Goal: Task Accomplishment & Management: Complete application form

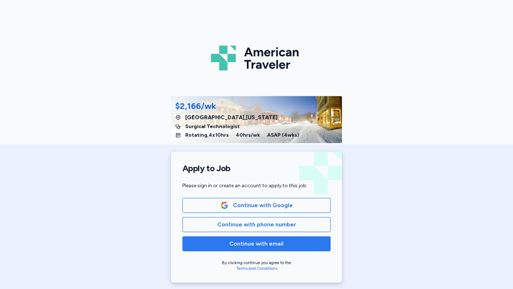
click at [254, 246] on span "Continue with email" at bounding box center [256, 244] width 54 height 9
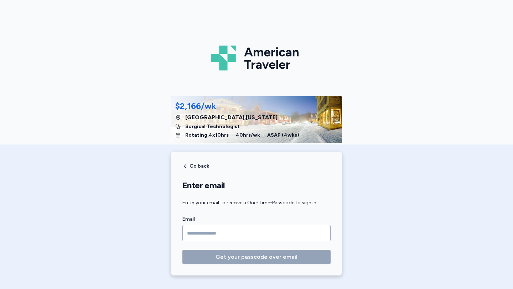
click at [394, 231] on div "American Traveler $2,166/wk [GEOGRAPHIC_DATA] , [US_STATE] Surgical Technologis…" at bounding box center [256, 142] width 513 height 284
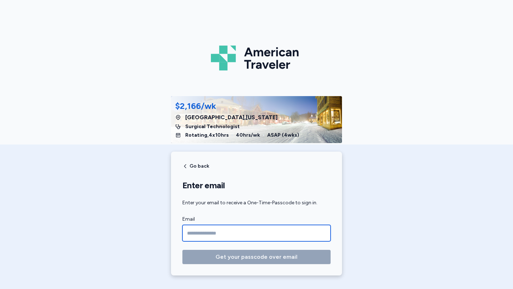
click at [293, 235] on input "Email" at bounding box center [256, 233] width 148 height 16
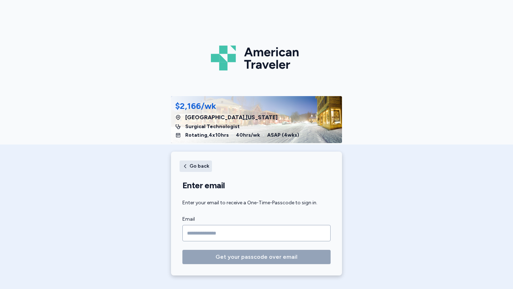
click at [191, 167] on span "Go back" at bounding box center [199, 166] width 20 height 5
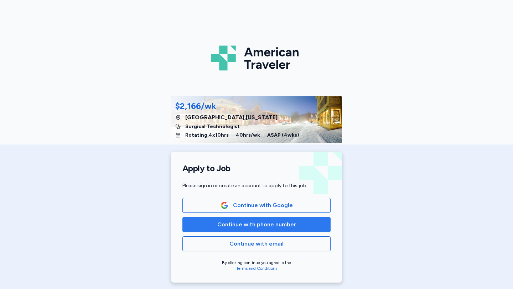
click at [219, 221] on span "Continue with phone number" at bounding box center [256, 224] width 79 height 9
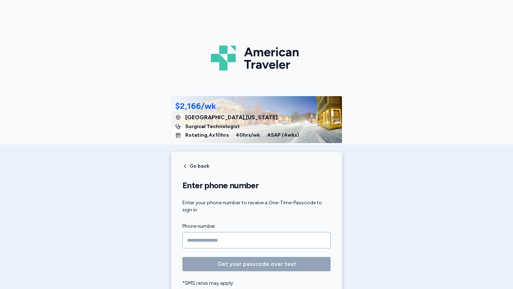
click at [226, 238] on input "Phone number" at bounding box center [256, 240] width 148 height 16
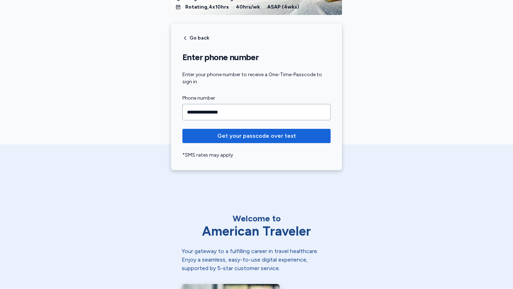
scroll to position [127, 0]
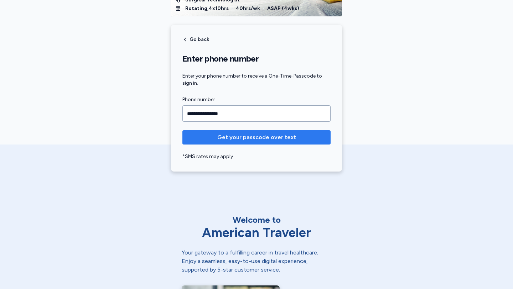
type input "**********"
click at [301, 138] on span "Get your passcode over text" at bounding box center [256, 137] width 137 height 9
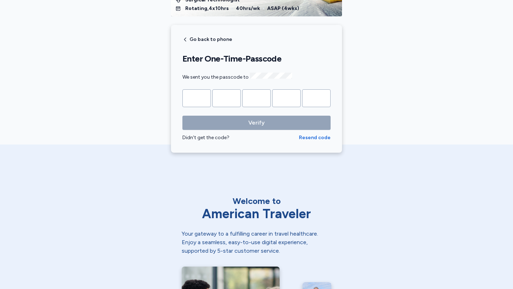
type input "*"
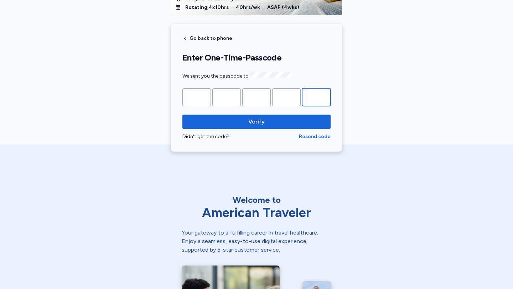
scroll to position [128, 0]
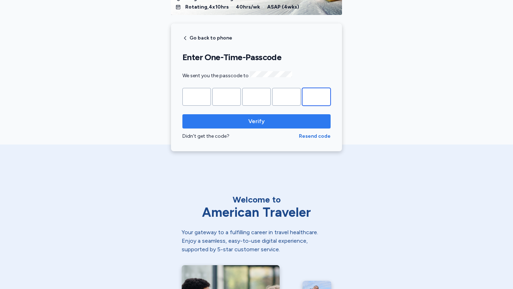
type input "*"
click at [316, 117] on span "Verify" at bounding box center [256, 121] width 137 height 9
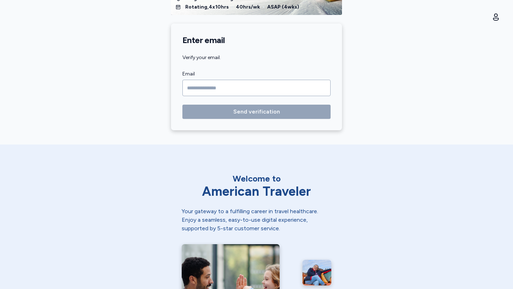
click at [299, 86] on input "Email" at bounding box center [256, 88] width 148 height 16
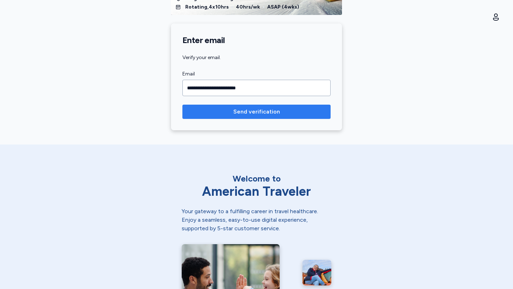
type input "**********"
click at [305, 111] on span "Send verification" at bounding box center [256, 112] width 137 height 9
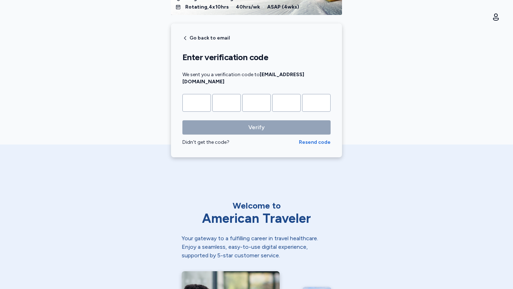
type input "*"
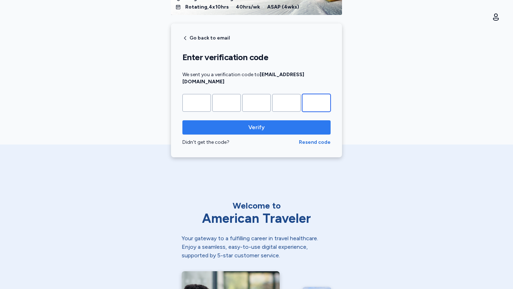
type input "*"
click at [261, 123] on span "Verify" at bounding box center [256, 127] width 16 height 9
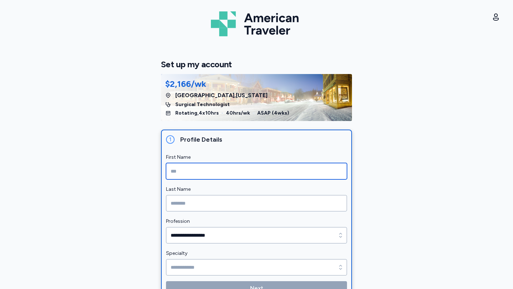
click at [189, 173] on input "First Name" at bounding box center [256, 171] width 181 height 16
type input "*"
type input "******"
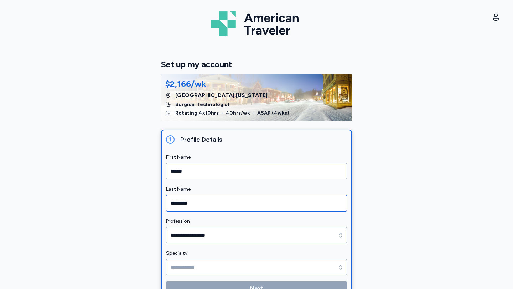
type input "*********"
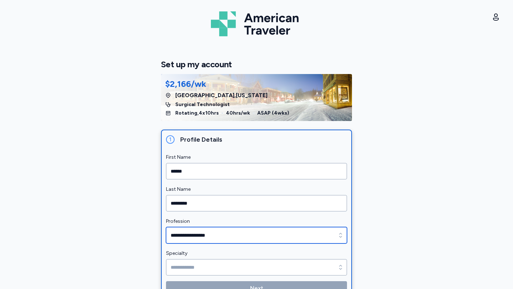
type input "**********"
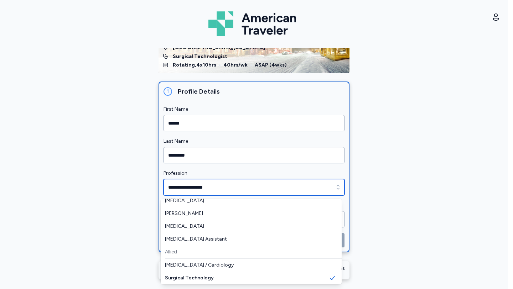
scroll to position [50, 0]
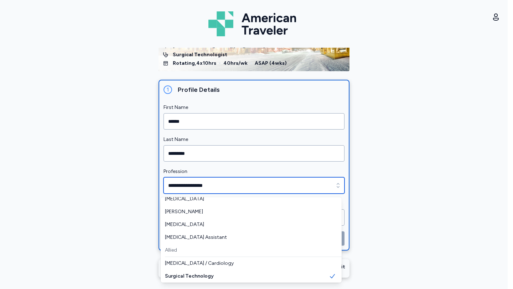
click at [298, 188] on input "**********" at bounding box center [253, 185] width 181 height 16
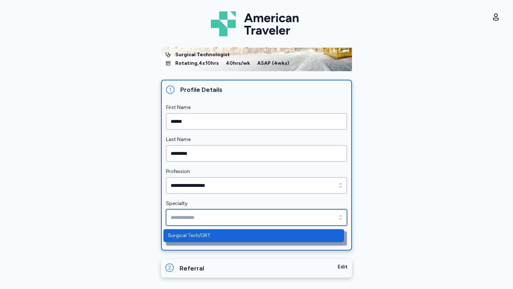
click at [266, 217] on input "Specialty" at bounding box center [256, 217] width 181 height 16
type input "**********"
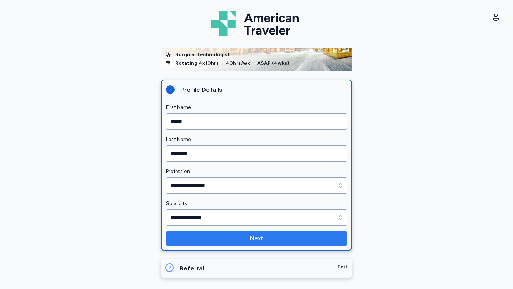
click at [298, 239] on span "Next" at bounding box center [257, 238] width 170 height 9
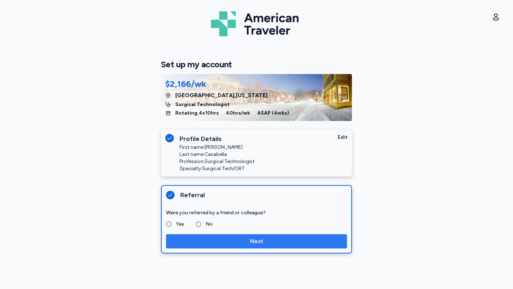
click at [269, 244] on span "Next" at bounding box center [257, 241] width 170 height 9
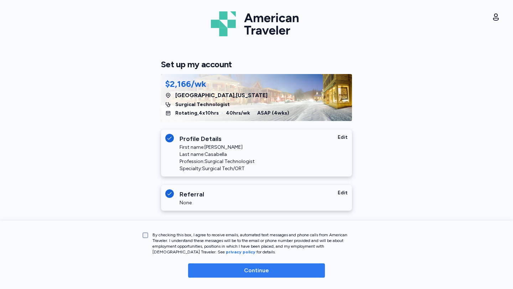
click at [262, 272] on span "Continue" at bounding box center [256, 270] width 25 height 9
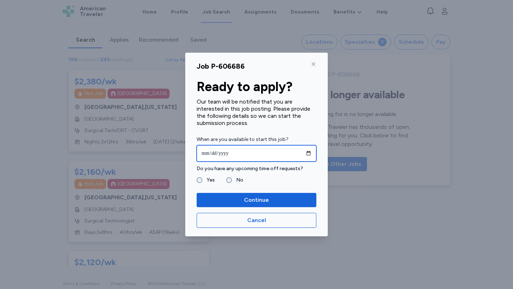
click at [224, 150] on input "date" at bounding box center [257, 153] width 120 height 16
click at [309, 153] on input "date" at bounding box center [257, 153] width 120 height 16
type input "**********"
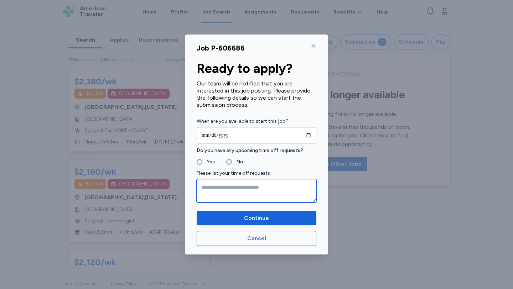
click at [223, 191] on textarea at bounding box center [257, 191] width 120 height 24
click at [233, 188] on textarea at bounding box center [257, 191] width 120 height 24
click at [214, 186] on textarea "**********" at bounding box center [257, 191] width 120 height 24
click at [236, 187] on textarea "**********" at bounding box center [257, 191] width 120 height 24
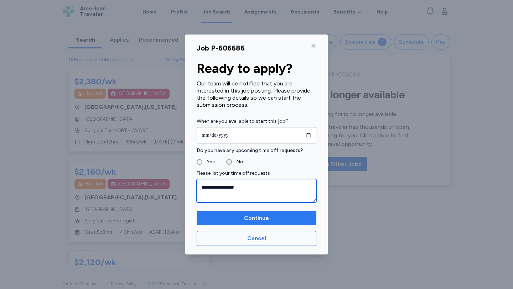
type textarea "**********"
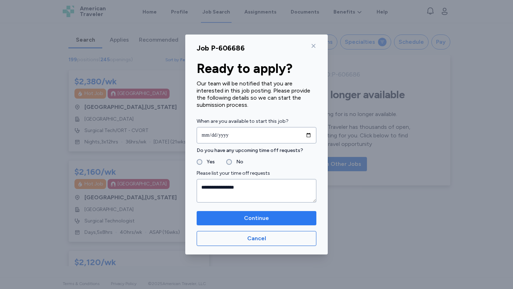
click at [269, 220] on span "Continue" at bounding box center [256, 218] width 108 height 9
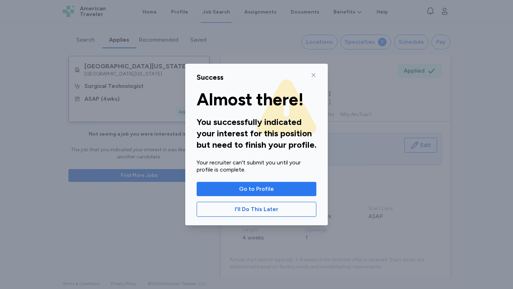
click at [239, 190] on span "Go to Profile" at bounding box center [256, 189] width 108 height 9
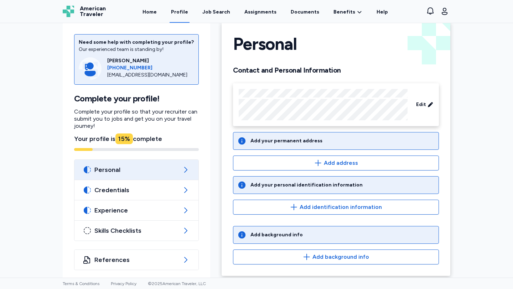
scroll to position [17, 0]
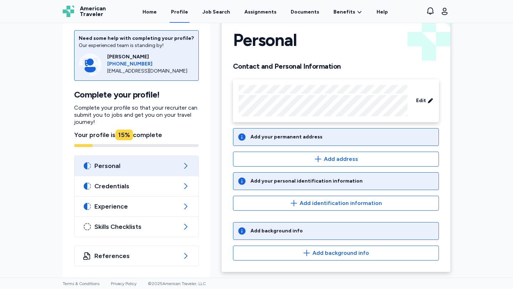
click at [302, 140] on div "Add your permanent address" at bounding box center [286, 137] width 72 height 7
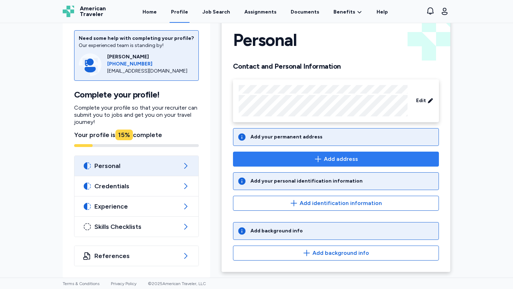
click at [324, 156] on span "Add address" at bounding box center [341, 159] width 34 height 9
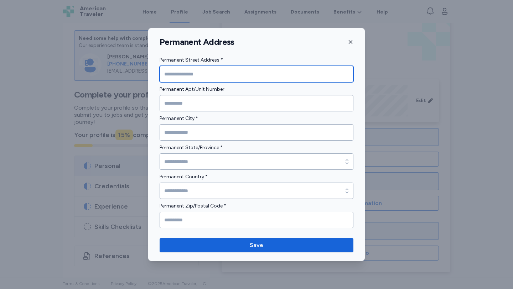
click at [213, 74] on input "Permanent Street Address *" at bounding box center [257, 74] width 194 height 16
type input "**********"
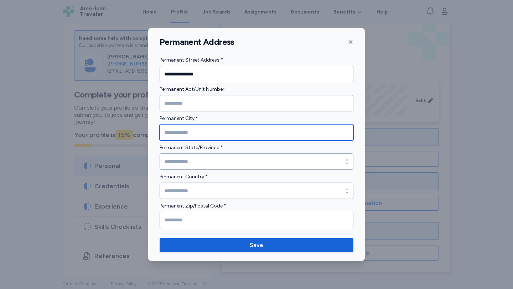
click at [200, 131] on input "Permanent City *" at bounding box center [257, 132] width 194 height 16
type input "**********"
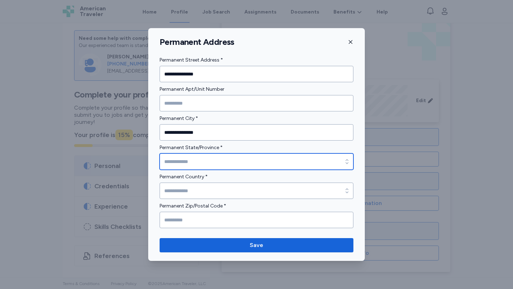
click at [186, 161] on input "Permanent State/Province *" at bounding box center [257, 161] width 194 height 16
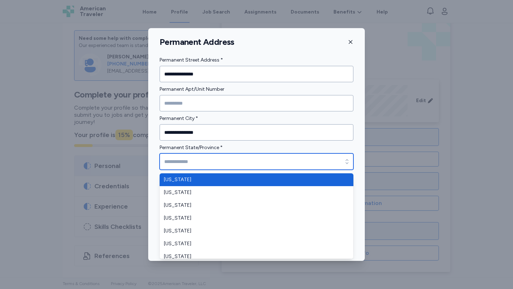
click at [186, 161] on input "Permanent State/Province *" at bounding box center [257, 161] width 194 height 16
type input "**********"
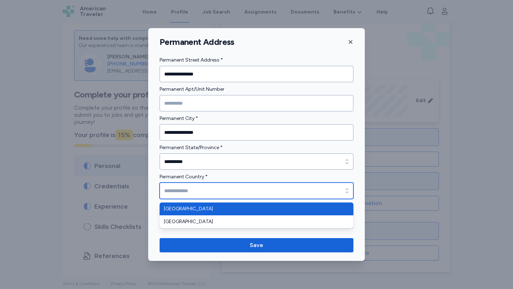
click at [187, 187] on input "Permanent Country *" at bounding box center [257, 191] width 194 height 16
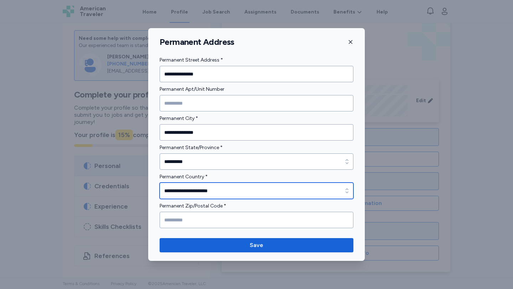
type input "**********"
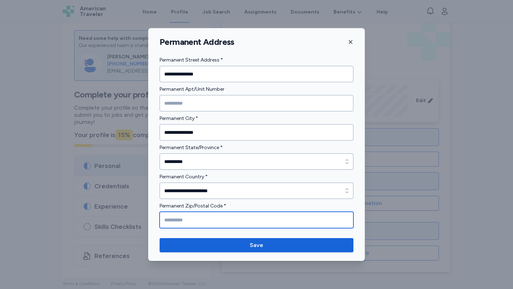
click at [207, 220] on input "Permanent Zip/Postal Code *" at bounding box center [257, 220] width 194 height 16
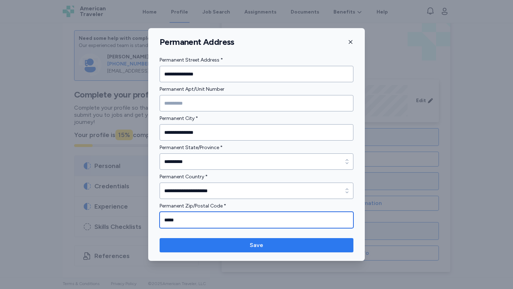
type input "*****"
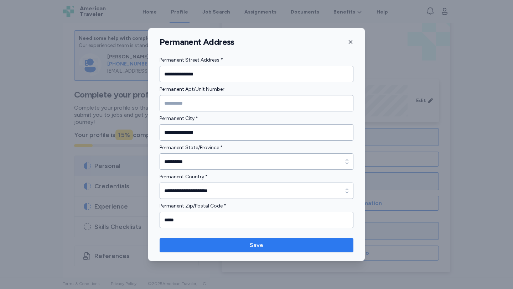
click at [234, 244] on span "Save" at bounding box center [256, 245] width 182 height 9
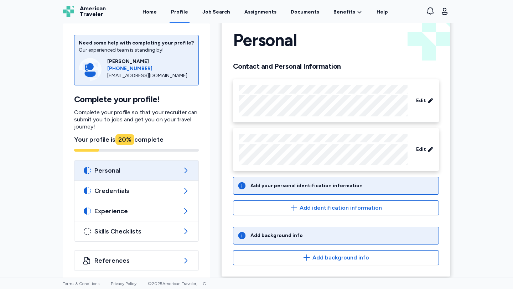
scroll to position [21, 0]
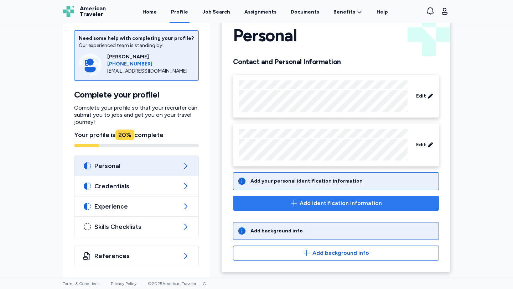
click at [314, 205] on span "Add identification information" at bounding box center [340, 203] width 82 height 9
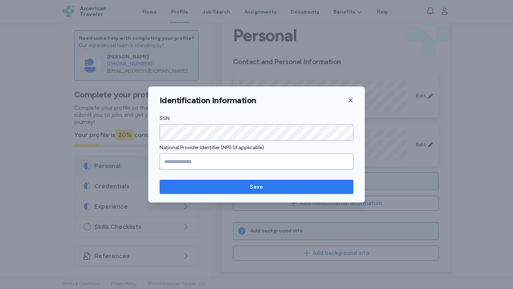
click at [210, 189] on span "Save" at bounding box center [256, 187] width 182 height 9
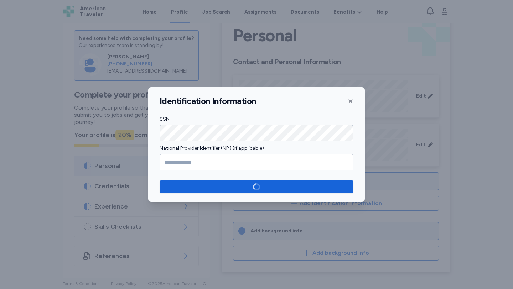
scroll to position [16, 0]
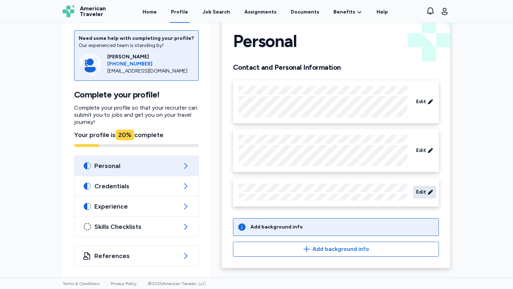
click at [418, 194] on span "Edit" at bounding box center [421, 192] width 10 height 7
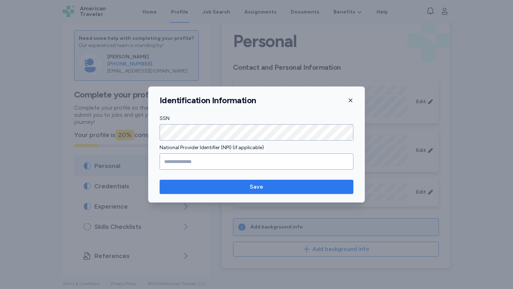
click at [270, 188] on span "Save" at bounding box center [256, 187] width 182 height 9
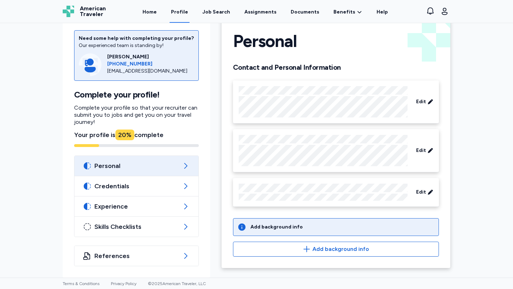
click at [276, 227] on div "Add background info" at bounding box center [276, 227] width 52 height 7
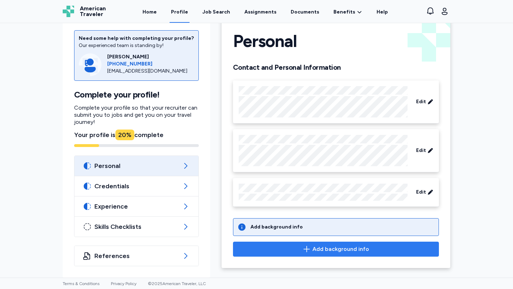
click at [322, 247] on span "Add background info" at bounding box center [340, 249] width 57 height 9
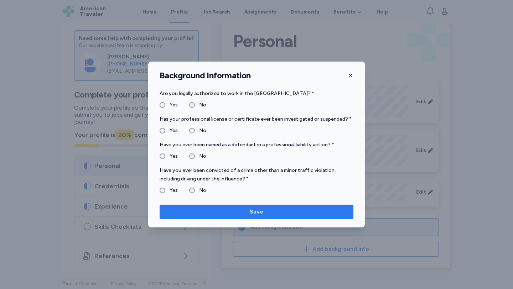
click at [250, 213] on span "Save" at bounding box center [257, 212] width 14 height 9
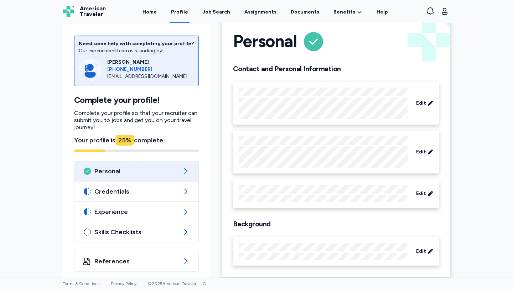
scroll to position [21, 0]
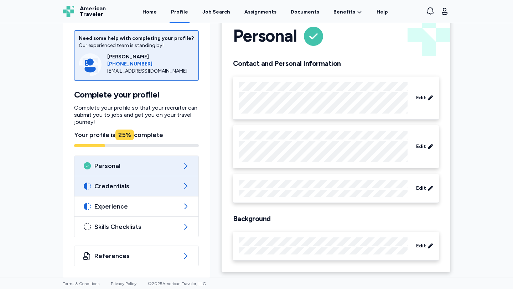
click at [113, 188] on span "Credentials" at bounding box center [136, 186] width 84 height 9
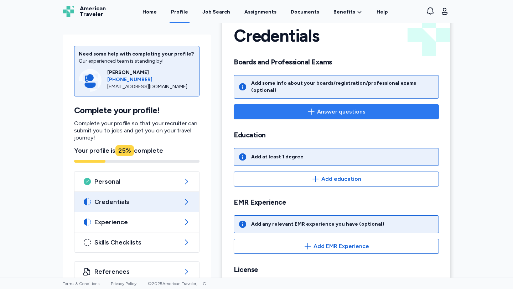
click at [323, 108] on span "Answer questions" at bounding box center [341, 112] width 48 height 9
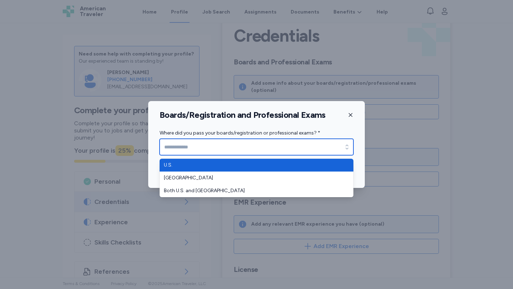
click at [194, 147] on input "Where did you pass your boards/registration or professional exams? *" at bounding box center [257, 147] width 194 height 16
type input "****"
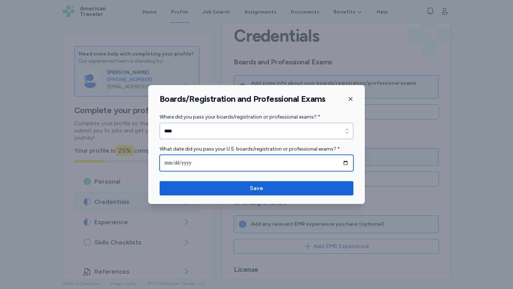
click at [181, 165] on input "date" at bounding box center [257, 163] width 194 height 16
click at [170, 162] on input "date" at bounding box center [257, 163] width 194 height 16
type input "**********"
drag, startPoint x: 194, startPoint y: 162, endPoint x: 168, endPoint y: 161, distance: 26.4
click at [168, 161] on input "**********" at bounding box center [257, 163] width 194 height 16
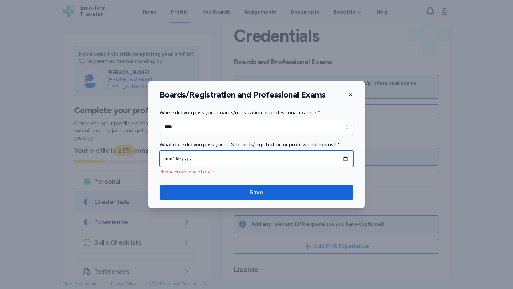
click at [167, 160] on input "date" at bounding box center [257, 159] width 194 height 16
click at [185, 160] on input "date" at bounding box center [257, 159] width 194 height 16
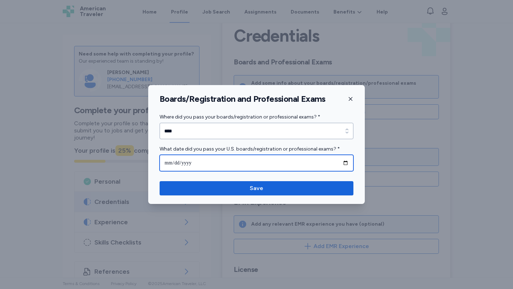
type input "**********"
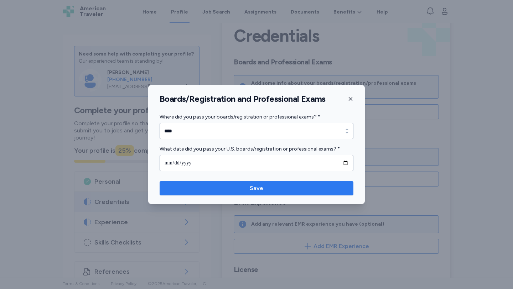
click at [226, 188] on span "Save" at bounding box center [256, 188] width 182 height 9
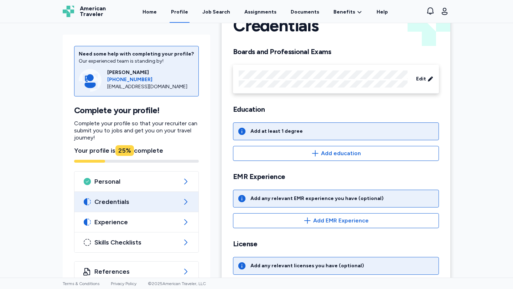
scroll to position [33, 0]
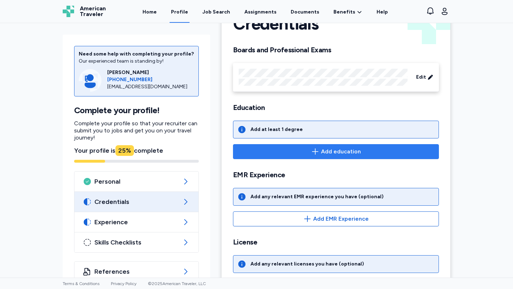
click at [328, 151] on span "Add education" at bounding box center [341, 151] width 40 height 9
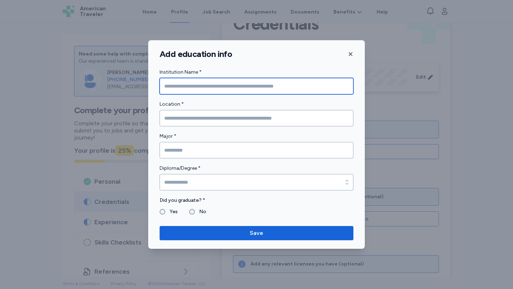
click at [203, 88] on input "Institution Name *" at bounding box center [257, 86] width 194 height 16
type input "**********"
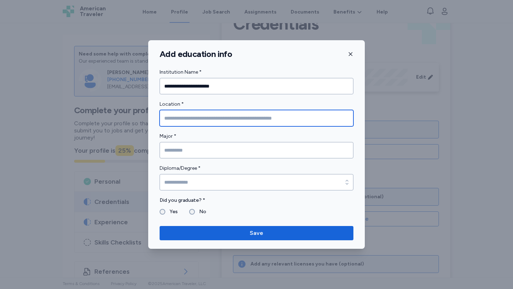
click at [214, 119] on input "Location *" at bounding box center [257, 118] width 194 height 16
type input "**********"
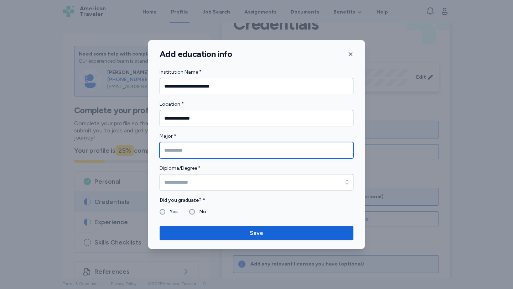
click at [214, 154] on input "Major *" at bounding box center [257, 150] width 194 height 16
type input "**********"
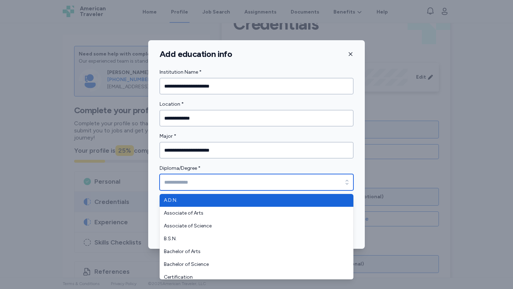
click at [210, 184] on input "Diploma/Degree *" at bounding box center [257, 182] width 194 height 16
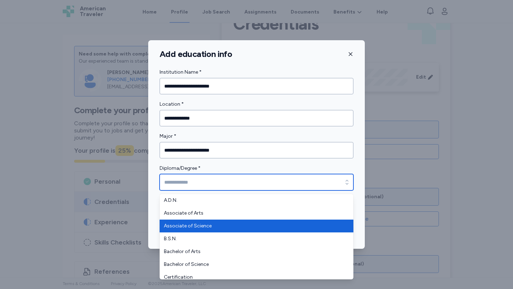
type input "**********"
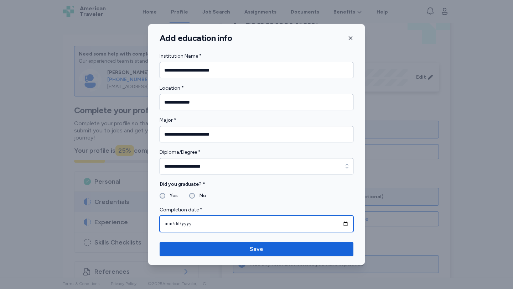
click at [206, 222] on input "date" at bounding box center [257, 224] width 194 height 16
type input "**********"
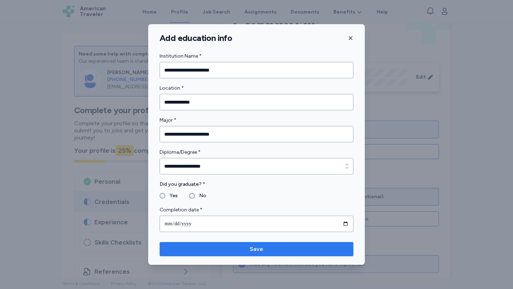
click at [255, 255] on button "Save" at bounding box center [257, 249] width 194 height 14
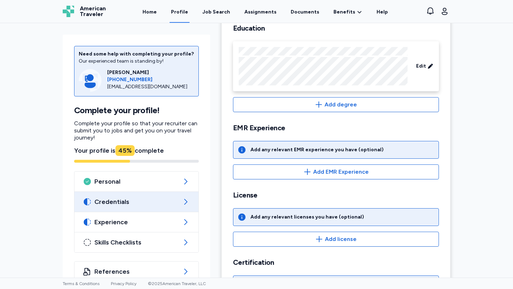
scroll to position [115, 0]
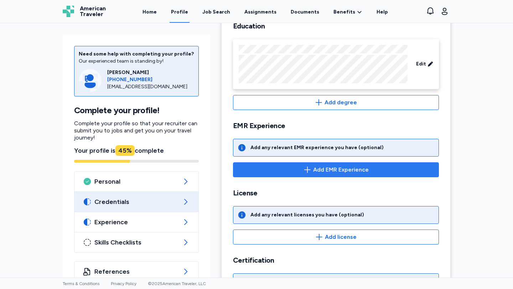
click at [338, 171] on span "Add EMR Experience" at bounding box center [341, 170] width 56 height 9
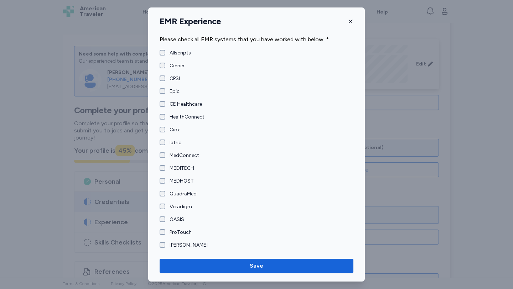
click at [351, 21] on icon "button" at bounding box center [351, 22] width 6 height 6
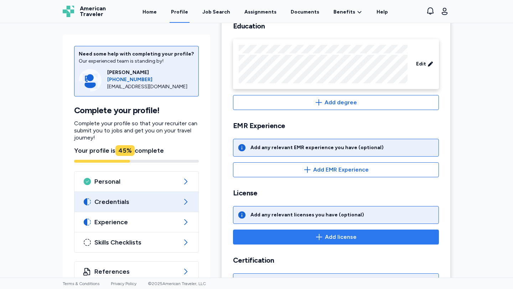
click at [327, 238] on span "Add license" at bounding box center [341, 237] width 32 height 9
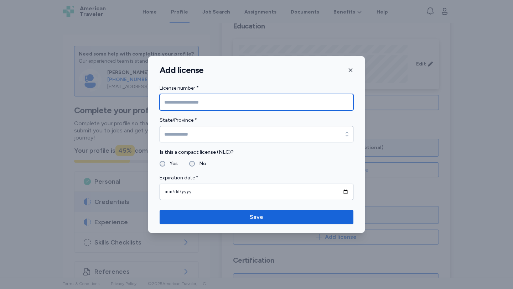
click at [204, 97] on input "License number *" at bounding box center [257, 102] width 194 height 16
click at [194, 100] on input "License number *" at bounding box center [257, 102] width 194 height 16
paste input "******"
type input "******"
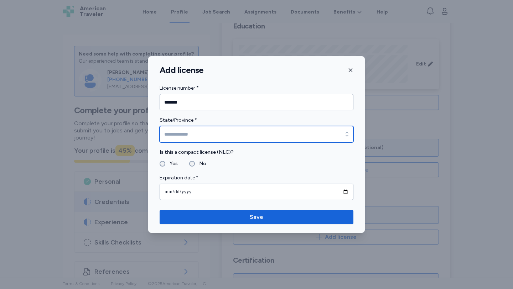
click at [197, 136] on input "State/Province *" at bounding box center [257, 134] width 194 height 16
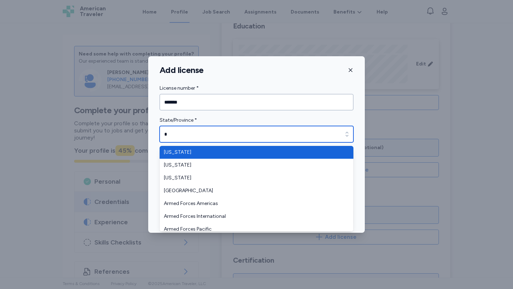
type input "**********"
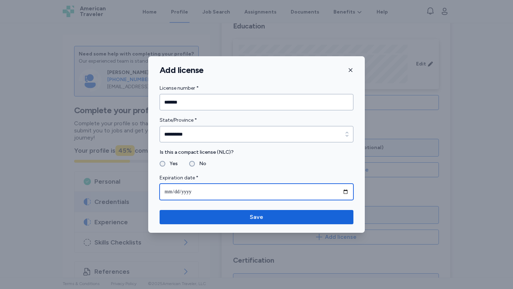
click at [188, 189] on input "date" at bounding box center [257, 192] width 194 height 16
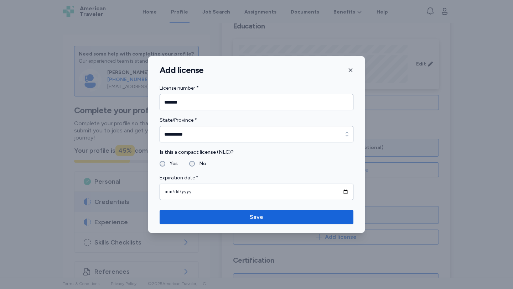
click at [350, 70] on icon "button" at bounding box center [351, 70] width 4 height 4
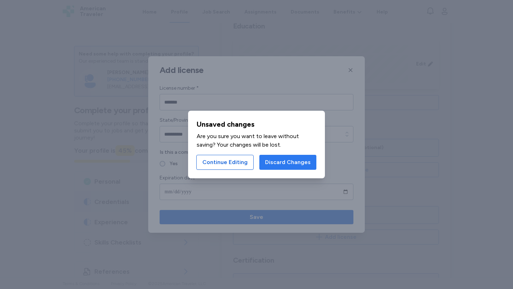
click at [283, 162] on span "Discard Changes" at bounding box center [288, 162] width 46 height 9
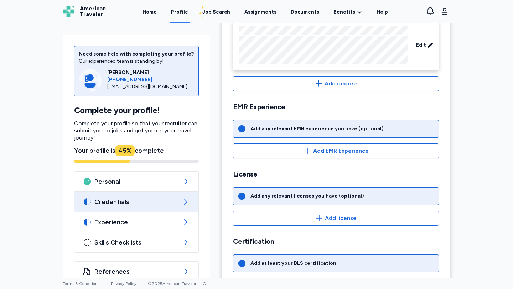
scroll to position [166, 0]
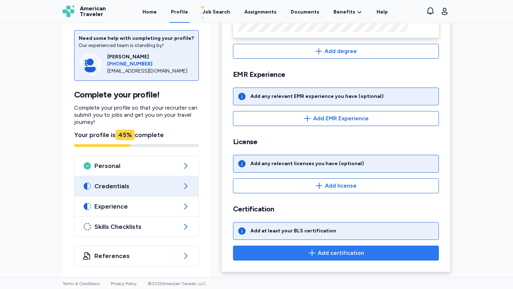
click at [343, 252] on span "Add certification" at bounding box center [341, 253] width 46 height 9
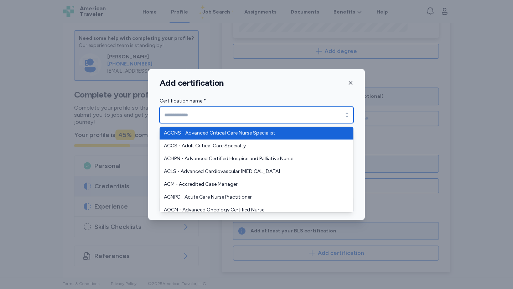
click at [201, 115] on input "Certification name *" at bounding box center [257, 115] width 194 height 16
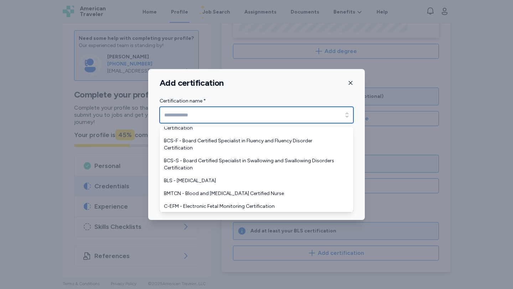
scroll to position [387, 0]
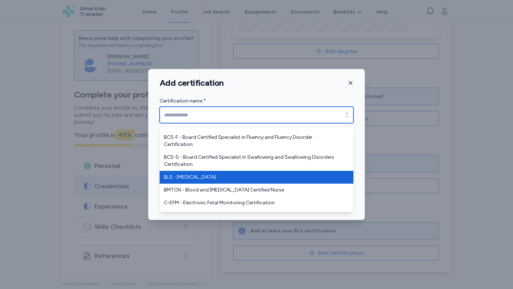
type input "**********"
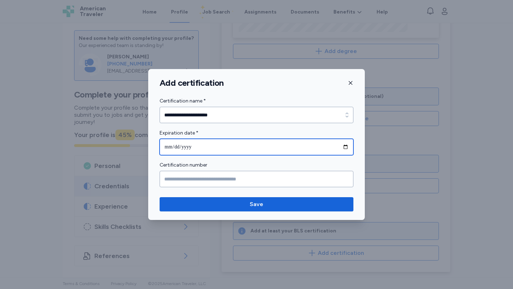
click at [192, 147] on input "date" at bounding box center [257, 147] width 194 height 16
click at [169, 146] on input "date" at bounding box center [257, 147] width 194 height 16
type input "**********"
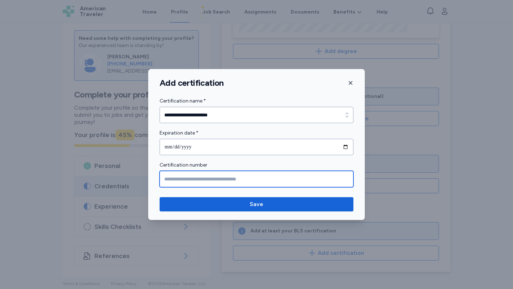
click at [198, 182] on input "Certification number" at bounding box center [257, 179] width 194 height 16
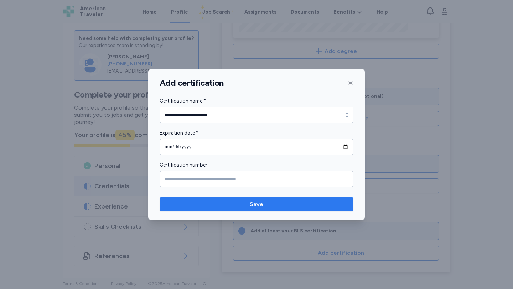
click at [220, 205] on span "Save" at bounding box center [256, 204] width 182 height 9
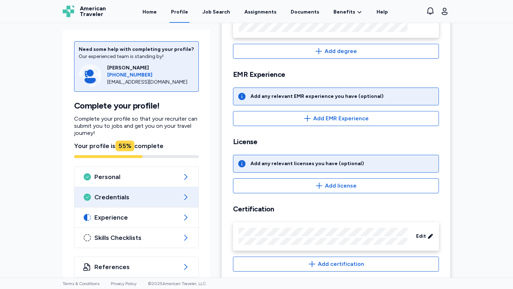
scroll to position [178, 0]
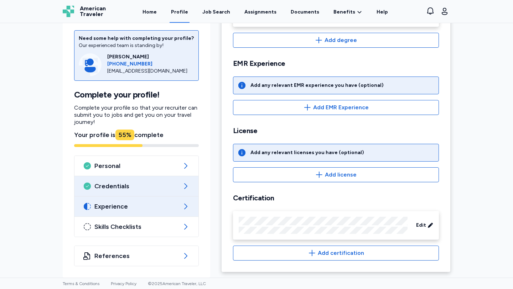
click at [113, 206] on span "Experience" at bounding box center [136, 206] width 84 height 9
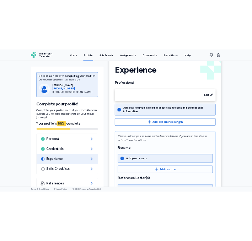
scroll to position [152, 0]
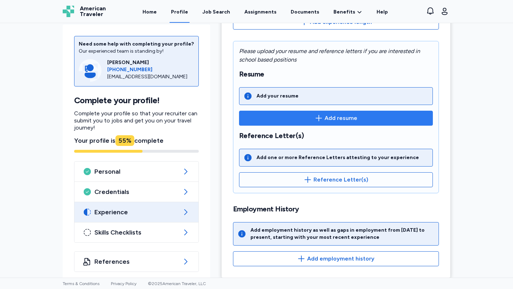
click at [329, 114] on span "Add resume" at bounding box center [340, 118] width 33 height 9
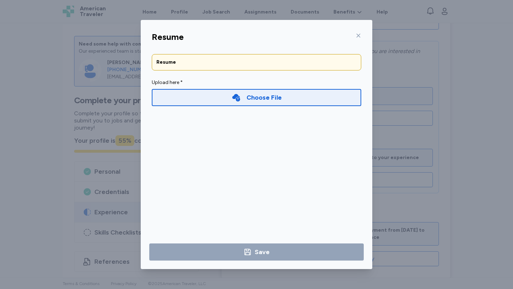
click at [249, 98] on div "Choose File" at bounding box center [263, 98] width 35 height 10
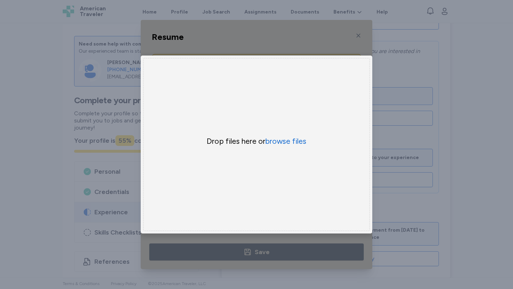
click at [291, 133] on div "Drop files here or browse files" at bounding box center [256, 144] width 226 height 173
click at [285, 141] on button "browse files" at bounding box center [285, 141] width 41 height 10
click at [435, 115] on div "Resume Resume Upload here * Choose File × Drop your files here Drop files here …" at bounding box center [256, 144] width 513 height 289
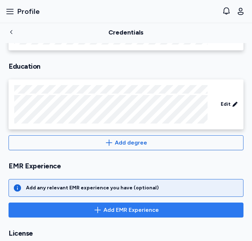
scroll to position [139, 0]
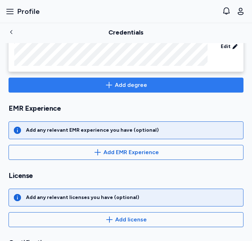
click at [85, 85] on span "Add degree" at bounding box center [126, 85] width 223 height 9
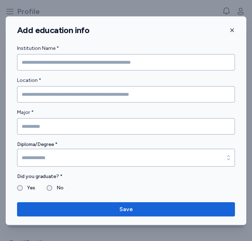
click at [234, 26] on button "button" at bounding box center [233, 30] width 6 height 11
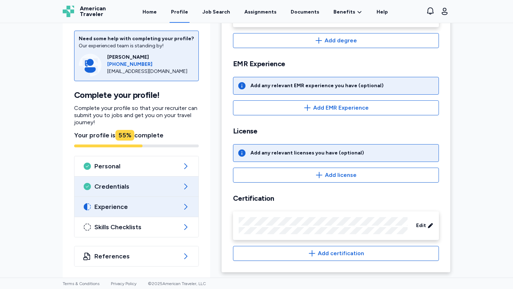
scroll to position [178, 0]
click at [163, 208] on span "Experience" at bounding box center [136, 206] width 84 height 9
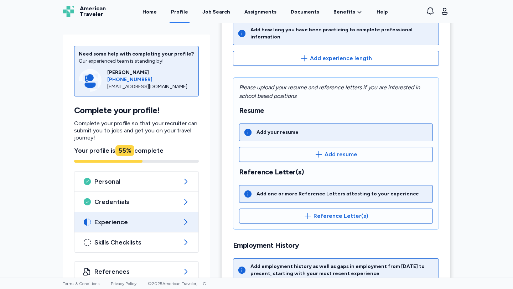
scroll to position [152, 0]
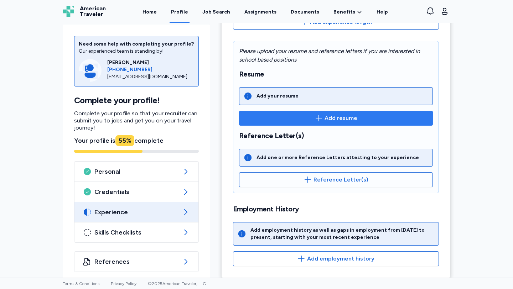
click at [327, 114] on span "Add resume" at bounding box center [340, 118] width 33 height 9
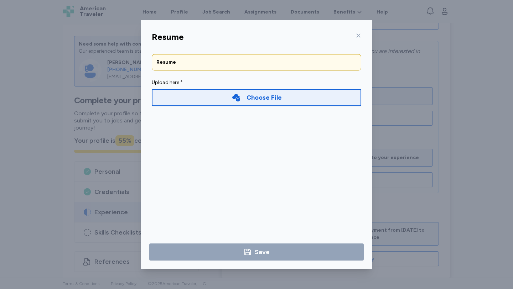
click at [267, 102] on div "Choose File" at bounding box center [256, 97] width 209 height 17
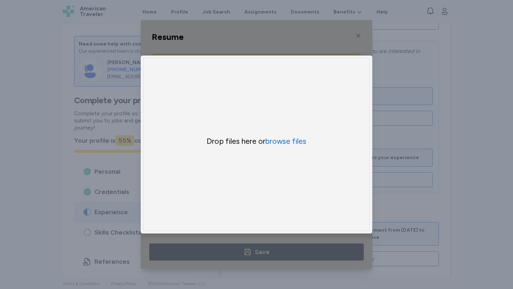
click at [269, 133] on div "Drop files here or browse files" at bounding box center [256, 144] width 226 height 173
click at [271, 138] on button "browse files" at bounding box center [285, 141] width 41 height 10
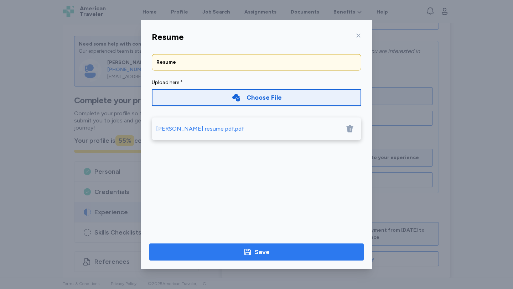
click at [294, 252] on span "Save" at bounding box center [256, 252] width 203 height 10
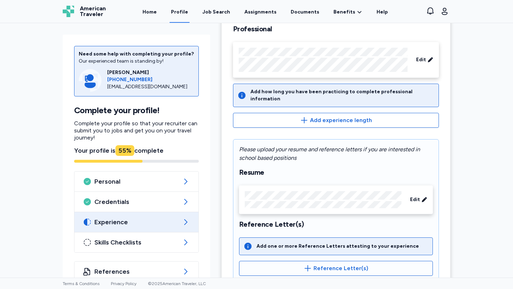
scroll to position [143, 0]
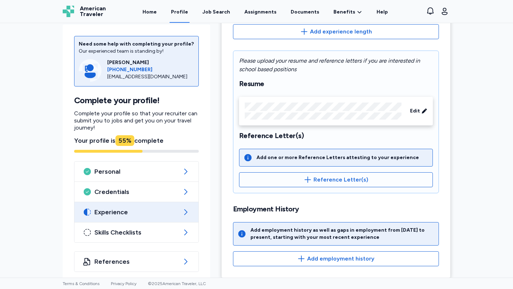
click at [334, 261] on div "Experience Professional Edit Add how long you have been practicing to complete …" at bounding box center [336, 85] width 229 height 386
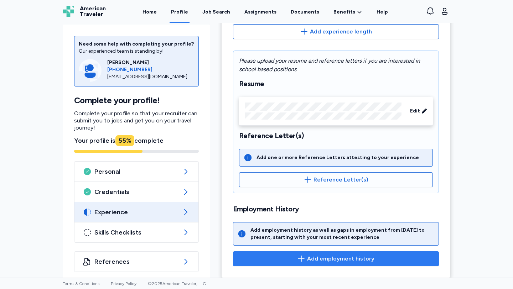
click at [372, 251] on button "Add employment history" at bounding box center [336, 258] width 206 height 15
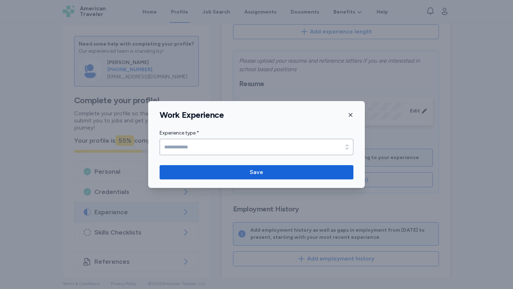
drag, startPoint x: 302, startPoint y: 171, endPoint x: 292, endPoint y: 143, distance: 30.3
click at [302, 171] on span "Save" at bounding box center [256, 172] width 182 height 9
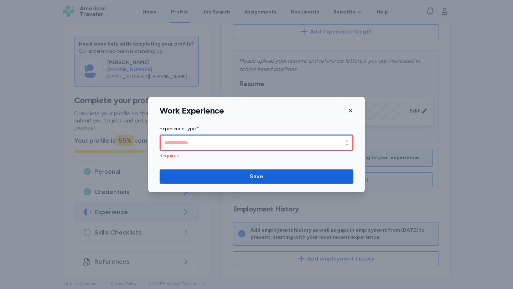
drag, startPoint x: 292, startPoint y: 146, endPoint x: 299, endPoint y: 143, distance: 7.7
click at [292, 146] on input "Experience type *" at bounding box center [257, 143] width 194 height 16
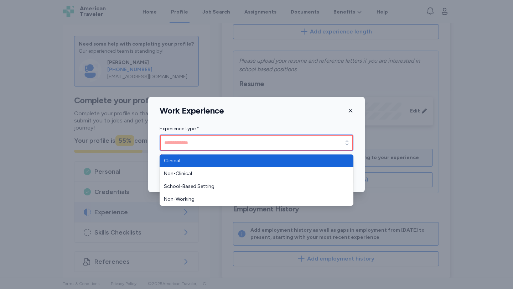
type input "********"
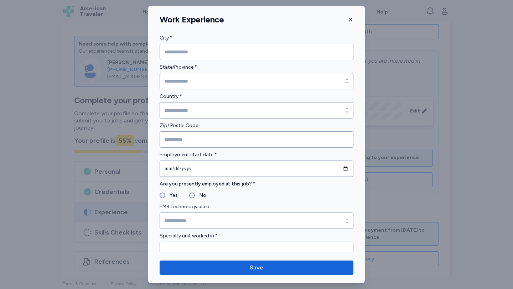
scroll to position [0, 0]
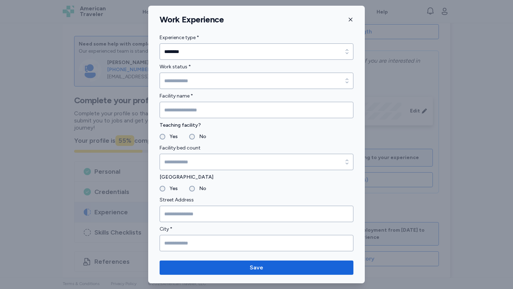
click at [348, 23] on button "button" at bounding box center [351, 19] width 6 height 11
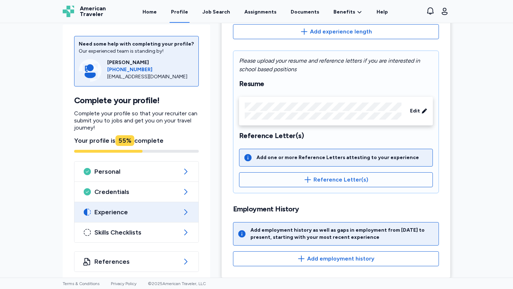
click at [457, 157] on div "Need some help with completing your profile? Our experienced team is standing b…" at bounding box center [256, 150] width 513 height 255
click at [459, 158] on div "Need some help with completing your profile? Our experienced team is standing b…" at bounding box center [256, 150] width 513 height 255
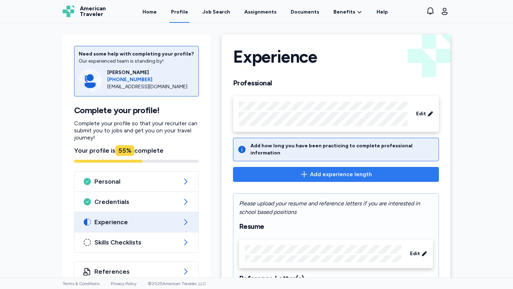
click at [307, 170] on icon "button" at bounding box center [304, 174] width 9 height 9
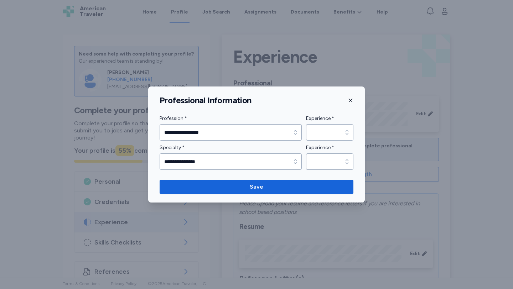
drag, startPoint x: 349, startPoint y: 104, endPoint x: 356, endPoint y: 103, distance: 6.5
click at [350, 103] on button "button" at bounding box center [351, 100] width 6 height 11
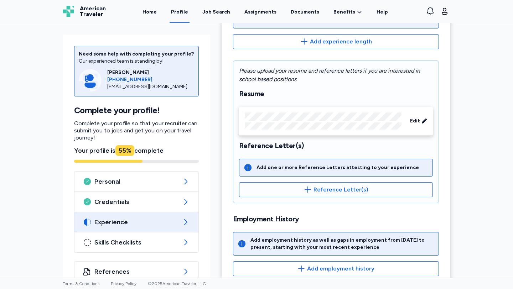
scroll to position [143, 0]
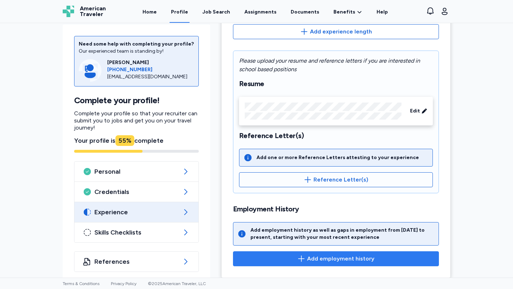
click at [336, 255] on span "Add employment history" at bounding box center [340, 259] width 67 height 9
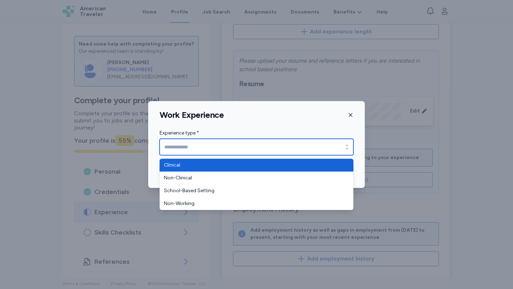
click at [274, 155] on input "Experience type *" at bounding box center [257, 147] width 194 height 16
type input "********"
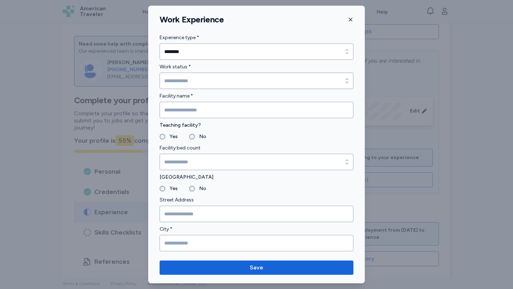
click at [350, 19] on icon "button" at bounding box center [351, 20] width 6 height 6
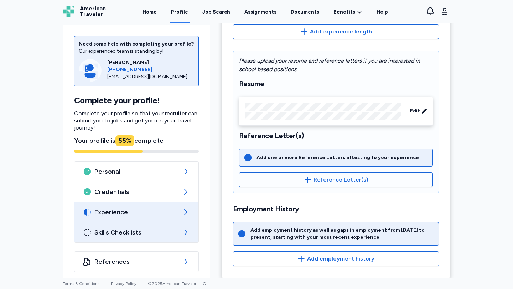
click at [120, 230] on span "Skills Checklists" at bounding box center [136, 232] width 84 height 9
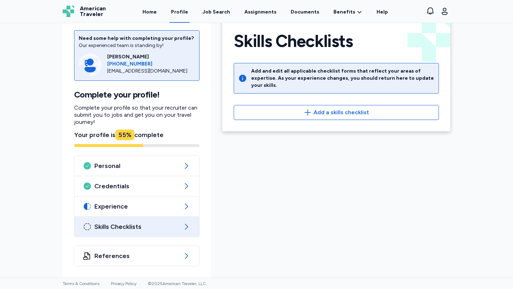
scroll to position [16, 0]
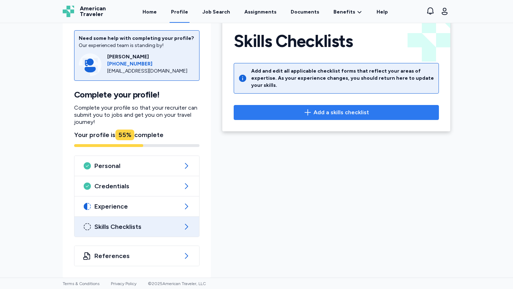
click at [333, 108] on span "Add a skills checklist" at bounding box center [341, 112] width 56 height 9
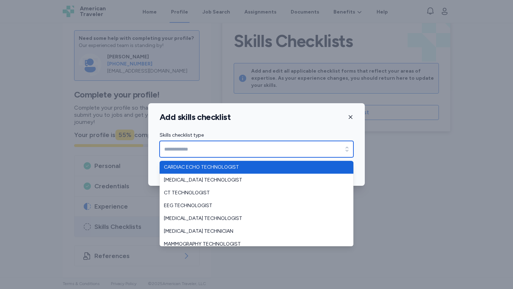
click at [347, 149] on icon "button" at bounding box center [346, 149] width 7 height 7
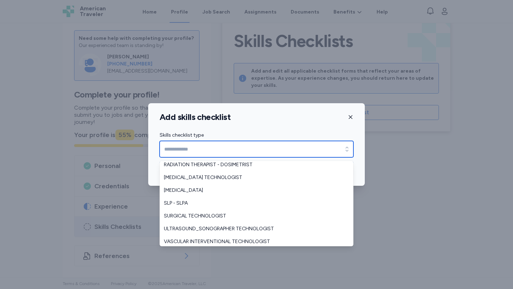
scroll to position [158, 0]
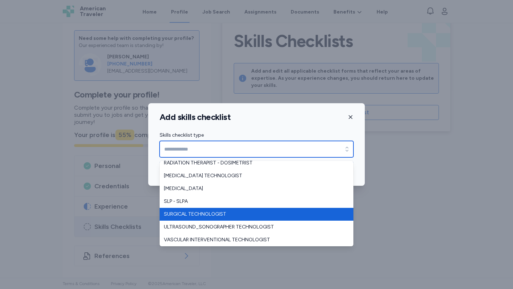
type input "**********"
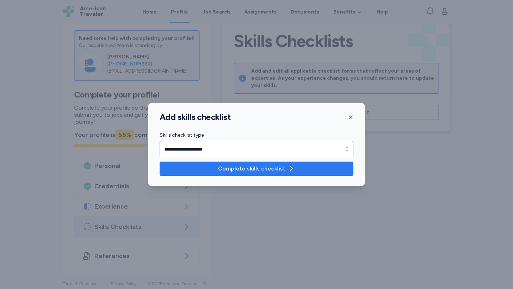
click at [250, 171] on span "Complete skills checklist" at bounding box center [251, 169] width 67 height 9
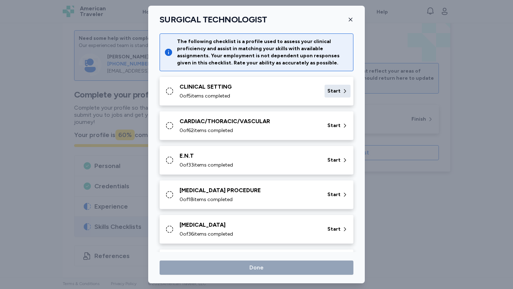
click at [324, 88] on div "Start" at bounding box center [337, 91] width 26 height 13
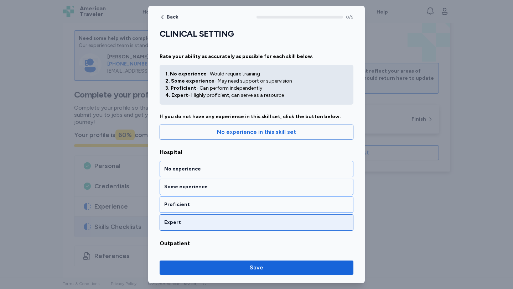
click at [267, 219] on div "Expert" at bounding box center [256, 222] width 184 height 7
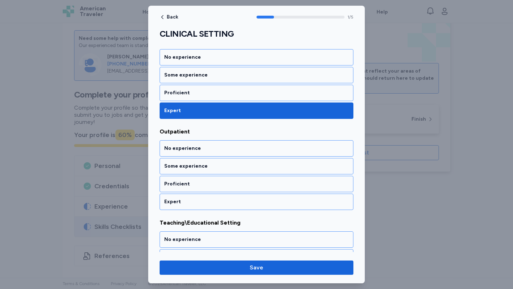
scroll to position [133, 0]
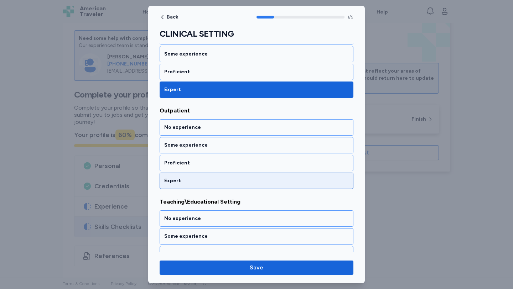
click at [259, 182] on div "Expert" at bounding box center [256, 180] width 184 height 7
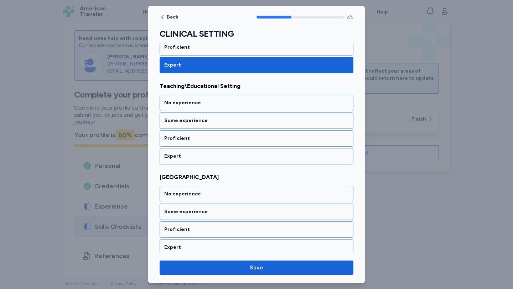
scroll to position [291, 0]
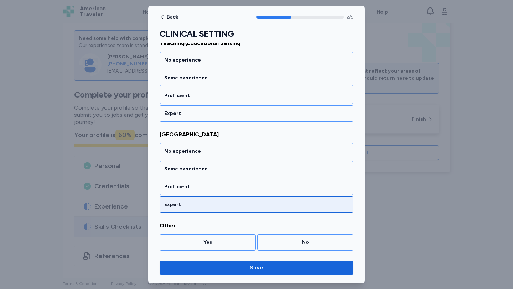
click at [193, 198] on div "Expert" at bounding box center [257, 205] width 194 height 16
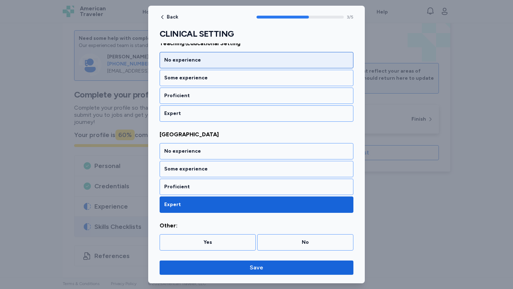
click at [198, 61] on div "No experience" at bounding box center [256, 60] width 184 height 7
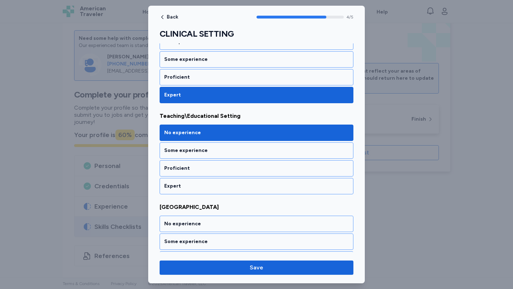
scroll to position [219, 0]
click at [216, 195] on div "CLINICAL SETTING Rate your ability as accurately as possible for each skill bel…" at bounding box center [257, 66] width 194 height 514
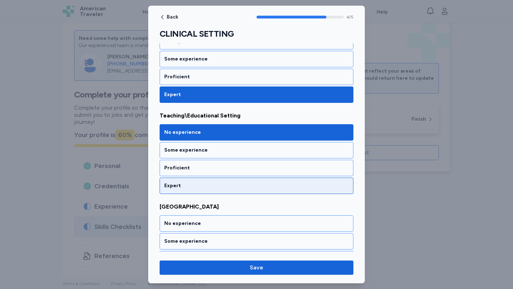
click at [216, 186] on div "Expert" at bounding box center [256, 185] width 184 height 7
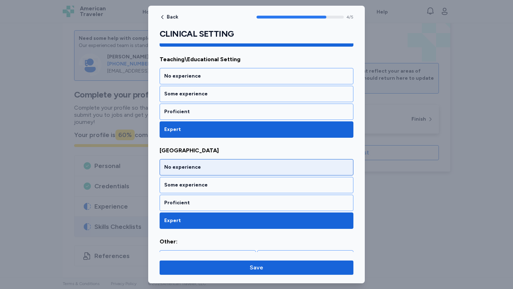
scroll to position [291, 0]
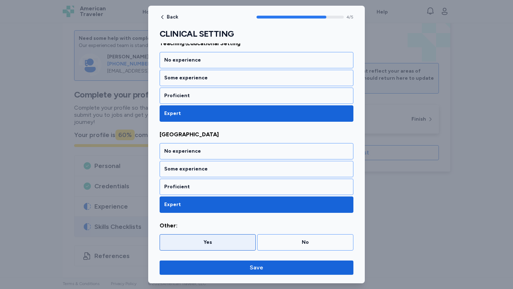
click at [232, 239] on div "Yes" at bounding box center [207, 242] width 87 height 7
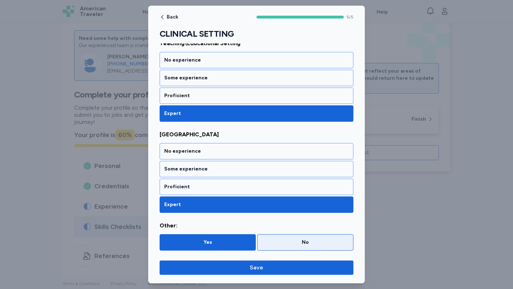
click at [286, 239] on div "No" at bounding box center [305, 242] width 87 height 7
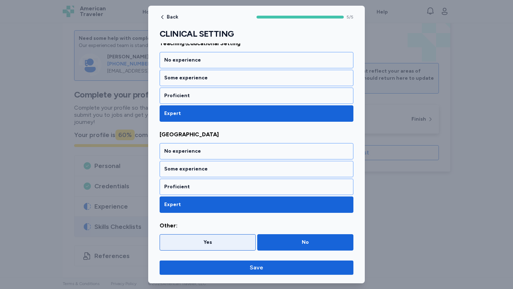
click at [225, 244] on div "Yes" at bounding box center [207, 242] width 87 height 7
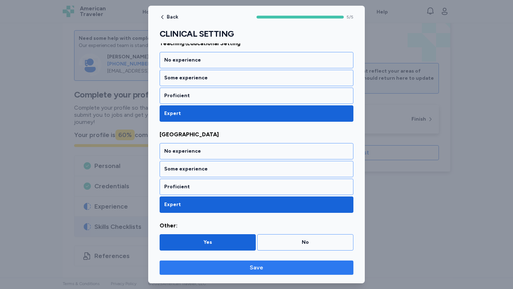
click at [229, 264] on span "Save" at bounding box center [256, 268] width 182 height 9
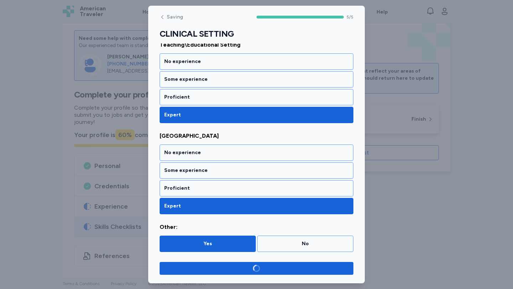
scroll to position [290, 0]
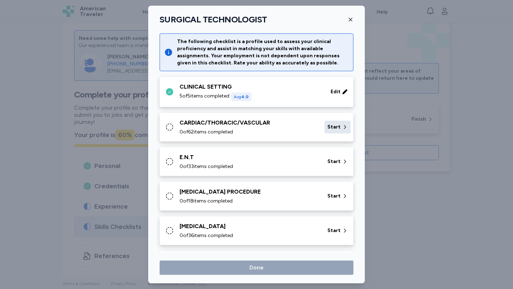
click at [343, 126] on div "Start" at bounding box center [337, 127] width 26 height 13
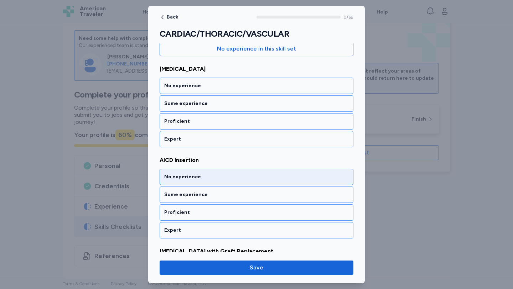
scroll to position [77, 0]
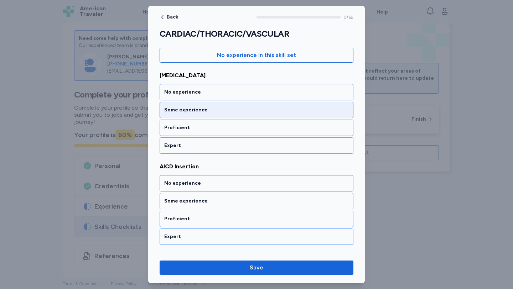
click at [208, 109] on div "Some experience" at bounding box center [256, 109] width 184 height 7
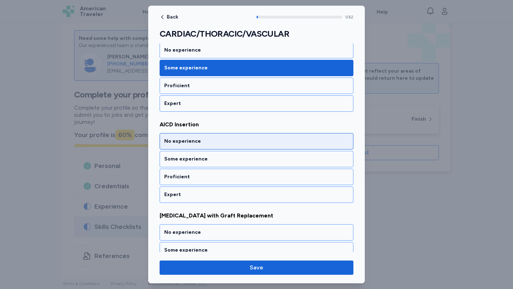
scroll to position [133, 0]
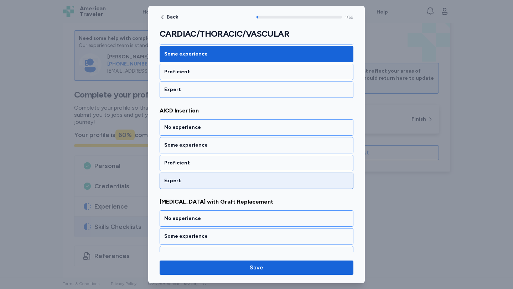
click at [202, 177] on div "Expert" at bounding box center [257, 181] width 194 height 16
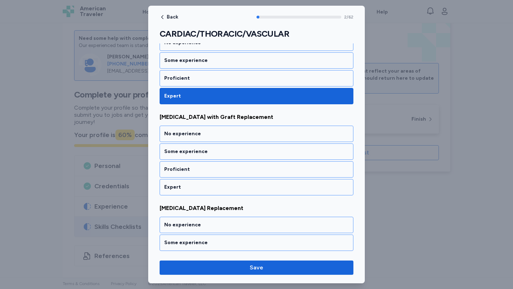
scroll to position [224, 0]
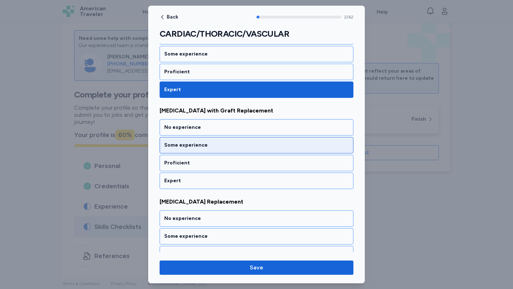
click at [219, 142] on div "Some experience" at bounding box center [256, 145] width 184 height 7
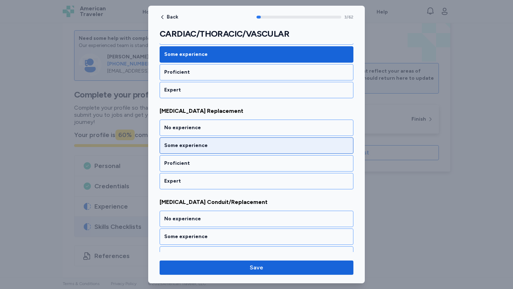
scroll to position [315, 0]
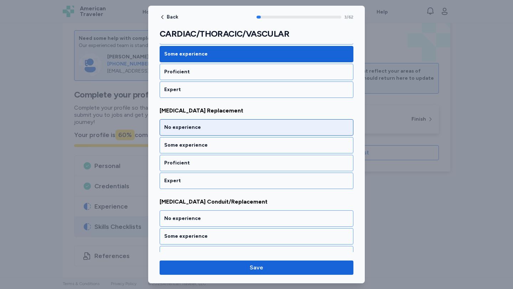
click at [212, 129] on div "No experience" at bounding box center [256, 127] width 184 height 7
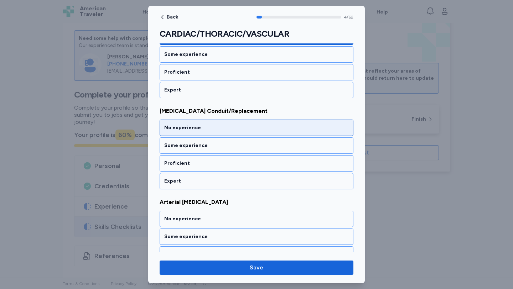
scroll to position [406, 0]
click at [208, 121] on div "No experience" at bounding box center [257, 127] width 194 height 16
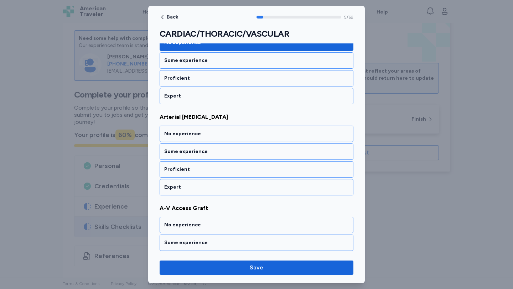
scroll to position [498, 0]
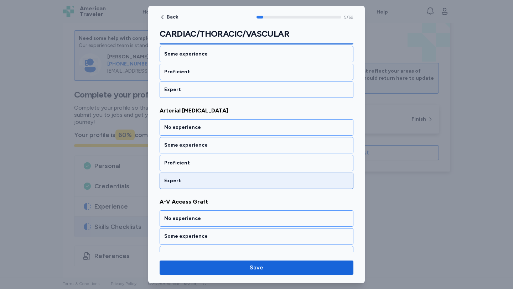
click at [220, 179] on div "Expert" at bounding box center [256, 180] width 184 height 7
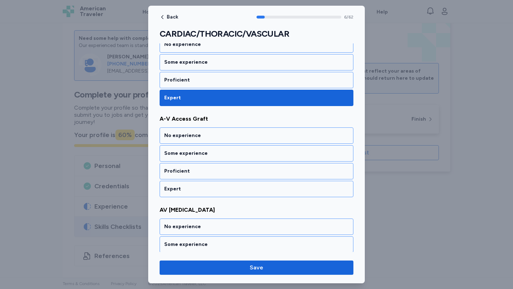
scroll to position [589, 0]
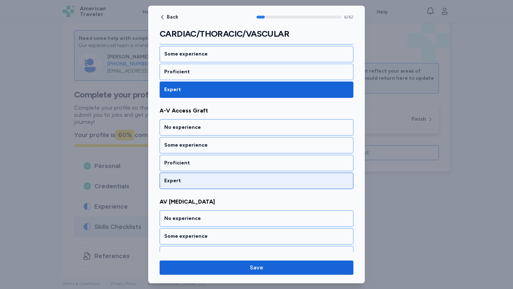
click at [219, 178] on div "Expert" at bounding box center [256, 180] width 184 height 7
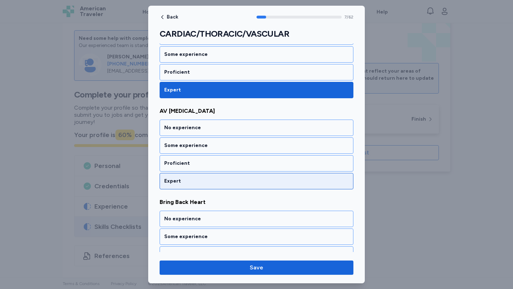
scroll to position [680, 0]
click at [219, 180] on div "Expert" at bounding box center [256, 180] width 184 height 7
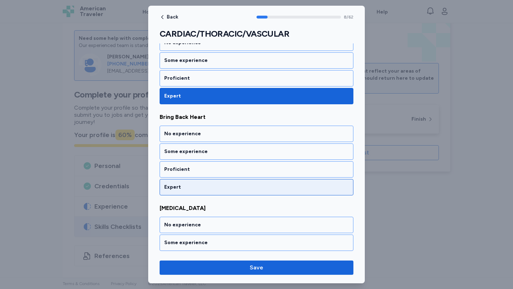
scroll to position [771, 0]
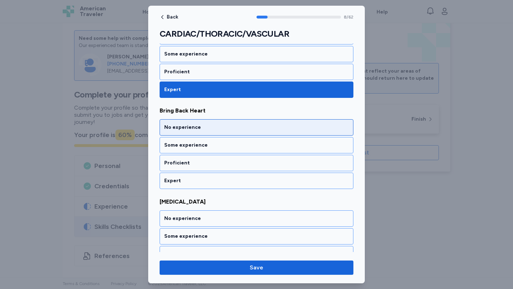
click at [205, 132] on div "No experience" at bounding box center [257, 127] width 194 height 16
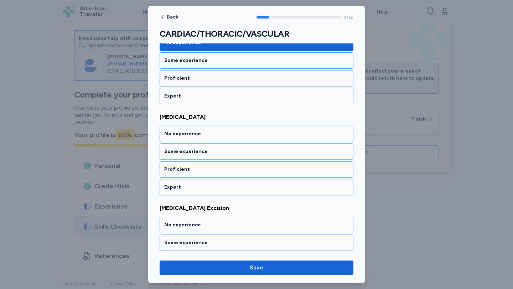
scroll to position [862, 0]
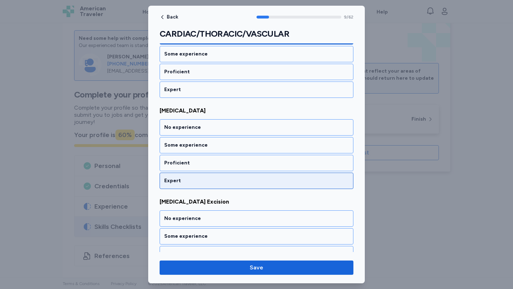
click at [205, 177] on div "Expert" at bounding box center [256, 180] width 184 height 7
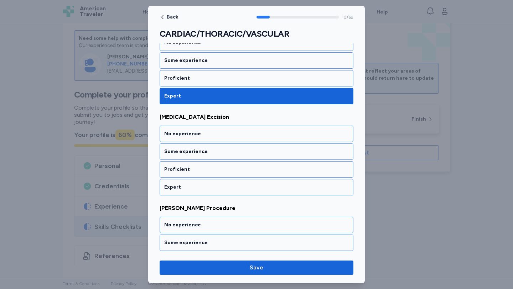
scroll to position [953, 0]
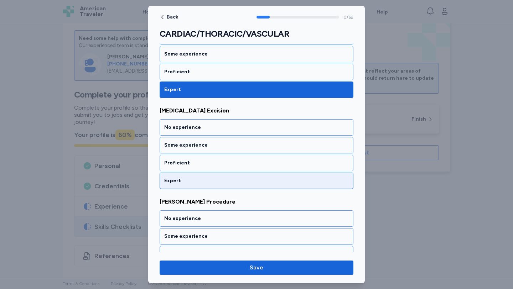
click at [206, 179] on div "Expert" at bounding box center [256, 180] width 184 height 7
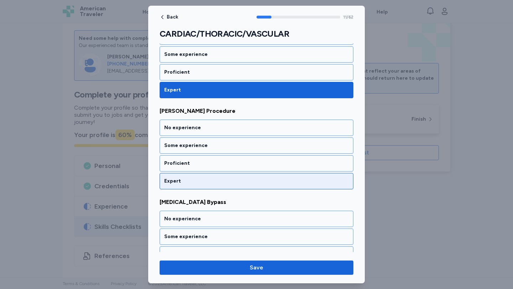
scroll to position [1045, 0]
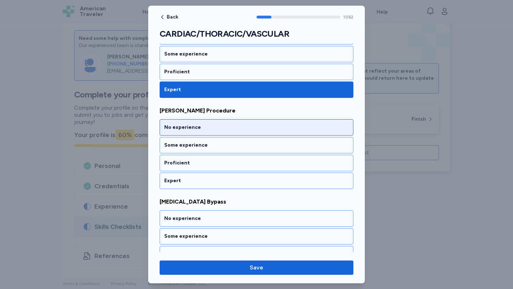
click at [207, 131] on div "No experience" at bounding box center [257, 127] width 194 height 16
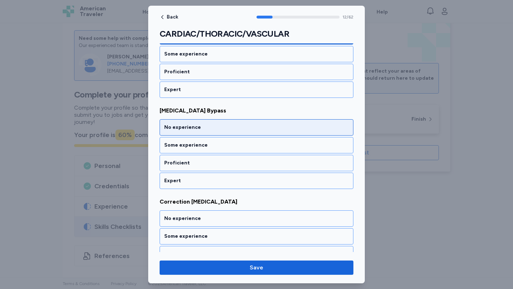
click at [209, 130] on div "No experience" at bounding box center [256, 127] width 184 height 7
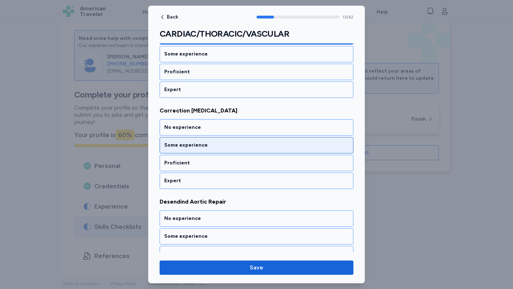
click at [212, 129] on div "No experience" at bounding box center [256, 127] width 184 height 7
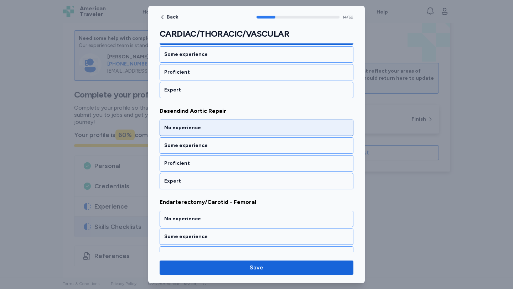
scroll to position [1318, 0]
click at [210, 125] on div "No experience" at bounding box center [256, 127] width 184 height 7
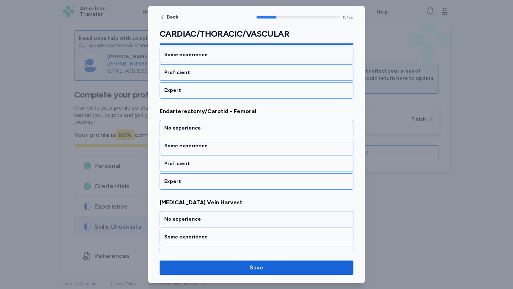
scroll to position [1409, 0]
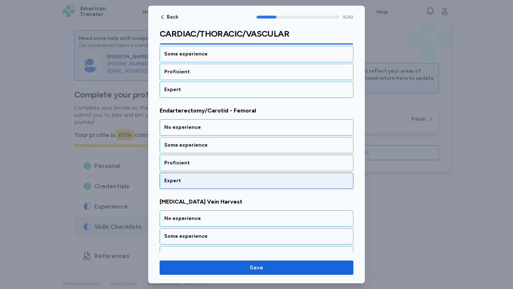
click at [212, 181] on div "Expert" at bounding box center [256, 180] width 184 height 7
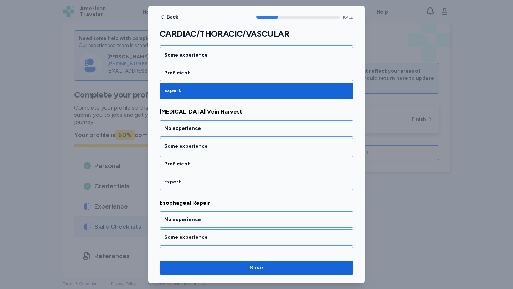
scroll to position [1500, 0]
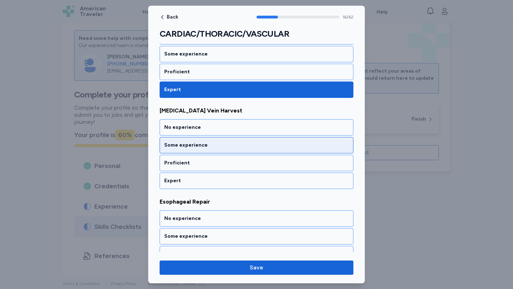
click at [230, 149] on div "Some experience" at bounding box center [256, 145] width 184 height 7
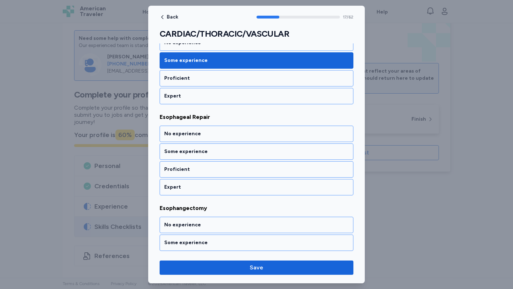
scroll to position [1592, 0]
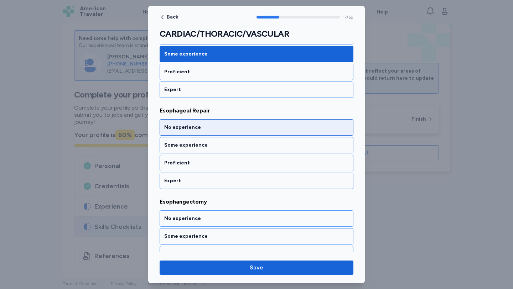
click at [225, 125] on div "No experience" at bounding box center [256, 127] width 184 height 7
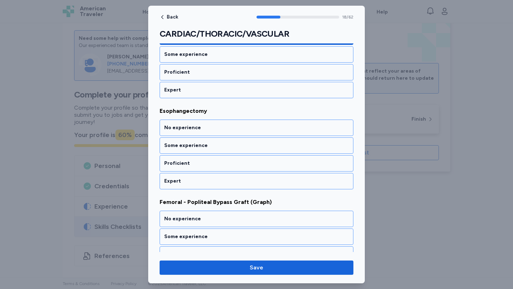
scroll to position [1683, 0]
click at [225, 125] on div "No experience" at bounding box center [256, 127] width 184 height 7
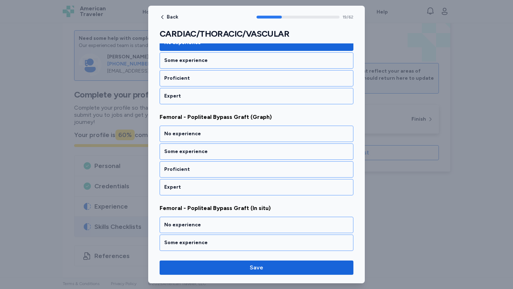
scroll to position [1774, 0]
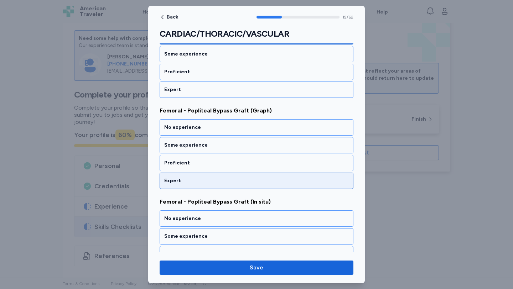
click at [223, 178] on div "Expert" at bounding box center [256, 180] width 184 height 7
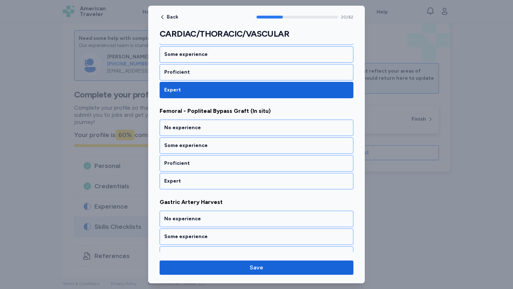
scroll to position [1865, 0]
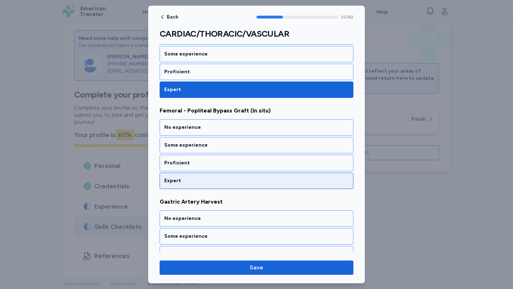
click at [223, 178] on div "Expert" at bounding box center [256, 180] width 184 height 7
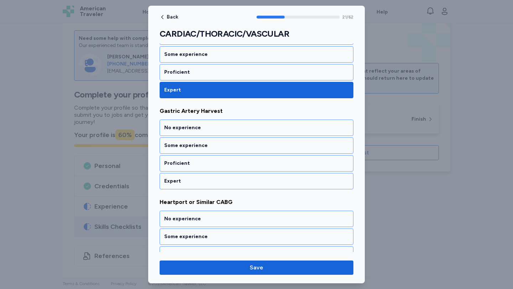
scroll to position [1956, 0]
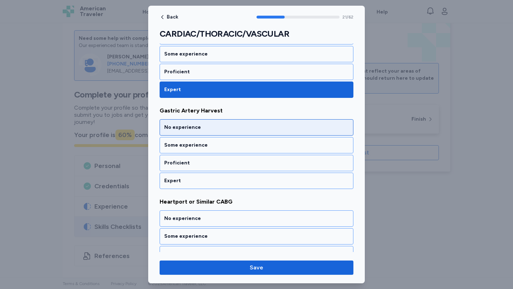
click at [218, 129] on div "No experience" at bounding box center [256, 127] width 184 height 7
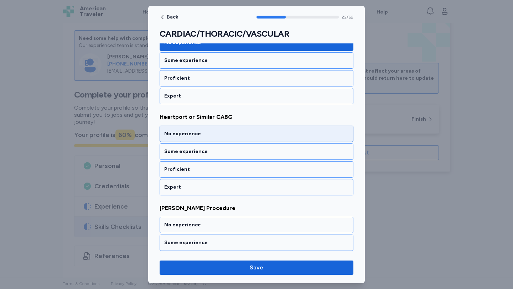
scroll to position [2047, 0]
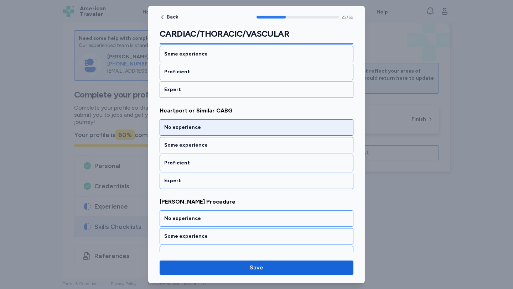
click at [213, 124] on div "No experience" at bounding box center [257, 127] width 194 height 16
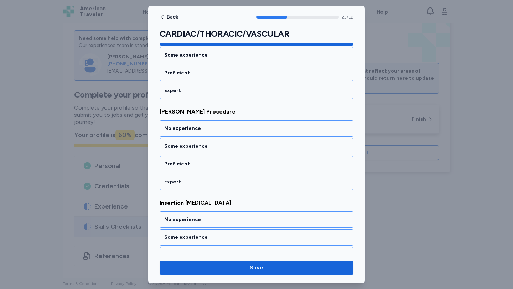
scroll to position [2139, 0]
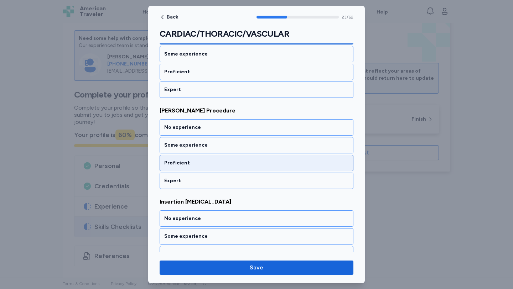
click at [216, 158] on div "Proficient" at bounding box center [257, 163] width 194 height 16
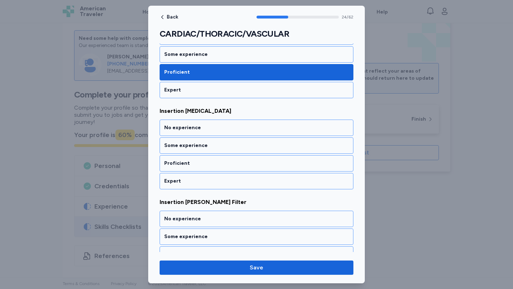
scroll to position [2230, 0]
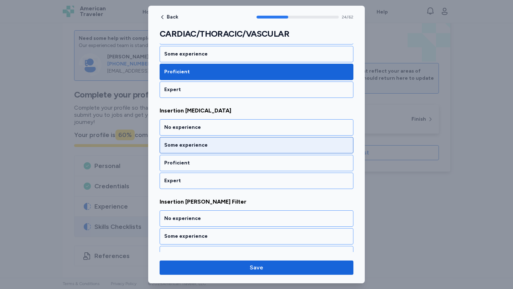
click at [214, 143] on div "Some experience" at bounding box center [256, 145] width 184 height 7
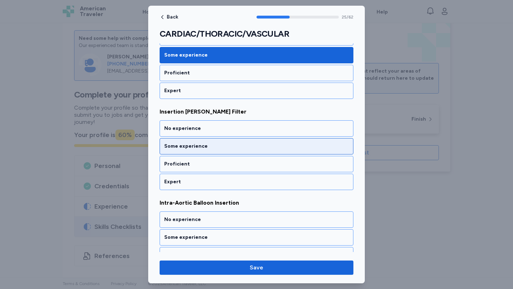
scroll to position [2321, 0]
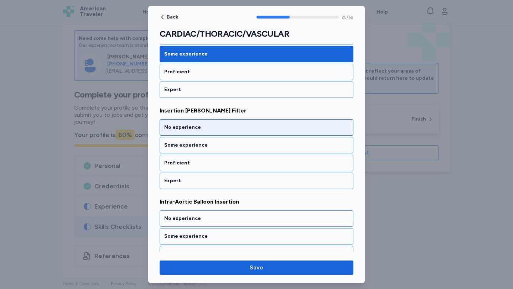
click at [195, 123] on div "No experience" at bounding box center [257, 127] width 194 height 16
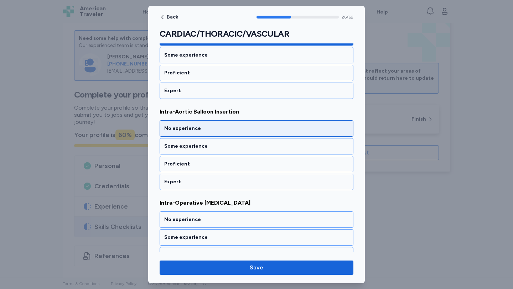
scroll to position [2412, 0]
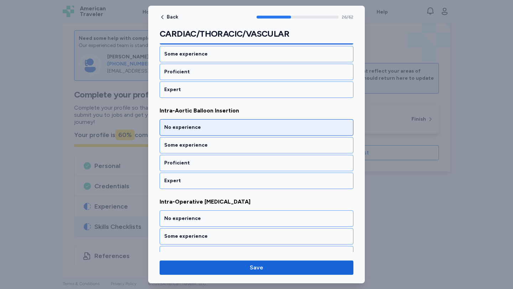
click at [195, 125] on div "No experience" at bounding box center [256, 127] width 184 height 7
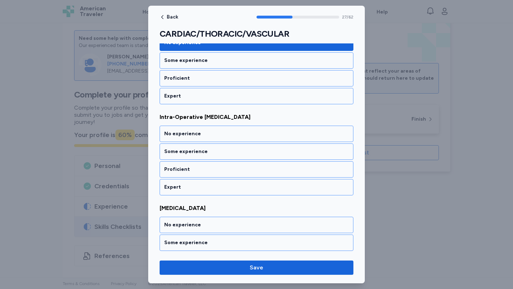
scroll to position [2503, 0]
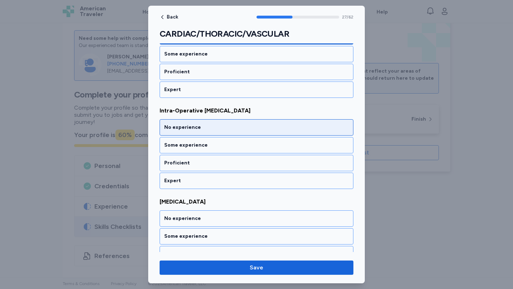
click at [193, 127] on div "No experience" at bounding box center [256, 127] width 184 height 7
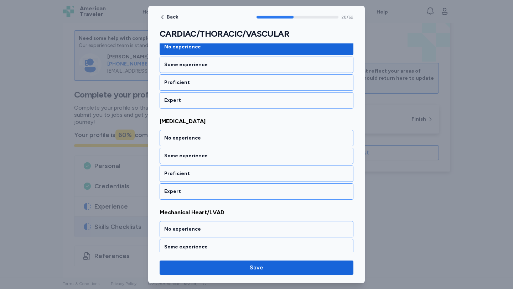
scroll to position [2594, 0]
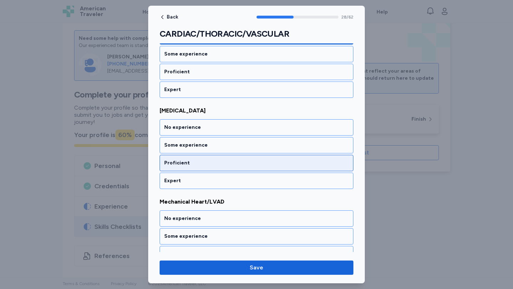
click at [256, 162] on div "Proficient" at bounding box center [256, 163] width 184 height 7
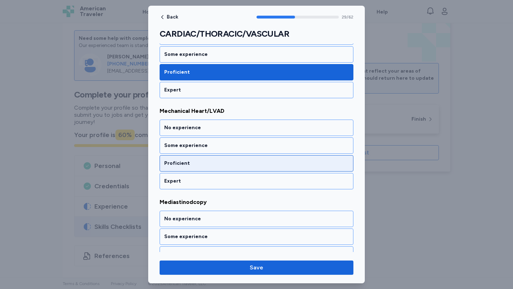
scroll to position [2686, 0]
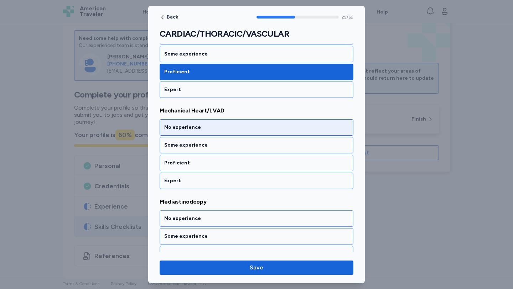
click at [204, 124] on div "No experience" at bounding box center [256, 127] width 184 height 7
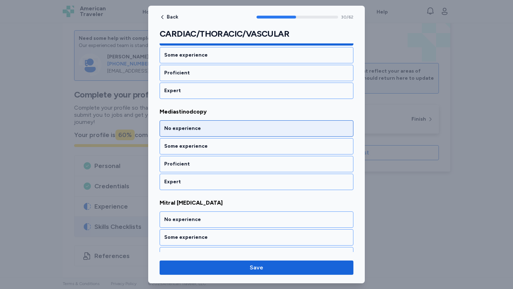
scroll to position [2777, 0]
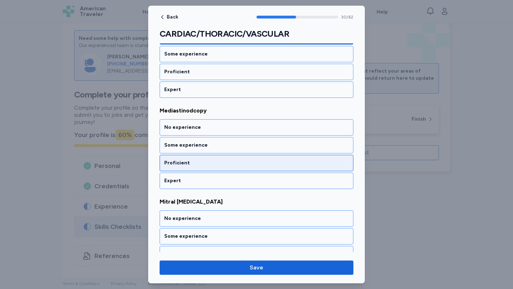
click at [224, 164] on div "Proficient" at bounding box center [256, 163] width 184 height 7
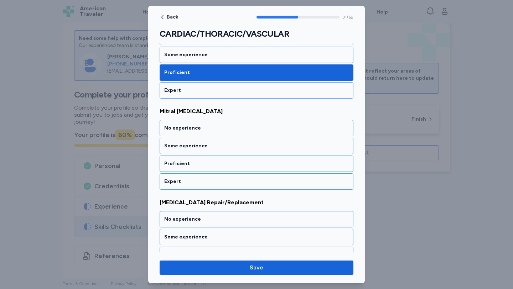
scroll to position [2868, 0]
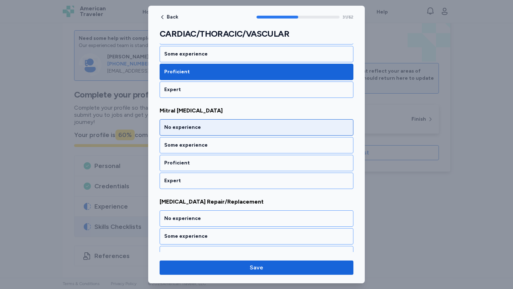
click at [223, 129] on div "No experience" at bounding box center [256, 127] width 184 height 7
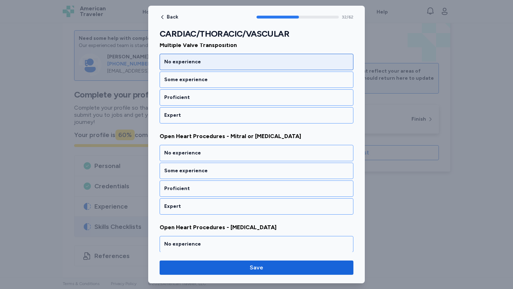
scroll to position [2974, 0]
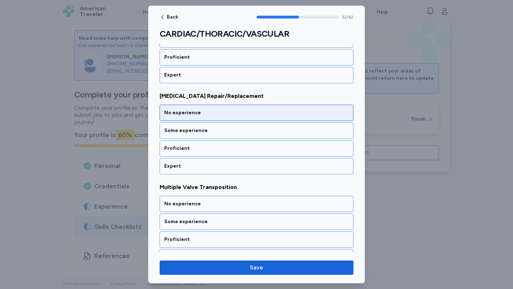
click at [231, 109] on div "No experience" at bounding box center [256, 112] width 184 height 7
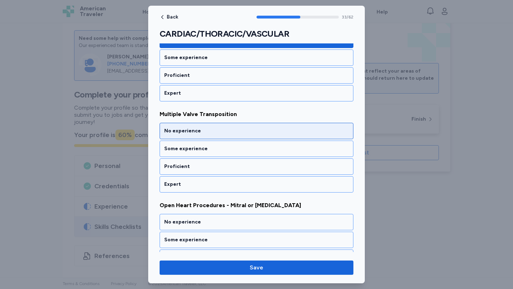
scroll to position [3050, 0]
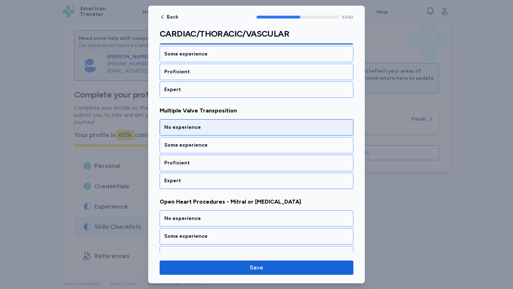
click at [231, 125] on div "No experience" at bounding box center [256, 127] width 184 height 7
click at [233, 125] on div "No experience" at bounding box center [256, 127] width 184 height 7
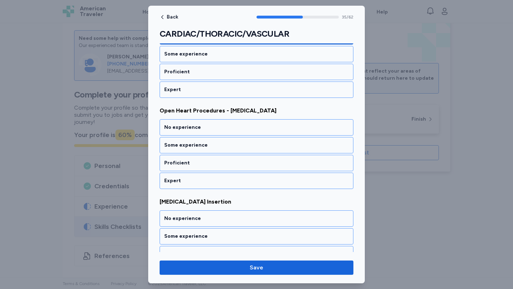
click at [233, 125] on div "No experience" at bounding box center [256, 127] width 184 height 7
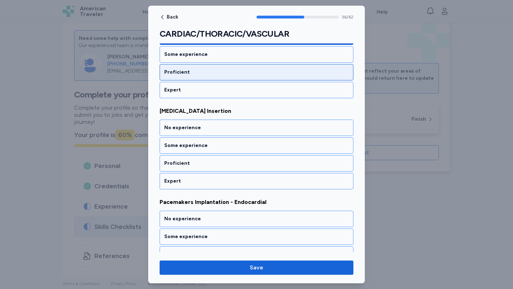
scroll to position [3324, 0]
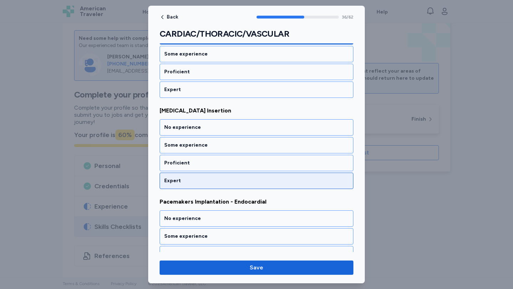
click at [230, 177] on div "Expert" at bounding box center [256, 180] width 184 height 7
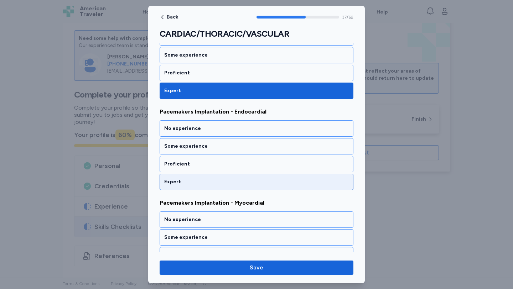
scroll to position [3415, 0]
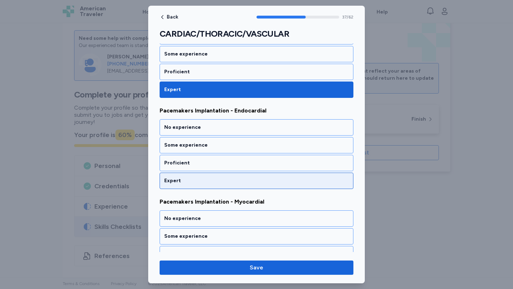
click at [230, 178] on div "Expert" at bounding box center [256, 180] width 184 height 7
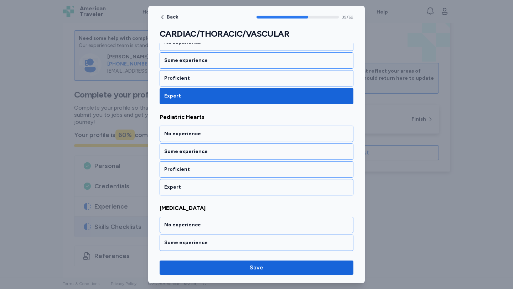
scroll to position [3597, 0]
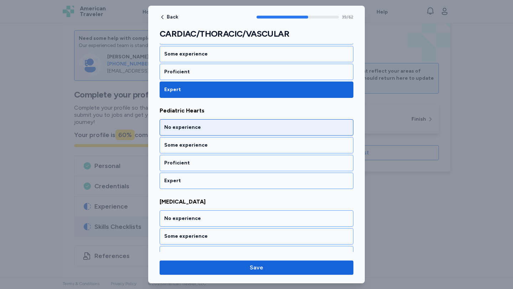
click at [213, 131] on div "No experience" at bounding box center [256, 127] width 184 height 7
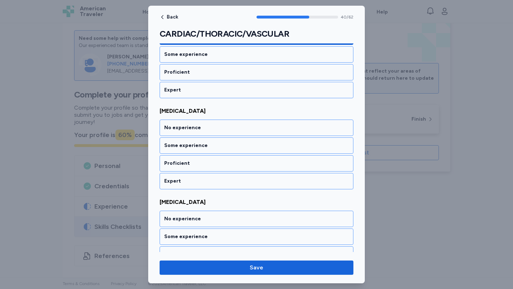
scroll to position [3688, 0]
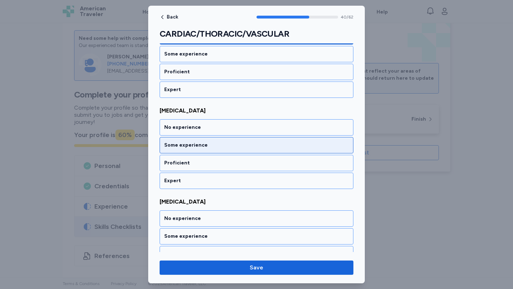
click at [209, 139] on div "Some experience" at bounding box center [257, 145] width 194 height 16
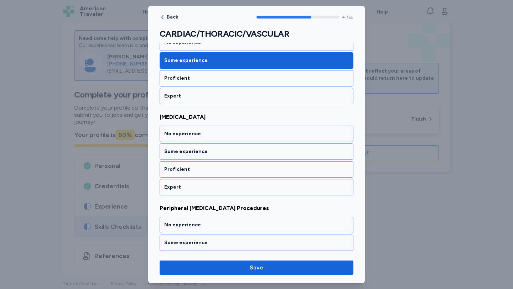
scroll to position [3780, 0]
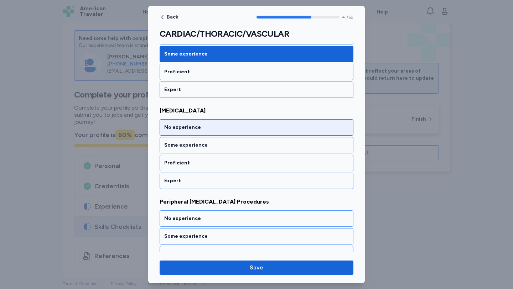
click at [213, 131] on div "No experience" at bounding box center [256, 127] width 184 height 7
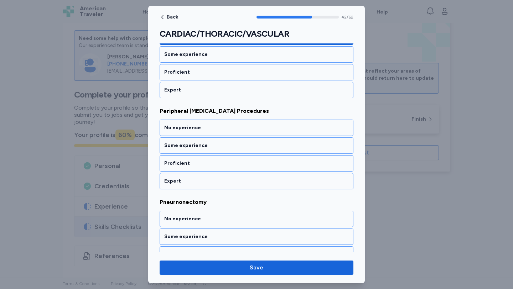
scroll to position [3871, 0]
click at [218, 182] on div "Expert" at bounding box center [256, 180] width 184 height 7
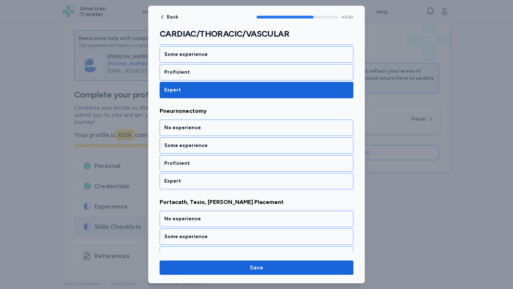
scroll to position [3962, 0]
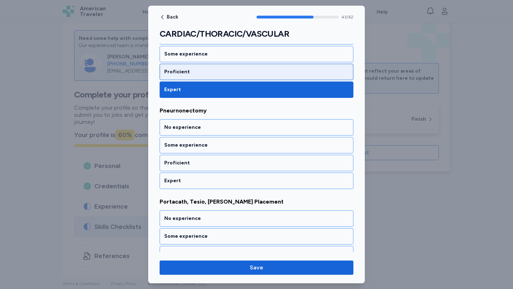
click at [204, 65] on div "Proficient" at bounding box center [257, 72] width 194 height 16
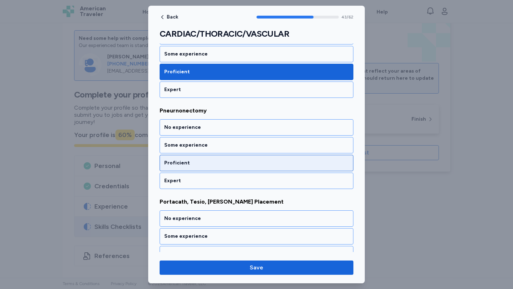
click at [208, 157] on div "Proficient" at bounding box center [257, 163] width 194 height 16
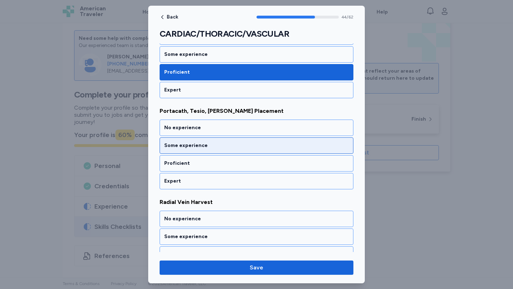
scroll to position [4053, 0]
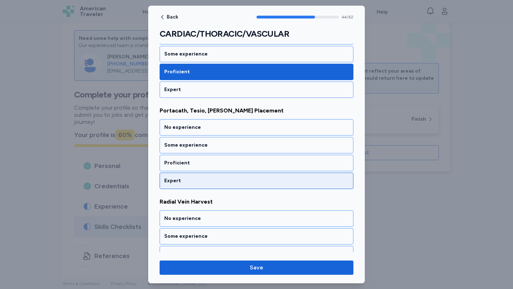
click at [210, 175] on div "Expert" at bounding box center [257, 181] width 194 height 16
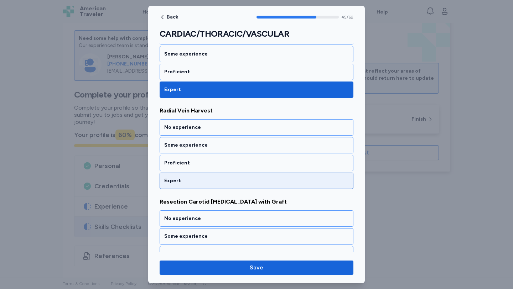
scroll to position [4146, 0]
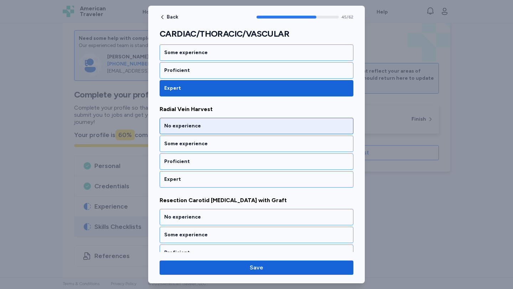
click at [203, 132] on div "No experience" at bounding box center [257, 126] width 194 height 16
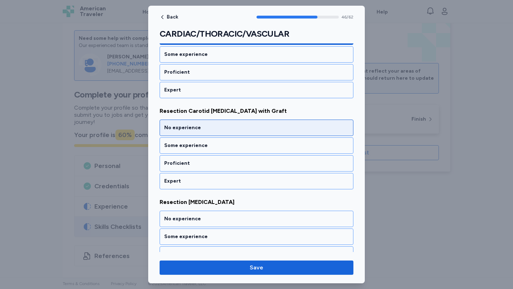
scroll to position [4235, 0]
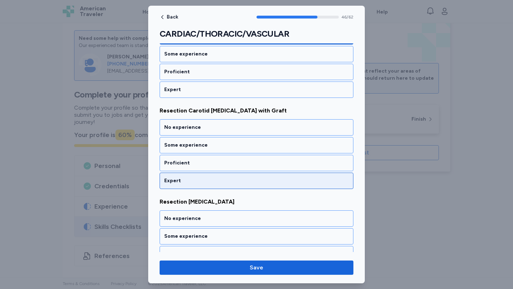
click at [205, 183] on div "Expert" at bounding box center [256, 180] width 184 height 7
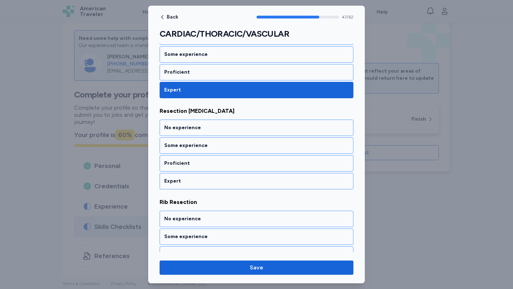
scroll to position [4327, 0]
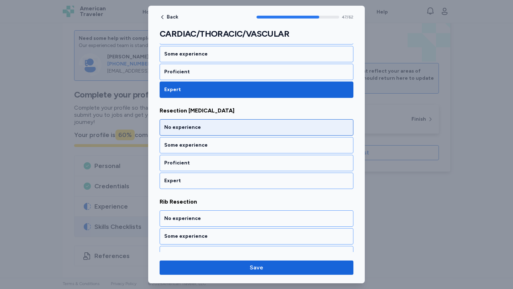
click at [229, 130] on div "No experience" at bounding box center [256, 127] width 184 height 7
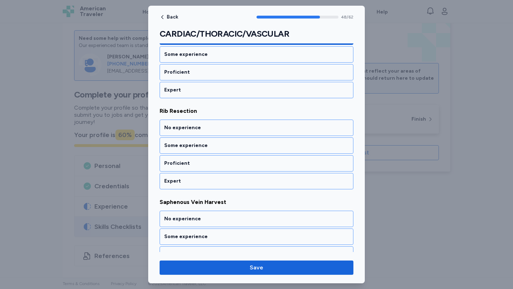
scroll to position [4418, 0]
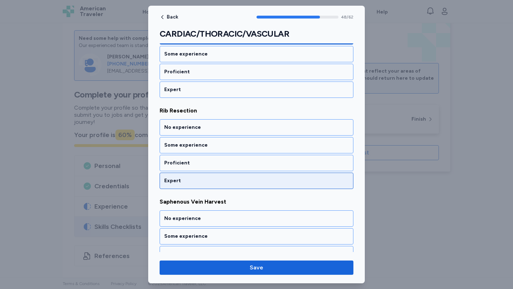
click at [220, 180] on div "Expert" at bounding box center [256, 180] width 184 height 7
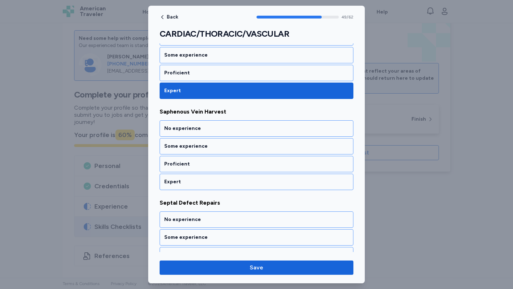
scroll to position [4509, 0]
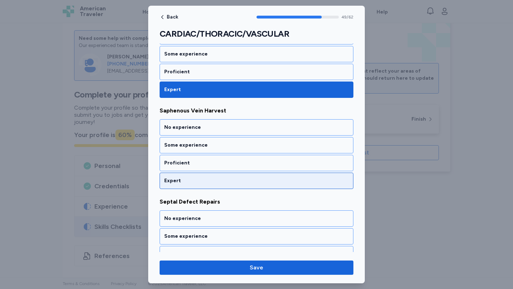
click at [189, 128] on div "No experience" at bounding box center [256, 127] width 184 height 7
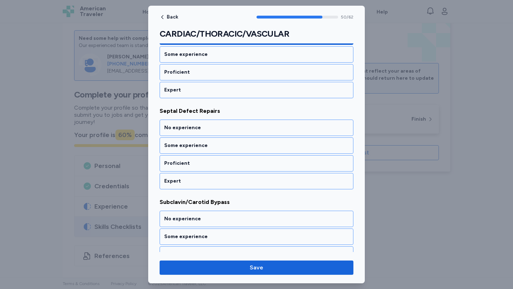
scroll to position [4600, 0]
click at [189, 128] on div "No experience" at bounding box center [256, 127] width 184 height 7
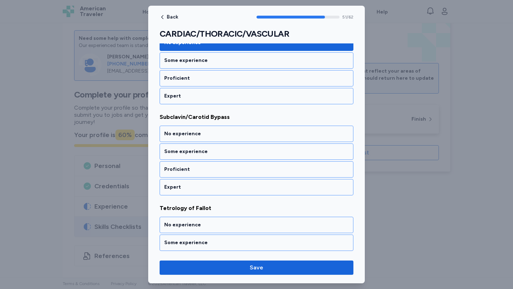
scroll to position [4691, 0]
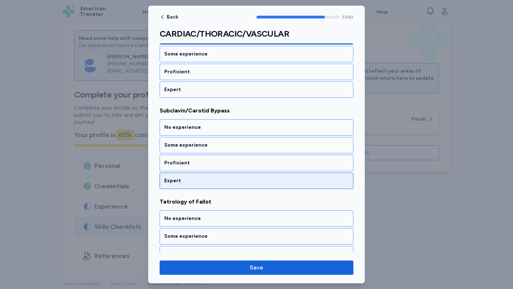
click at [193, 179] on div "Expert" at bounding box center [256, 180] width 184 height 7
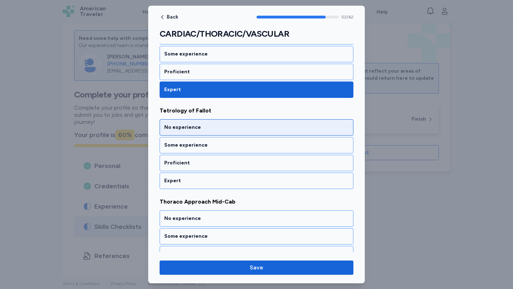
click at [197, 130] on div "No experience" at bounding box center [256, 127] width 184 height 7
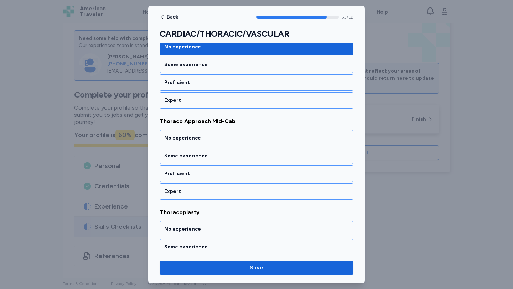
scroll to position [4874, 0]
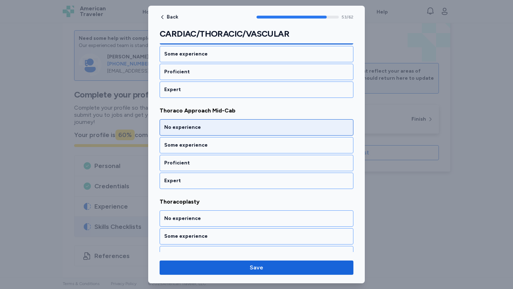
click at [197, 129] on div "No experience" at bounding box center [256, 127] width 184 height 7
click at [195, 129] on div "No experience" at bounding box center [256, 127] width 184 height 7
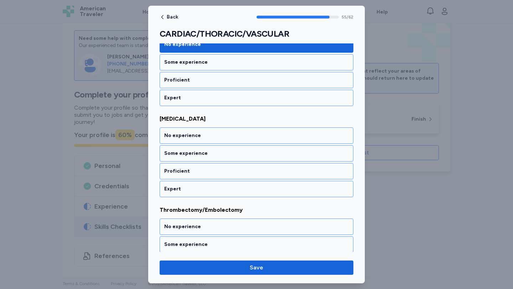
scroll to position [5056, 0]
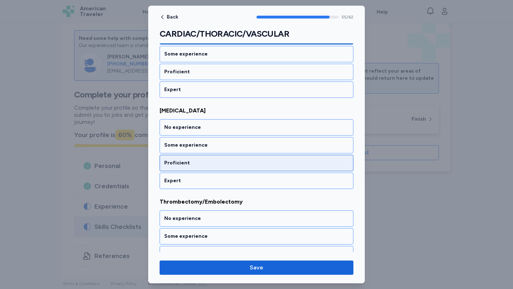
click at [193, 165] on div "Proficient" at bounding box center [256, 163] width 184 height 7
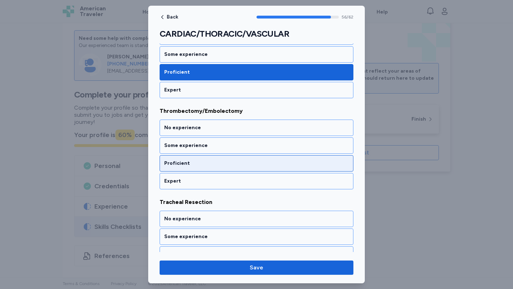
scroll to position [5147, 0]
click at [207, 160] on div "Proficient" at bounding box center [256, 163] width 184 height 7
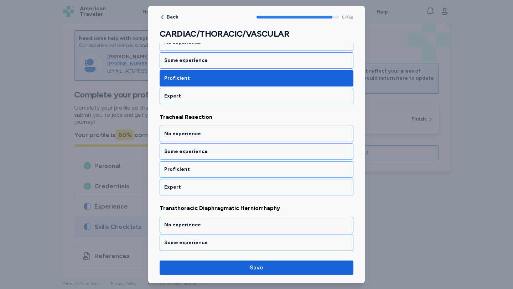
scroll to position [5238, 0]
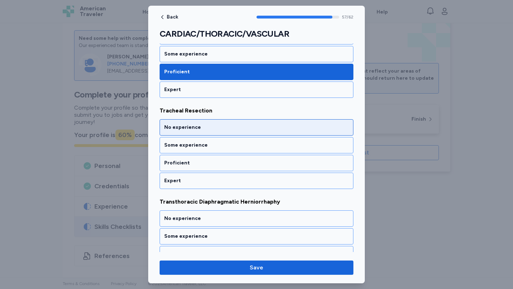
click at [197, 126] on div "No experience" at bounding box center [256, 127] width 184 height 7
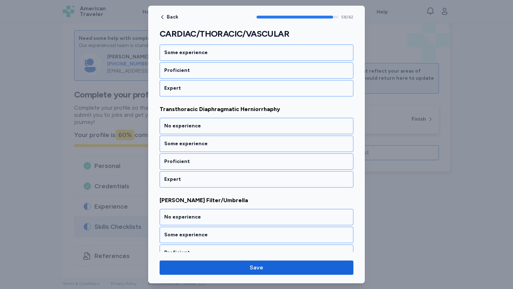
scroll to position [5332, 0]
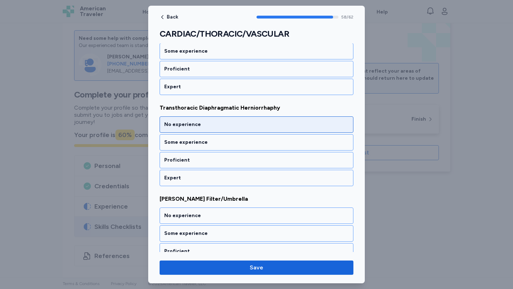
click at [222, 123] on div "No experience" at bounding box center [256, 124] width 184 height 7
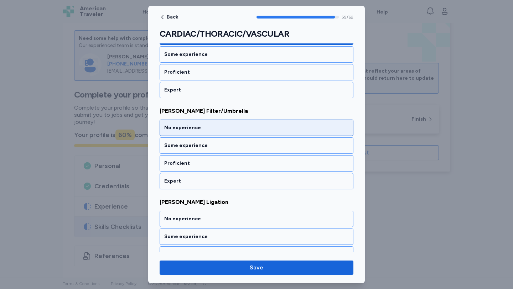
scroll to position [5421, 0]
click at [226, 124] on div "No experience" at bounding box center [256, 127] width 184 height 7
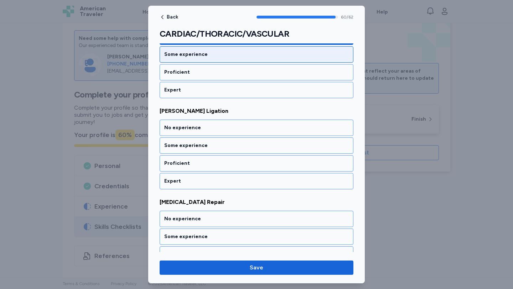
scroll to position [5512, 0]
click at [226, 124] on div "No experience" at bounding box center [256, 127] width 184 height 7
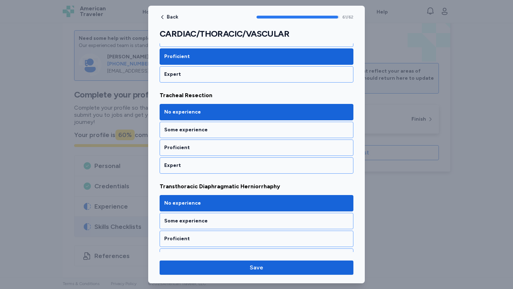
scroll to position [5541, 0]
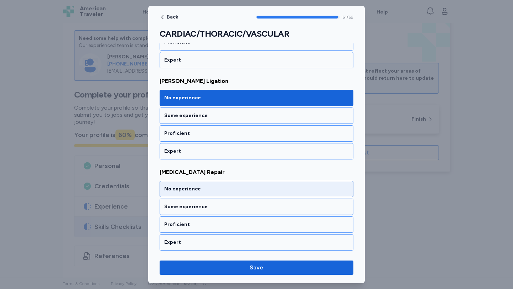
click at [227, 183] on div "No experience" at bounding box center [257, 189] width 194 height 16
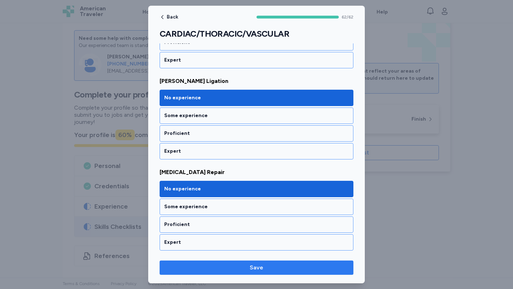
click at [259, 266] on span "Save" at bounding box center [257, 268] width 14 height 9
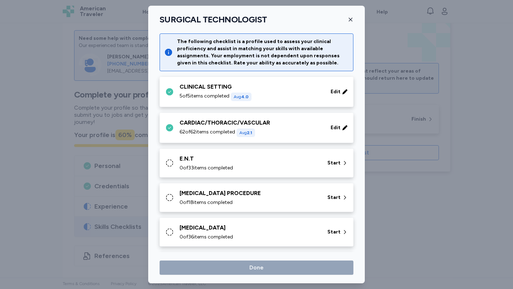
click at [299, 167] on div "0 of 33 items completed" at bounding box center [248, 168] width 139 height 7
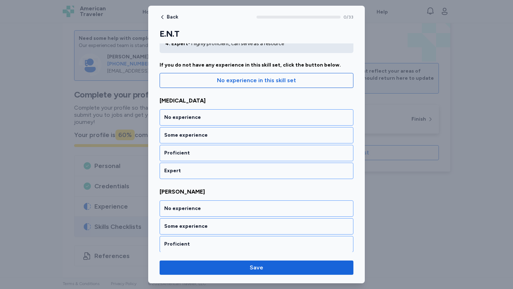
scroll to position [52, 0]
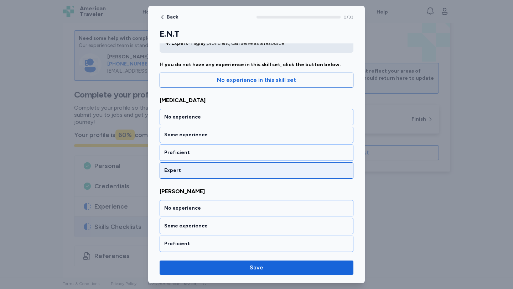
click at [217, 170] on div "Expert" at bounding box center [256, 170] width 184 height 7
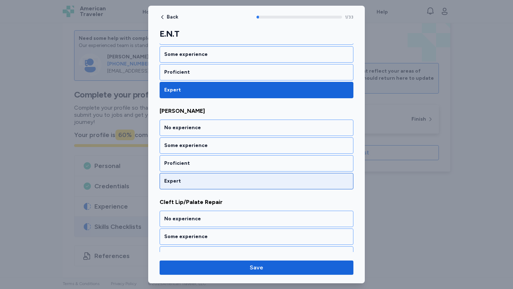
scroll to position [133, 0]
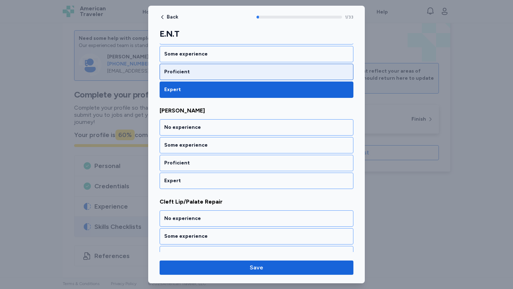
click at [178, 70] on div "Proficient" at bounding box center [256, 71] width 184 height 7
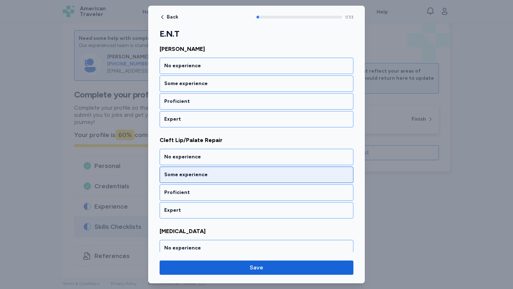
scroll to position [194, 0]
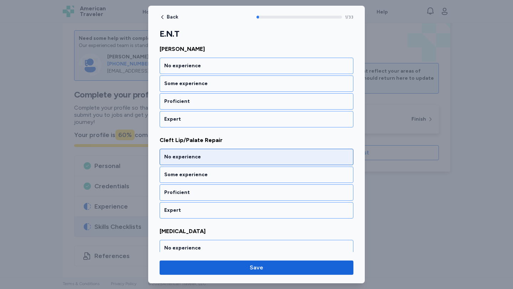
click at [202, 161] on div "No experience" at bounding box center [257, 157] width 194 height 16
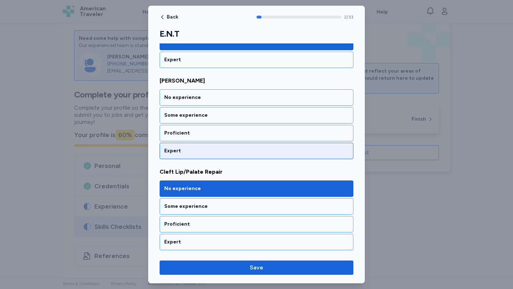
scroll to position [147, 0]
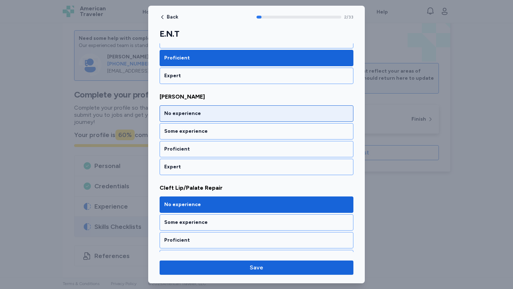
click at [201, 120] on div "No experience" at bounding box center [257, 113] width 194 height 16
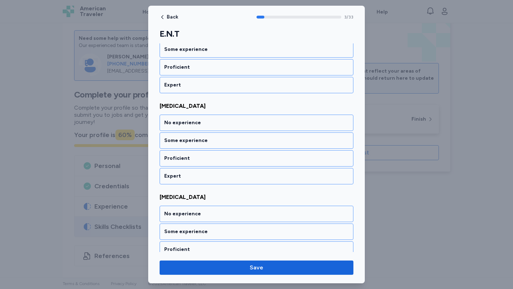
scroll to position [345, 0]
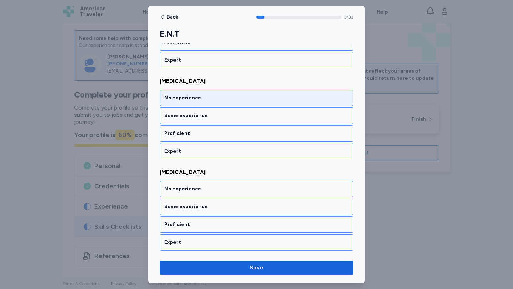
click at [234, 100] on div "No experience" at bounding box center [256, 97] width 184 height 7
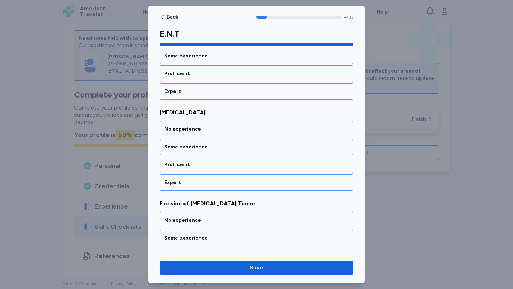
scroll to position [406, 0]
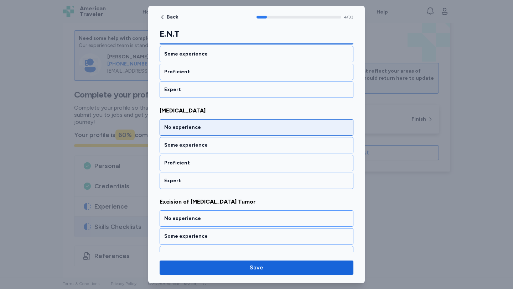
click at [235, 126] on div "No experience" at bounding box center [256, 127] width 184 height 7
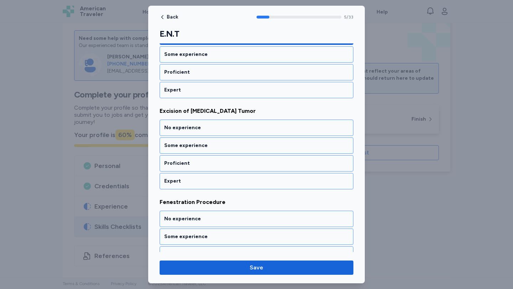
scroll to position [498, 0]
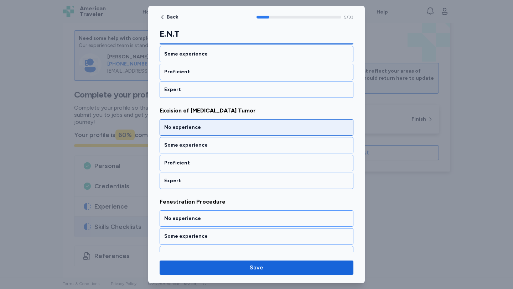
click at [201, 131] on div "No experience" at bounding box center [257, 127] width 194 height 16
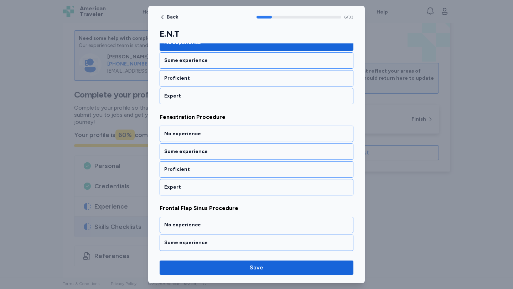
scroll to position [589, 0]
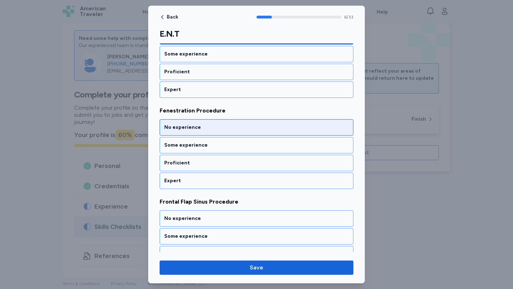
click at [215, 123] on div "No experience" at bounding box center [257, 127] width 194 height 16
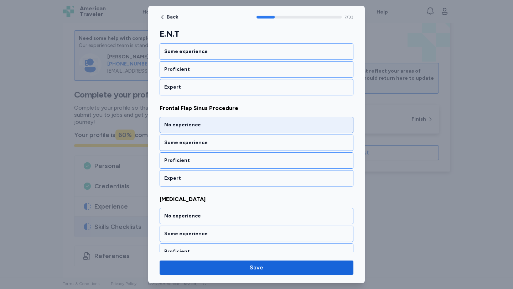
scroll to position [683, 0]
click at [236, 104] on span "Frontal Flap Sinus Procedure" at bounding box center [257, 108] width 194 height 9
click at [213, 126] on div "No experience" at bounding box center [256, 124] width 184 height 7
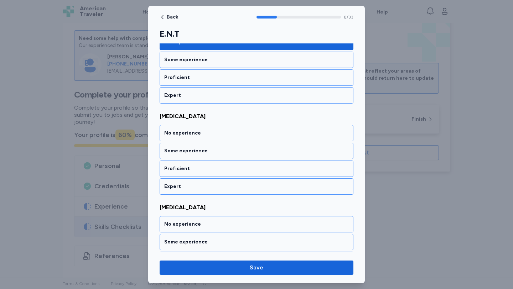
scroll to position [771, 0]
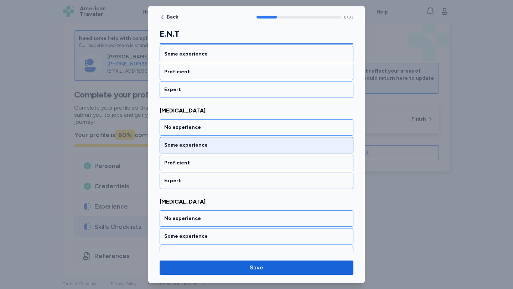
click at [213, 126] on div "No experience" at bounding box center [256, 127] width 184 height 7
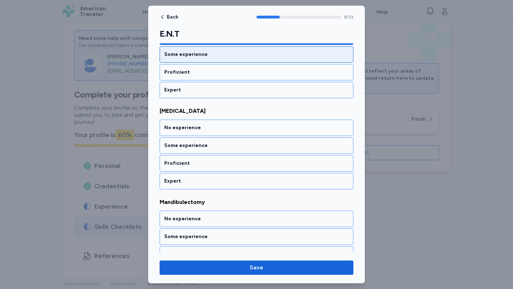
scroll to position [862, 0]
click at [212, 126] on div "No experience" at bounding box center [256, 127] width 184 height 7
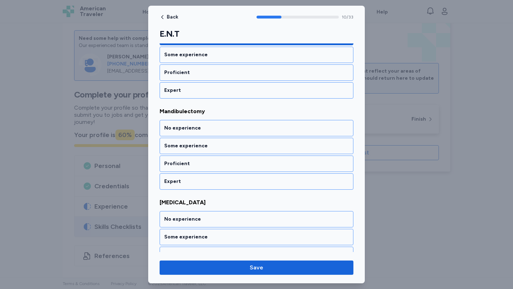
scroll to position [953, 0]
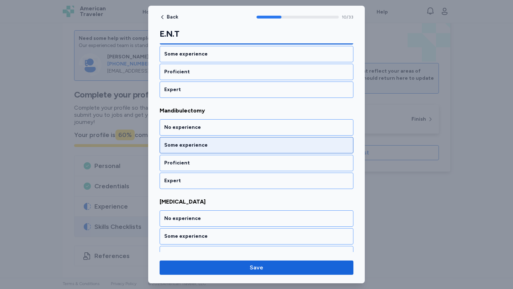
click at [194, 150] on div "Some experience" at bounding box center [257, 145] width 194 height 16
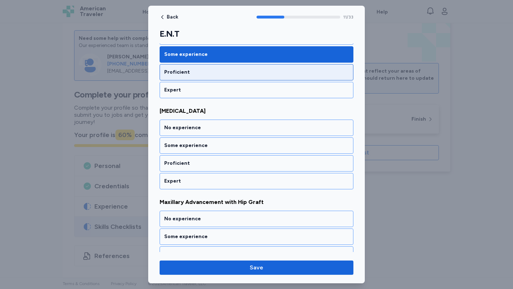
scroll to position [1045, 0]
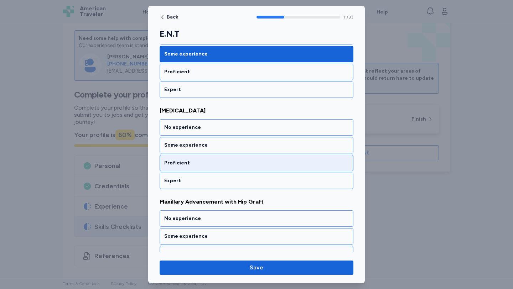
click at [246, 162] on div "Proficient" at bounding box center [256, 163] width 184 height 7
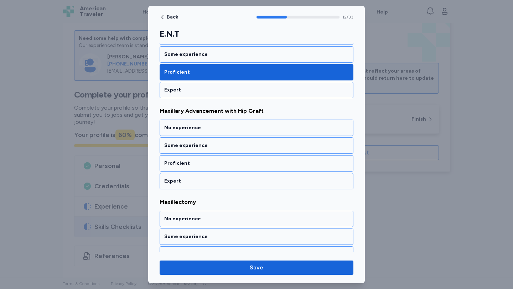
scroll to position [1136, 0]
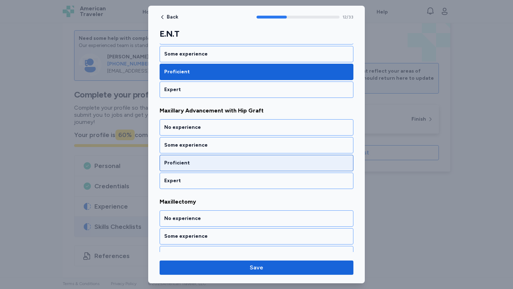
click at [234, 163] on div "Proficient" at bounding box center [256, 163] width 184 height 7
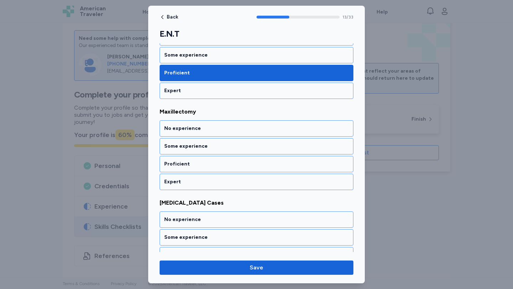
scroll to position [1227, 0]
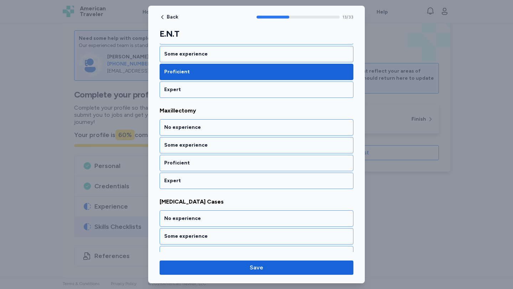
click at [234, 163] on div "Proficient" at bounding box center [256, 163] width 184 height 7
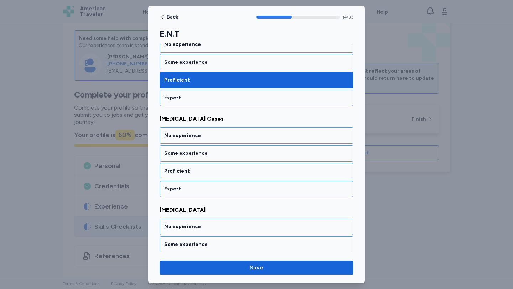
scroll to position [1318, 0]
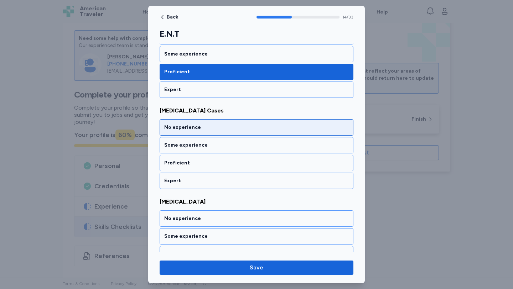
click at [229, 127] on div "No experience" at bounding box center [256, 127] width 184 height 7
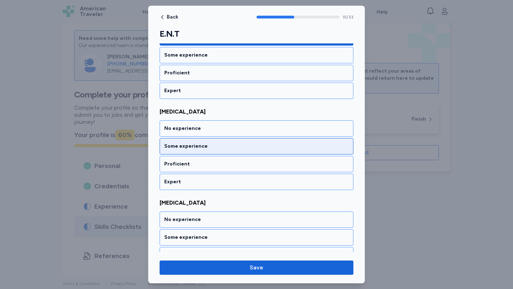
scroll to position [1409, 0]
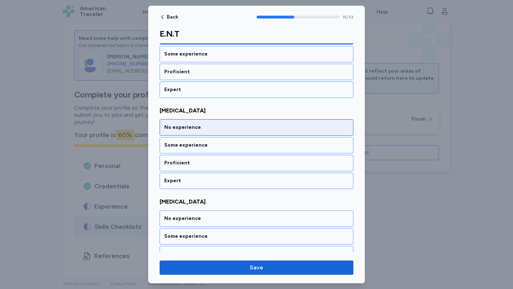
click at [210, 126] on div "No experience" at bounding box center [256, 127] width 184 height 7
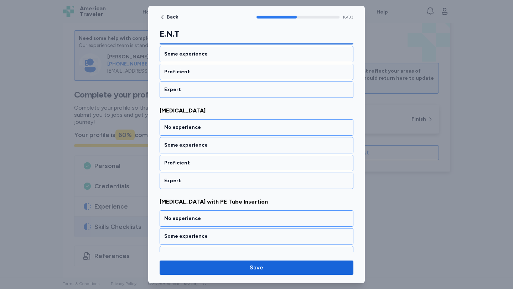
click at [209, 126] on div "No experience" at bounding box center [256, 127] width 184 height 7
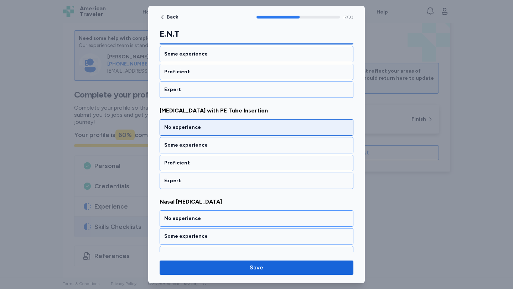
click at [210, 127] on div "No experience" at bounding box center [256, 127] width 184 height 7
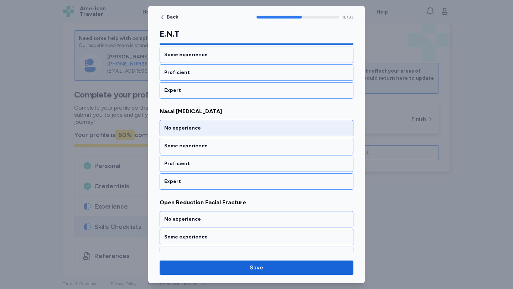
scroll to position [1683, 0]
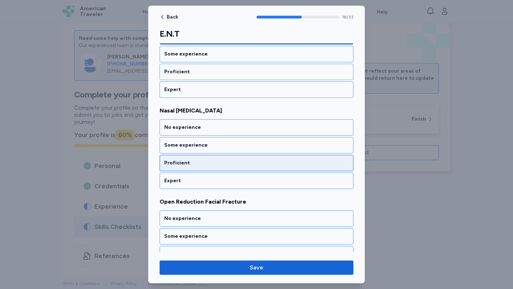
click at [210, 163] on div "Proficient" at bounding box center [256, 163] width 184 height 7
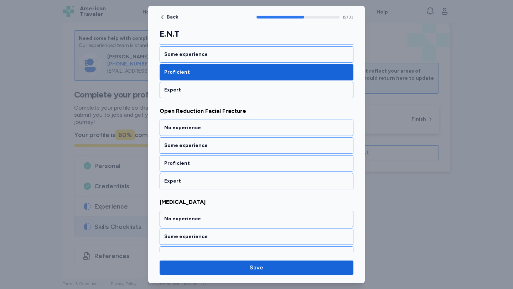
scroll to position [1774, 0]
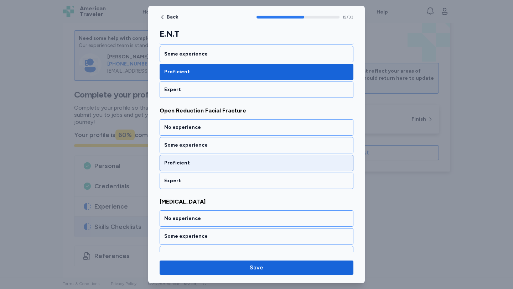
click at [210, 164] on div "Proficient" at bounding box center [256, 163] width 184 height 7
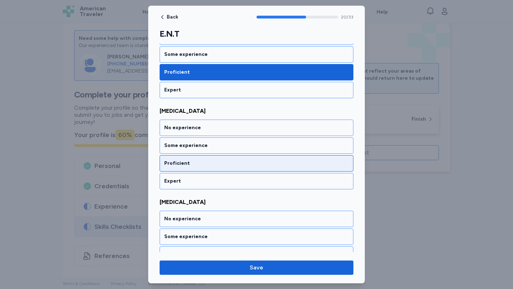
scroll to position [1865, 0]
click at [208, 162] on div "Proficient" at bounding box center [256, 163] width 184 height 7
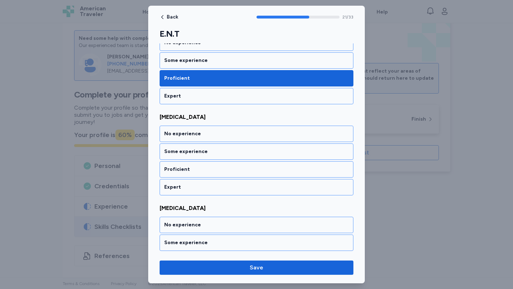
scroll to position [1956, 0]
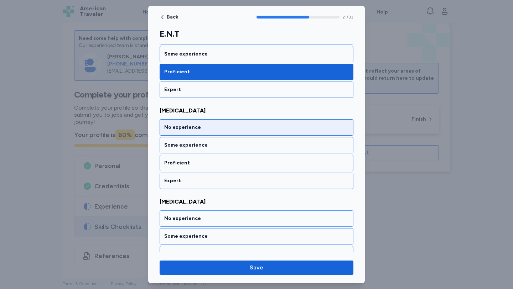
click at [210, 133] on div "No experience" at bounding box center [257, 127] width 194 height 16
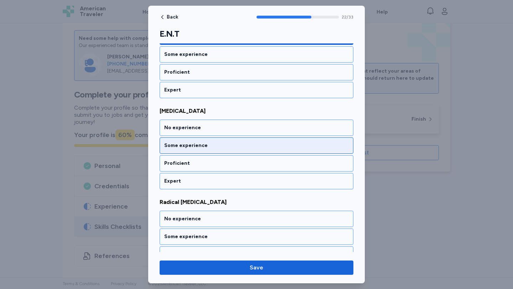
scroll to position [2047, 0]
click at [216, 129] on div "No experience" at bounding box center [256, 127] width 184 height 7
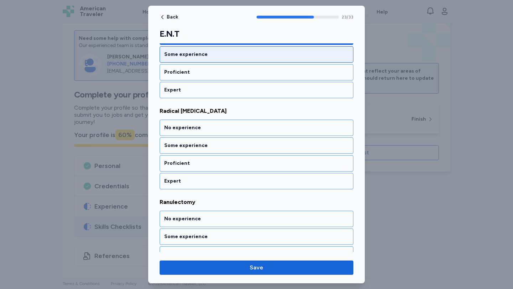
scroll to position [2139, 0]
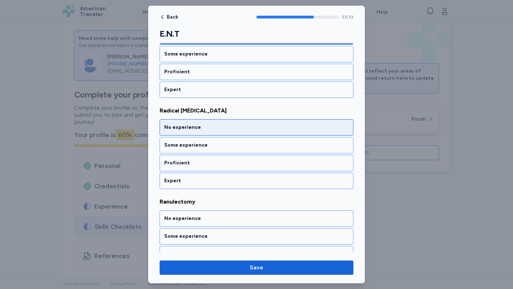
click at [221, 129] on div "No experience" at bounding box center [256, 127] width 184 height 7
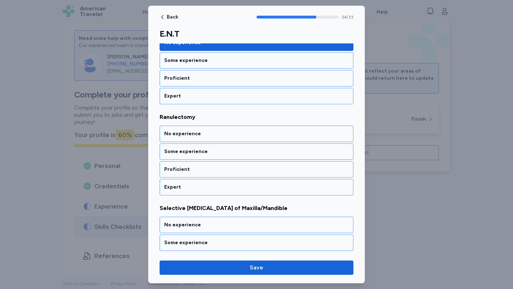
scroll to position [2230, 0]
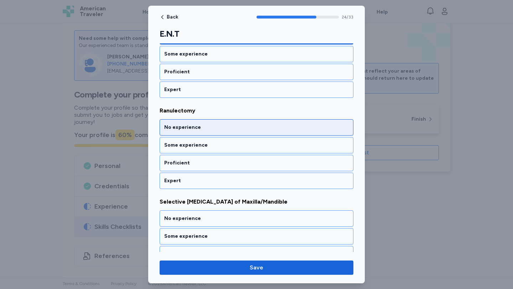
click at [222, 129] on div "No experience" at bounding box center [256, 127] width 184 height 7
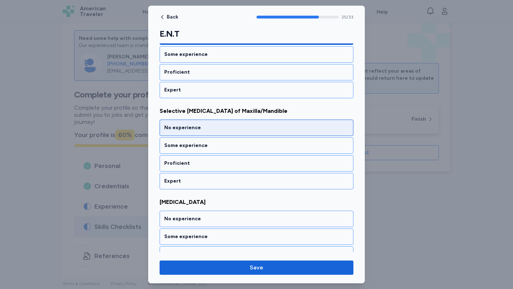
scroll to position [2321, 0]
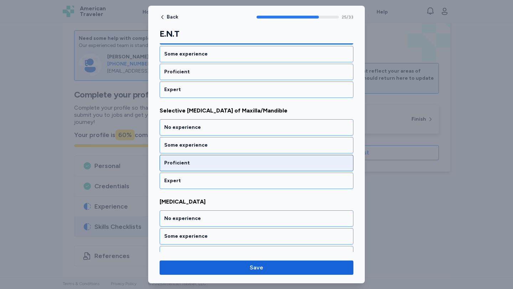
click at [217, 167] on div "Proficient" at bounding box center [257, 163] width 194 height 16
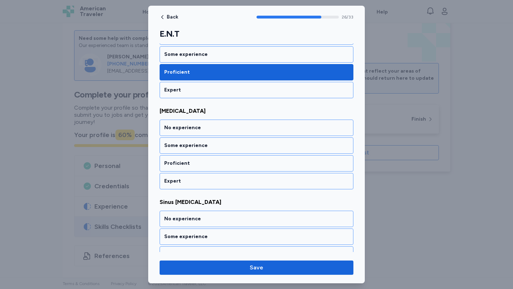
scroll to position [2412, 0]
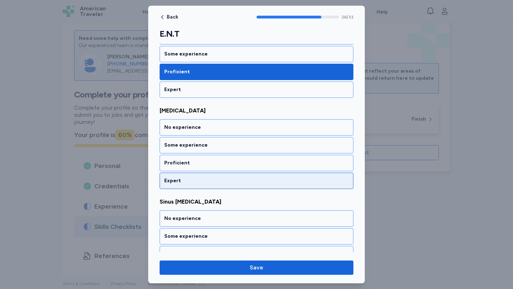
drag, startPoint x: 207, startPoint y: 126, endPoint x: 204, endPoint y: 125, distance: 3.7
click at [207, 126] on div "No experience" at bounding box center [256, 127] width 184 height 7
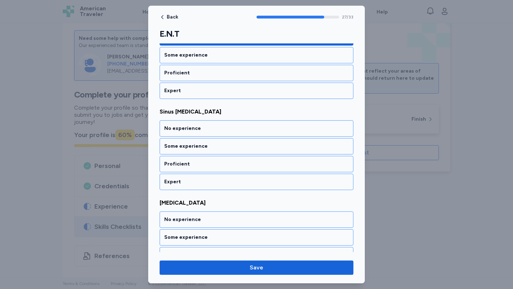
scroll to position [2503, 0]
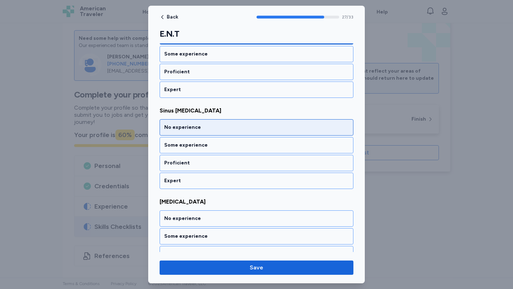
click at [219, 121] on div "No experience" at bounding box center [257, 127] width 194 height 16
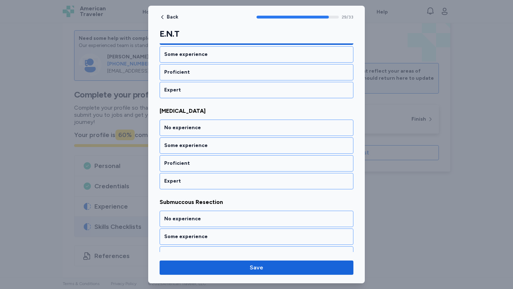
scroll to position [2686, 0]
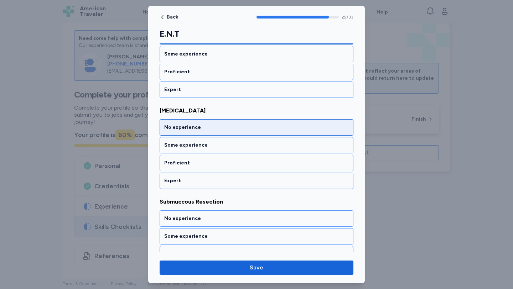
click at [210, 123] on div "No experience" at bounding box center [257, 127] width 194 height 16
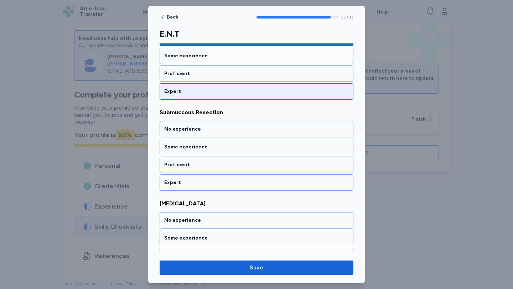
scroll to position [2777, 0]
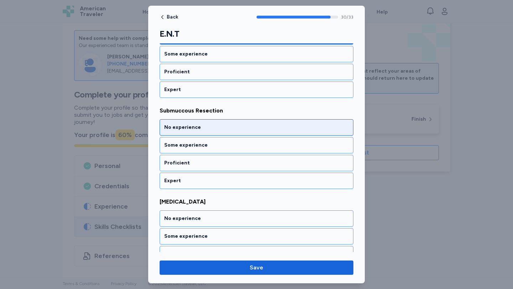
click at [207, 123] on div "No experience" at bounding box center [257, 127] width 194 height 16
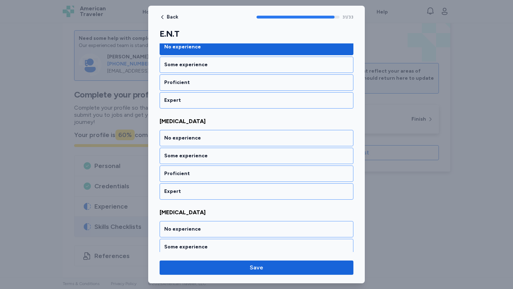
scroll to position [2868, 0]
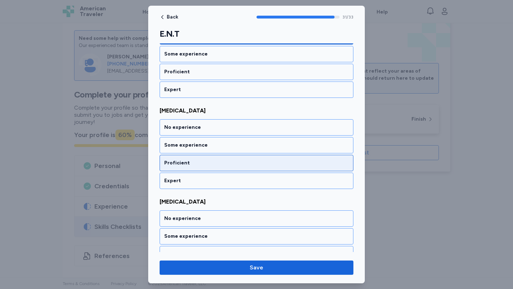
click at [201, 157] on div "Proficient" at bounding box center [257, 163] width 194 height 16
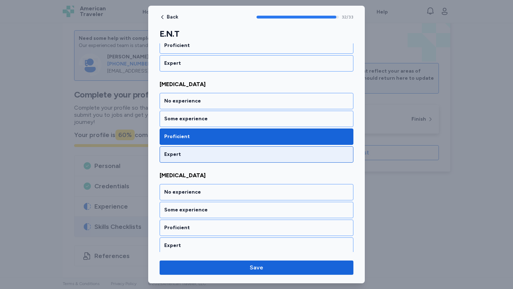
scroll to position [2897, 0]
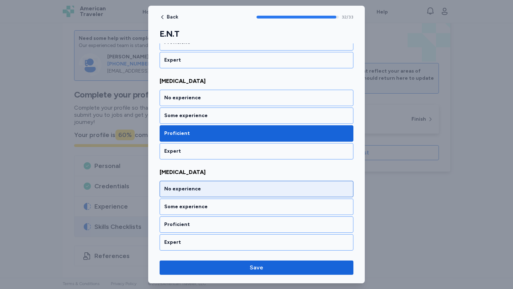
click at [202, 185] on div "No experience" at bounding box center [257, 189] width 194 height 16
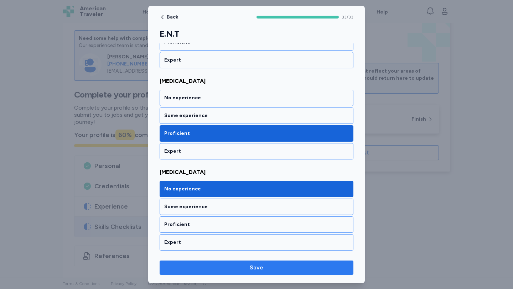
click at [285, 273] on button "Save" at bounding box center [257, 268] width 194 height 14
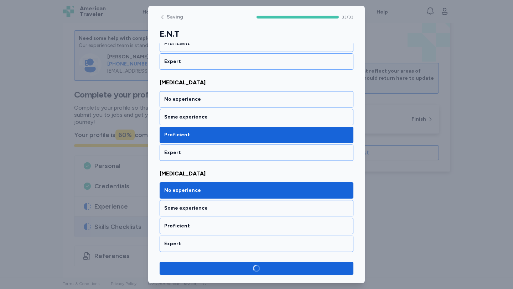
scroll to position [2896, 0]
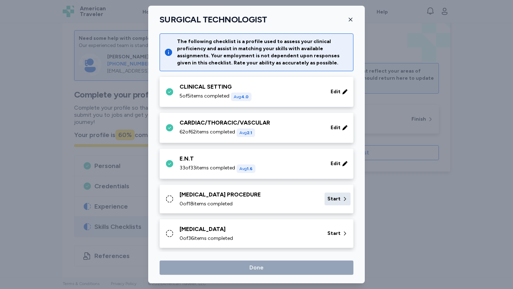
click at [324, 195] on div "Start" at bounding box center [337, 199] width 26 height 13
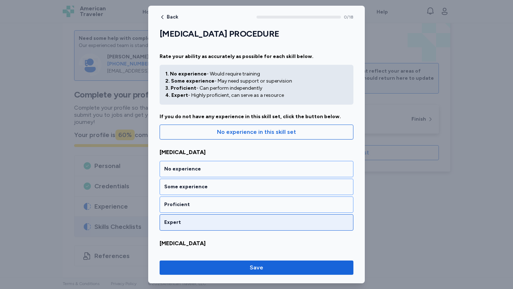
click at [237, 217] on div "Expert" at bounding box center [257, 222] width 194 height 16
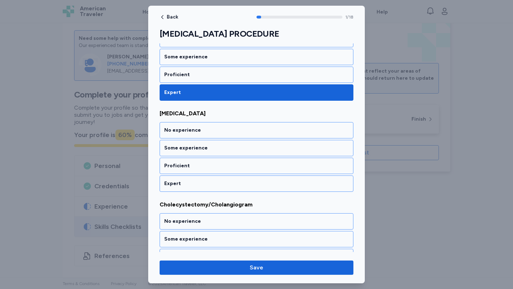
scroll to position [133, 0]
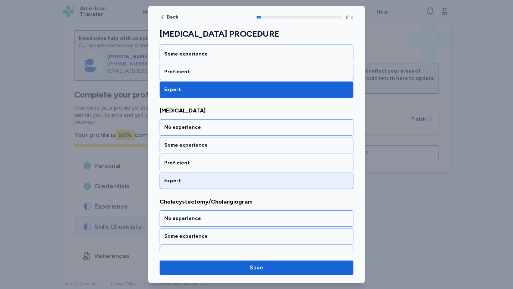
click at [204, 179] on div "Expert" at bounding box center [256, 180] width 184 height 7
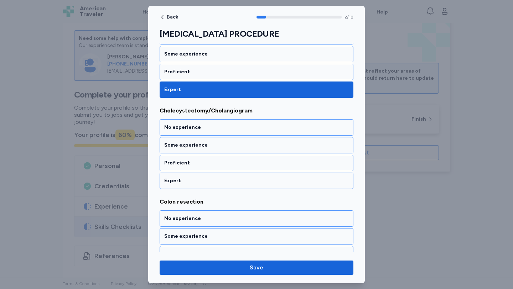
click at [205, 179] on div "Expert" at bounding box center [256, 180] width 184 height 7
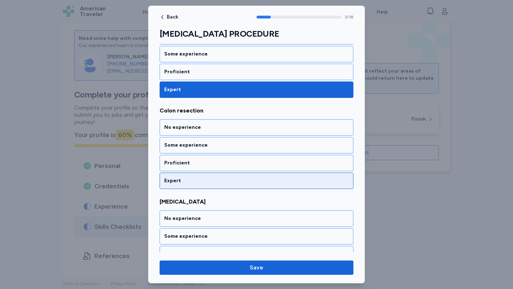
click at [204, 179] on div "Expert" at bounding box center [256, 180] width 184 height 7
click at [205, 178] on div "Expert" at bounding box center [256, 180] width 184 height 7
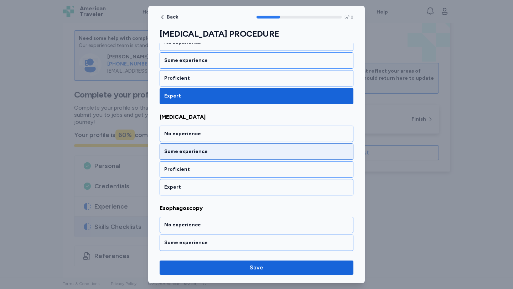
scroll to position [498, 0]
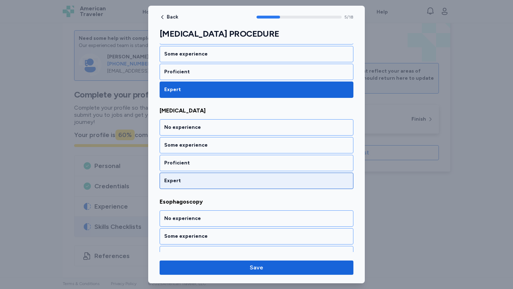
click at [173, 186] on div "Expert" at bounding box center [257, 181] width 194 height 16
click at [174, 186] on div "Expert" at bounding box center [257, 181] width 194 height 16
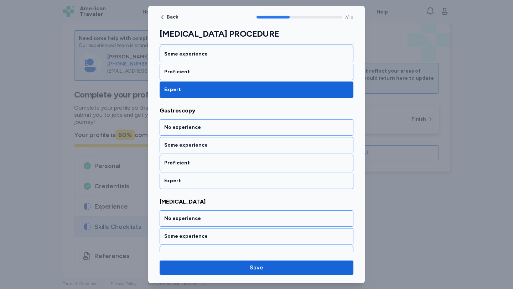
click at [174, 186] on div "Expert" at bounding box center [257, 181] width 194 height 16
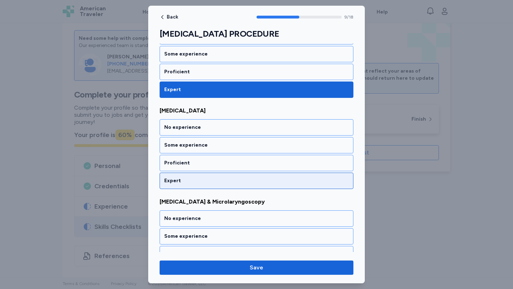
click at [174, 186] on div "Expert" at bounding box center [257, 181] width 194 height 16
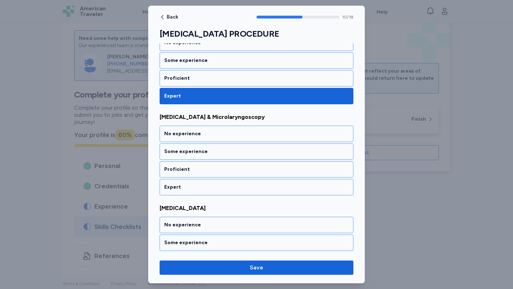
scroll to position [953, 0]
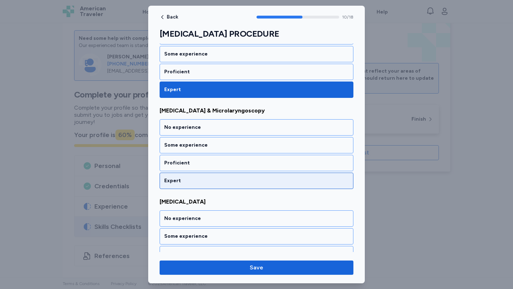
click at [174, 186] on div "Expert" at bounding box center [257, 181] width 194 height 16
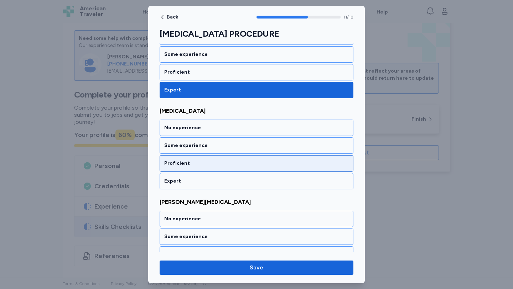
scroll to position [1045, 0]
click at [174, 185] on div "Expert" at bounding box center [257, 181] width 194 height 16
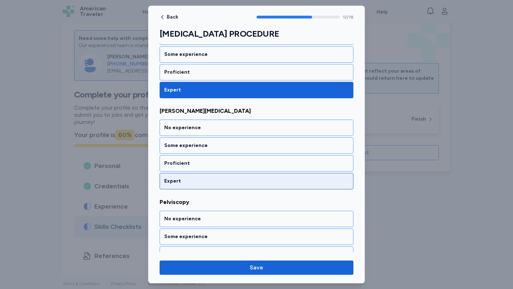
scroll to position [1136, 0]
click at [180, 180] on div "Expert" at bounding box center [256, 180] width 184 height 7
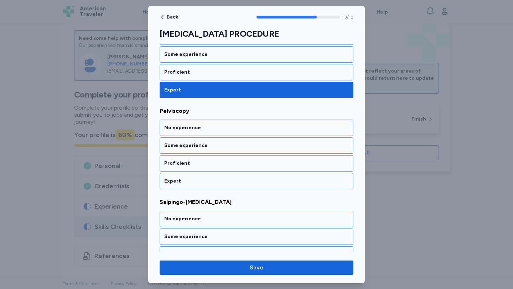
scroll to position [1227, 0]
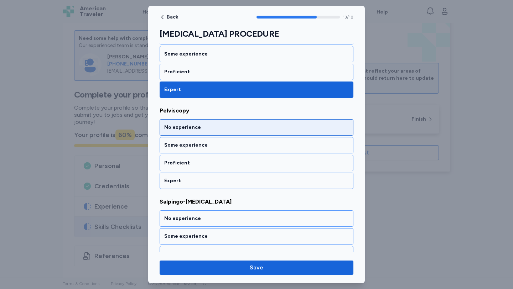
click at [195, 131] on div "No experience" at bounding box center [256, 127] width 184 height 7
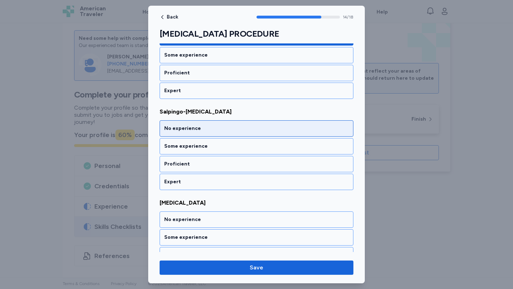
scroll to position [1318, 0]
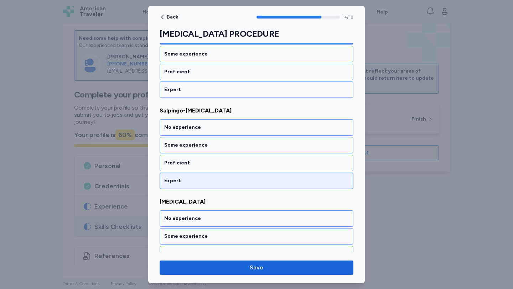
click at [204, 176] on div "Expert" at bounding box center [257, 181] width 194 height 16
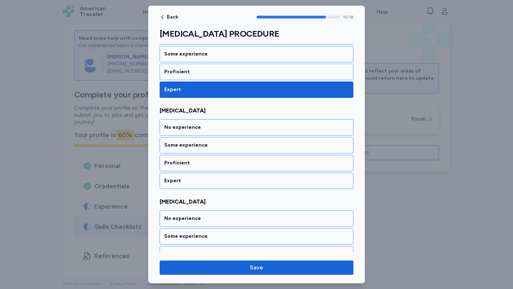
click at [204, 176] on div "Expert" at bounding box center [257, 181] width 194 height 16
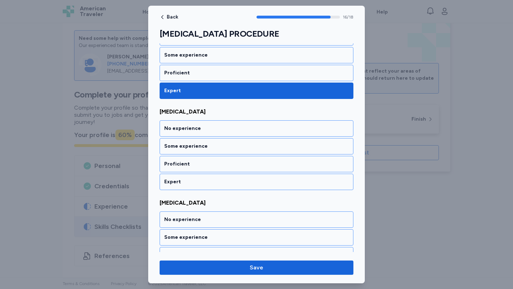
scroll to position [1500, 0]
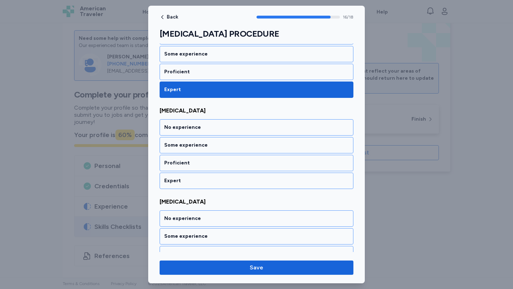
click at [204, 176] on div "Expert" at bounding box center [257, 181] width 194 height 16
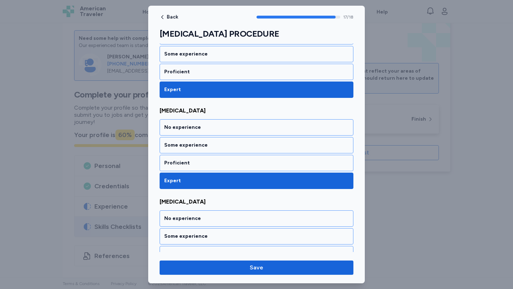
scroll to position [1530, 0]
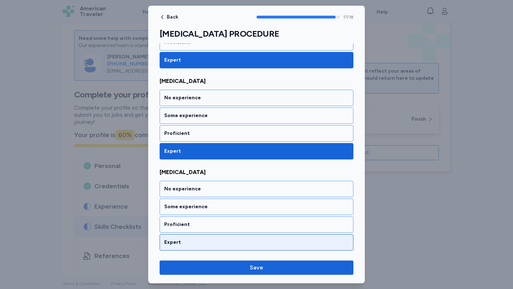
click at [200, 244] on div "Expert" at bounding box center [256, 242] width 184 height 7
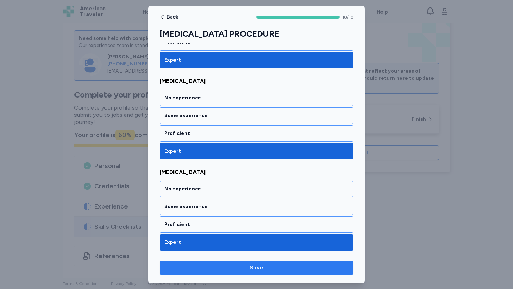
click at [245, 270] on span "Save" at bounding box center [256, 268] width 182 height 9
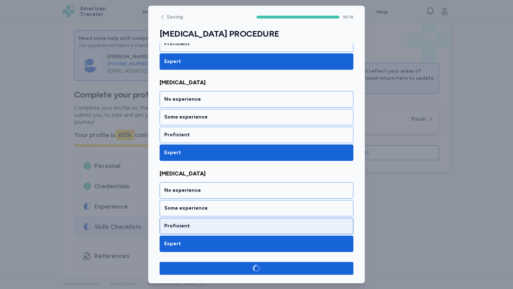
scroll to position [1528, 0]
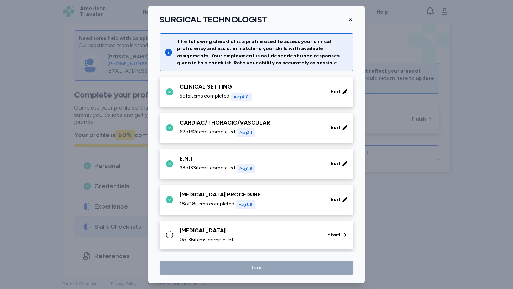
click at [320, 229] on div "[MEDICAL_DATA] 0 of 36 items completed Start" at bounding box center [257, 234] width 185 height 17
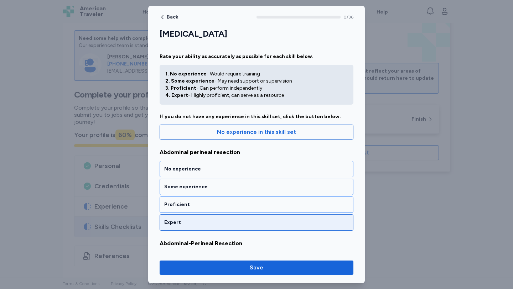
click at [196, 215] on div "Expert" at bounding box center [257, 222] width 194 height 16
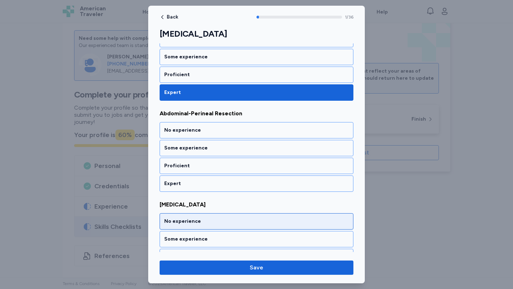
scroll to position [133, 0]
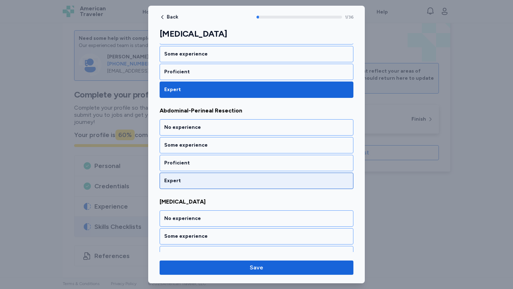
click at [191, 184] on div "Expert" at bounding box center [257, 181] width 194 height 16
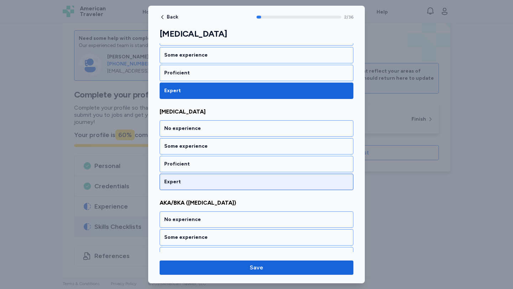
scroll to position [224, 0]
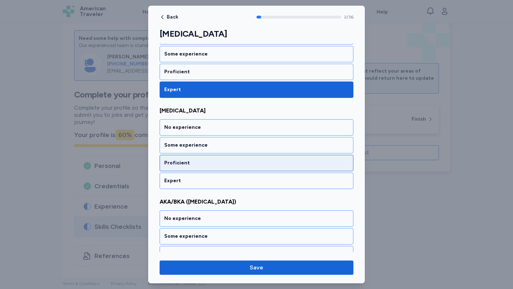
click at [192, 166] on div "Proficient" at bounding box center [256, 163] width 184 height 7
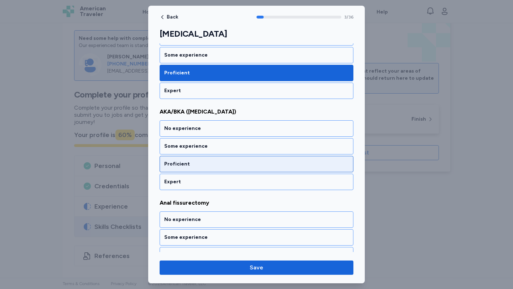
scroll to position [315, 0]
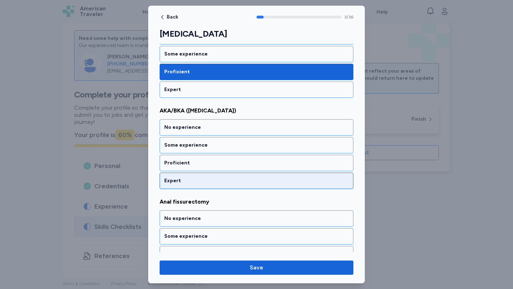
click at [193, 179] on div "Expert" at bounding box center [256, 180] width 184 height 7
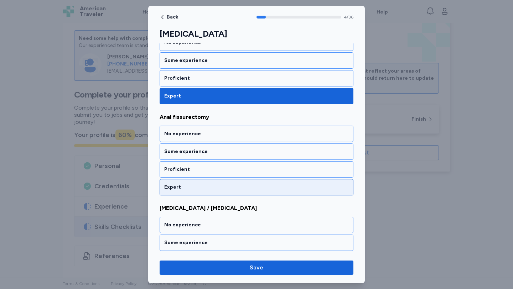
scroll to position [406, 0]
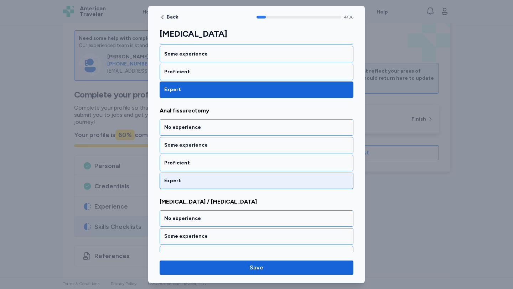
click at [198, 178] on div "Expert" at bounding box center [256, 180] width 184 height 7
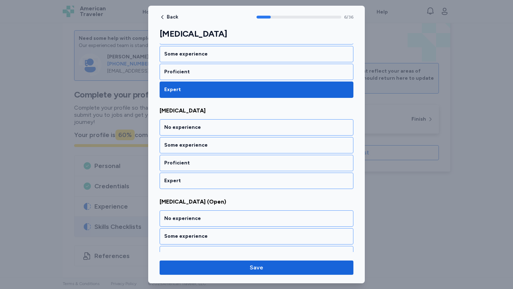
click at [198, 178] on div "Expert" at bounding box center [256, 180] width 184 height 7
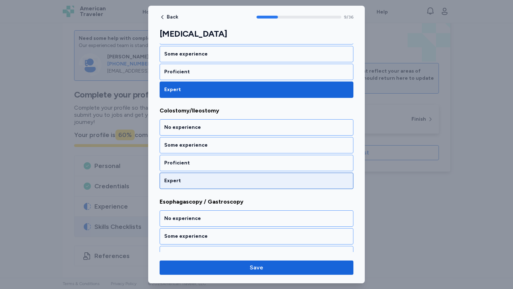
click at [198, 177] on div "Expert" at bounding box center [256, 180] width 184 height 7
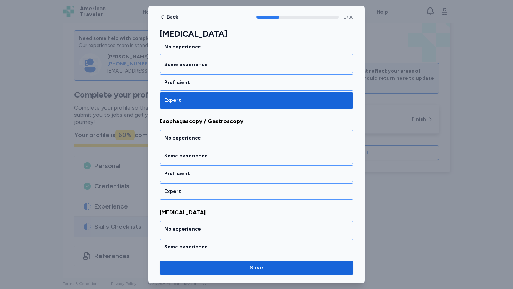
scroll to position [953, 0]
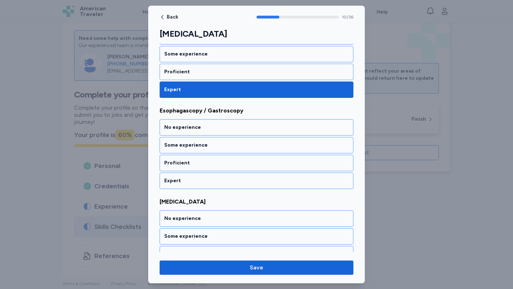
click at [198, 177] on div "Expert" at bounding box center [256, 180] width 184 height 7
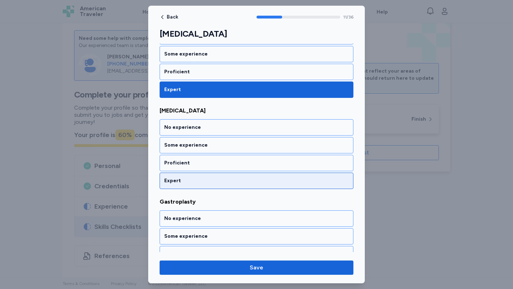
click at [199, 177] on div "Expert" at bounding box center [256, 180] width 184 height 7
click at [198, 182] on div "Expert" at bounding box center [256, 180] width 184 height 7
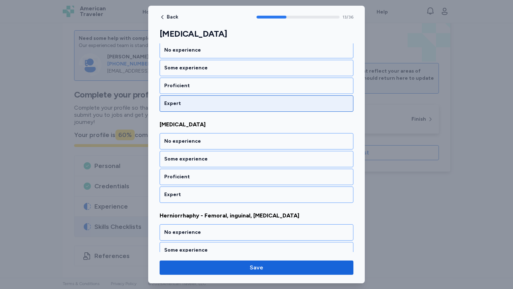
scroll to position [1267, 0]
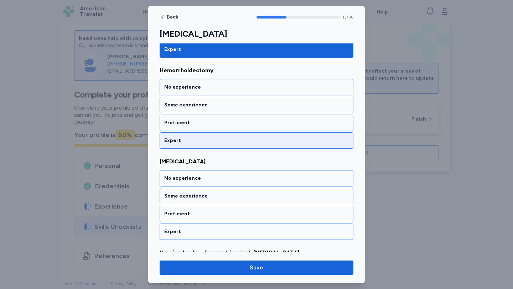
click at [203, 141] on div "Expert" at bounding box center [256, 140] width 184 height 7
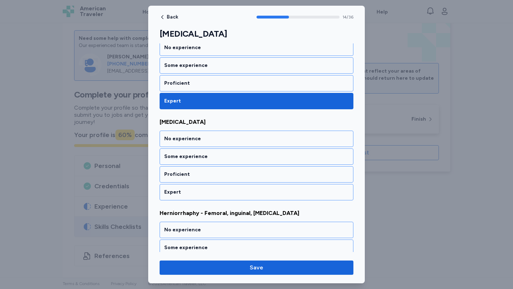
scroll to position [1318, 0]
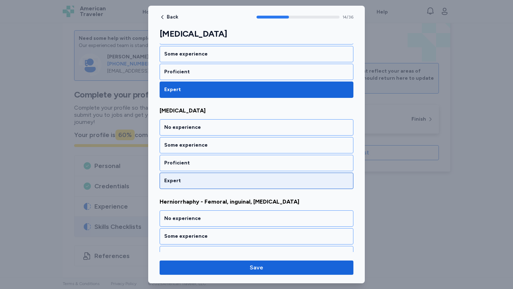
click at [204, 178] on div "Expert" at bounding box center [256, 180] width 184 height 7
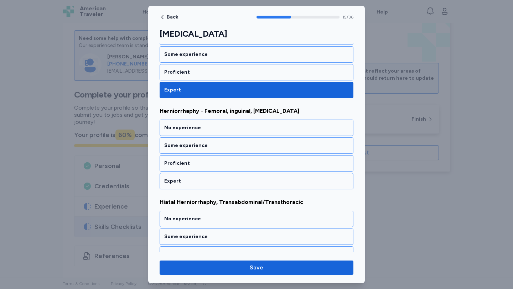
scroll to position [1409, 0]
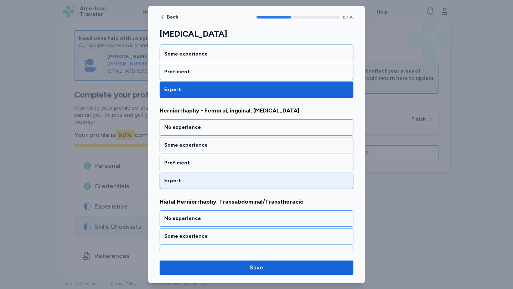
click at [241, 184] on div "Expert" at bounding box center [257, 181] width 194 height 16
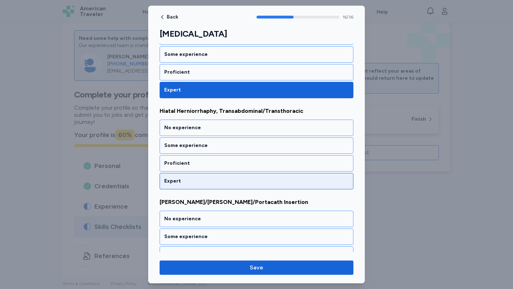
scroll to position [1500, 0]
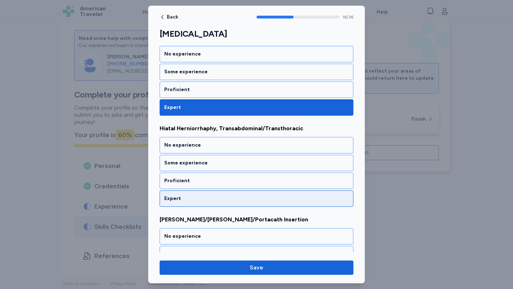
click at [194, 193] on div "Expert" at bounding box center [257, 199] width 194 height 16
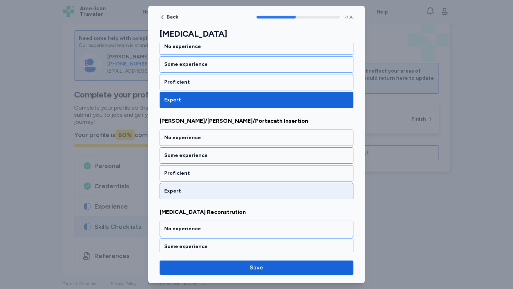
scroll to position [1592, 0]
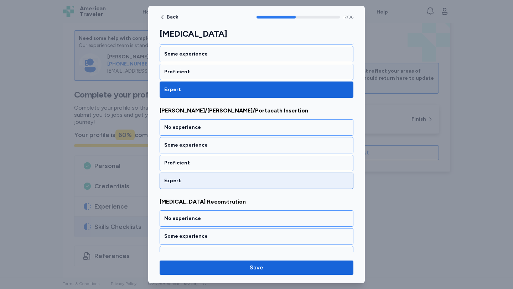
click at [190, 183] on div "Expert" at bounding box center [256, 180] width 184 height 7
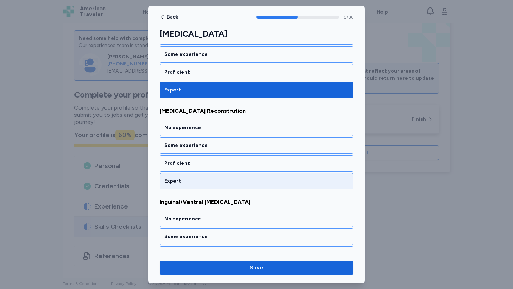
scroll to position [1683, 0]
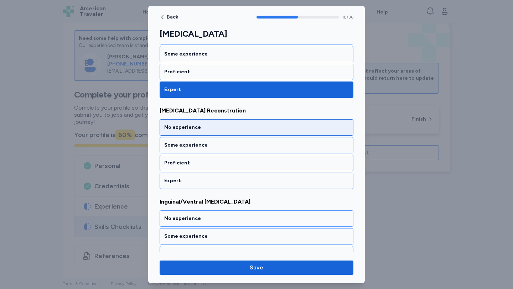
click at [209, 134] on div "No experience" at bounding box center [257, 127] width 194 height 16
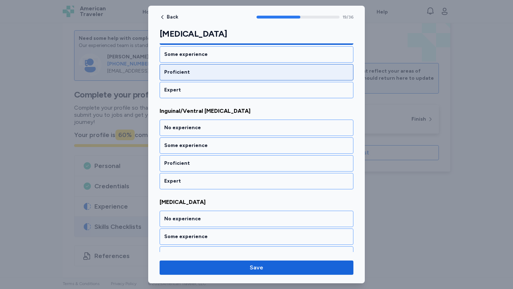
scroll to position [1774, 0]
click at [192, 68] on div "Proficient" at bounding box center [257, 72] width 194 height 16
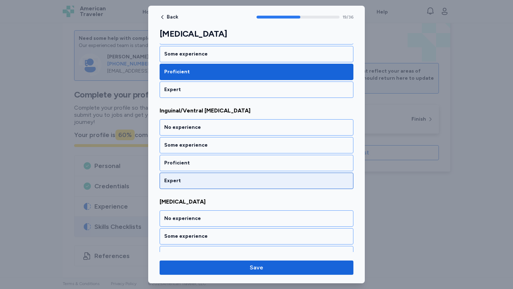
click at [249, 180] on div "Expert" at bounding box center [256, 180] width 184 height 7
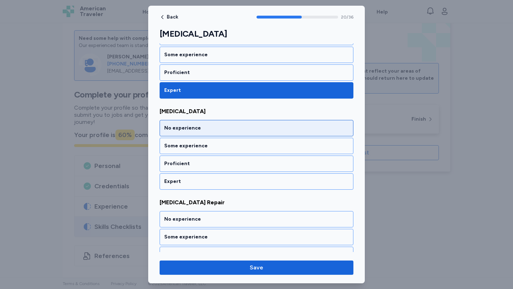
scroll to position [1865, 0]
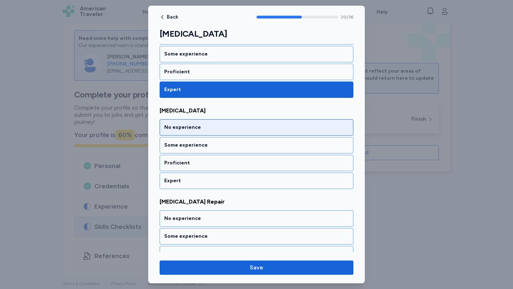
click at [219, 119] on div "No experience" at bounding box center [257, 127] width 194 height 16
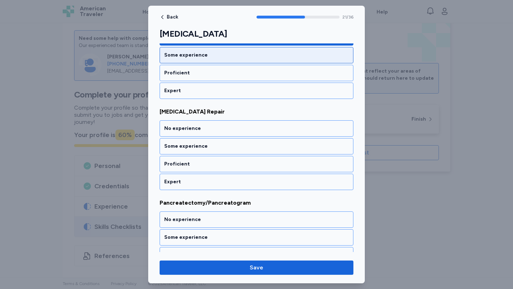
scroll to position [1956, 0]
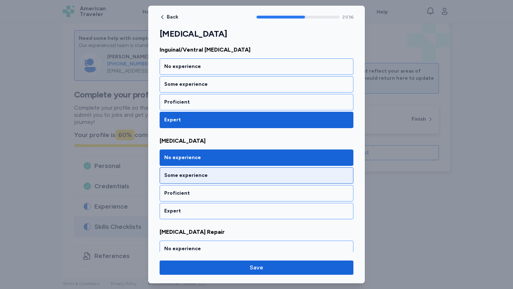
click at [220, 170] on div "Some experience" at bounding box center [257, 175] width 194 height 16
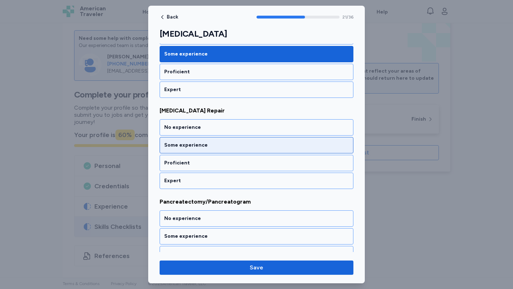
scroll to position [1951, 0]
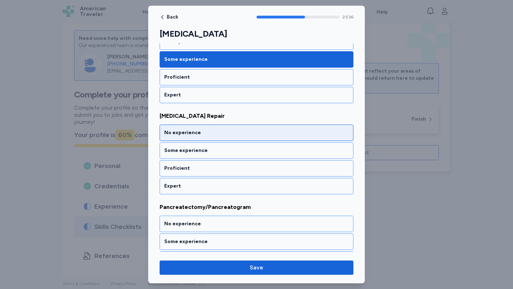
click at [204, 130] on div "No experience" at bounding box center [256, 132] width 184 height 7
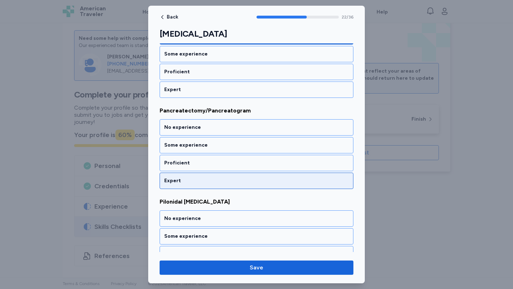
click at [215, 182] on div "Expert" at bounding box center [256, 180] width 184 height 7
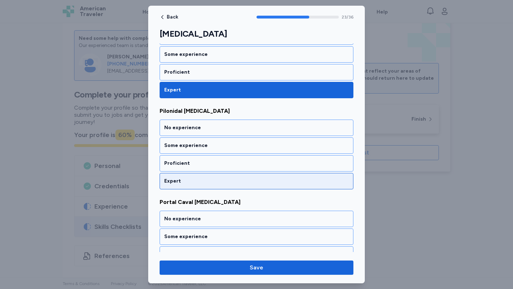
scroll to position [2139, 0]
click at [214, 180] on div "Expert" at bounding box center [256, 180] width 184 height 7
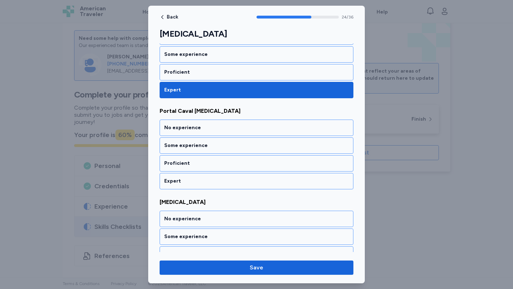
scroll to position [2230, 0]
click at [214, 180] on div "Expert" at bounding box center [256, 180] width 184 height 7
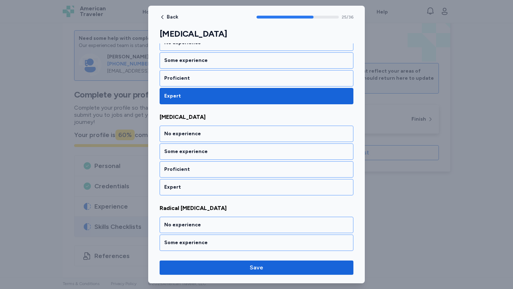
scroll to position [2321, 0]
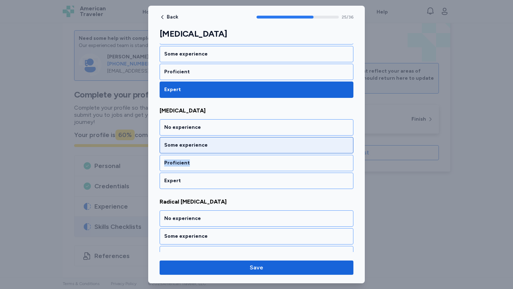
drag, startPoint x: 221, startPoint y: 164, endPoint x: 224, endPoint y: 145, distance: 19.1
click at [224, 145] on div "No experience Some experience Proficient Expert" at bounding box center [257, 154] width 194 height 70
click at [223, 146] on div "Some experience" at bounding box center [256, 145] width 184 height 7
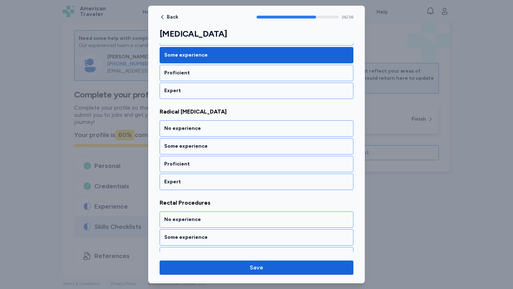
scroll to position [2412, 0]
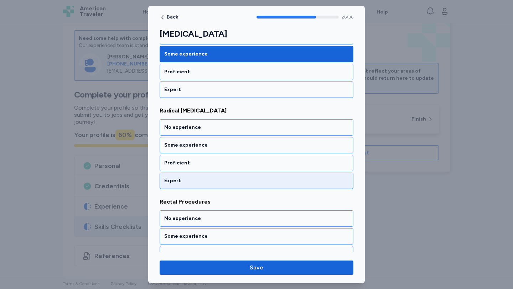
click at [222, 175] on div "Expert" at bounding box center [257, 181] width 194 height 16
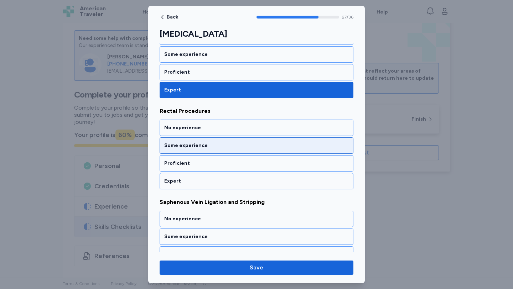
scroll to position [2503, 0]
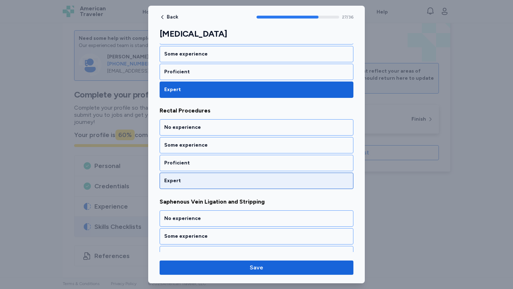
click at [221, 182] on div "Expert" at bounding box center [256, 180] width 184 height 7
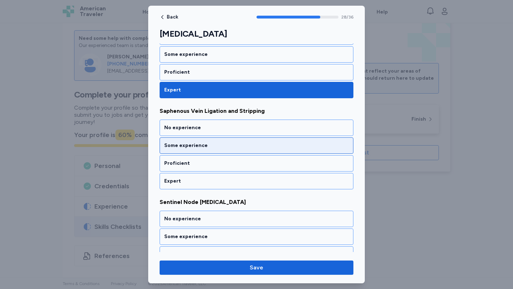
scroll to position [2594, 0]
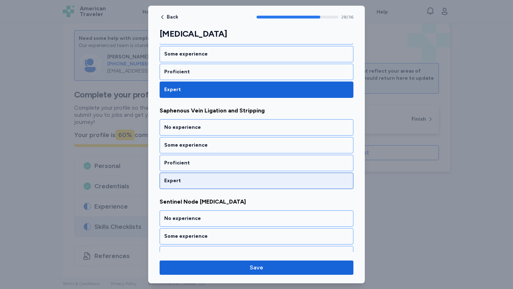
click at [225, 182] on div "Expert" at bounding box center [256, 180] width 184 height 7
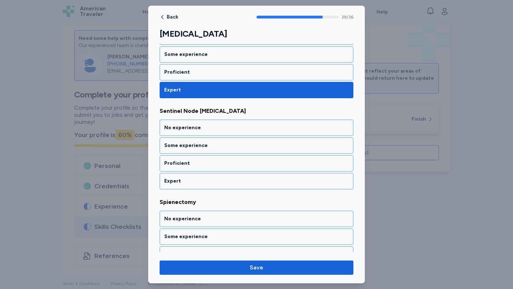
scroll to position [2686, 0]
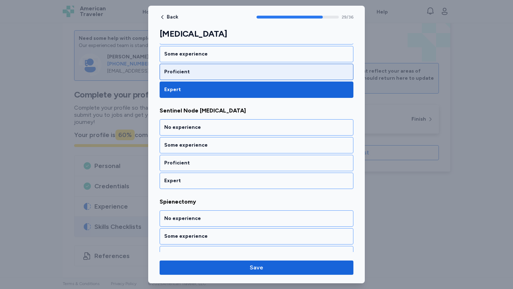
click at [195, 75] on div "Proficient" at bounding box center [256, 71] width 184 height 7
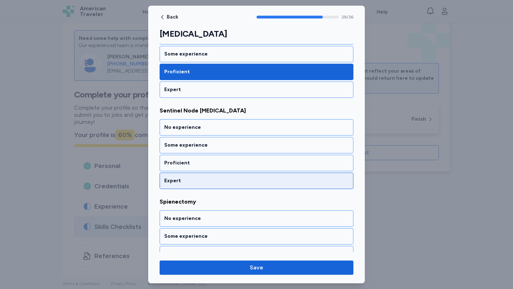
click at [218, 176] on div "Expert" at bounding box center [257, 181] width 194 height 16
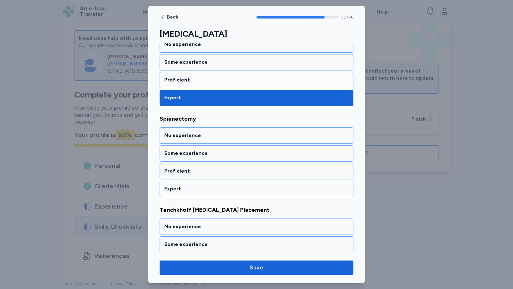
scroll to position [2777, 0]
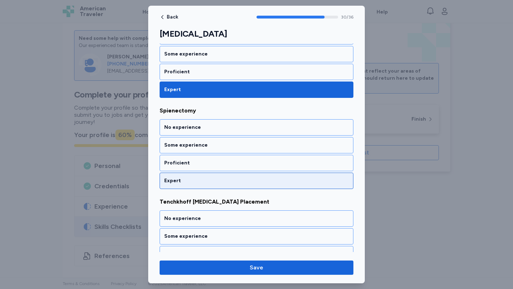
click at [218, 178] on div "Expert" at bounding box center [256, 180] width 184 height 7
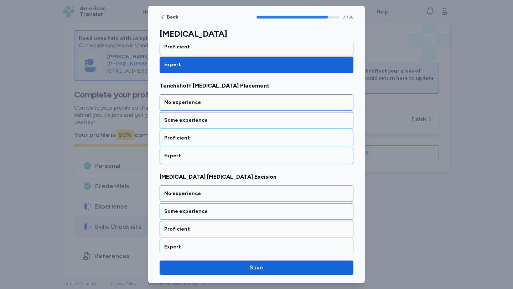
scroll to position [2902, 0]
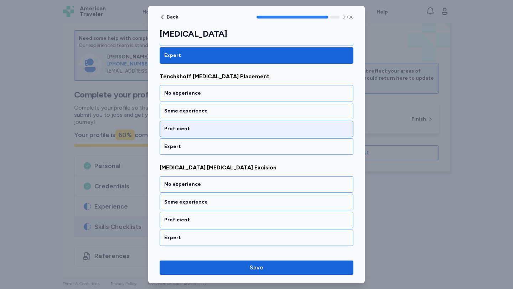
click at [226, 125] on div "Proficient" at bounding box center [256, 128] width 184 height 7
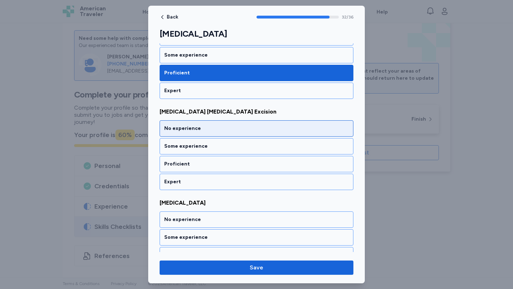
scroll to position [2959, 0]
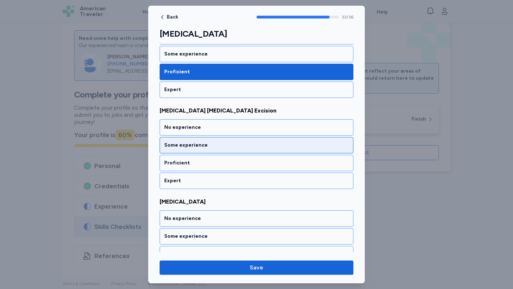
click at [202, 141] on div "Some experience" at bounding box center [257, 145] width 194 height 16
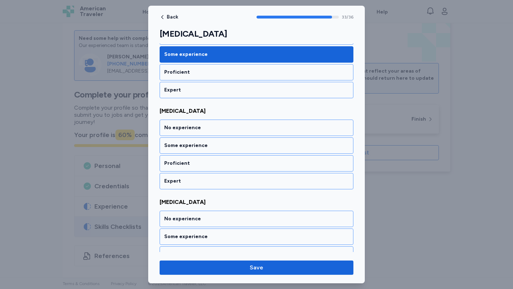
scroll to position [3050, 0]
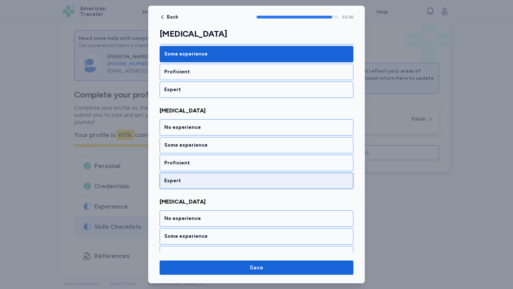
click at [229, 177] on div "Expert" at bounding box center [257, 181] width 194 height 16
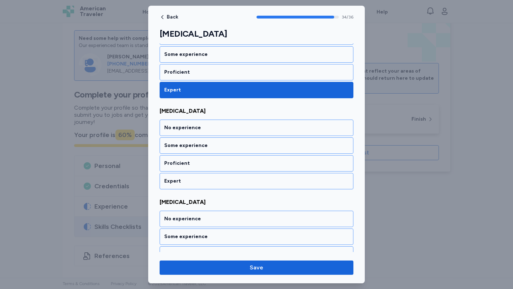
scroll to position [3141, 0]
click at [229, 176] on div "Expert" at bounding box center [257, 181] width 194 height 16
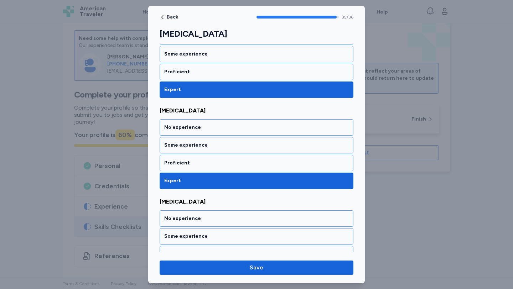
scroll to position [3171, 0]
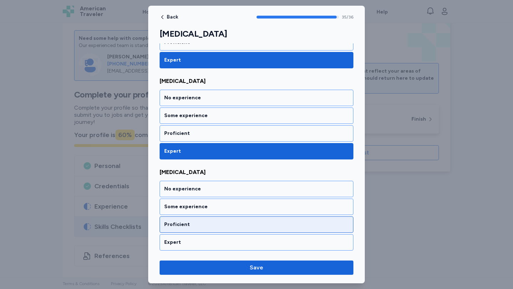
click at [243, 218] on div "Proficient" at bounding box center [257, 225] width 194 height 16
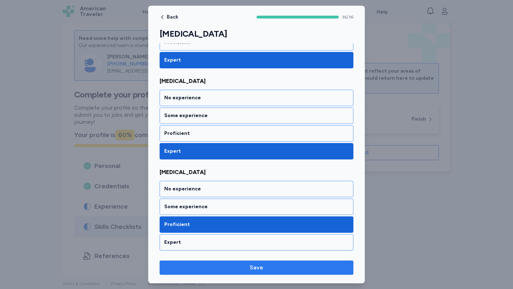
click at [244, 265] on span "Save" at bounding box center [256, 268] width 182 height 9
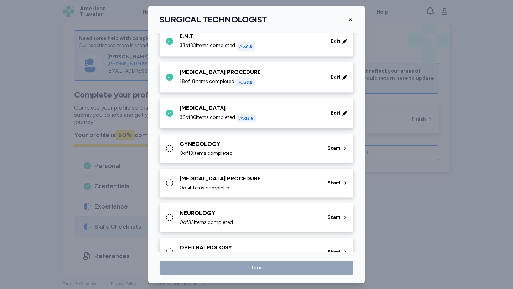
scroll to position [186, 0]
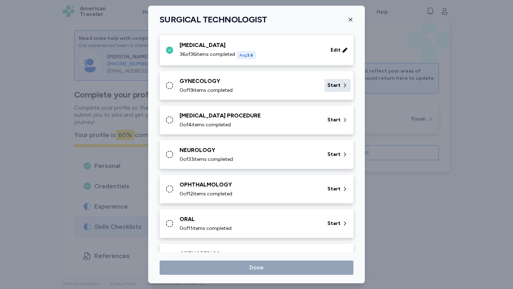
click at [333, 89] on span "Start" at bounding box center [333, 85] width 13 height 7
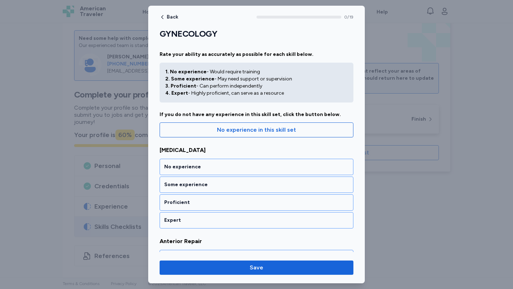
scroll to position [63, 0]
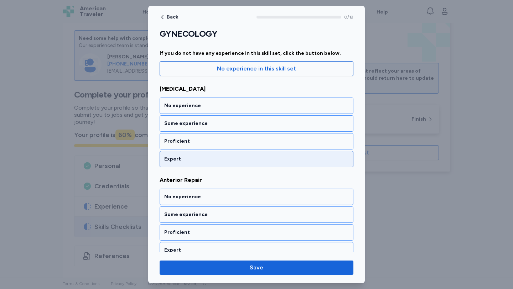
click at [208, 161] on div "Expert" at bounding box center [256, 159] width 184 height 7
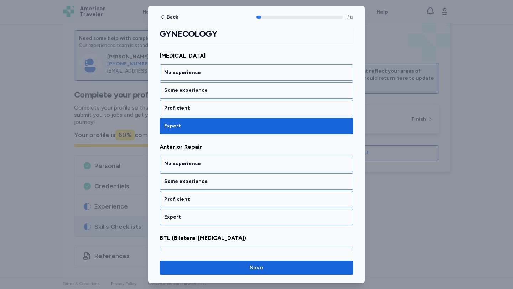
scroll to position [44, 0]
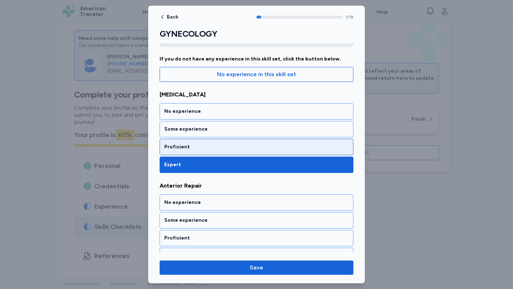
click at [213, 150] on div "Proficient" at bounding box center [256, 147] width 184 height 7
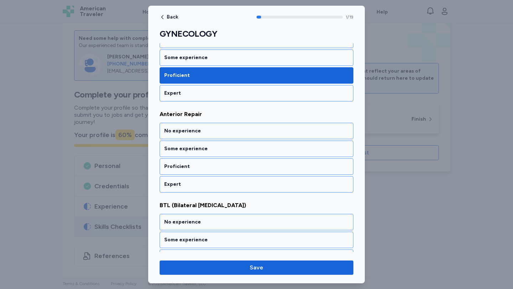
scroll to position [133, 0]
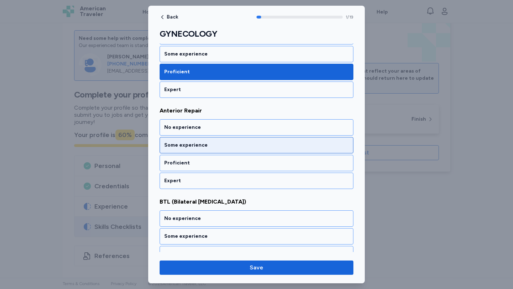
click at [209, 144] on div "Some experience" at bounding box center [256, 145] width 184 height 7
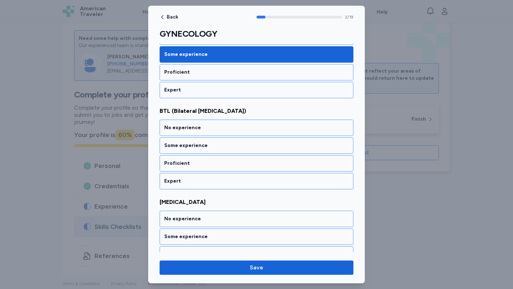
scroll to position [224, 0]
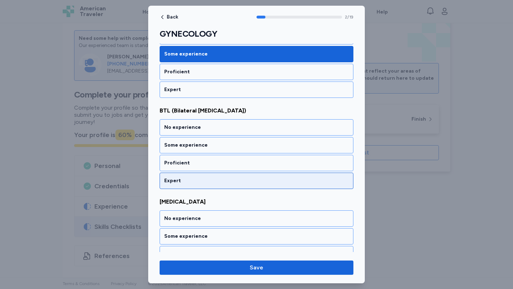
click at [214, 181] on div "Expert" at bounding box center [256, 180] width 184 height 7
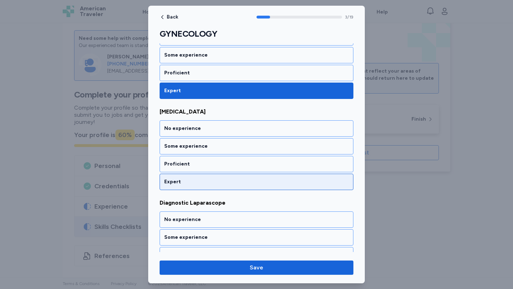
scroll to position [315, 0]
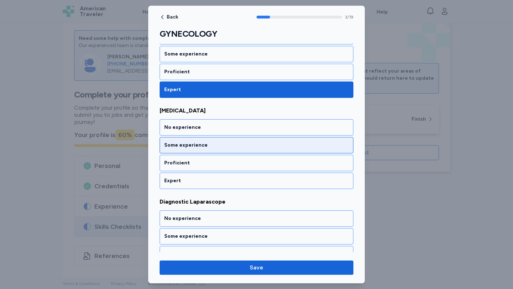
click at [218, 138] on div "Some experience" at bounding box center [257, 145] width 194 height 16
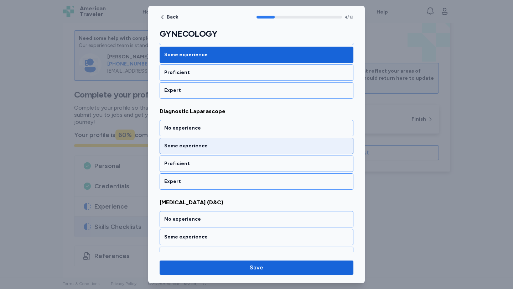
scroll to position [406, 0]
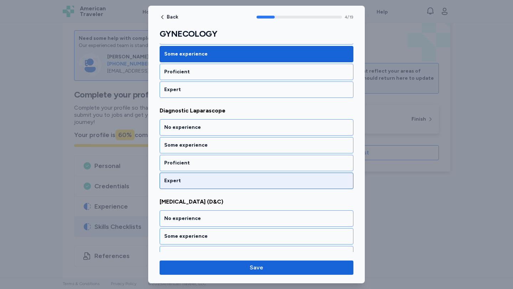
click at [222, 178] on div "Expert" at bounding box center [256, 180] width 184 height 7
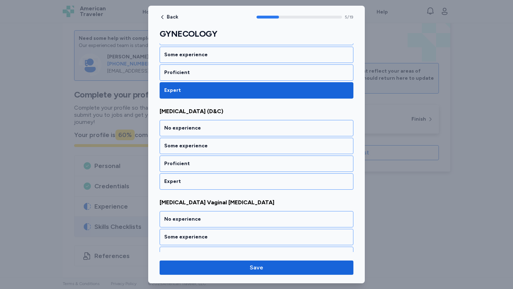
scroll to position [498, 0]
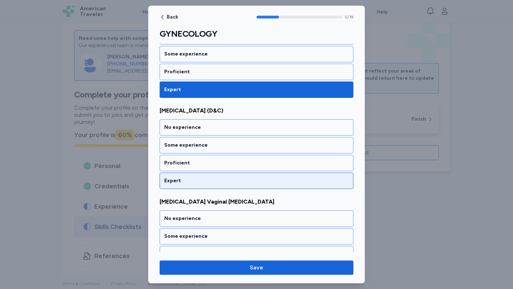
click at [222, 179] on div "Expert" at bounding box center [256, 180] width 184 height 7
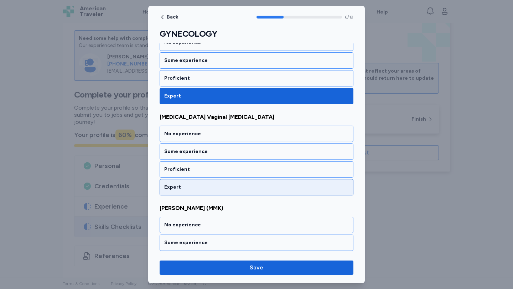
scroll to position [589, 0]
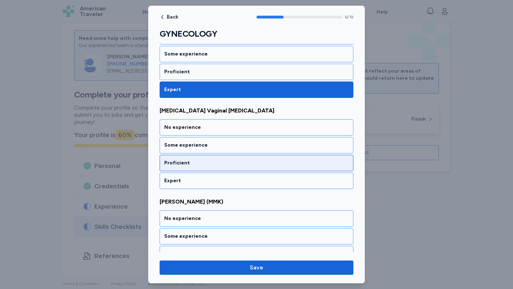
click at [222, 164] on div "Proficient" at bounding box center [256, 163] width 184 height 7
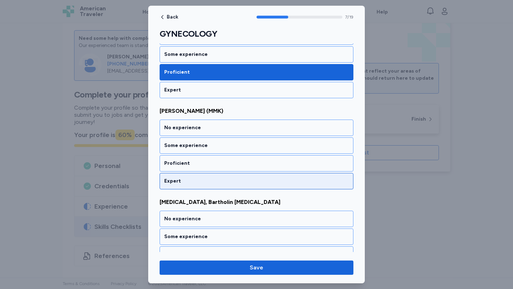
scroll to position [680, 0]
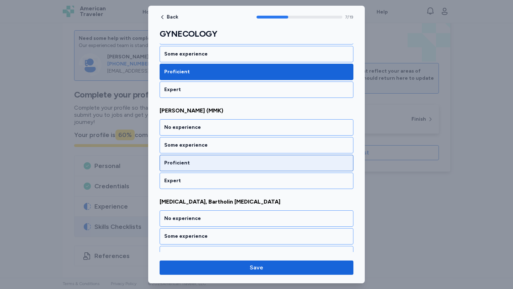
click at [245, 164] on div "Proficient" at bounding box center [256, 163] width 184 height 7
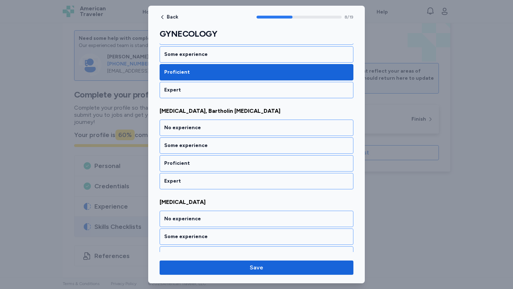
scroll to position [771, 0]
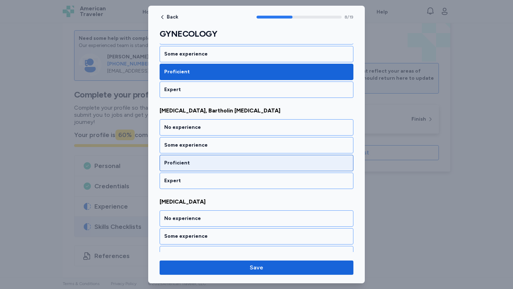
click at [245, 165] on div "Proficient" at bounding box center [256, 163] width 184 height 7
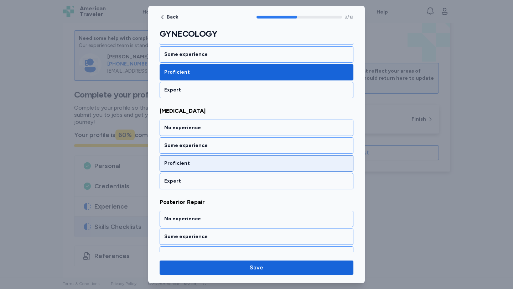
scroll to position [862, 0]
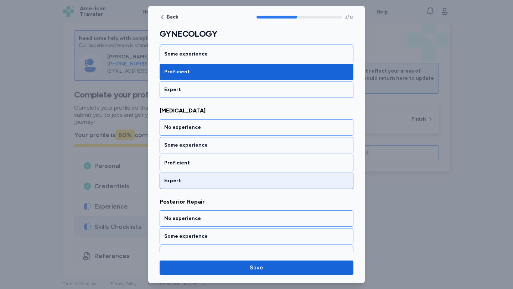
click at [240, 182] on div "Expert" at bounding box center [256, 180] width 184 height 7
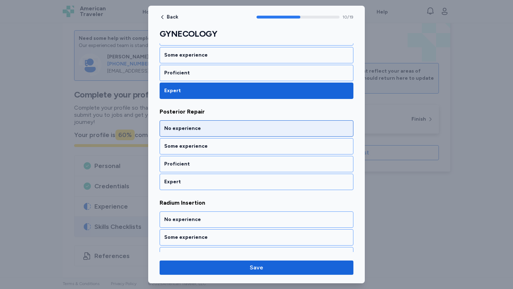
scroll to position [953, 0]
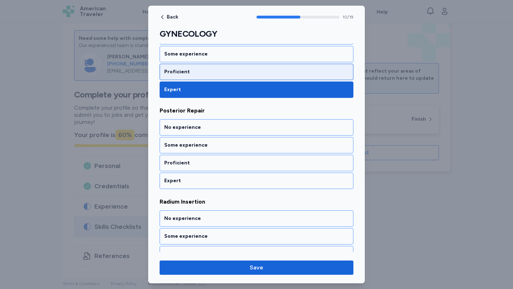
click at [219, 75] on div "Proficient" at bounding box center [256, 71] width 184 height 7
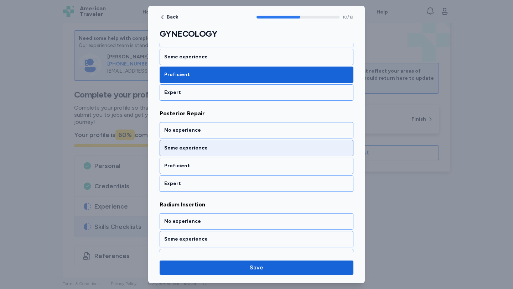
scroll to position [949, 0]
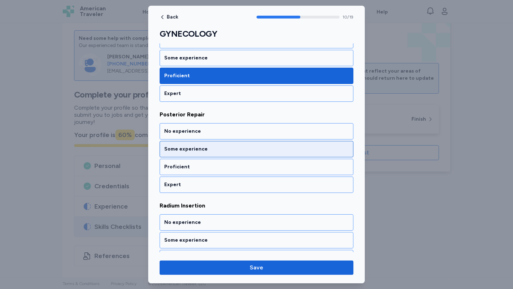
click at [198, 149] on div "Some experience" at bounding box center [256, 149] width 184 height 7
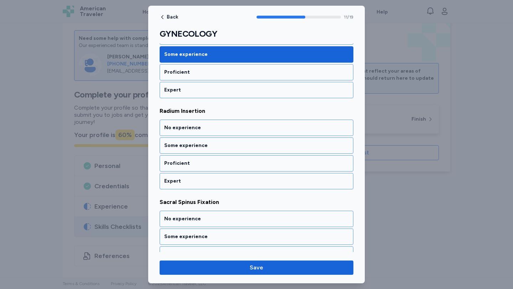
scroll to position [1045, 0]
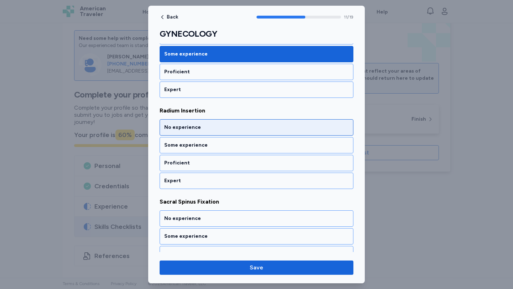
click at [202, 125] on div "No experience" at bounding box center [256, 127] width 184 height 7
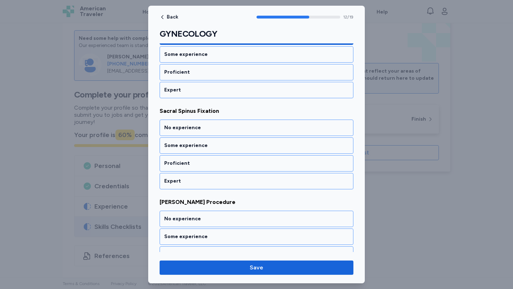
scroll to position [1136, 0]
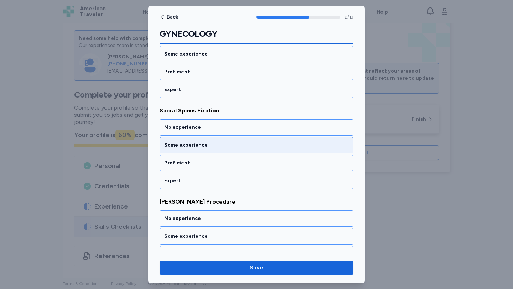
click at [201, 141] on div "Some experience" at bounding box center [257, 145] width 194 height 16
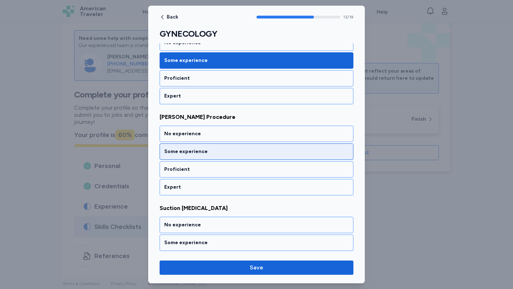
scroll to position [1227, 0]
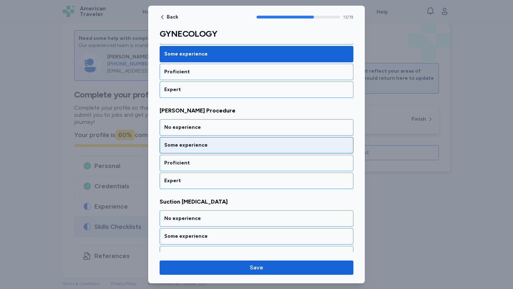
click at [212, 144] on div "Some experience" at bounding box center [256, 145] width 184 height 7
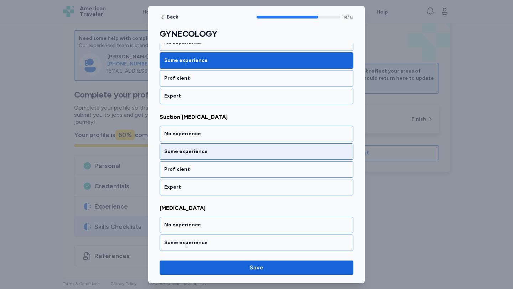
scroll to position [1318, 0]
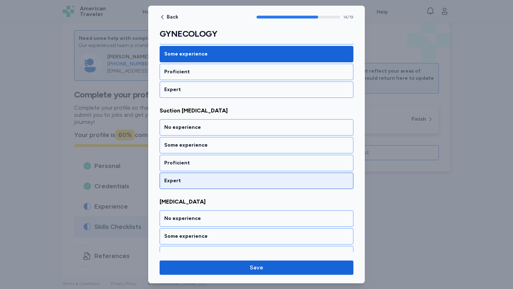
click at [221, 174] on div "Expert" at bounding box center [257, 181] width 194 height 16
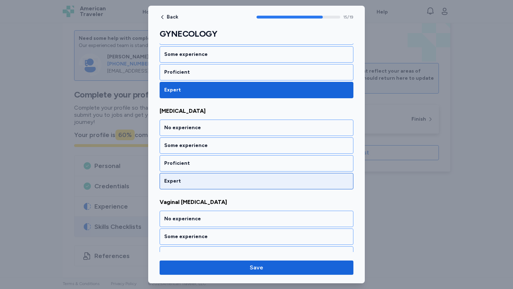
scroll to position [1409, 0]
click at [219, 184] on div "Expert" at bounding box center [257, 181] width 194 height 16
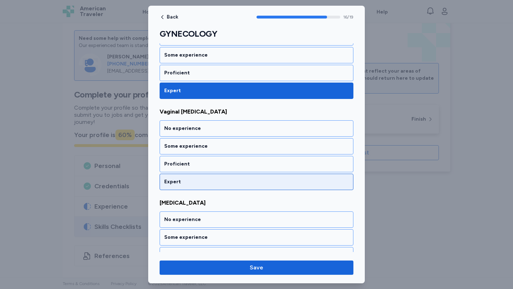
scroll to position [1500, 0]
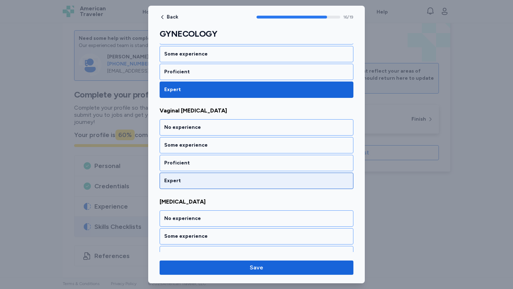
click at [218, 181] on div "Expert" at bounding box center [256, 180] width 184 height 7
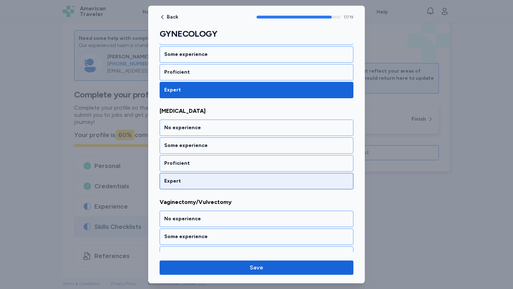
scroll to position [1592, 0]
click at [217, 181] on div "Expert" at bounding box center [256, 180] width 184 height 7
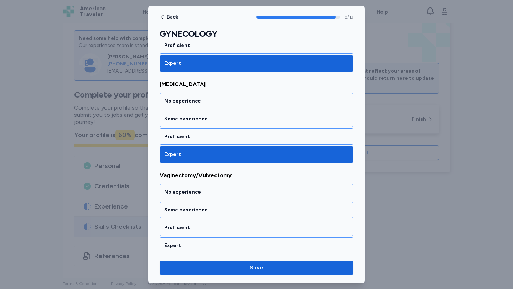
scroll to position [1621, 0]
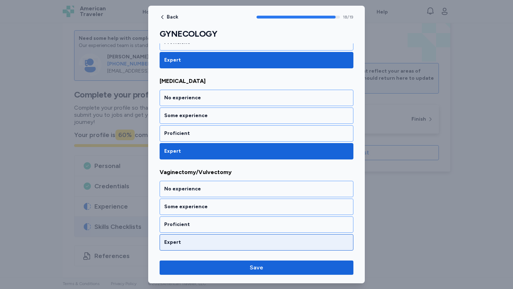
click at [217, 246] on div "Expert" at bounding box center [257, 242] width 194 height 16
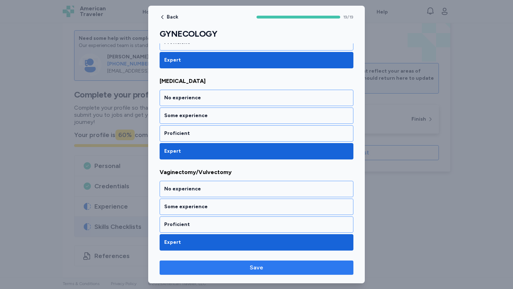
click at [235, 265] on span "Save" at bounding box center [256, 268] width 182 height 9
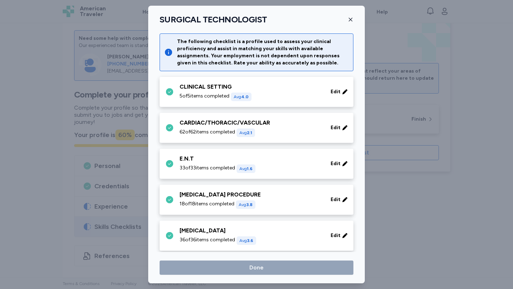
scroll to position [186, 0]
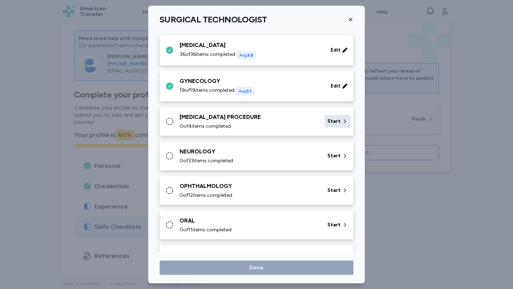
click at [330, 127] on div "Start" at bounding box center [337, 121] width 26 height 13
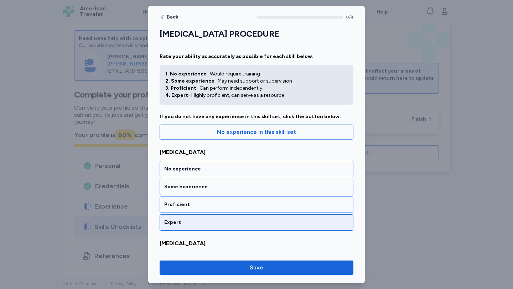
click at [249, 219] on div "Expert" at bounding box center [256, 222] width 184 height 7
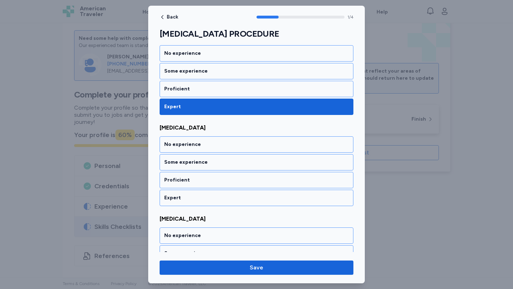
scroll to position [133, 0]
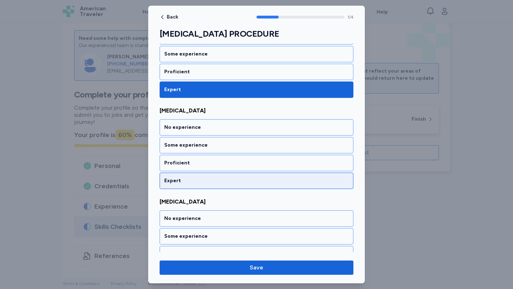
click at [213, 180] on div "Expert" at bounding box center [256, 180] width 184 height 7
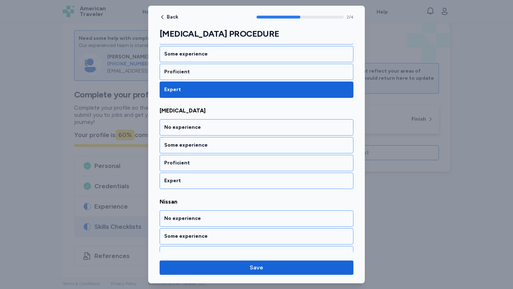
click at [210, 181] on div "Expert" at bounding box center [256, 180] width 184 height 7
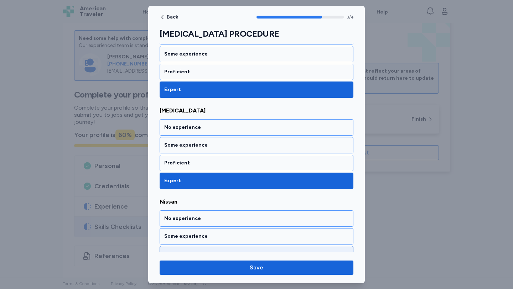
scroll to position [254, 0]
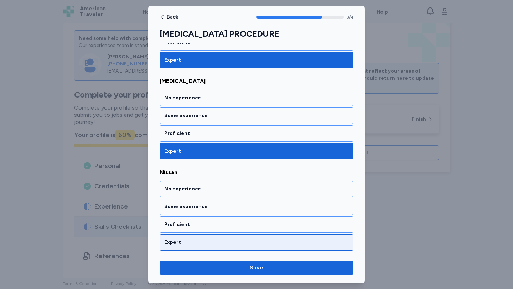
click at [219, 239] on div "Expert" at bounding box center [256, 242] width 184 height 7
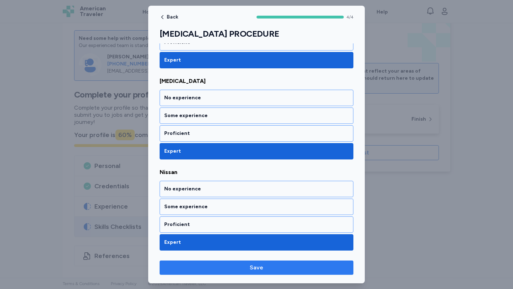
click at [246, 262] on button "Save" at bounding box center [257, 268] width 194 height 14
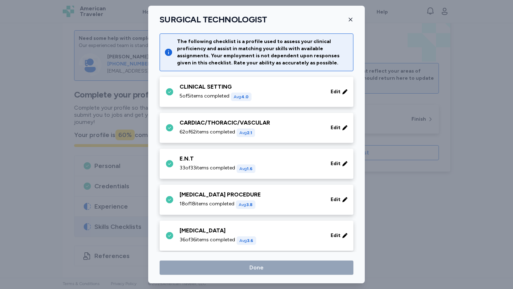
scroll to position [186, 0]
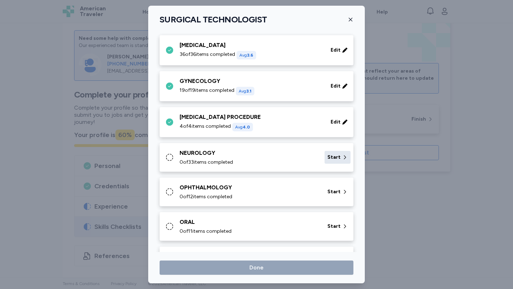
click at [327, 157] on span "Start" at bounding box center [333, 157] width 13 height 7
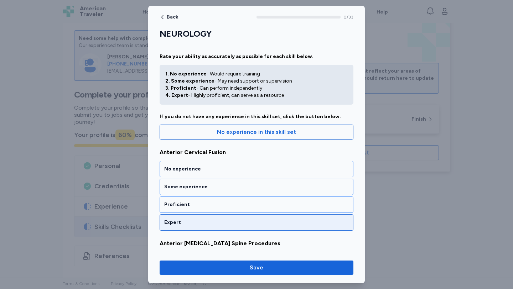
click at [206, 220] on div "Expert" at bounding box center [256, 222] width 184 height 7
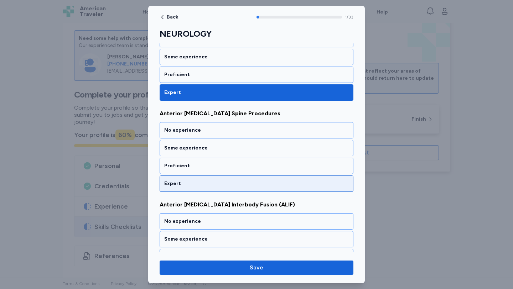
scroll to position [133, 0]
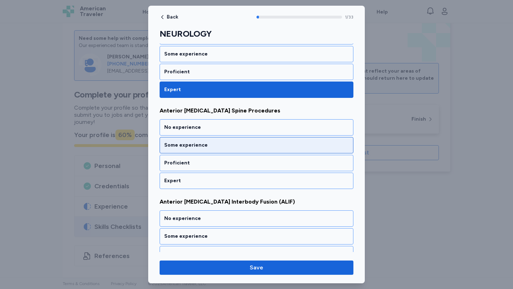
click at [193, 146] on div "Some experience" at bounding box center [256, 145] width 184 height 7
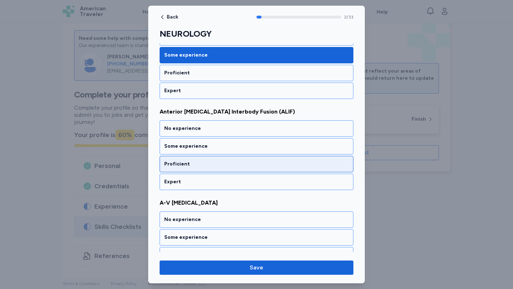
scroll to position [224, 0]
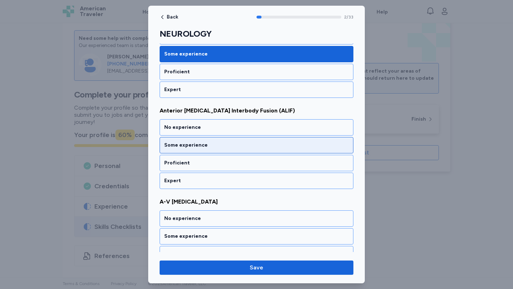
click at [223, 140] on div "Some experience" at bounding box center [257, 145] width 194 height 16
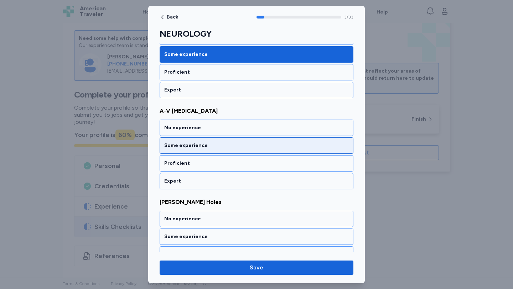
scroll to position [315, 0]
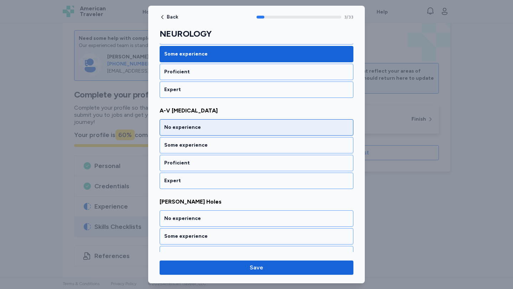
drag, startPoint x: 222, startPoint y: 121, endPoint x: 217, endPoint y: 124, distance: 5.7
click at [220, 124] on div "No experience" at bounding box center [257, 127] width 194 height 16
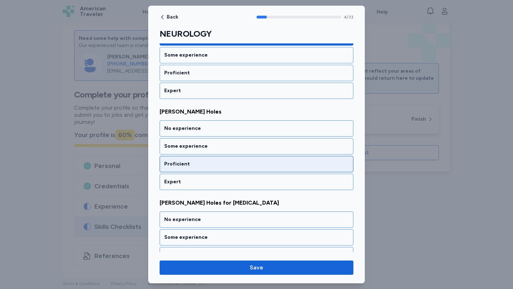
scroll to position [406, 0]
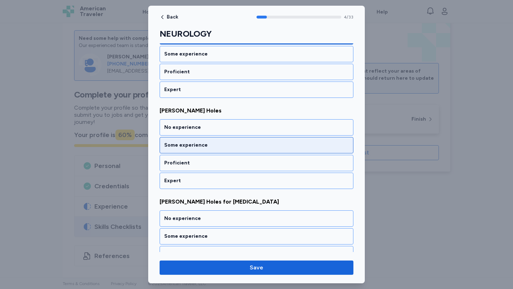
click at [241, 144] on div "Some experience" at bounding box center [256, 145] width 184 height 7
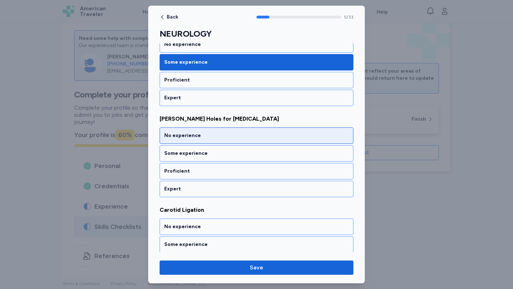
scroll to position [498, 0]
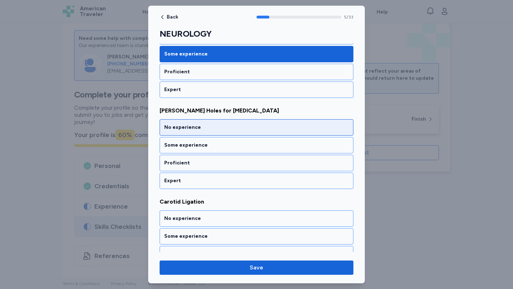
click at [242, 131] on div "No experience" at bounding box center [257, 127] width 194 height 16
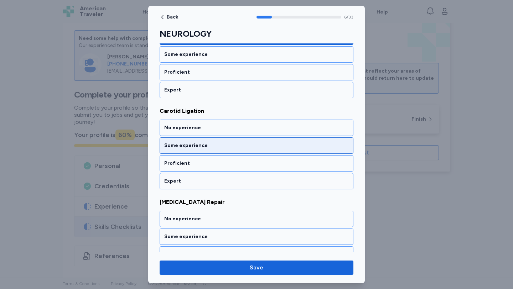
scroll to position [589, 0]
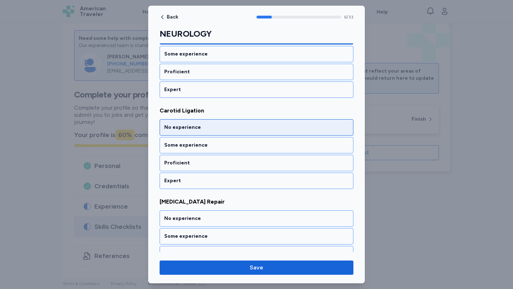
click at [241, 134] on div "No experience" at bounding box center [257, 127] width 194 height 16
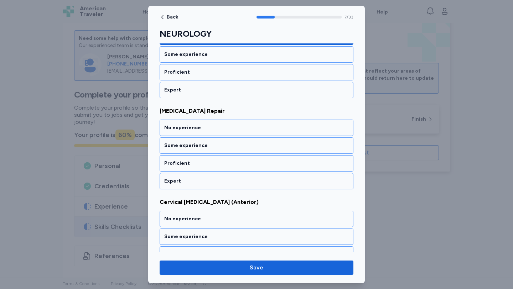
scroll to position [680, 0]
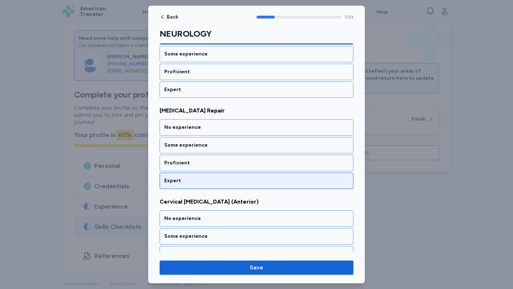
click at [250, 178] on div "Expert" at bounding box center [256, 180] width 184 height 7
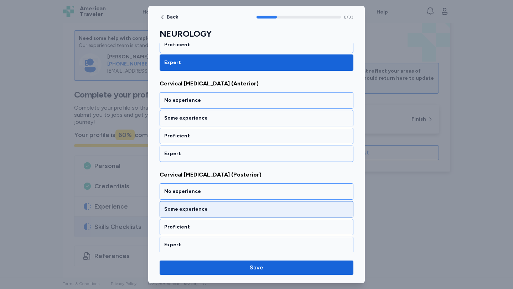
scroll to position [828, 0]
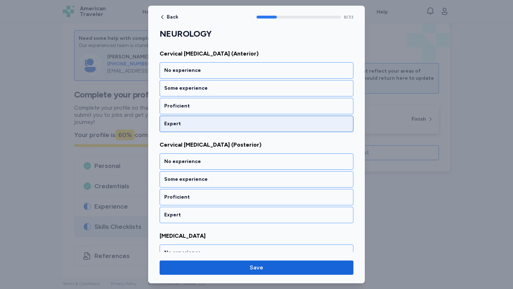
click at [261, 121] on div "Expert" at bounding box center [256, 123] width 184 height 7
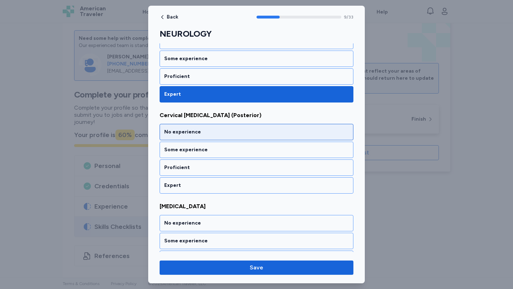
scroll to position [862, 0]
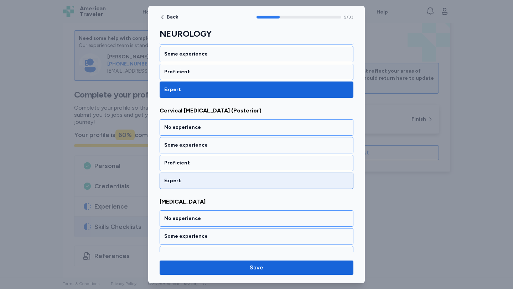
click at [270, 177] on div "Expert" at bounding box center [256, 180] width 184 height 7
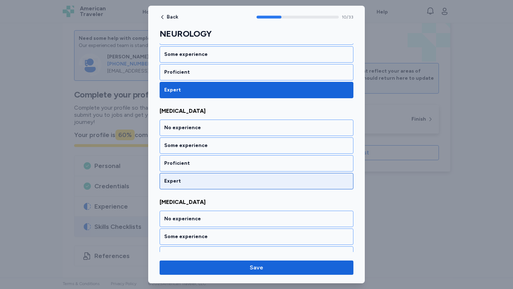
scroll to position [953, 0]
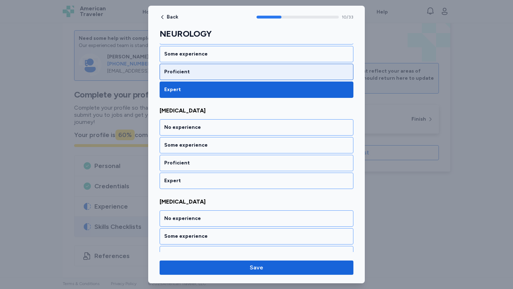
click at [224, 69] on div "Proficient" at bounding box center [256, 71] width 184 height 7
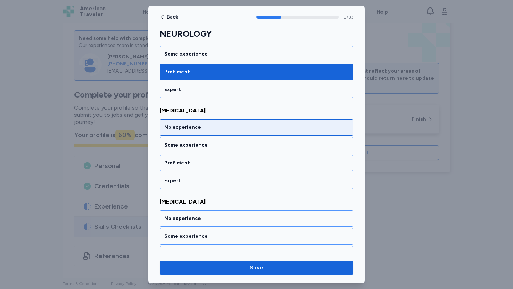
click at [259, 133] on div "No experience" at bounding box center [257, 127] width 194 height 16
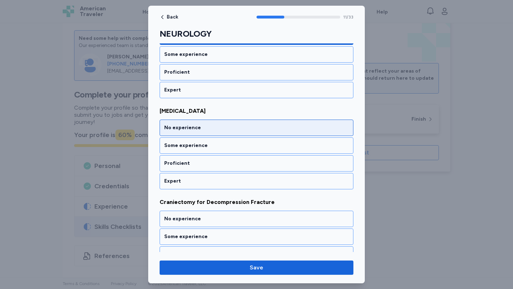
scroll to position [1045, 0]
click at [248, 121] on div "No experience" at bounding box center [257, 127] width 194 height 16
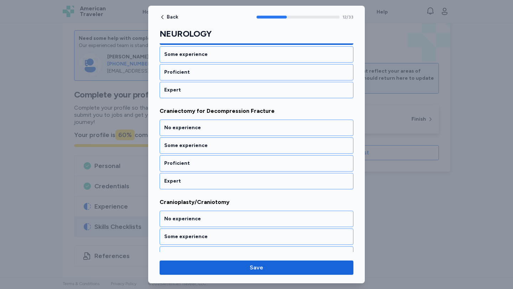
scroll to position [1136, 0]
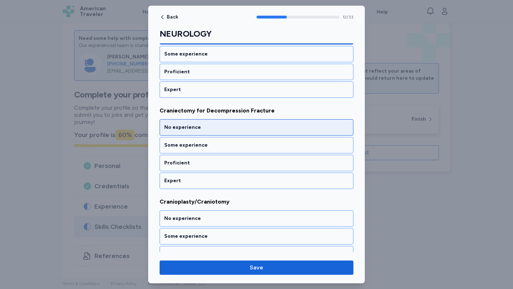
click at [248, 122] on div "No experience" at bounding box center [257, 127] width 194 height 16
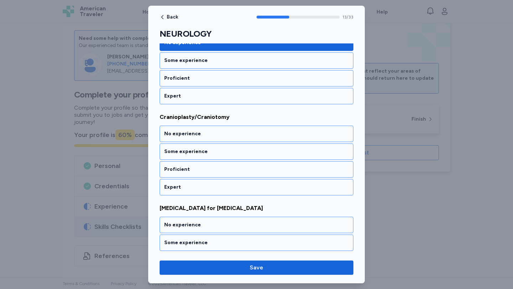
scroll to position [1227, 0]
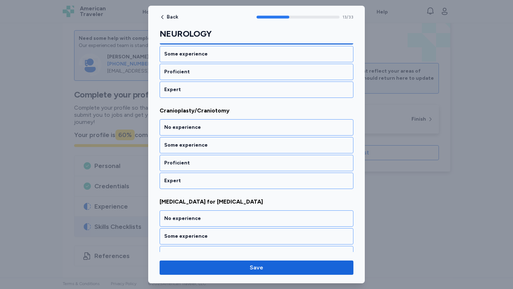
click at [248, 122] on div "No experience" at bounding box center [257, 127] width 194 height 16
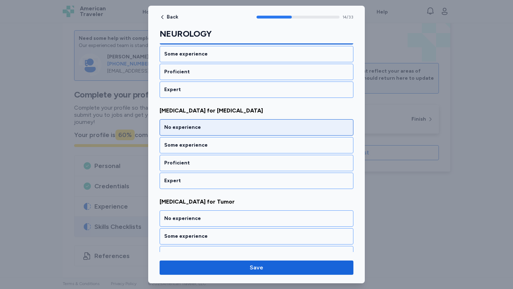
click at [247, 122] on div "No experience" at bounding box center [257, 127] width 194 height 16
click at [248, 123] on div "No experience" at bounding box center [257, 127] width 194 height 16
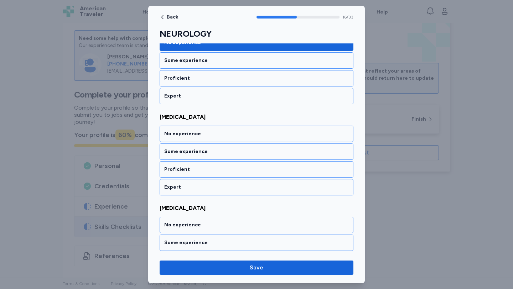
scroll to position [1500, 0]
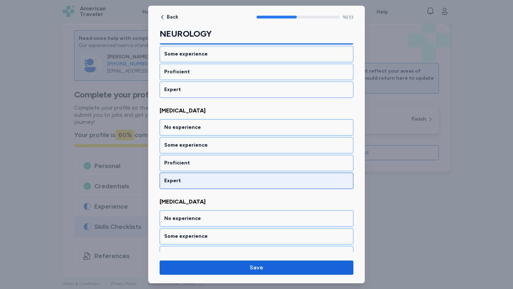
click at [249, 176] on div "Expert" at bounding box center [257, 181] width 194 height 16
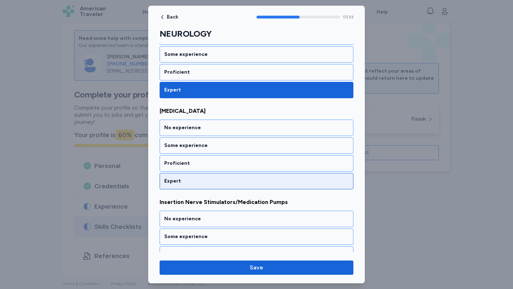
scroll to position [1592, 0]
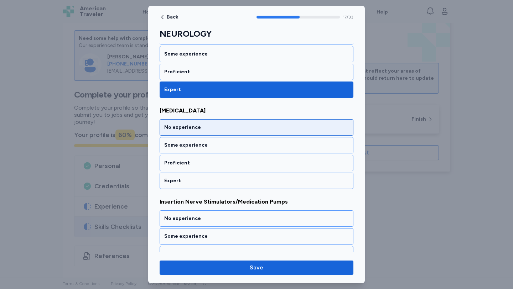
click at [232, 125] on div "No experience" at bounding box center [256, 127] width 184 height 7
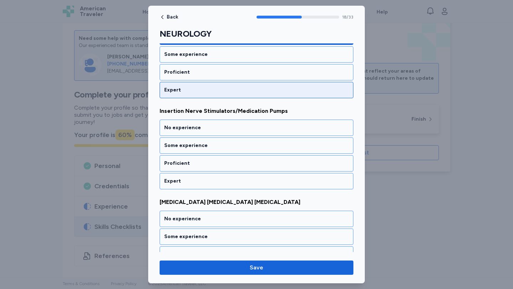
scroll to position [1683, 0]
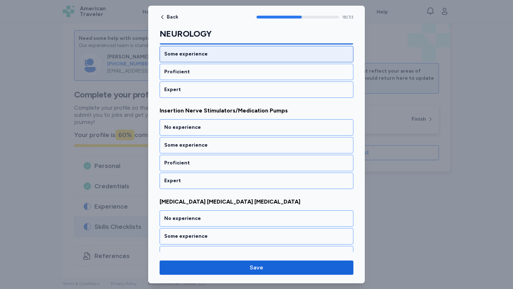
click at [237, 57] on div "Some experience" at bounding box center [256, 54] width 184 height 7
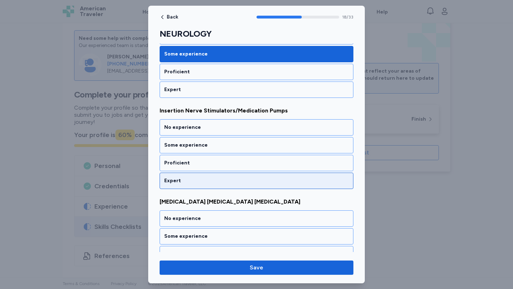
click at [267, 183] on div "Expert" at bounding box center [256, 180] width 184 height 7
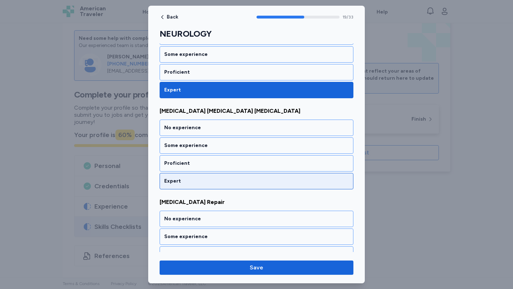
scroll to position [1774, 0]
click at [267, 183] on div "Expert" at bounding box center [256, 180] width 184 height 7
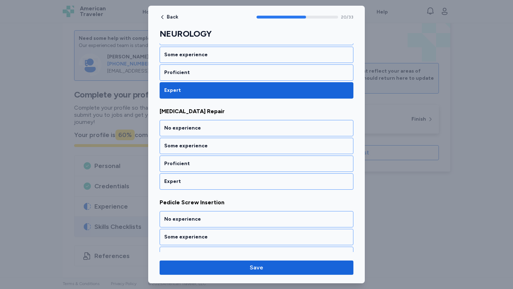
scroll to position [1865, 0]
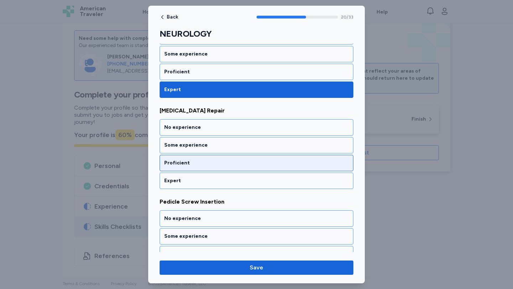
click at [301, 159] on div "Proficient" at bounding box center [257, 163] width 194 height 16
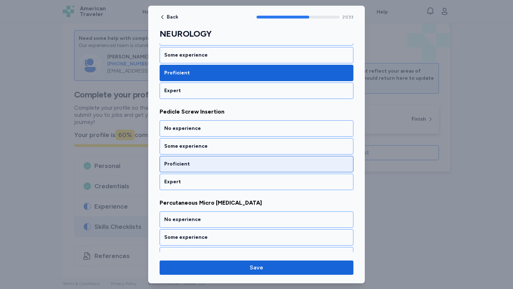
scroll to position [1956, 0]
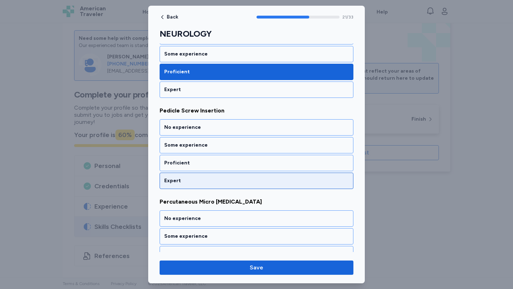
click at [309, 174] on div "Expert" at bounding box center [257, 181] width 194 height 16
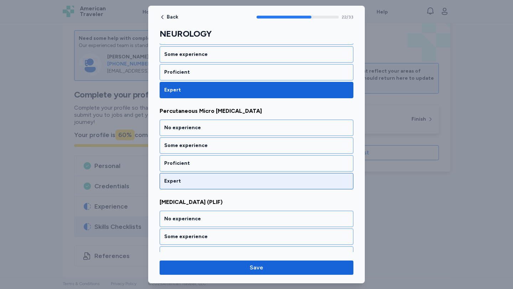
scroll to position [2047, 0]
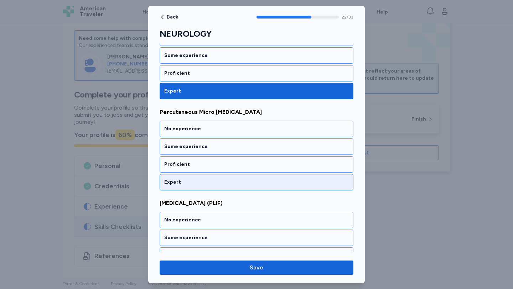
click at [311, 180] on div "Expert" at bounding box center [256, 182] width 184 height 7
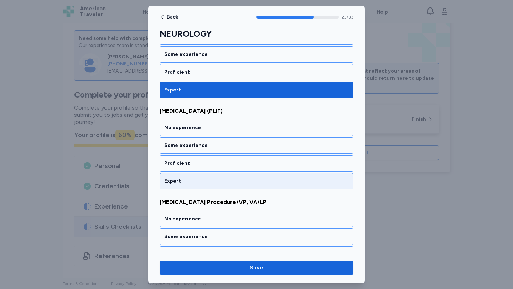
scroll to position [2139, 0]
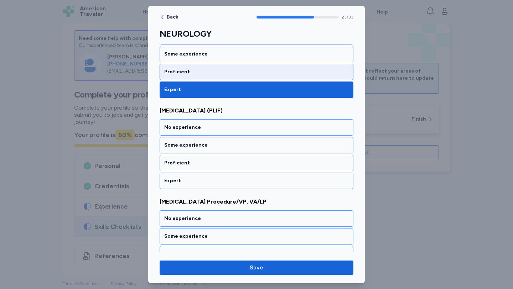
drag, startPoint x: 290, startPoint y: 67, endPoint x: 314, endPoint y: 114, distance: 52.7
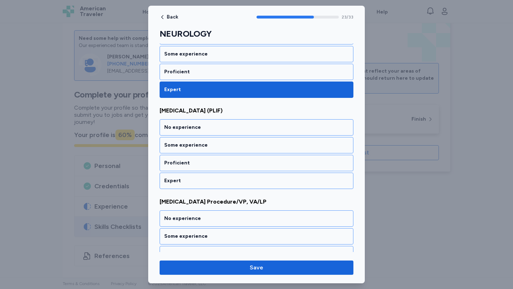
click at [290, 67] on div "Proficient" at bounding box center [257, 72] width 194 height 16
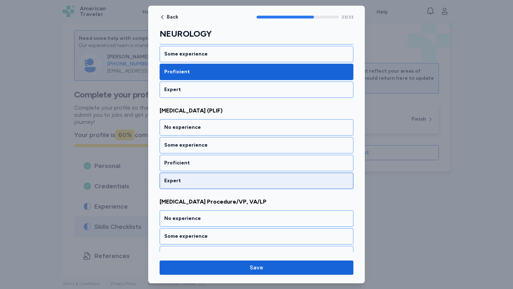
click at [327, 182] on div "Expert" at bounding box center [256, 180] width 184 height 7
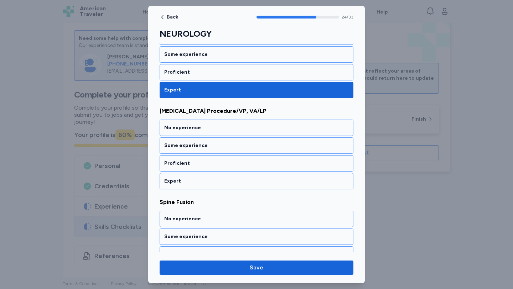
scroll to position [2230, 0]
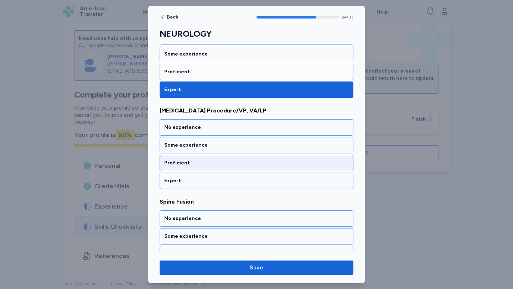
click at [329, 163] on div "Proficient" at bounding box center [256, 163] width 184 height 7
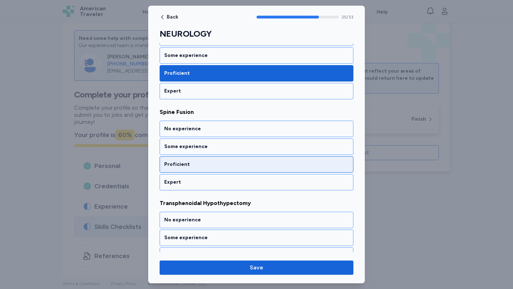
scroll to position [2321, 0]
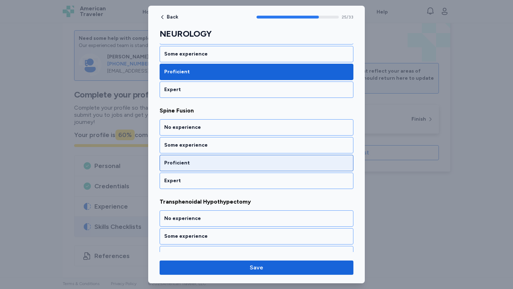
click at [318, 165] on div "Proficient" at bounding box center [256, 163] width 184 height 7
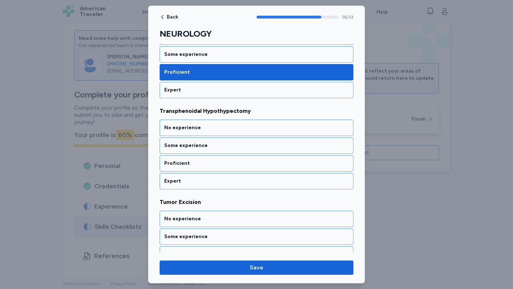
scroll to position [2412, 0]
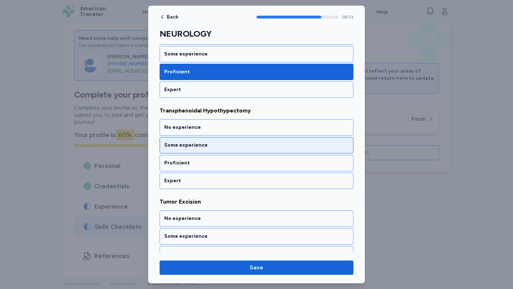
click at [291, 140] on div "Some experience" at bounding box center [257, 145] width 194 height 16
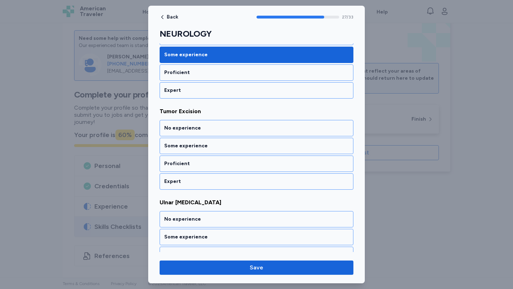
scroll to position [2503, 0]
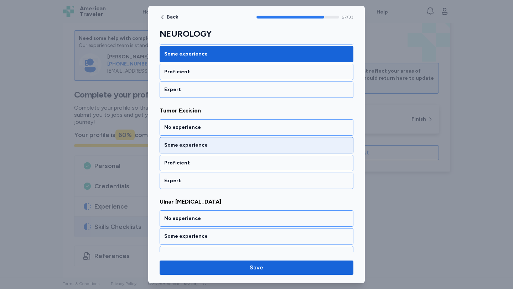
click at [296, 145] on div "Some experience" at bounding box center [256, 145] width 184 height 7
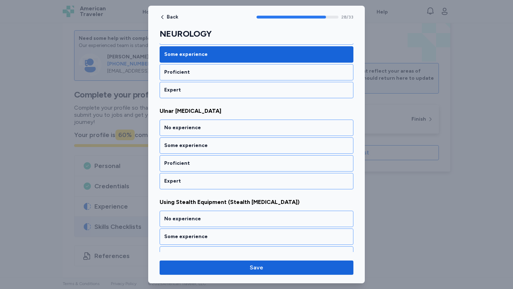
scroll to position [2594, 0]
click at [295, 145] on div "Some experience" at bounding box center [256, 145] width 184 height 7
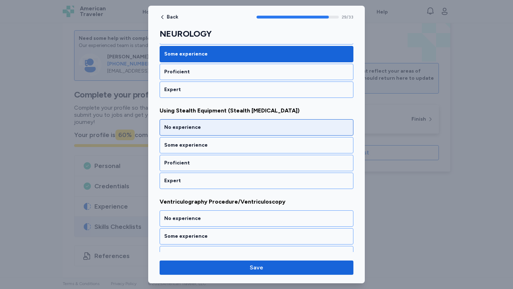
click at [306, 129] on div "No experience" at bounding box center [256, 127] width 184 height 7
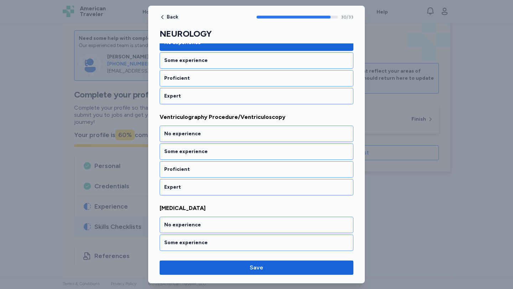
scroll to position [2777, 0]
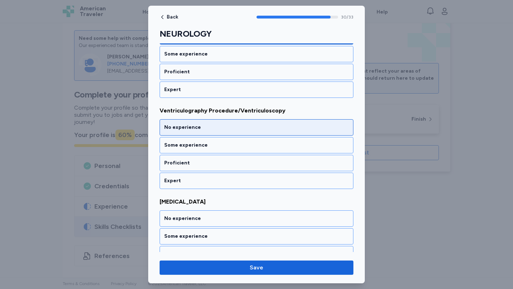
click at [317, 129] on div "No experience" at bounding box center [256, 127] width 184 height 7
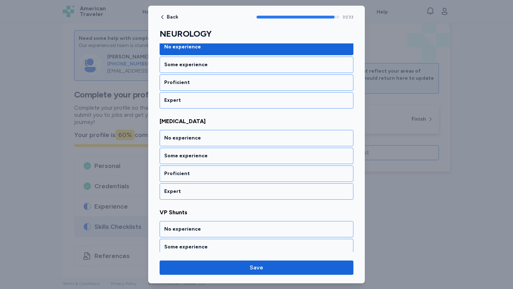
scroll to position [2868, 0]
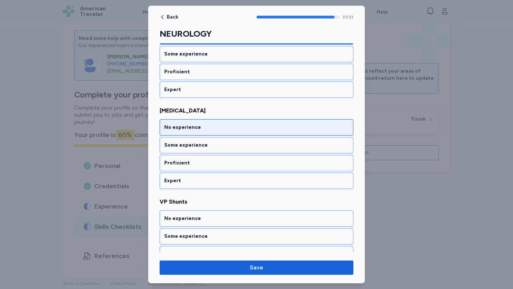
click at [317, 129] on div "No experience" at bounding box center [256, 127] width 184 height 7
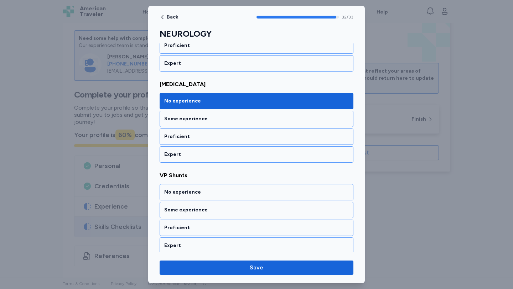
scroll to position [2897, 0]
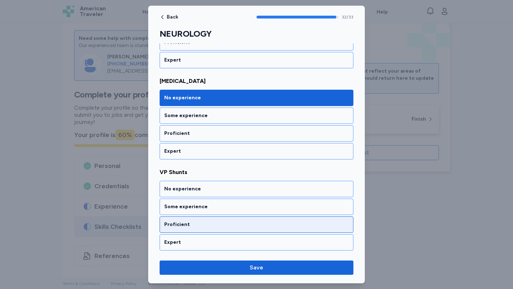
click at [315, 224] on div "Proficient" at bounding box center [256, 224] width 184 height 7
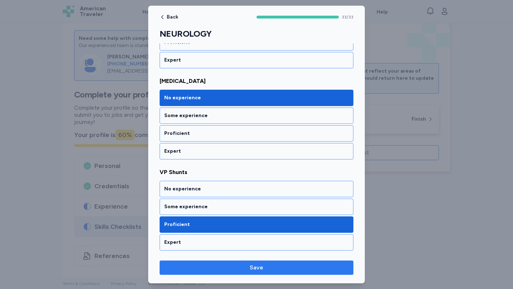
click at [319, 269] on span "Save" at bounding box center [256, 268] width 182 height 9
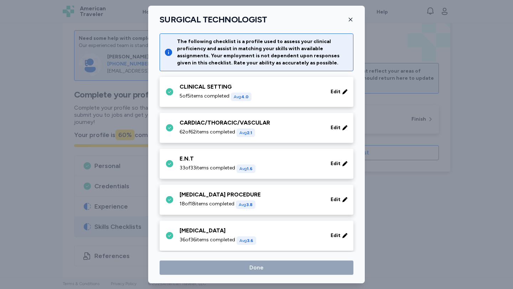
scroll to position [186, 0]
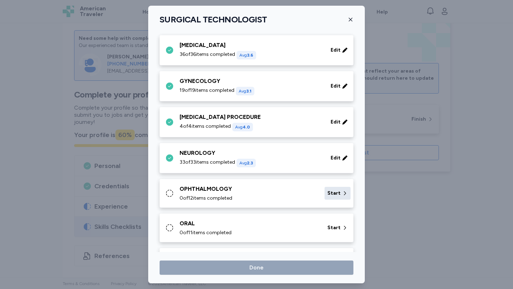
click at [333, 191] on span "Start" at bounding box center [333, 193] width 13 height 7
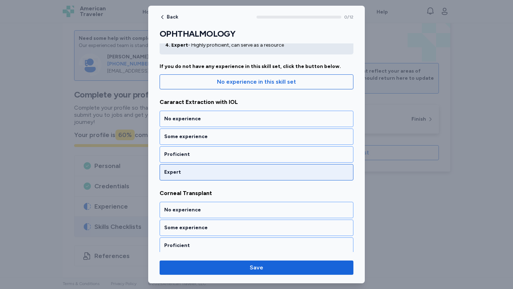
scroll to position [51, 0]
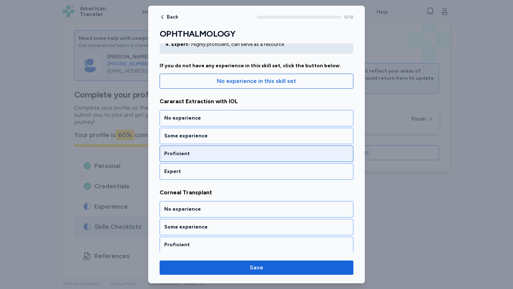
click at [301, 151] on div "Proficient" at bounding box center [256, 153] width 184 height 7
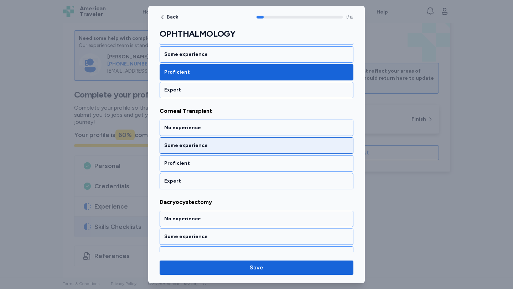
scroll to position [133, 0]
click at [306, 146] on div "Some experience" at bounding box center [256, 145] width 184 height 7
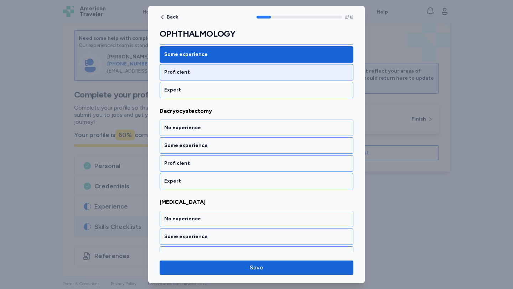
scroll to position [224, 0]
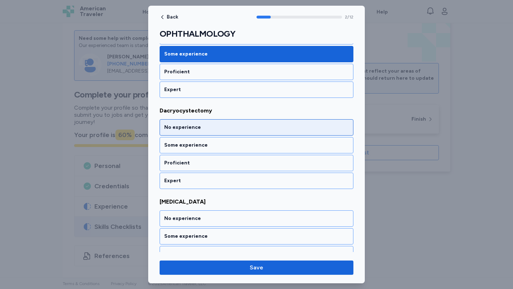
click at [313, 127] on div "No experience" at bounding box center [256, 127] width 184 height 7
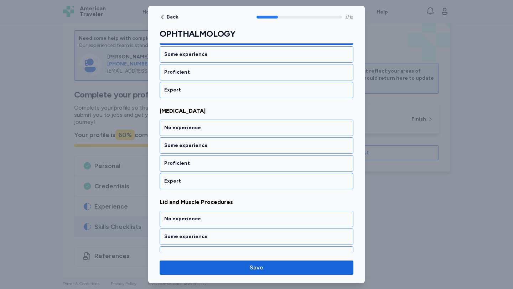
scroll to position [315, 0]
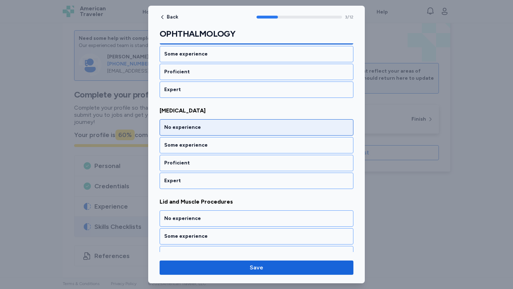
click at [314, 126] on div "No experience" at bounding box center [256, 127] width 184 height 7
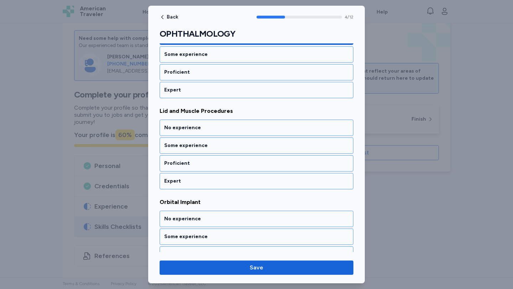
scroll to position [406, 0]
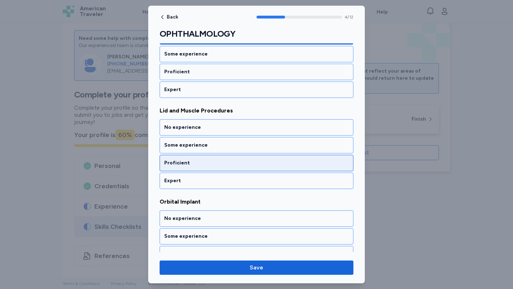
click at [311, 170] on div "Proficient" at bounding box center [257, 163] width 194 height 16
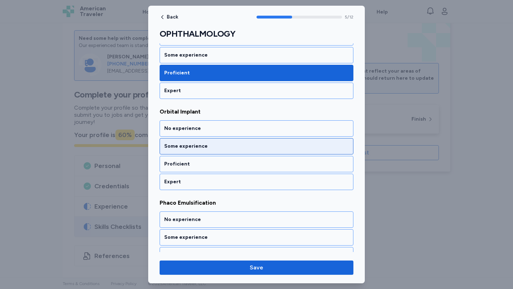
scroll to position [498, 0]
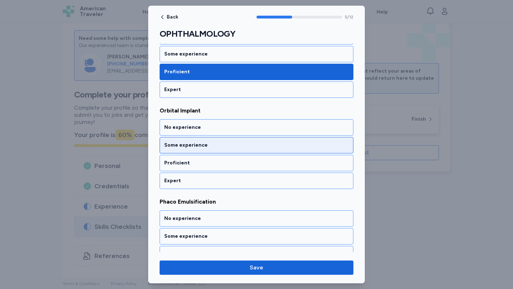
click at [286, 146] on div "Some experience" at bounding box center [256, 145] width 184 height 7
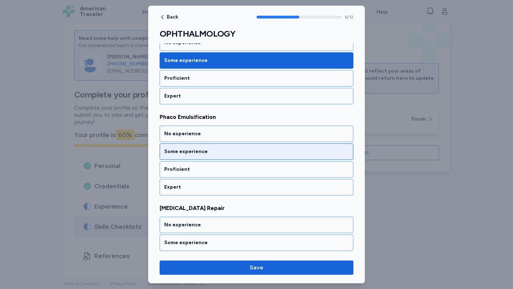
scroll to position [589, 0]
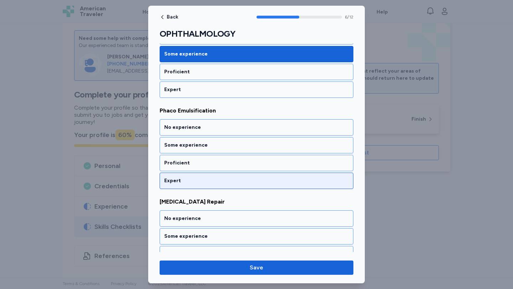
click at [322, 178] on div "Expert" at bounding box center [256, 180] width 184 height 7
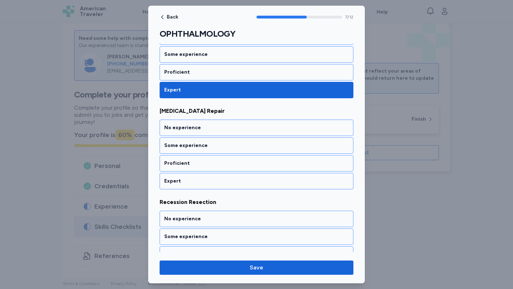
scroll to position [680, 0]
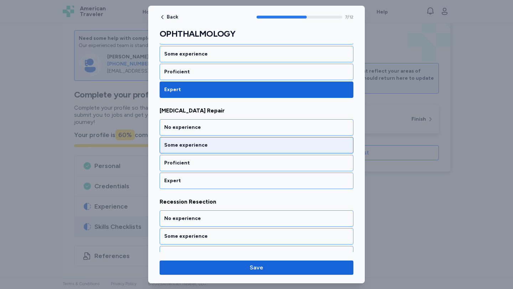
click at [309, 142] on div "Some experience" at bounding box center [256, 145] width 184 height 7
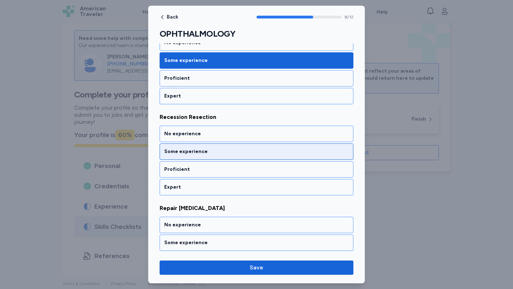
scroll to position [771, 0]
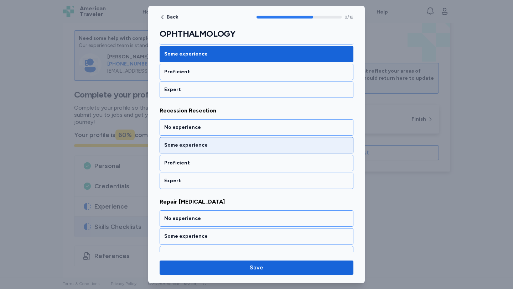
click at [315, 148] on div "Some experience" at bounding box center [256, 145] width 184 height 7
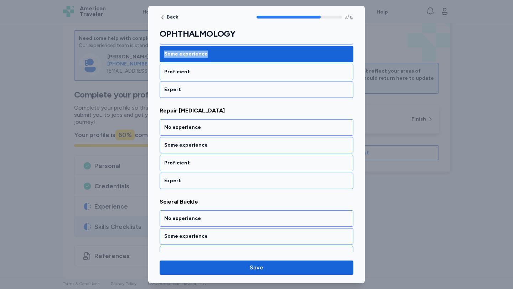
drag, startPoint x: 287, startPoint y: 51, endPoint x: 288, endPoint y: 54, distance: 3.6
click at [288, 52] on div "Some experience" at bounding box center [257, 54] width 194 height 16
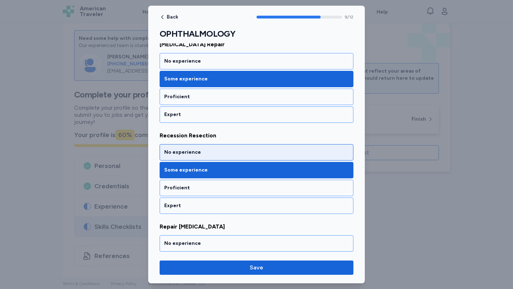
click at [288, 151] on div "No experience" at bounding box center [256, 152] width 184 height 7
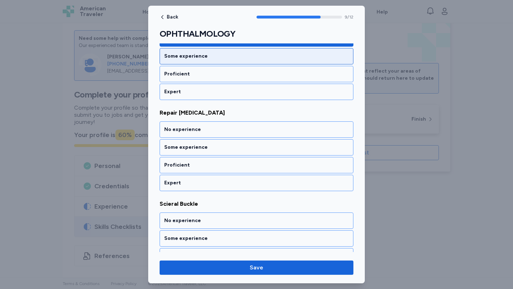
scroll to position [862, 0]
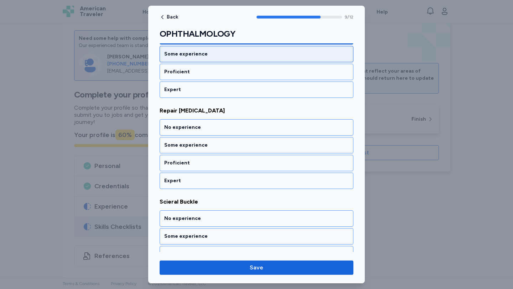
click at [287, 55] on div "Some experience" at bounding box center [256, 54] width 184 height 7
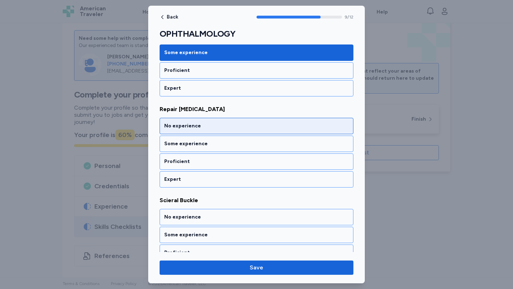
click at [331, 120] on div "No experience" at bounding box center [257, 126] width 194 height 16
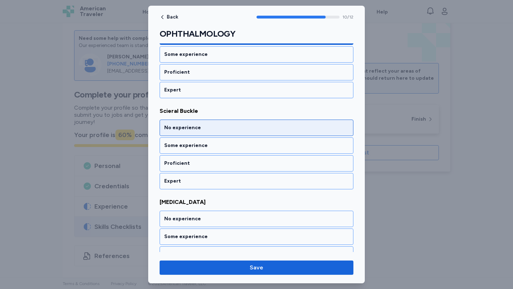
scroll to position [953, 0]
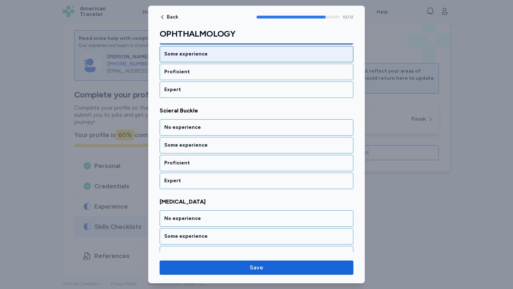
click at [299, 54] on div "Some experience" at bounding box center [256, 54] width 184 height 7
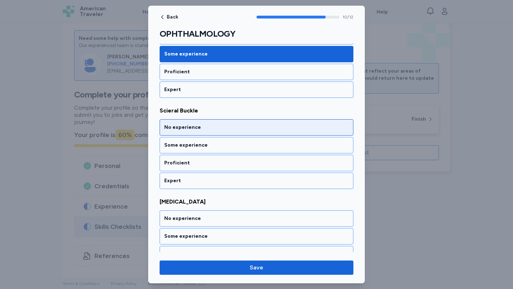
click at [309, 132] on div "No experience" at bounding box center [257, 127] width 194 height 16
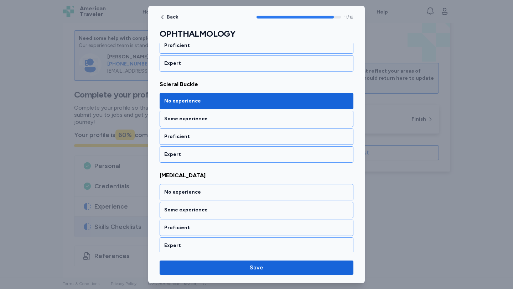
scroll to position [983, 0]
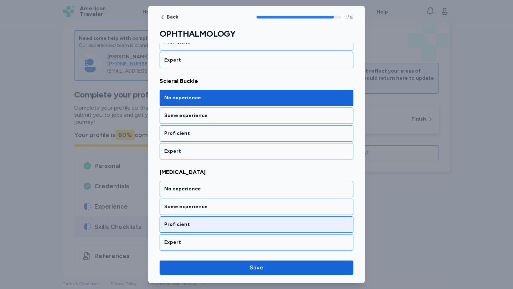
click at [311, 226] on div "Proficient" at bounding box center [256, 224] width 184 height 7
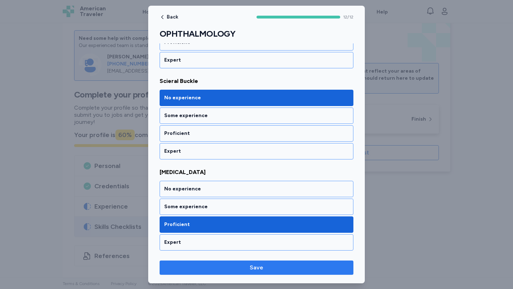
click at [319, 273] on button "Save" at bounding box center [257, 268] width 194 height 14
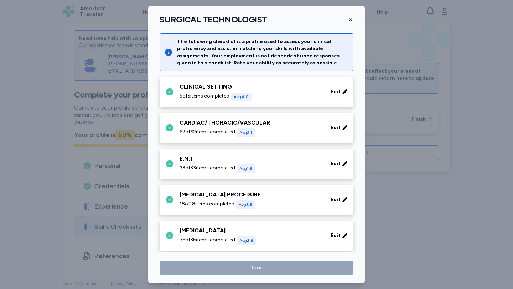
scroll to position [186, 0]
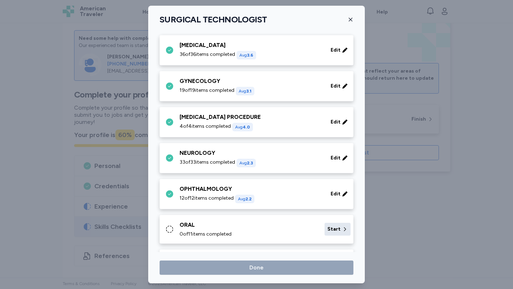
click at [335, 228] on div "Start" at bounding box center [337, 229] width 26 height 13
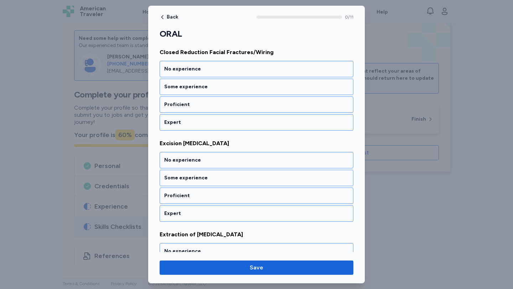
scroll to position [104, 0]
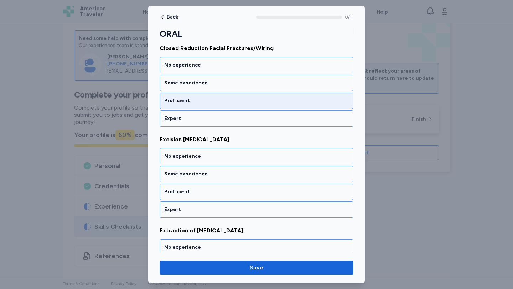
click at [225, 103] on div "Proficient" at bounding box center [256, 100] width 184 height 7
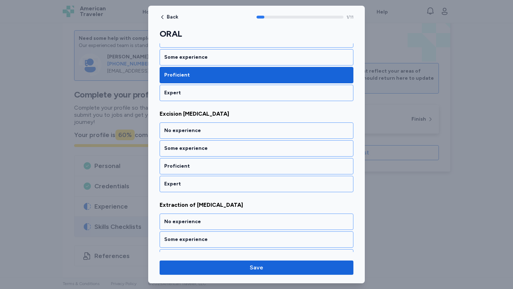
scroll to position [133, 0]
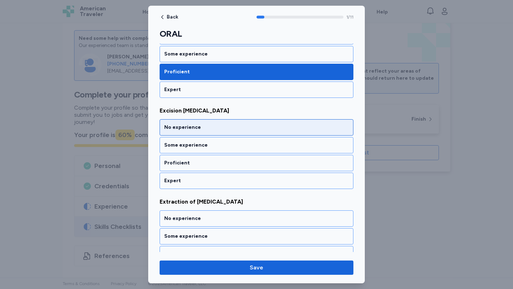
click at [249, 124] on div "No experience" at bounding box center [256, 127] width 184 height 7
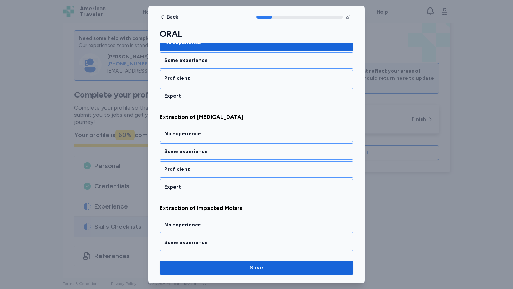
scroll to position [224, 0]
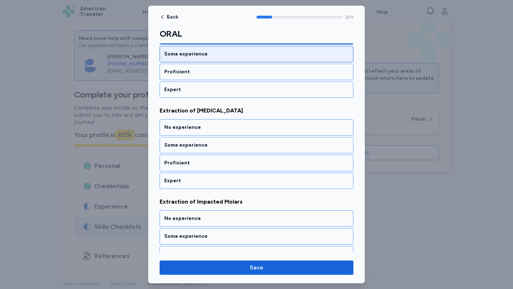
click at [224, 55] on div "Some experience" at bounding box center [256, 54] width 184 height 7
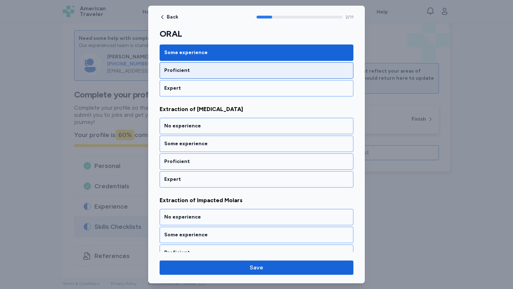
click at [252, 76] on div "Proficient" at bounding box center [257, 70] width 194 height 16
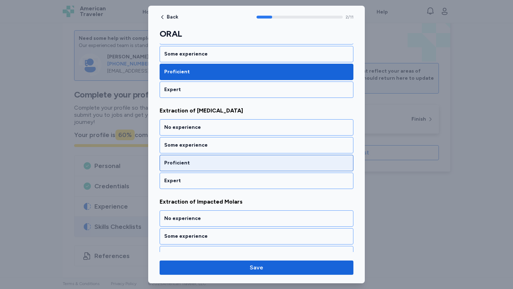
click at [295, 161] on div "Proficient" at bounding box center [256, 163] width 184 height 7
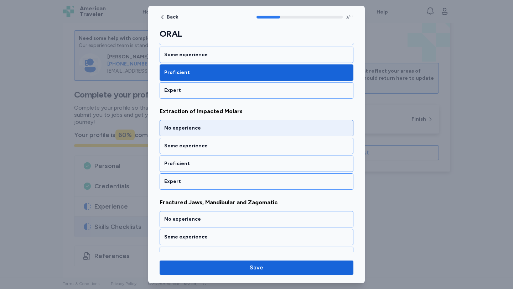
scroll to position [315, 0]
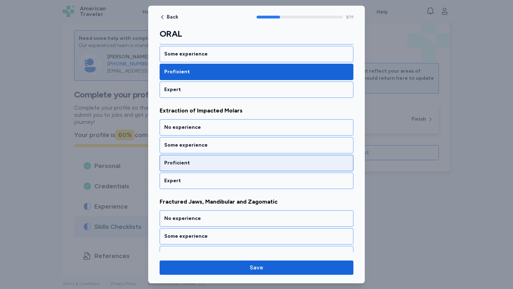
click at [294, 161] on div "Proficient" at bounding box center [256, 163] width 184 height 7
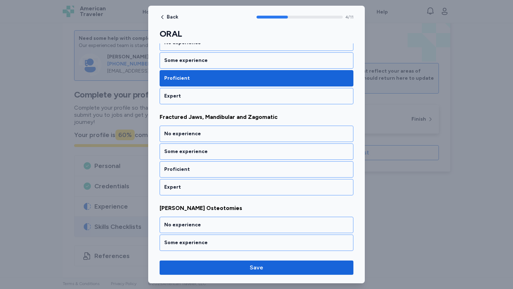
scroll to position [406, 0]
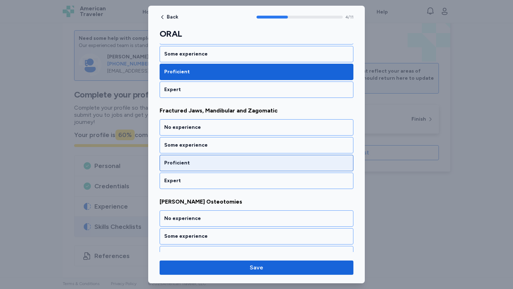
click at [270, 160] on div "Proficient" at bounding box center [256, 163] width 184 height 7
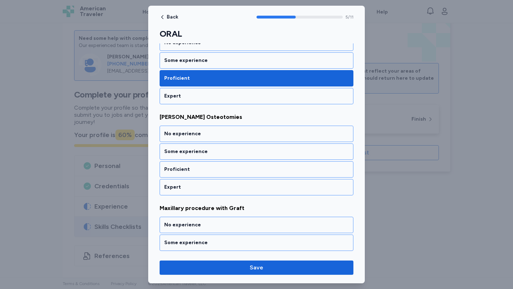
scroll to position [498, 0]
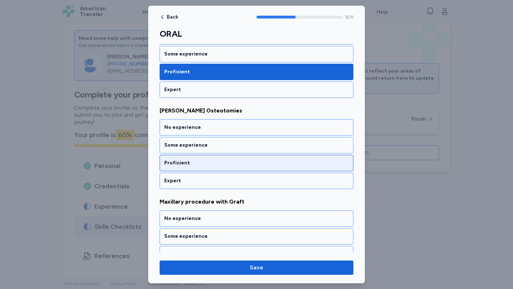
click at [265, 157] on div "Proficient" at bounding box center [257, 163] width 194 height 16
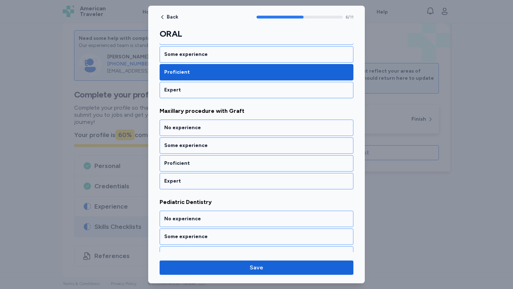
scroll to position [589, 0]
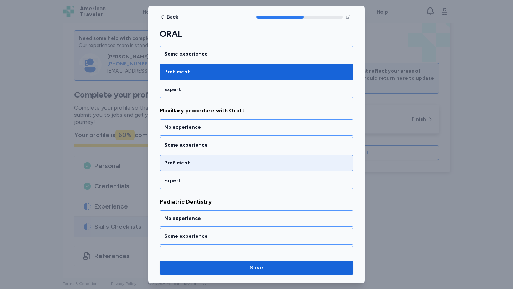
click at [265, 158] on div "Proficient" at bounding box center [257, 163] width 194 height 16
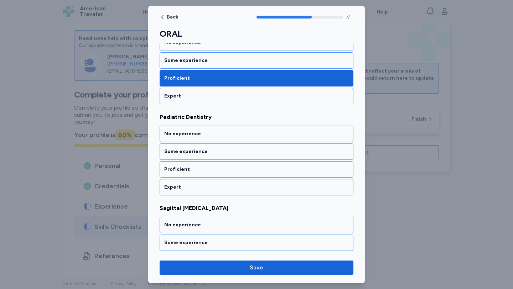
scroll to position [680, 0]
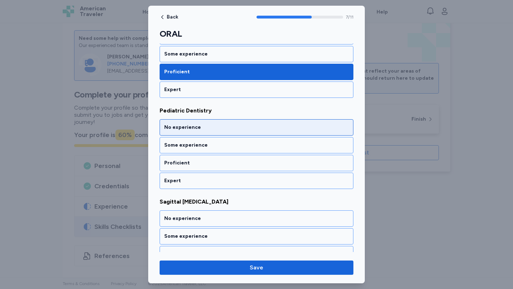
click at [266, 128] on div "No experience" at bounding box center [256, 127] width 184 height 7
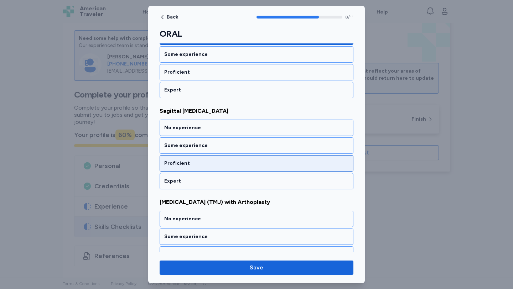
scroll to position [771, 0]
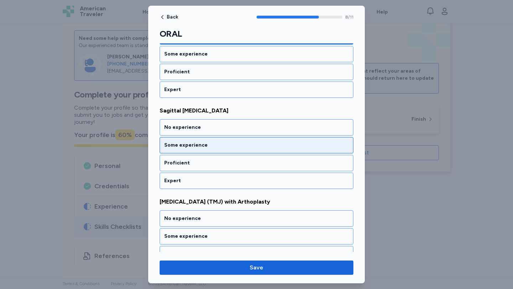
click at [274, 142] on div "Some experience" at bounding box center [256, 145] width 184 height 7
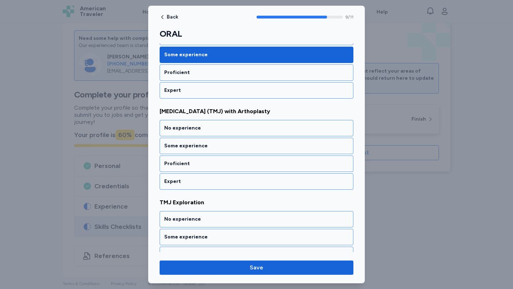
scroll to position [862, 0]
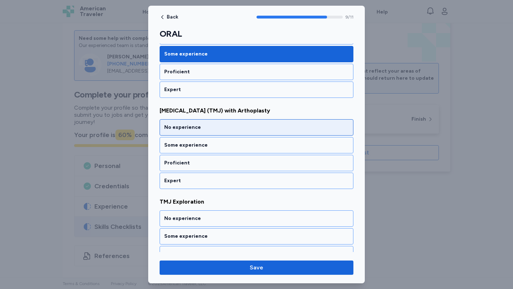
click at [276, 121] on div "No experience" at bounding box center [257, 127] width 194 height 16
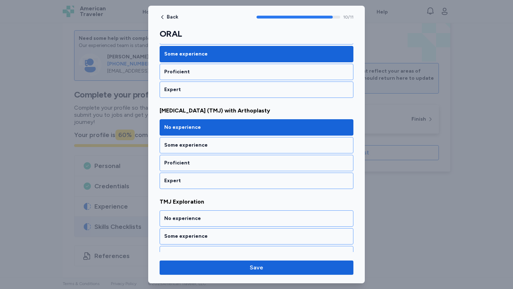
scroll to position [892, 0]
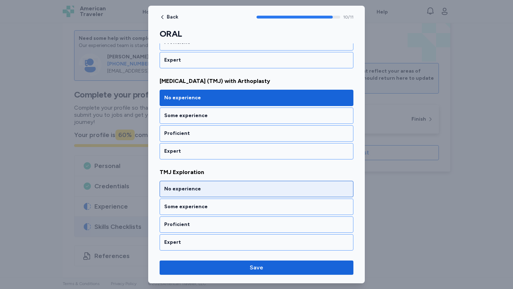
click at [287, 183] on div "No experience" at bounding box center [257, 189] width 194 height 16
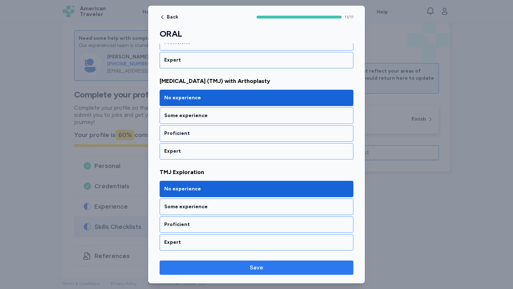
click at [297, 262] on button "Save" at bounding box center [257, 268] width 194 height 14
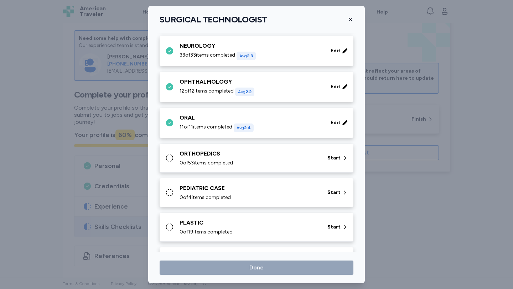
scroll to position [301, 0]
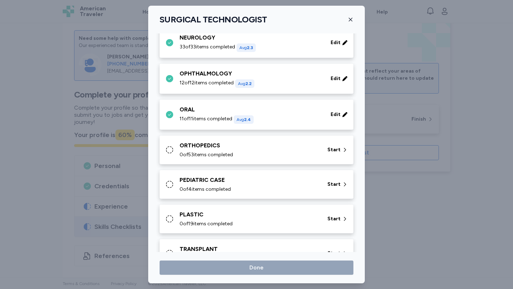
click at [272, 144] on div "ORTHOPEDICS" at bounding box center [248, 145] width 139 height 9
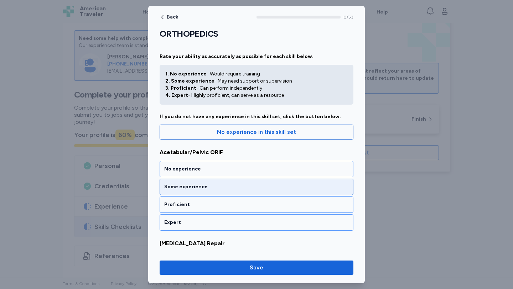
click at [219, 180] on div "Some experience" at bounding box center [257, 187] width 194 height 16
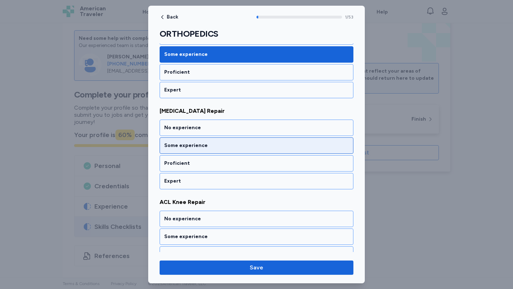
scroll to position [133, 0]
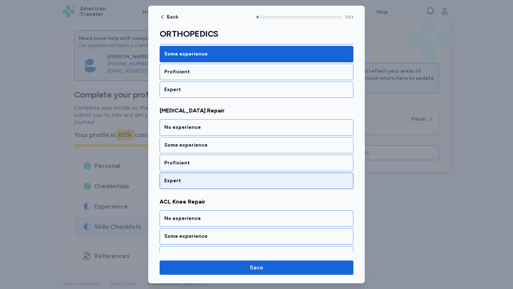
click at [252, 179] on div "Expert" at bounding box center [256, 180] width 184 height 7
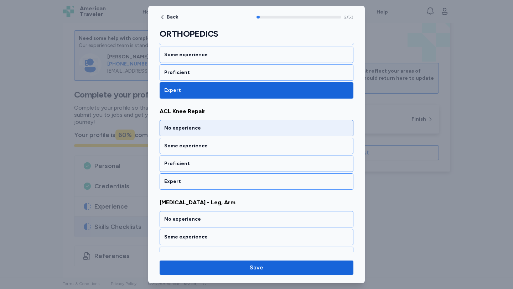
scroll to position [224, 0]
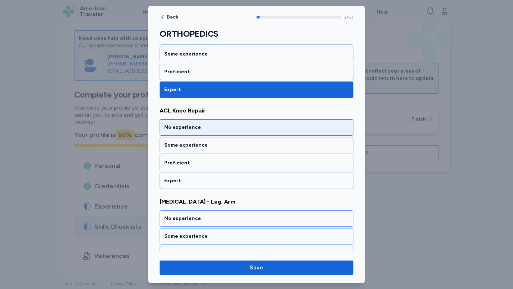
click at [251, 179] on div "Expert" at bounding box center [256, 180] width 184 height 7
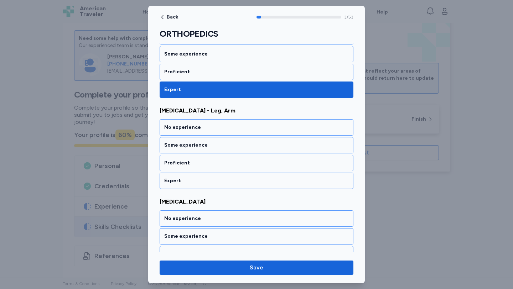
click at [251, 179] on div "Expert" at bounding box center [256, 180] width 184 height 7
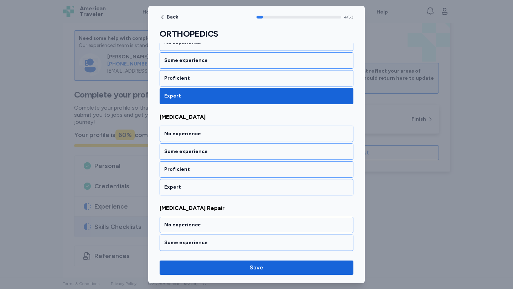
scroll to position [406, 0]
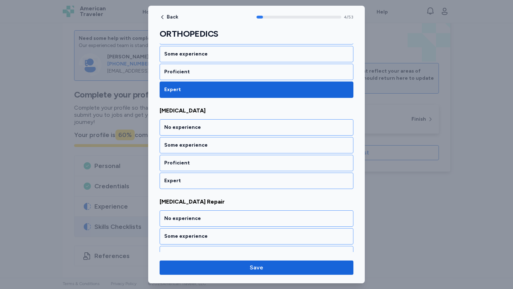
click at [251, 179] on div "Expert" at bounding box center [256, 180] width 184 height 7
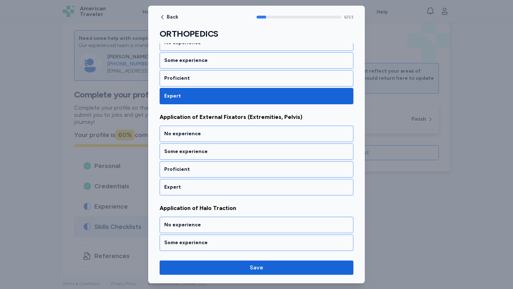
scroll to position [589, 0]
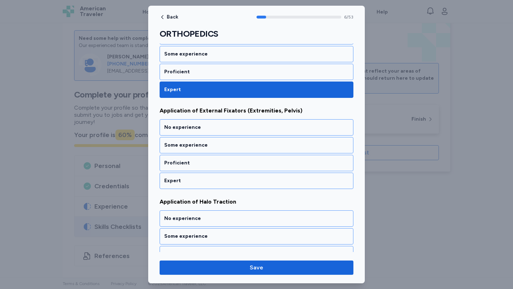
click at [251, 179] on div "Expert" at bounding box center [256, 180] width 184 height 7
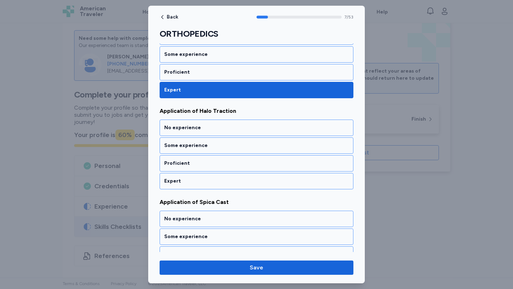
scroll to position [680, 0]
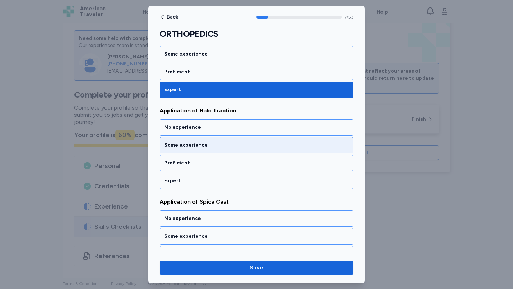
click at [265, 149] on div "Some experience" at bounding box center [256, 145] width 184 height 7
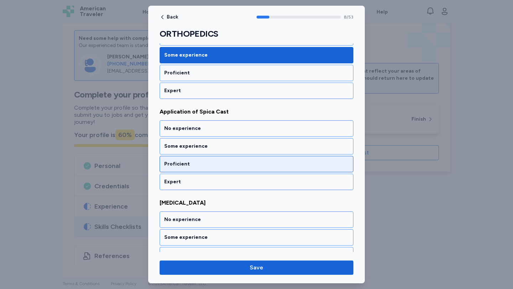
scroll to position [771, 0]
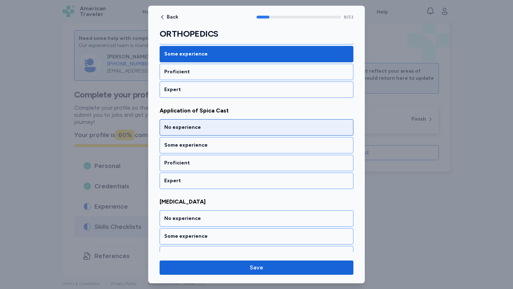
click at [239, 129] on div "No experience" at bounding box center [256, 127] width 184 height 7
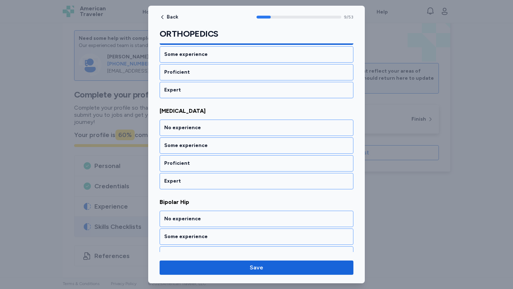
scroll to position [862, 0]
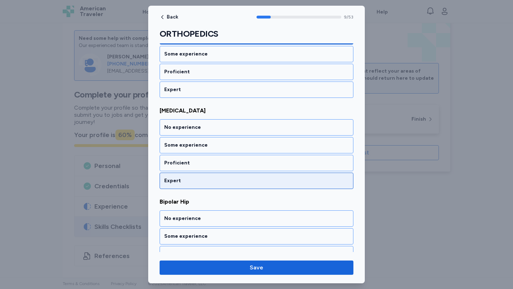
click at [210, 188] on div "Expert" at bounding box center [257, 181] width 194 height 16
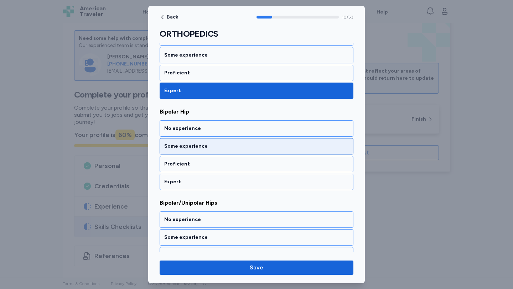
scroll to position [953, 0]
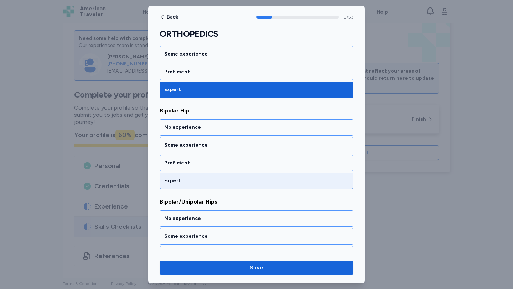
click at [212, 181] on div "Expert" at bounding box center [256, 180] width 184 height 7
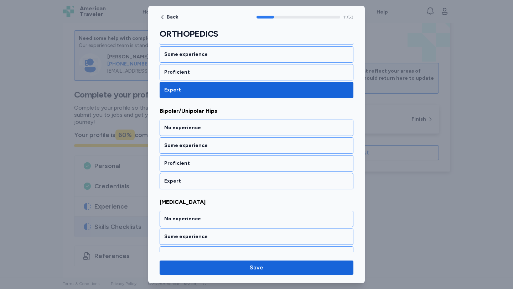
scroll to position [1045, 0]
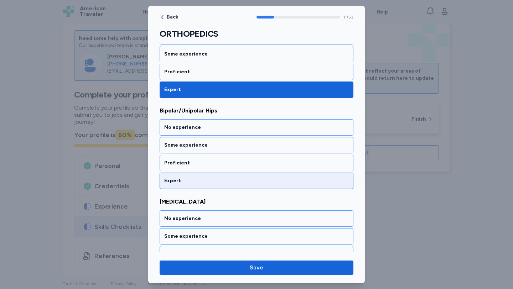
click at [214, 182] on div "Expert" at bounding box center [256, 180] width 184 height 7
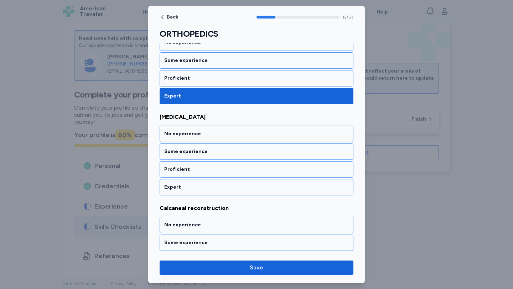
scroll to position [1136, 0]
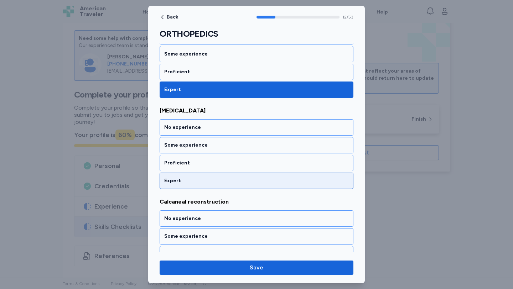
click at [213, 178] on div "Expert" at bounding box center [256, 180] width 184 height 7
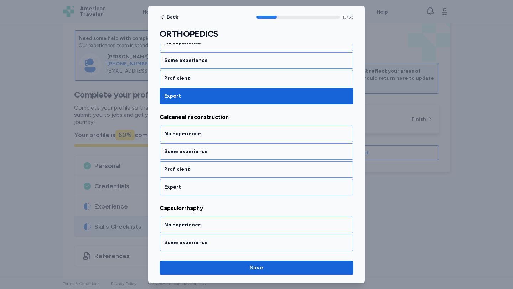
scroll to position [1227, 0]
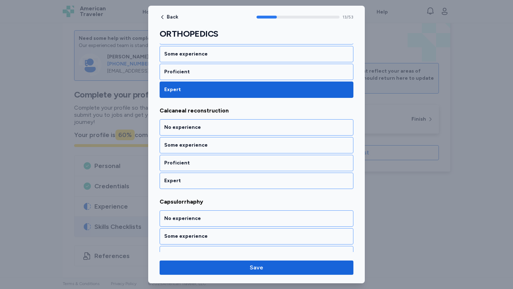
click at [213, 178] on div "Expert" at bounding box center [256, 180] width 184 height 7
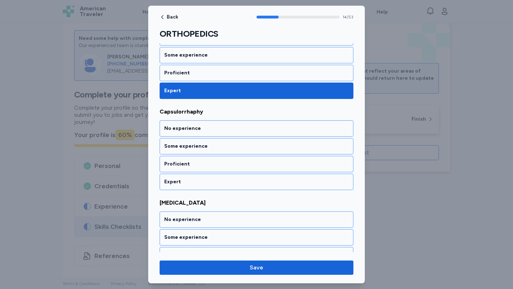
scroll to position [1318, 0]
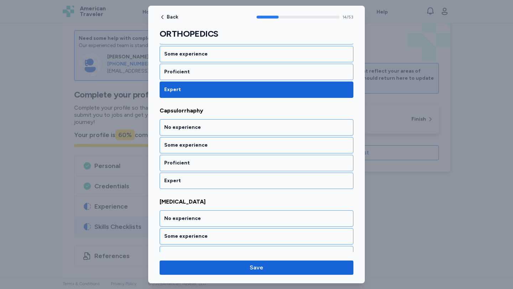
click at [213, 178] on div "Expert" at bounding box center [256, 180] width 184 height 7
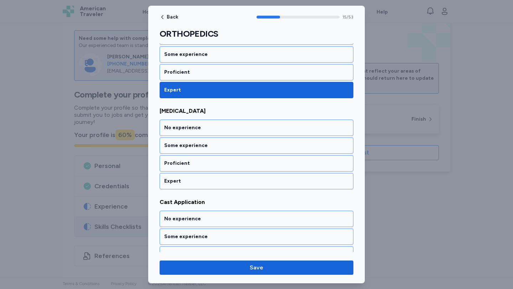
scroll to position [1409, 0]
click at [213, 178] on div "Expert" at bounding box center [256, 180] width 184 height 7
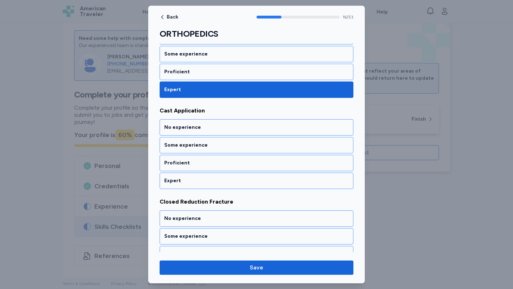
click at [213, 178] on div "Expert" at bounding box center [256, 180] width 184 height 7
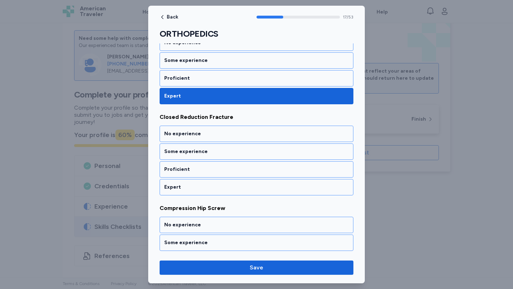
scroll to position [1592, 0]
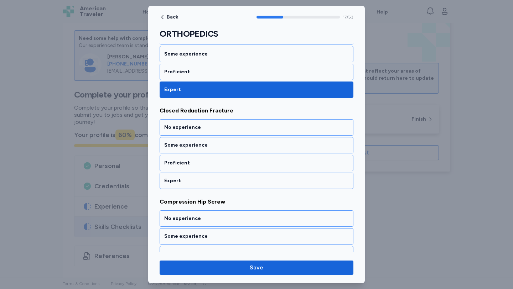
click at [213, 178] on div "Expert" at bounding box center [256, 180] width 184 height 7
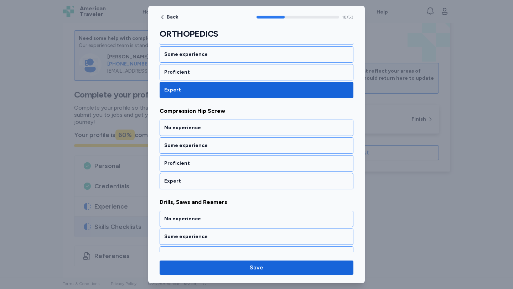
scroll to position [1683, 0]
click at [213, 178] on div "Expert" at bounding box center [256, 180] width 184 height 7
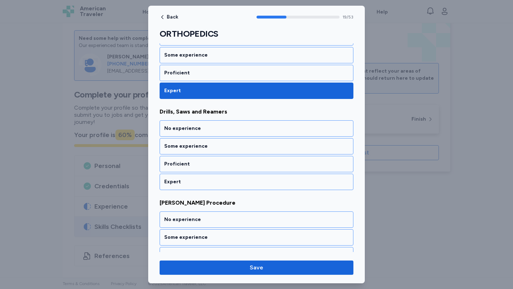
scroll to position [1774, 0]
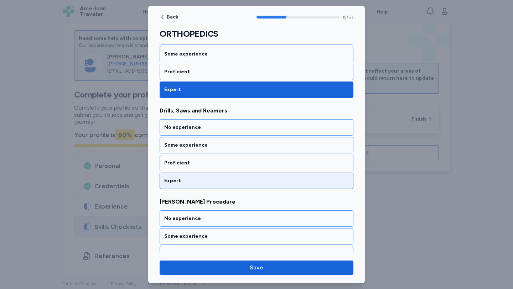
click at [212, 178] on div "Expert" at bounding box center [256, 180] width 184 height 7
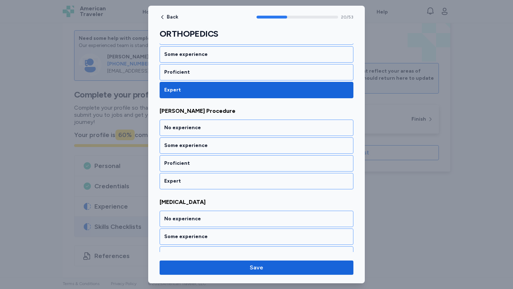
scroll to position [1865, 0]
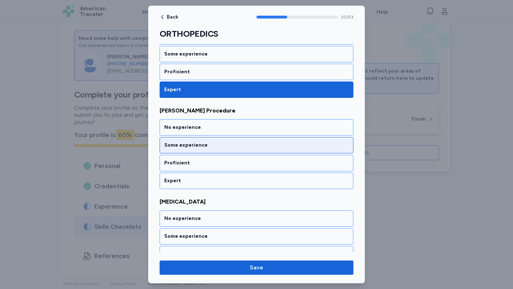
click at [229, 147] on div "Some experience" at bounding box center [256, 145] width 184 height 7
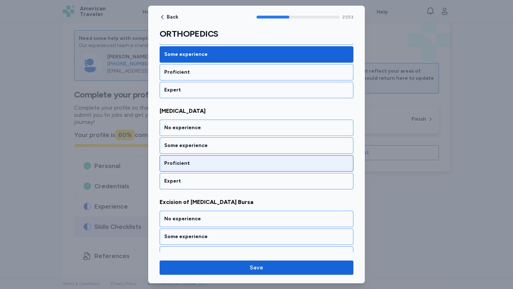
scroll to position [1956, 0]
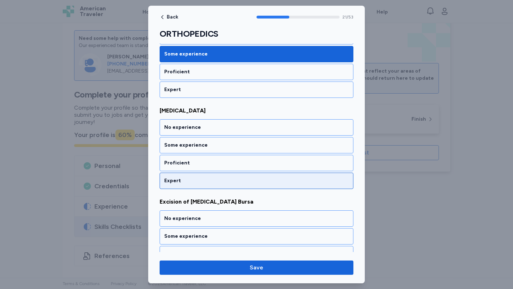
click at [229, 179] on div "Expert" at bounding box center [256, 180] width 184 height 7
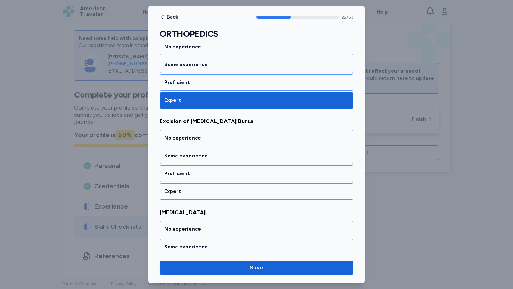
scroll to position [2047, 0]
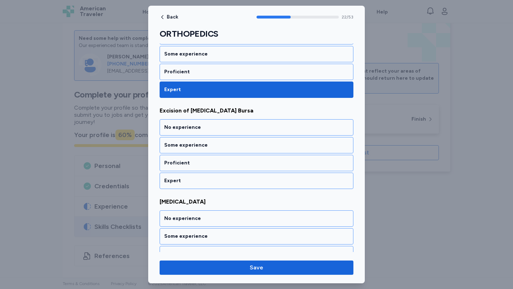
click at [229, 179] on div "Expert" at bounding box center [256, 180] width 184 height 7
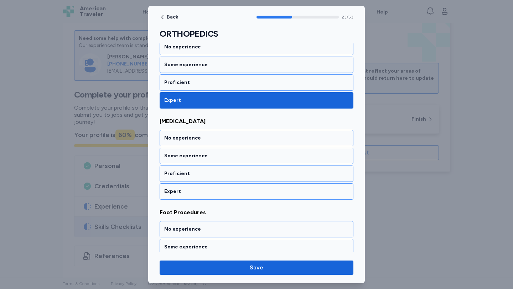
scroll to position [2139, 0]
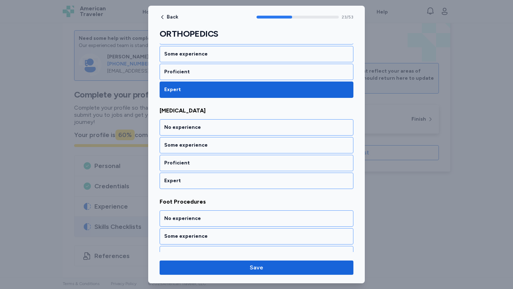
click at [229, 179] on div "Expert" at bounding box center [256, 180] width 184 height 7
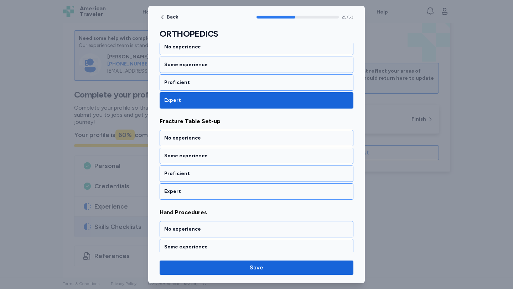
scroll to position [2321, 0]
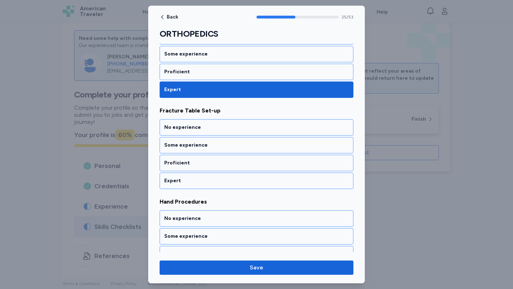
click at [229, 179] on div "Expert" at bounding box center [256, 180] width 184 height 7
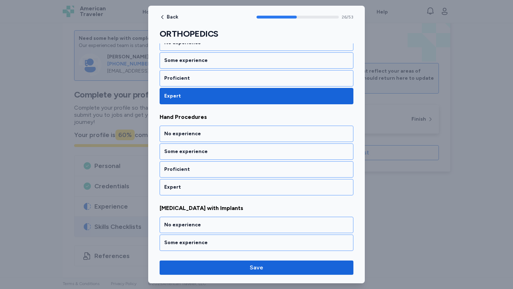
scroll to position [2412, 0]
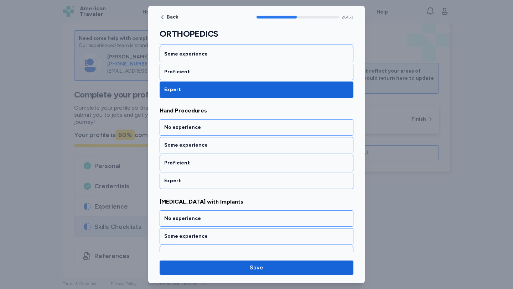
click at [229, 179] on div "Expert" at bounding box center [256, 180] width 184 height 7
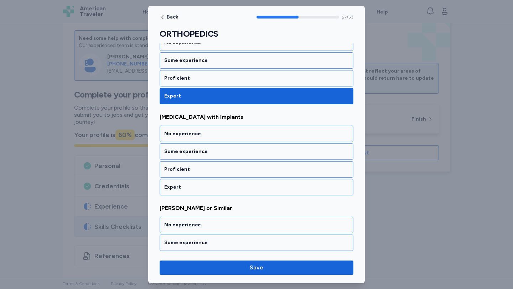
scroll to position [2503, 0]
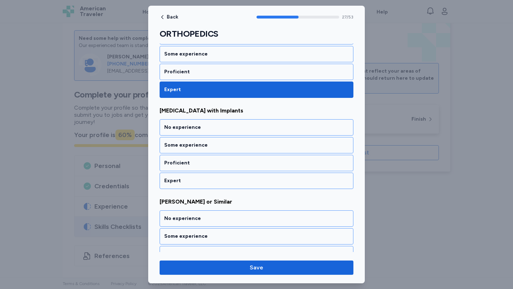
click at [229, 179] on div "Expert" at bounding box center [256, 180] width 184 height 7
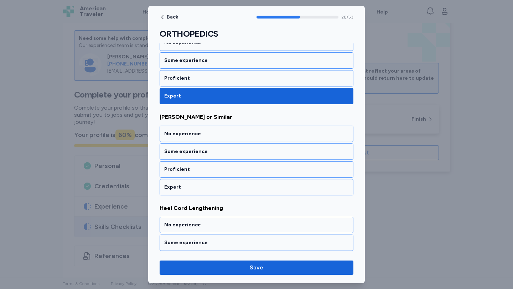
scroll to position [2594, 0]
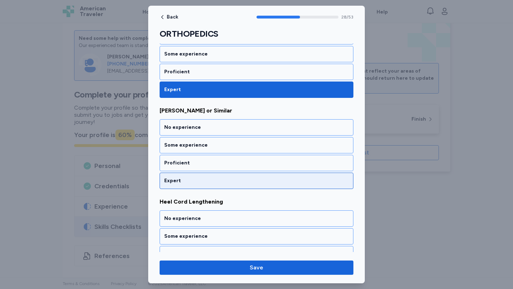
click at [229, 179] on div "Expert" at bounding box center [256, 180] width 184 height 7
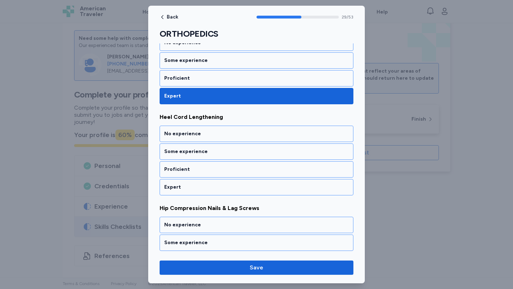
scroll to position [2686, 0]
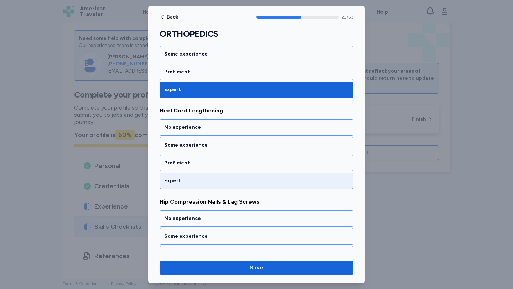
click at [229, 178] on div "Expert" at bounding box center [256, 180] width 184 height 7
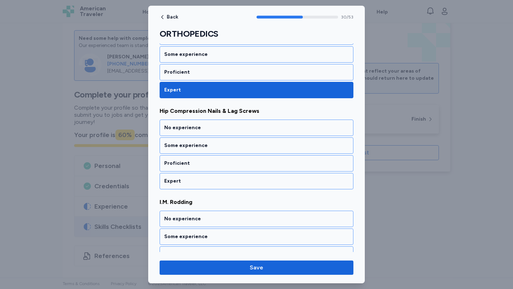
scroll to position [2777, 0]
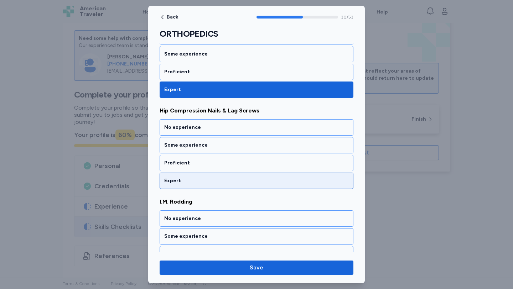
click at [233, 181] on div "Expert" at bounding box center [256, 180] width 184 height 7
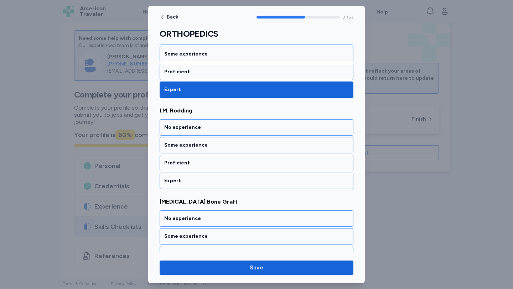
click at [234, 181] on div "Expert" at bounding box center [256, 180] width 184 height 7
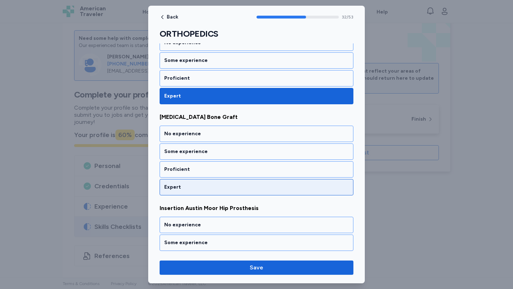
scroll to position [2959, 0]
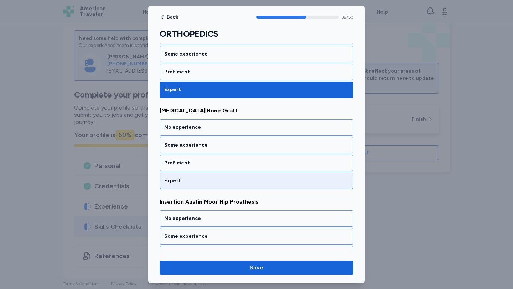
click at [234, 181] on div "Expert" at bounding box center [256, 180] width 184 height 7
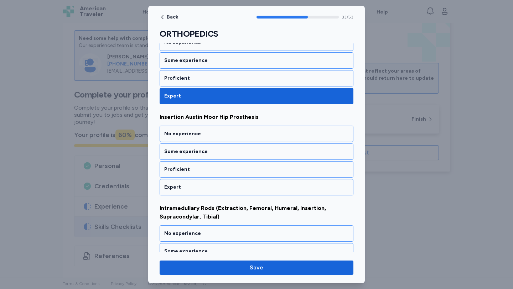
scroll to position [3050, 0]
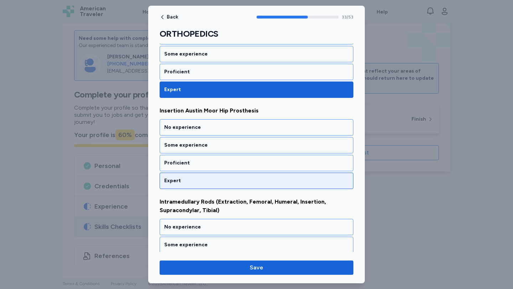
click at [233, 181] on div "Expert" at bounding box center [256, 180] width 184 height 7
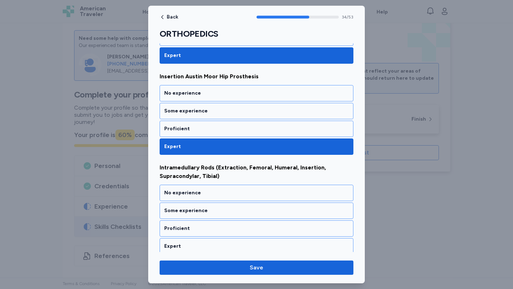
scroll to position [2966, 0]
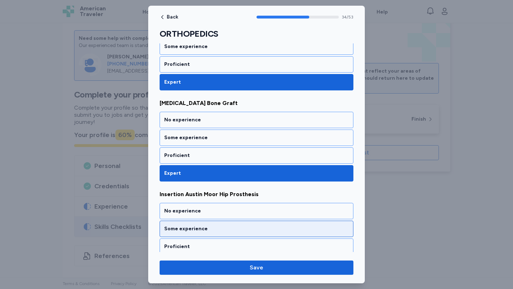
click at [222, 223] on div "Some experience" at bounding box center [257, 229] width 194 height 16
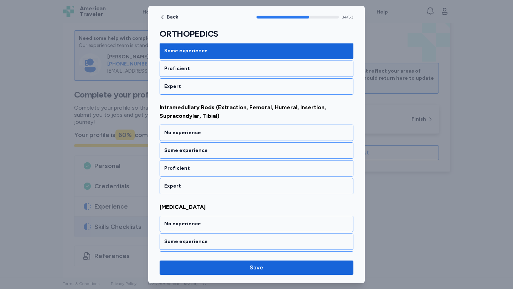
scroll to position [3144, 0]
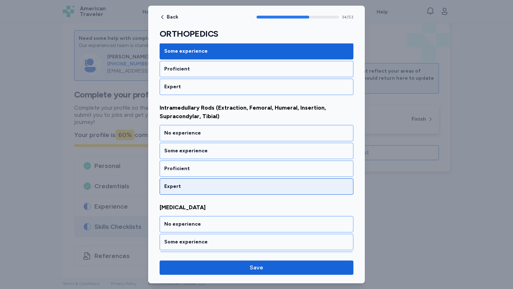
click at [211, 187] on div "Expert" at bounding box center [256, 186] width 184 height 7
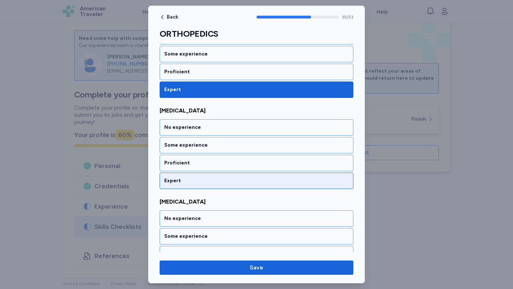
click at [211, 186] on div "Expert" at bounding box center [257, 181] width 194 height 16
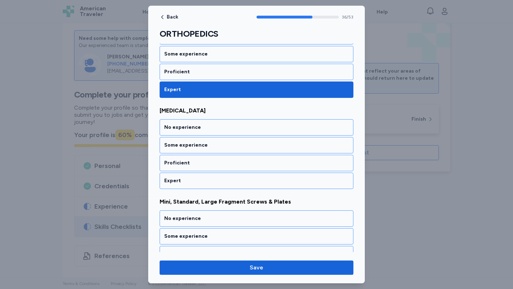
click at [211, 186] on div "Expert" at bounding box center [257, 181] width 194 height 16
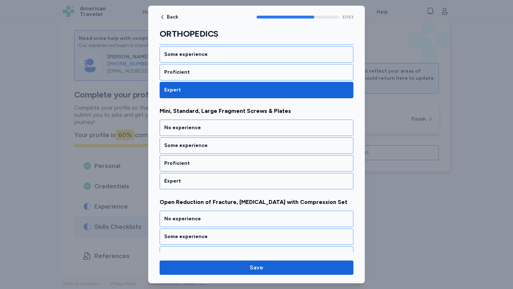
scroll to position [3423, 0]
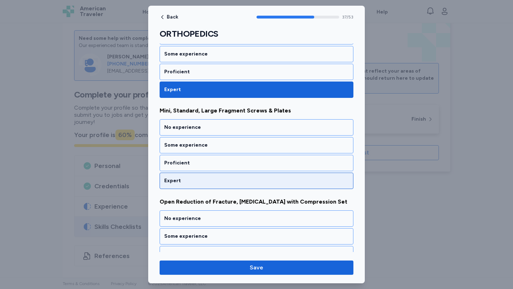
click at [240, 181] on div "Expert" at bounding box center [256, 180] width 184 height 7
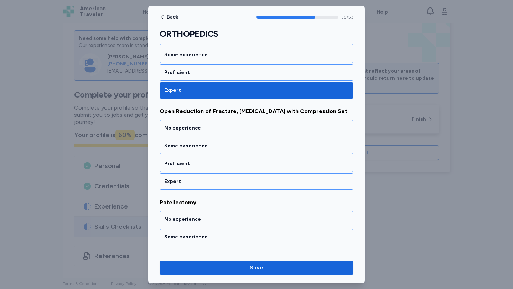
scroll to position [3515, 0]
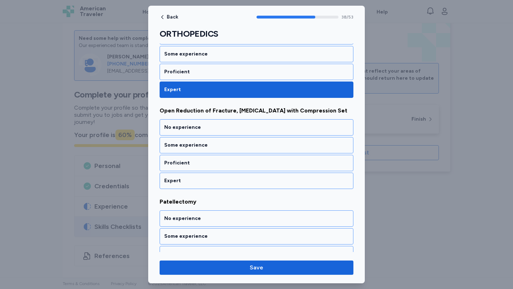
click at [240, 181] on div "Expert" at bounding box center [256, 180] width 184 height 7
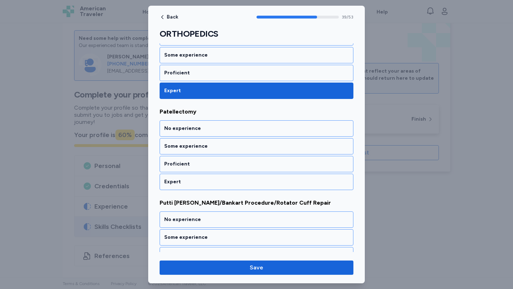
scroll to position [3606, 0]
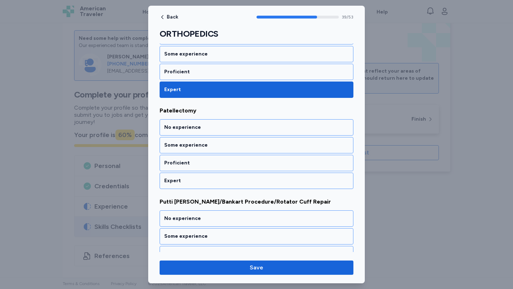
click at [240, 181] on div "Expert" at bounding box center [256, 180] width 184 height 7
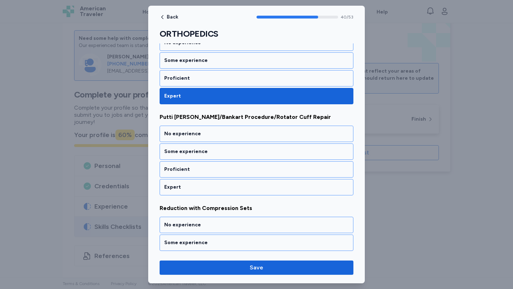
scroll to position [3697, 0]
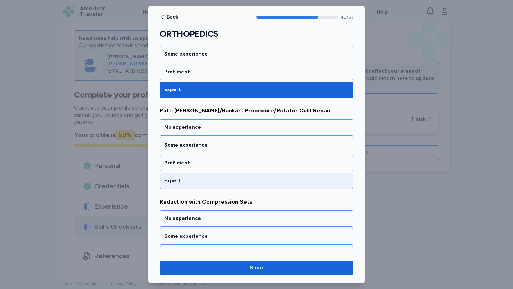
click at [240, 181] on div "Expert" at bounding box center [256, 180] width 184 height 7
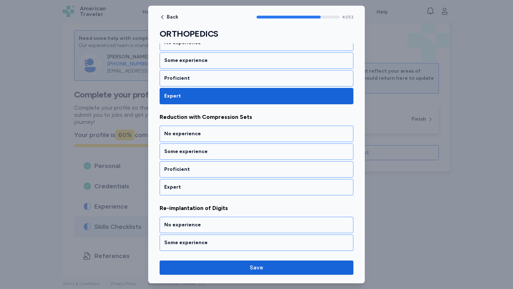
scroll to position [3788, 0]
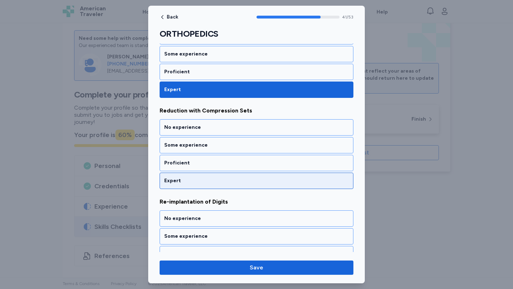
click at [240, 181] on div "Expert" at bounding box center [256, 180] width 184 height 7
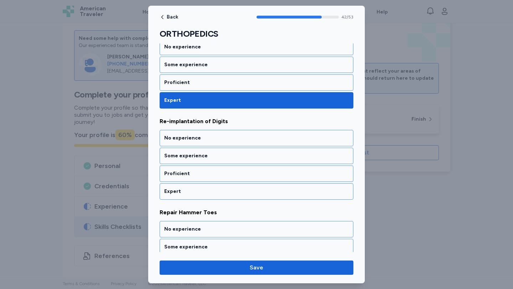
scroll to position [3879, 0]
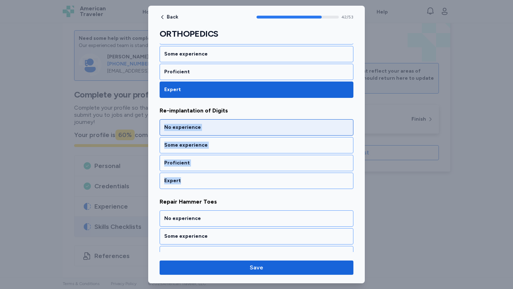
drag, startPoint x: 238, startPoint y: 182, endPoint x: 284, endPoint y: 120, distance: 76.9
click at [286, 120] on div "No experience Some experience Proficient Expert" at bounding box center [257, 154] width 194 height 70
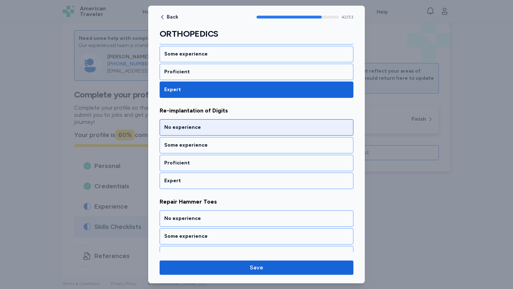
click at [260, 126] on div "No experience" at bounding box center [256, 127] width 184 height 7
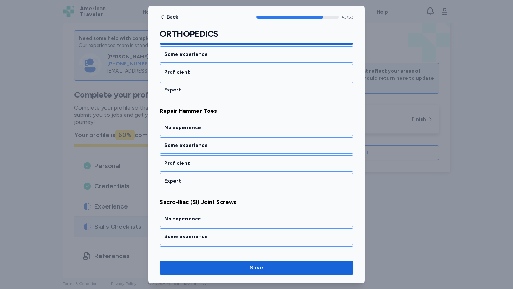
scroll to position [3970, 0]
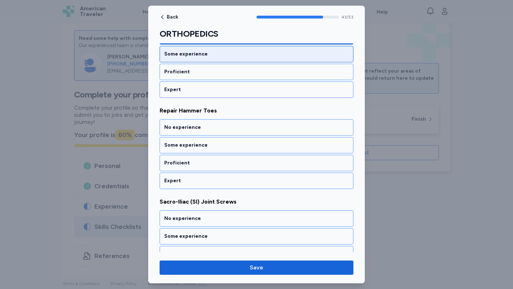
click at [253, 52] on div "Some experience" at bounding box center [256, 54] width 184 height 7
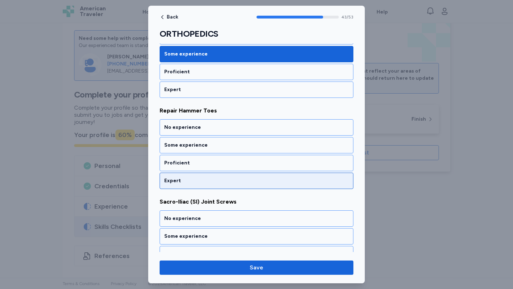
click at [272, 174] on div "Expert" at bounding box center [257, 181] width 194 height 16
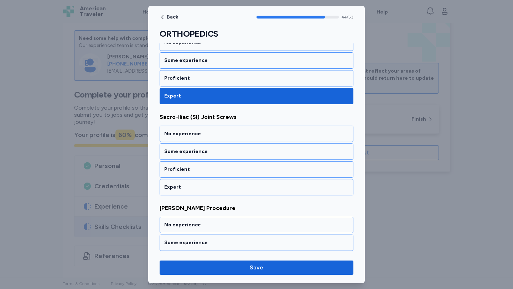
scroll to position [4062, 0]
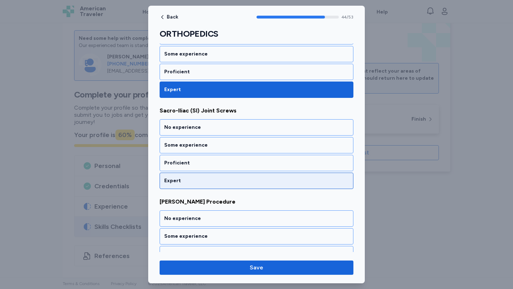
click at [270, 175] on div "Expert" at bounding box center [257, 181] width 194 height 16
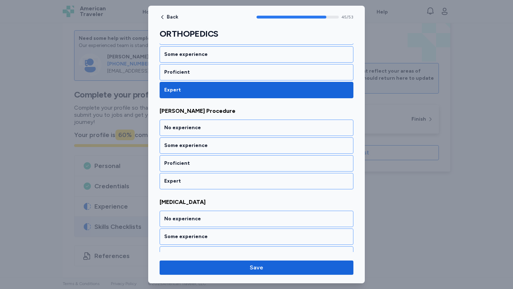
scroll to position [4153, 0]
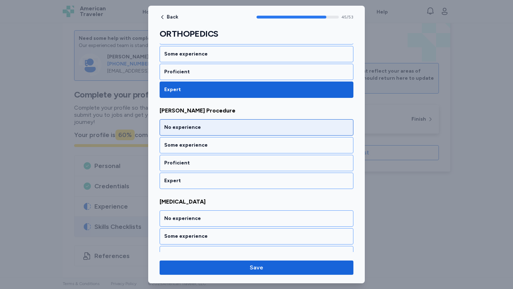
click at [247, 131] on div "No experience" at bounding box center [256, 127] width 184 height 7
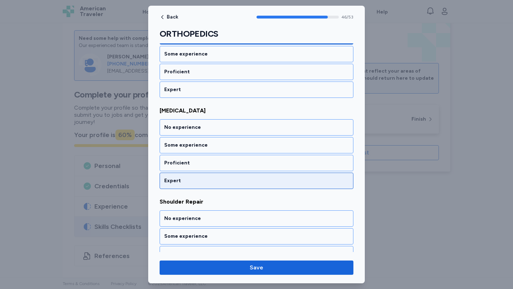
click at [264, 182] on div "Expert" at bounding box center [256, 180] width 184 height 7
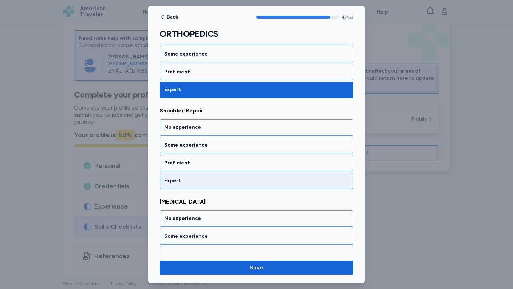
click at [264, 182] on div "Expert" at bounding box center [256, 180] width 184 height 7
click at [261, 179] on div "Expert" at bounding box center [256, 180] width 184 height 7
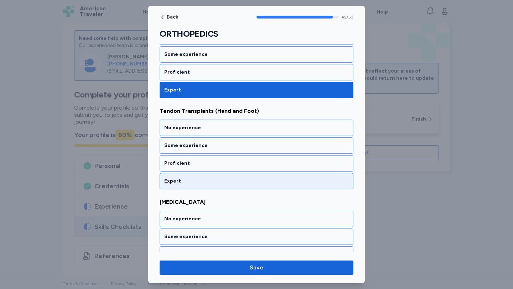
scroll to position [4517, 0]
click at [260, 177] on div "Expert" at bounding box center [257, 181] width 194 height 16
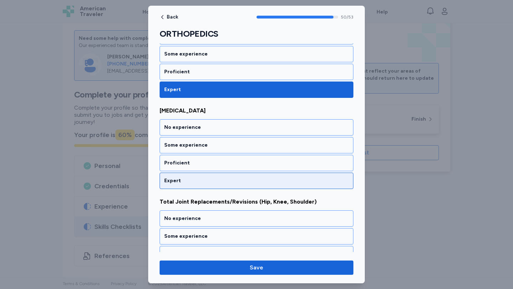
click at [260, 178] on div "Expert" at bounding box center [256, 180] width 184 height 7
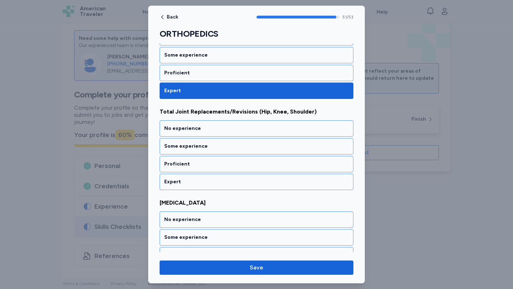
scroll to position [4700, 0]
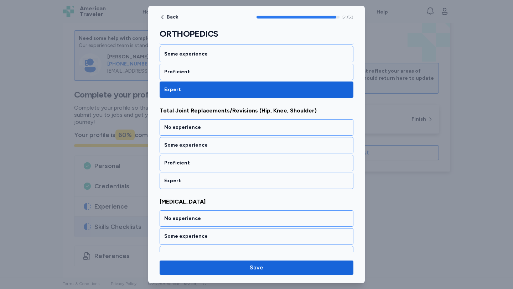
click at [260, 178] on div "Expert" at bounding box center [256, 180] width 184 height 7
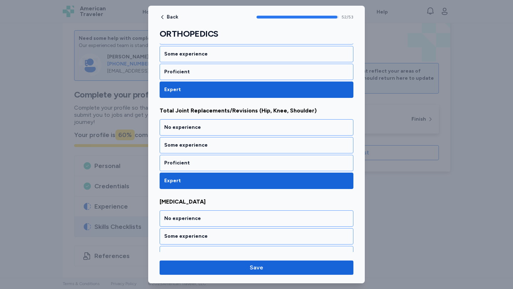
scroll to position [4729, 0]
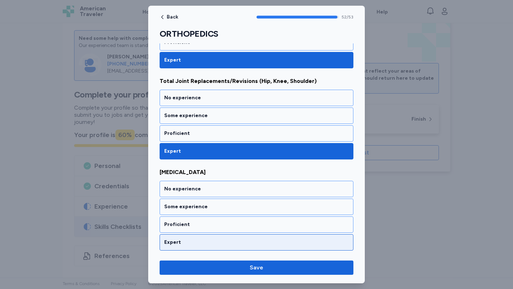
click at [260, 242] on div "Expert" at bounding box center [256, 242] width 184 height 7
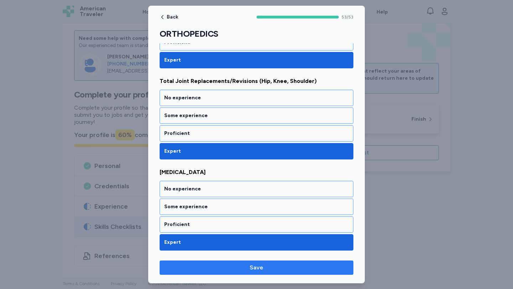
click at [275, 267] on span "Save" at bounding box center [256, 268] width 182 height 9
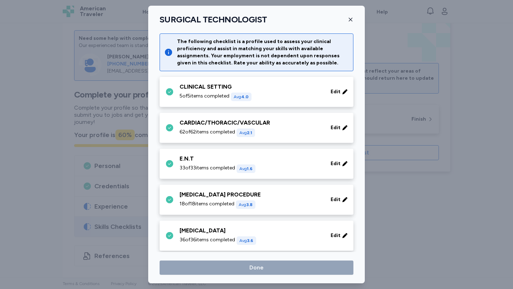
scroll to position [301, 0]
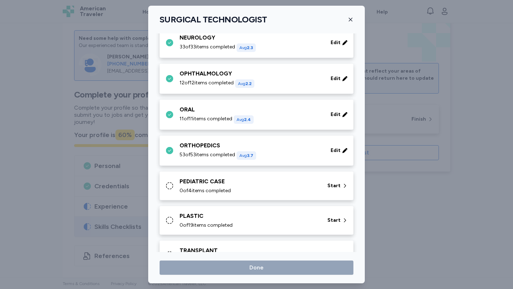
click at [317, 189] on div "PEDIATRIC CASE 0 of 4 items completed Start" at bounding box center [257, 185] width 185 height 17
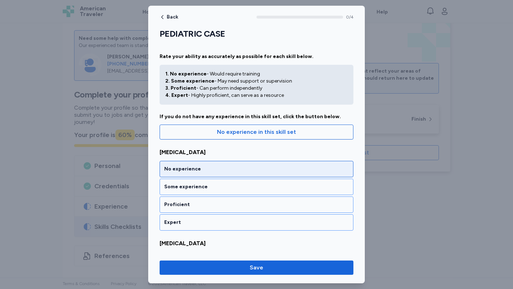
click at [326, 170] on div "No experience" at bounding box center [256, 169] width 184 height 7
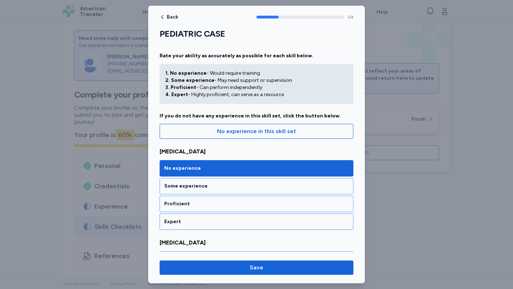
scroll to position [0, 0]
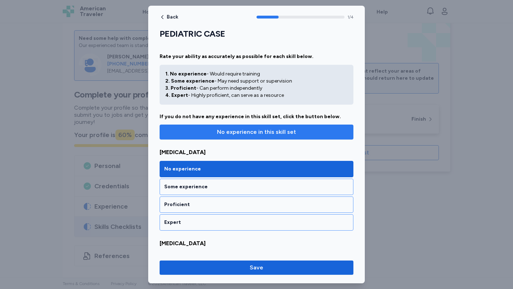
click at [286, 131] on span "No experience in this skill set" at bounding box center [256, 132] width 79 height 9
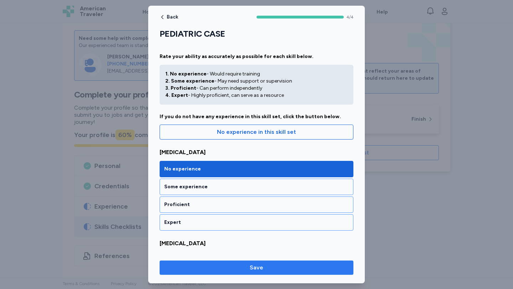
click at [306, 263] on button "Save" at bounding box center [257, 268] width 194 height 14
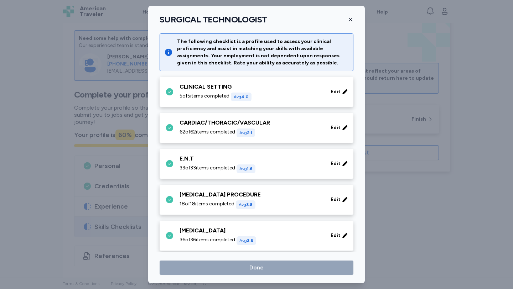
scroll to position [301, 0]
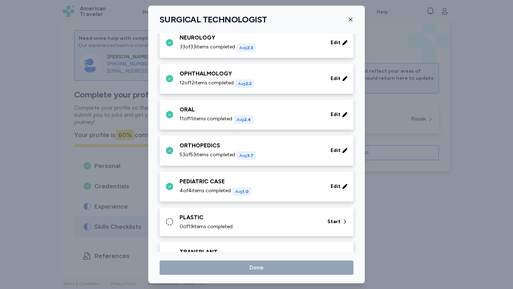
click at [326, 213] on div "PLASTIC 0 of 19 items completed Start" at bounding box center [257, 221] width 185 height 17
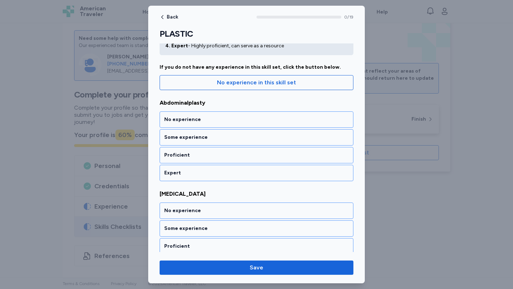
scroll to position [51, 0]
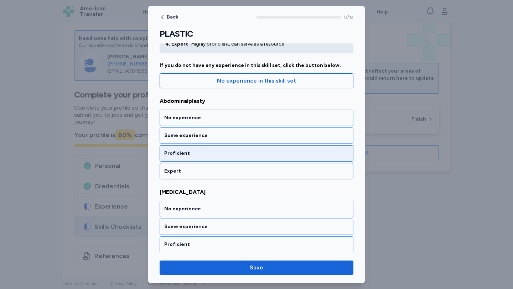
click at [219, 148] on div "Proficient" at bounding box center [257, 153] width 194 height 16
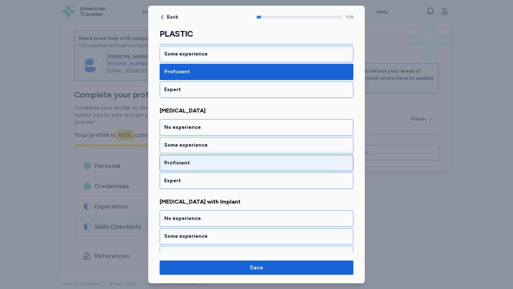
click at [216, 157] on div "Proficient" at bounding box center [257, 163] width 194 height 16
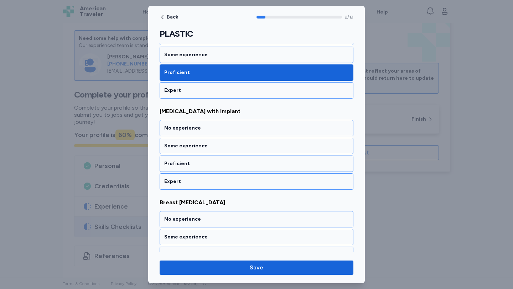
scroll to position [224, 0]
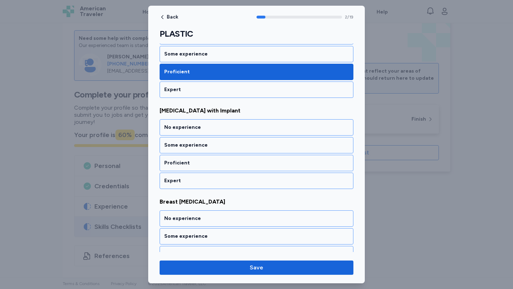
click at [216, 156] on div "Proficient" at bounding box center [257, 163] width 194 height 16
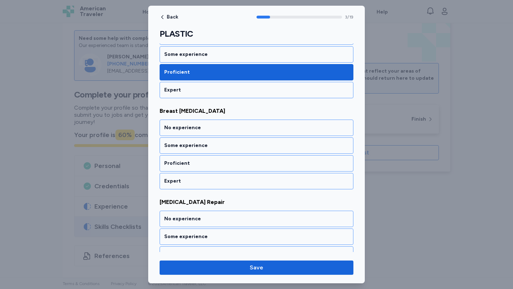
scroll to position [315, 0]
click at [216, 156] on div "Proficient" at bounding box center [257, 163] width 194 height 16
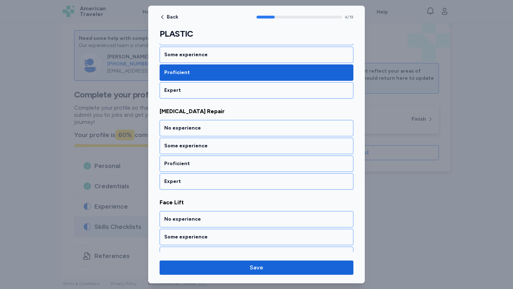
scroll to position [406, 0]
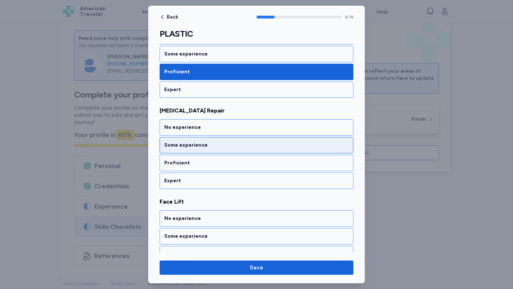
click at [214, 144] on div "Some experience" at bounding box center [256, 145] width 184 height 7
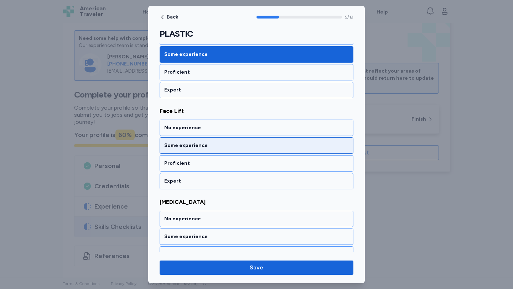
scroll to position [498, 0]
click at [218, 147] on div "Some experience" at bounding box center [256, 145] width 184 height 7
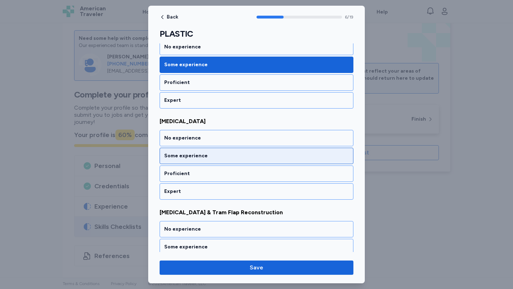
scroll to position [589, 0]
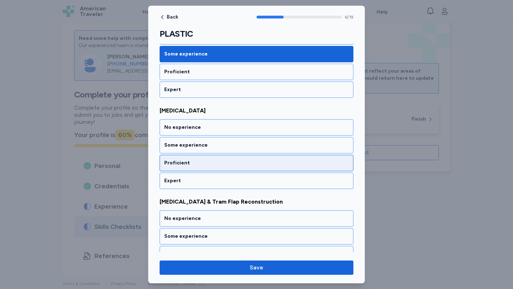
click at [207, 161] on div "Proficient" at bounding box center [256, 163] width 184 height 7
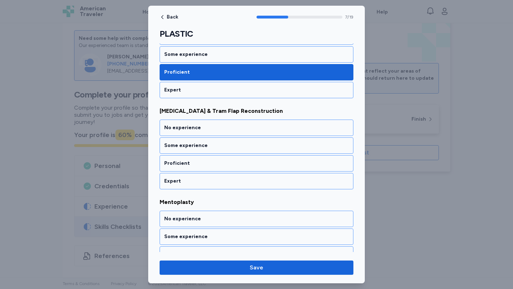
scroll to position [680, 0]
click at [204, 164] on div "Proficient" at bounding box center [256, 163] width 184 height 7
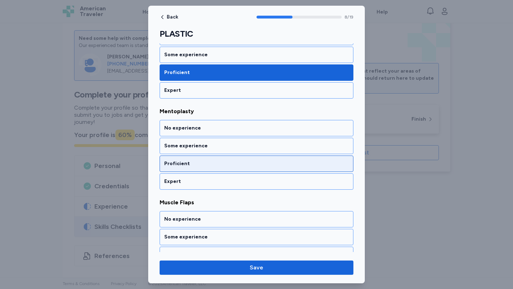
scroll to position [771, 0]
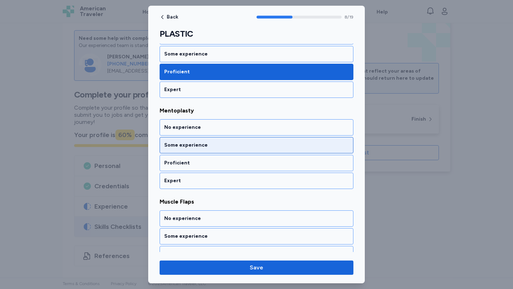
click at [176, 145] on div "Some experience" at bounding box center [256, 145] width 184 height 7
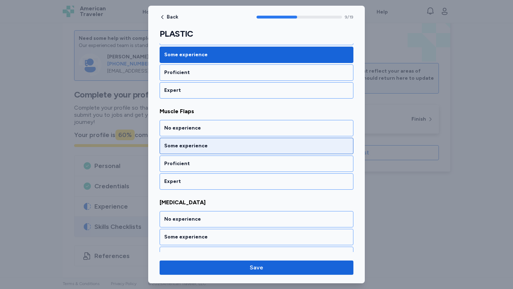
scroll to position [862, 0]
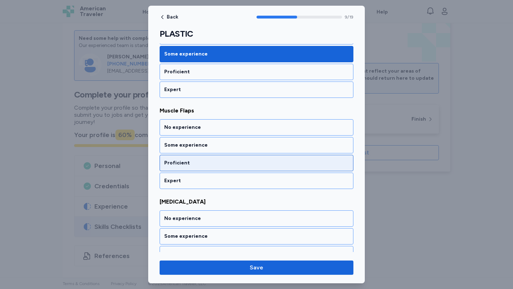
click at [208, 161] on div "Proficient" at bounding box center [256, 163] width 184 height 7
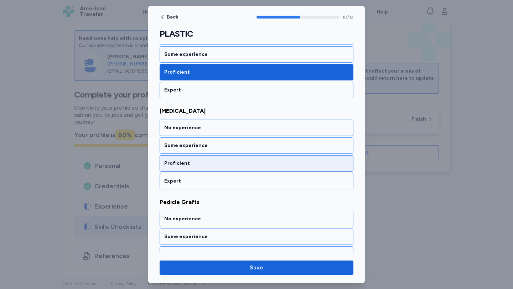
scroll to position [953, 0]
click at [197, 158] on div "Proficient" at bounding box center [257, 163] width 194 height 16
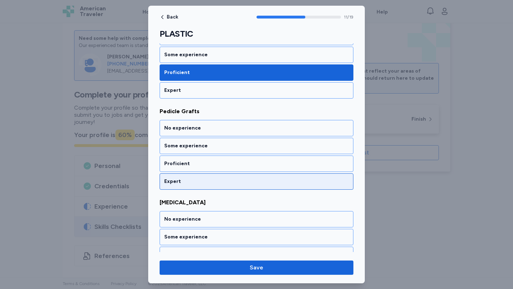
scroll to position [1045, 0]
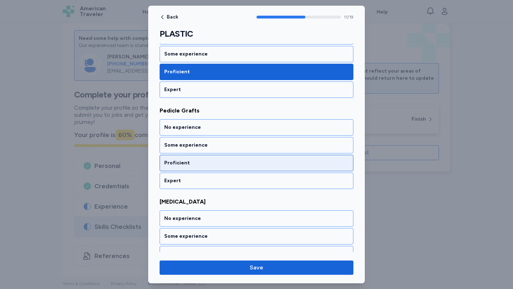
click at [197, 165] on div "Proficient" at bounding box center [256, 163] width 184 height 7
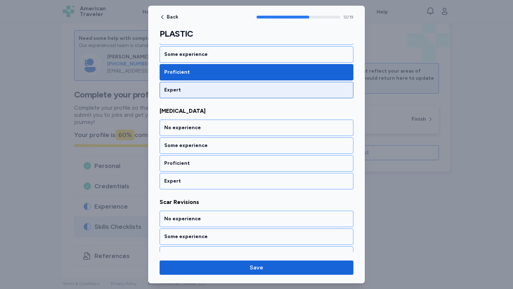
scroll to position [1136, 0]
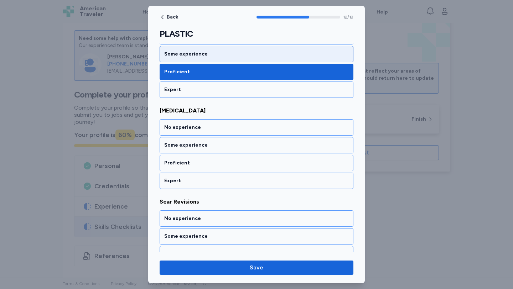
click at [201, 56] on div "Some experience" at bounding box center [256, 54] width 184 height 7
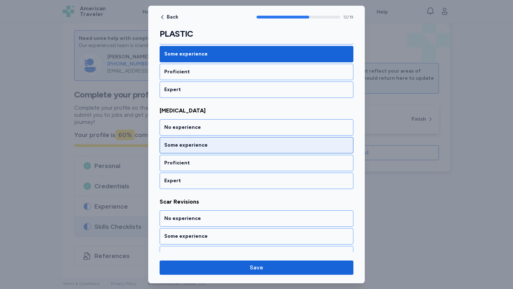
click at [218, 138] on div "Some experience" at bounding box center [257, 145] width 194 height 16
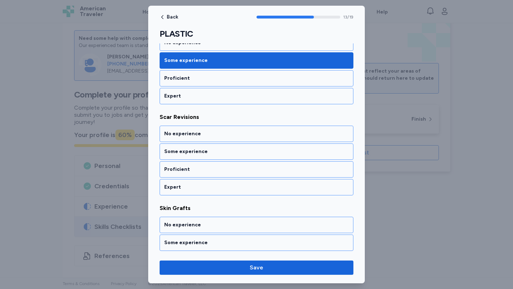
scroll to position [1227, 0]
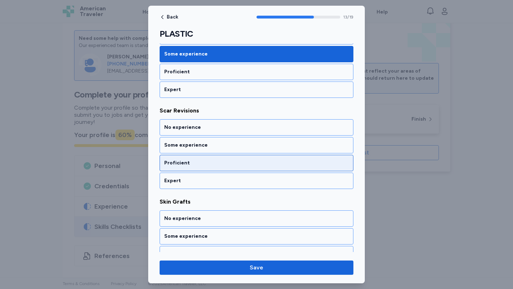
click at [226, 168] on div "Proficient" at bounding box center [257, 163] width 194 height 16
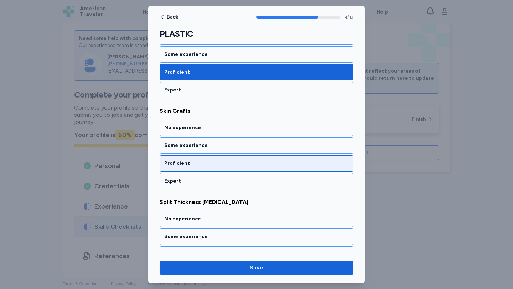
scroll to position [1318, 0]
click at [225, 167] on div "Proficient" at bounding box center [257, 163] width 194 height 16
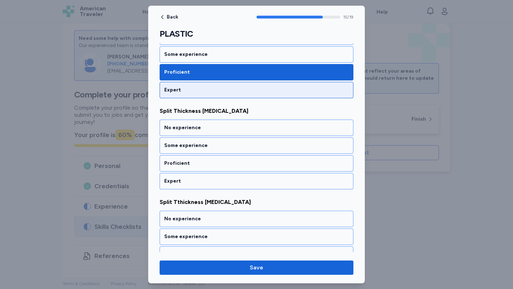
scroll to position [1409, 0]
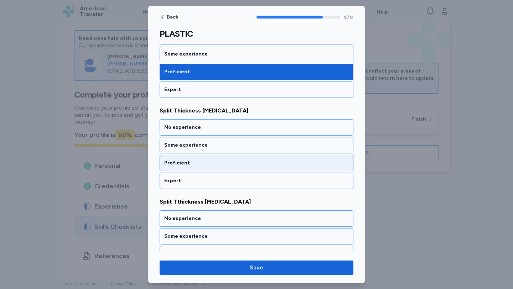
click at [225, 166] on div "Proficient" at bounding box center [256, 163] width 184 height 7
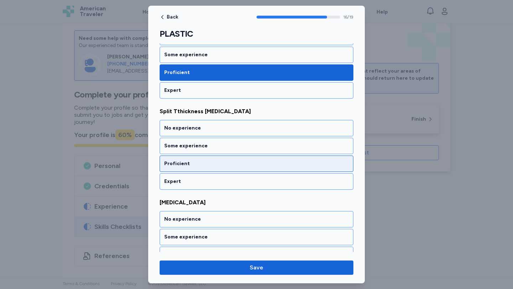
scroll to position [1500, 0]
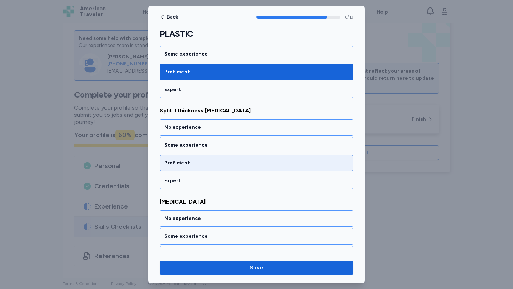
click at [225, 166] on div "Proficient" at bounding box center [256, 163] width 184 height 7
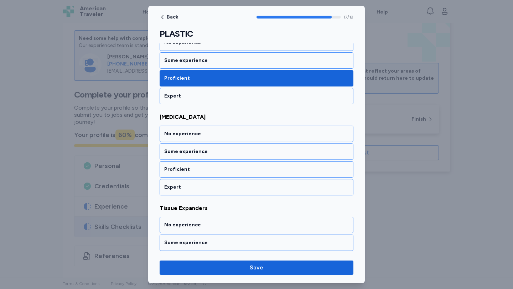
scroll to position [1592, 0]
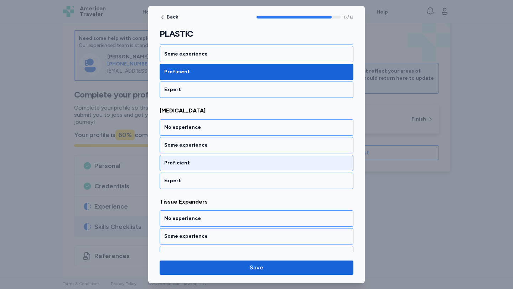
click at [210, 160] on div "Proficient" at bounding box center [256, 163] width 184 height 7
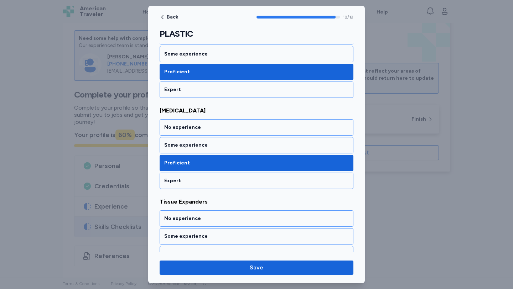
scroll to position [1621, 0]
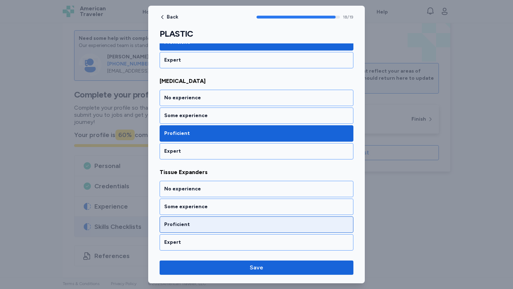
click at [228, 219] on div "Proficient" at bounding box center [257, 225] width 194 height 16
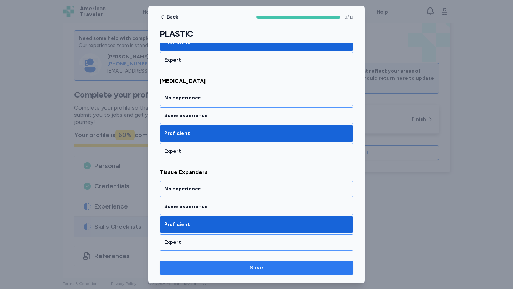
click at [256, 262] on button "Save" at bounding box center [257, 268] width 194 height 14
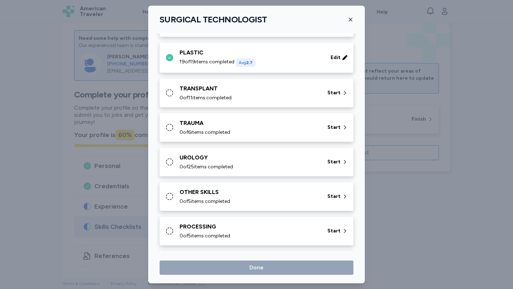
scroll to position [389, 0]
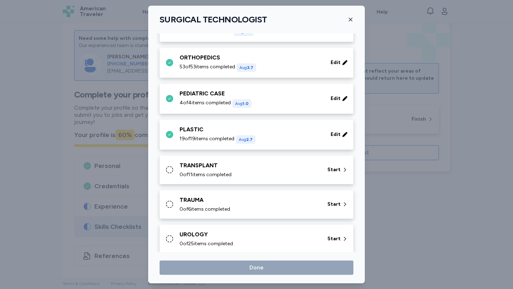
click at [283, 171] on div "0 of 11 items completed" at bounding box center [248, 174] width 139 height 7
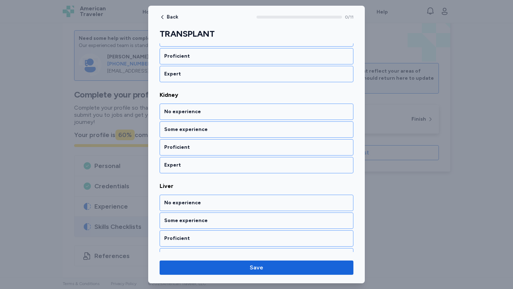
scroll to position [0, 0]
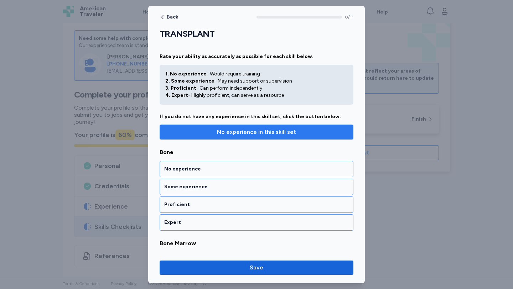
click at [272, 133] on span "No experience in this skill set" at bounding box center [256, 132] width 79 height 9
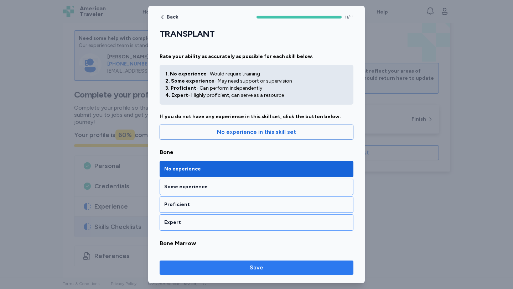
click at [311, 272] on button "Save" at bounding box center [257, 268] width 194 height 14
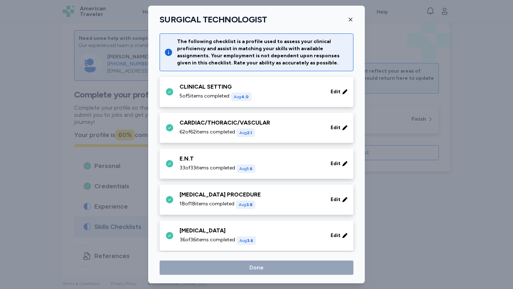
scroll to position [389, 0]
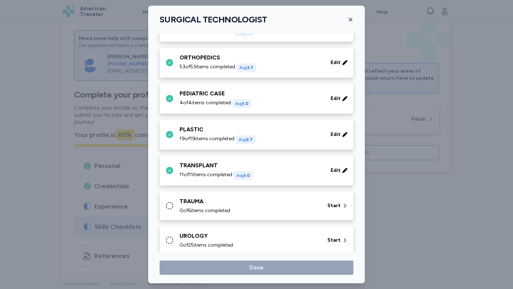
click at [319, 210] on div "TRAUMA 0 of 6 items completed Start" at bounding box center [257, 205] width 185 height 17
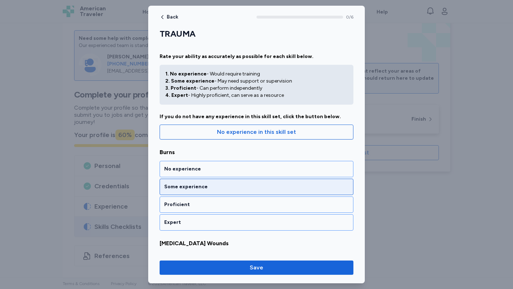
click at [251, 181] on div "Some experience" at bounding box center [257, 187] width 194 height 16
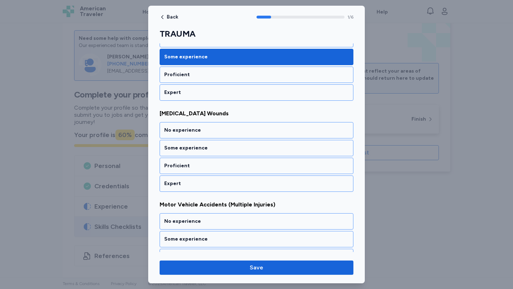
scroll to position [133, 0]
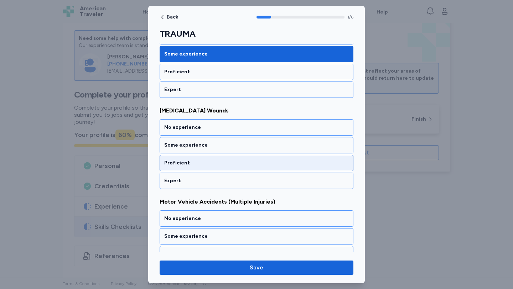
click at [220, 163] on div "Proficient" at bounding box center [256, 163] width 184 height 7
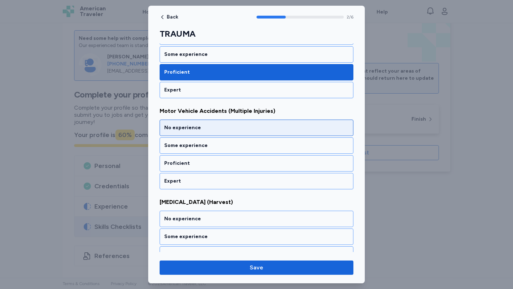
scroll to position [224, 0]
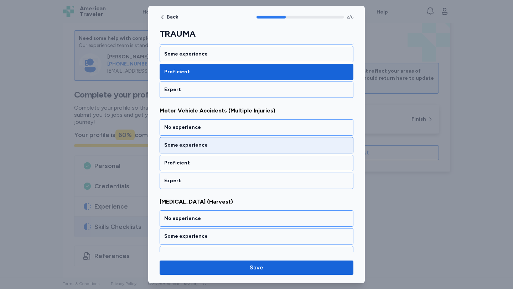
click at [217, 145] on div "Some experience" at bounding box center [256, 145] width 184 height 7
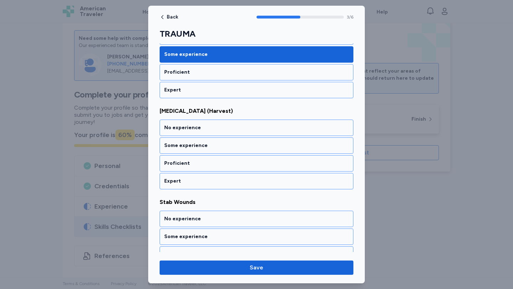
scroll to position [315, 0]
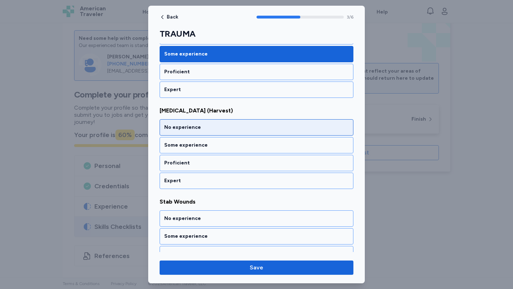
click at [211, 123] on div "No experience" at bounding box center [257, 127] width 194 height 16
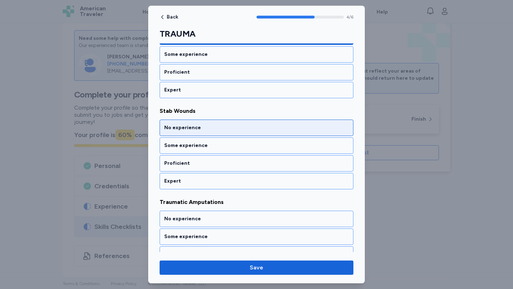
scroll to position [406, 0]
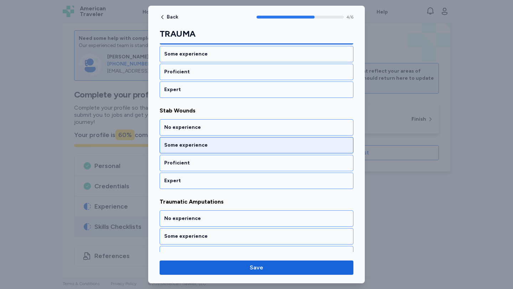
click at [231, 139] on div "Some experience" at bounding box center [257, 145] width 194 height 16
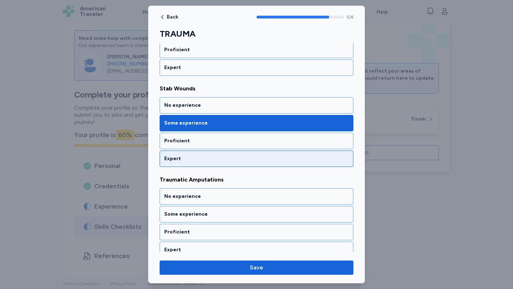
scroll to position [436, 0]
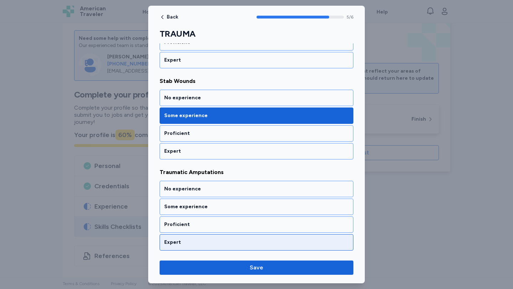
click at [244, 239] on div "Expert" at bounding box center [257, 242] width 194 height 16
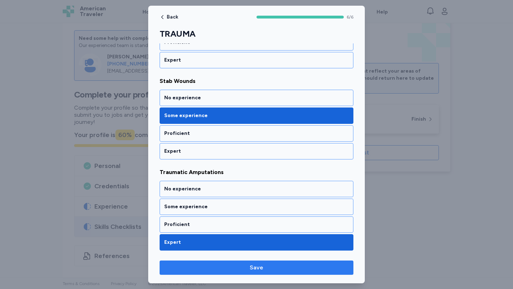
click at [261, 268] on span "Save" at bounding box center [257, 268] width 14 height 9
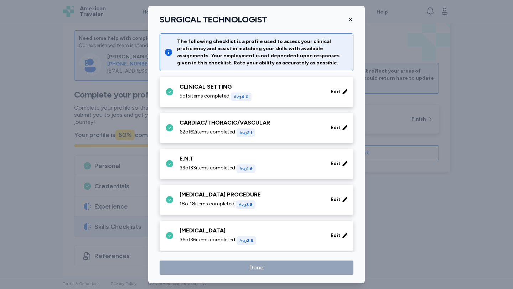
scroll to position [389, 0]
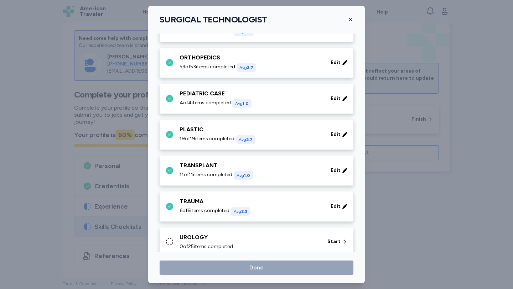
click at [305, 234] on div "UROLOGY" at bounding box center [248, 237] width 139 height 9
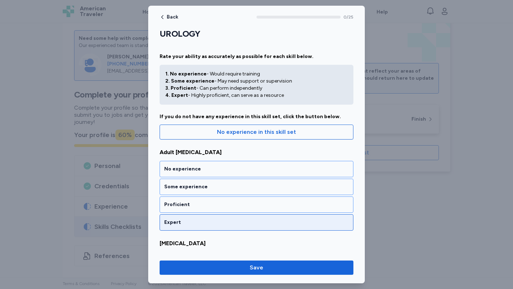
click at [226, 219] on div "Expert" at bounding box center [256, 222] width 184 height 7
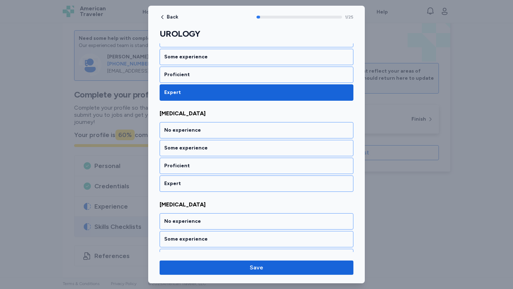
scroll to position [133, 0]
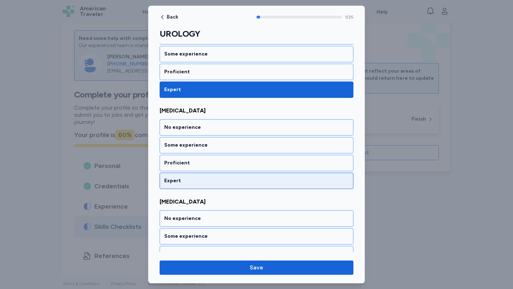
click at [210, 182] on div "Expert" at bounding box center [256, 180] width 184 height 7
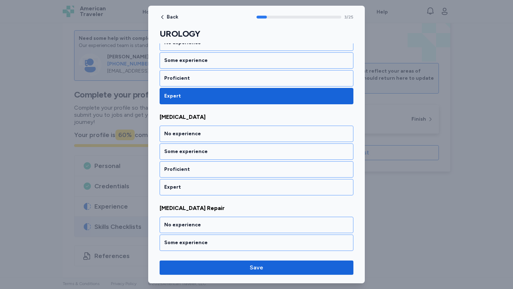
scroll to position [315, 0]
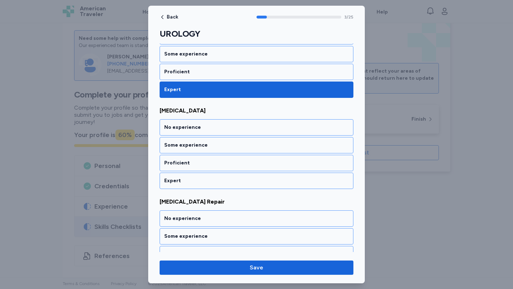
click at [210, 182] on div "Expert" at bounding box center [256, 180] width 184 height 7
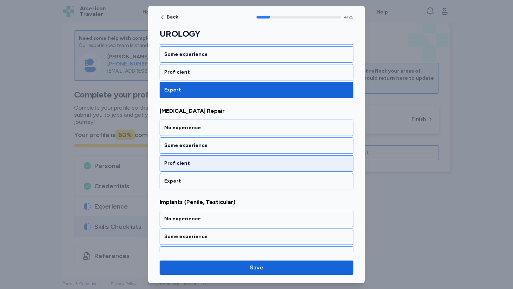
scroll to position [406, 0]
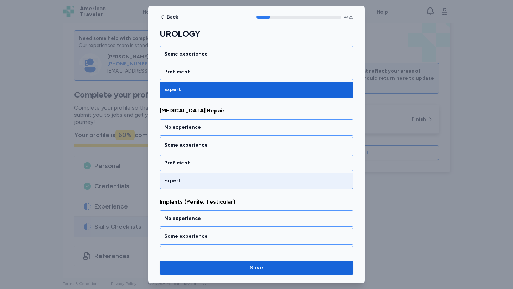
click at [211, 182] on div "Expert" at bounding box center [256, 180] width 184 height 7
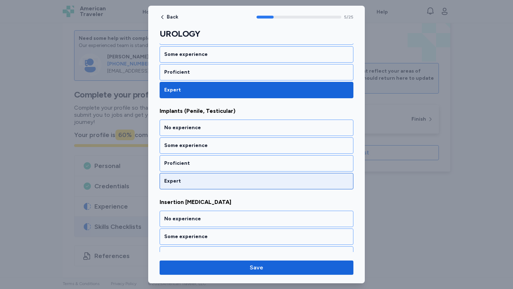
scroll to position [498, 0]
click at [219, 175] on div "Expert" at bounding box center [257, 181] width 194 height 16
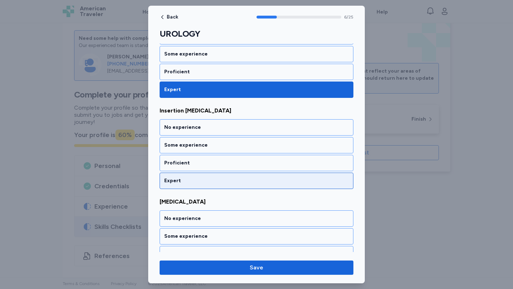
click at [215, 183] on div "Expert" at bounding box center [256, 180] width 184 height 7
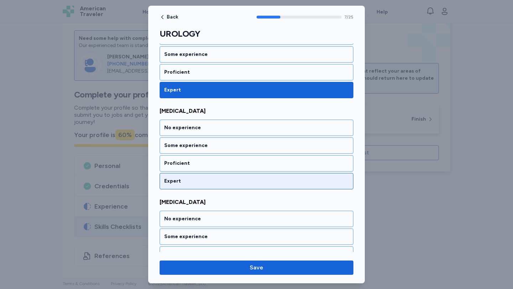
scroll to position [680, 0]
click at [217, 179] on div "Expert" at bounding box center [256, 180] width 184 height 7
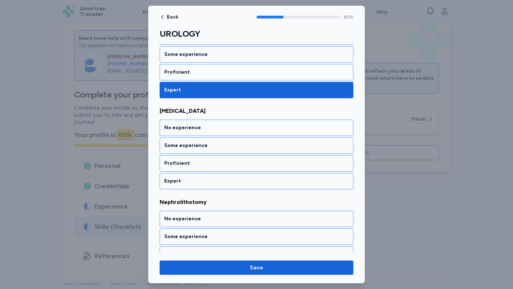
scroll to position [771, 0]
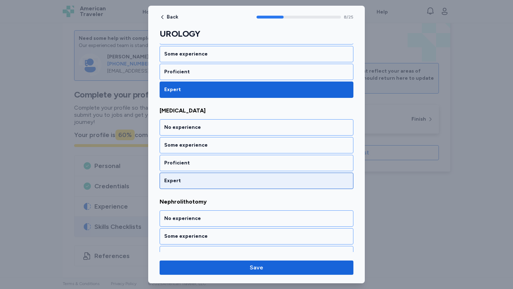
click at [218, 179] on div "Expert" at bounding box center [256, 180] width 184 height 7
click at [214, 181] on div "Expert" at bounding box center [256, 180] width 184 height 7
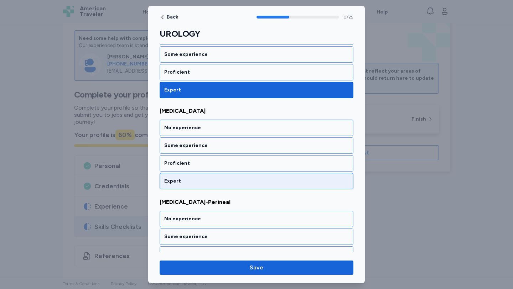
scroll to position [953, 0]
click at [213, 181] on div "Expert" at bounding box center [256, 180] width 184 height 7
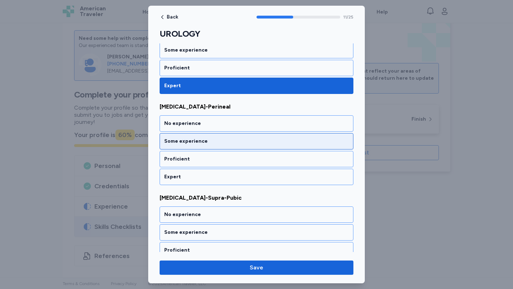
scroll to position [1047, 0]
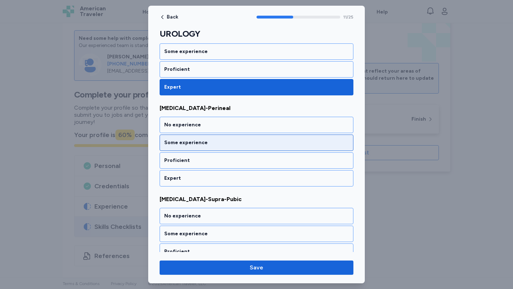
click at [200, 140] on div "Some experience" at bounding box center [256, 142] width 184 height 7
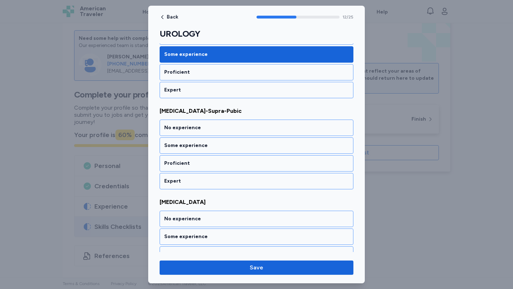
scroll to position [1136, 0]
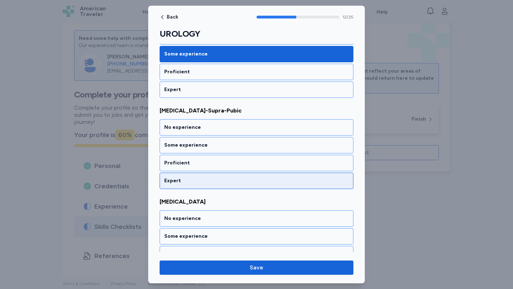
click at [206, 180] on div "Expert" at bounding box center [256, 180] width 184 height 7
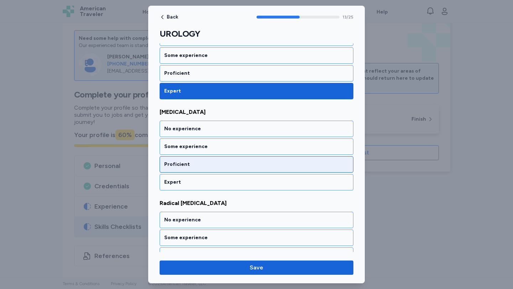
scroll to position [1227, 0]
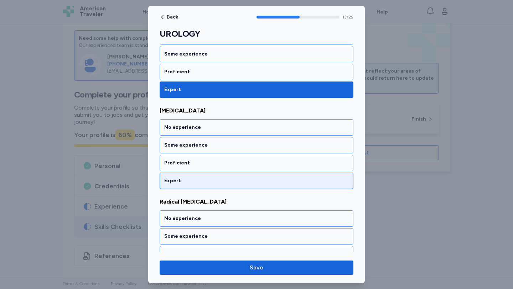
click at [206, 179] on div "Expert" at bounding box center [256, 180] width 184 height 7
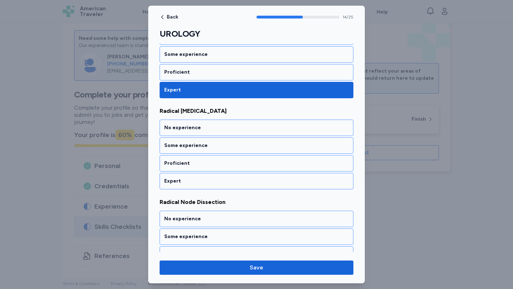
scroll to position [1318, 0]
click at [206, 179] on div "Expert" at bounding box center [256, 180] width 184 height 7
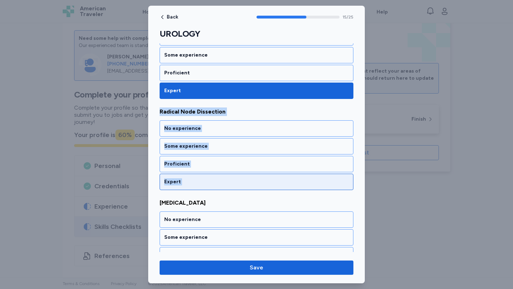
drag, startPoint x: 206, startPoint y: 179, endPoint x: 209, endPoint y: 174, distance: 5.6
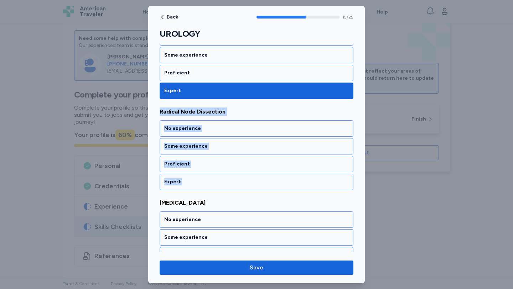
scroll to position [1409, 0]
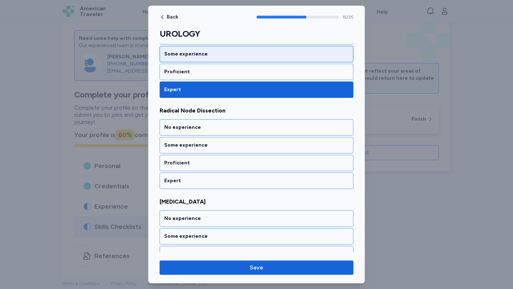
click at [185, 57] on div "Some experience" at bounding box center [256, 54] width 184 height 7
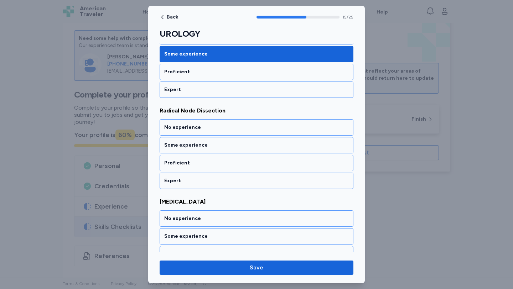
drag, startPoint x: 220, startPoint y: 146, endPoint x: 215, endPoint y: 111, distance: 35.6
click at [219, 140] on div "Some experience" at bounding box center [257, 145] width 194 height 16
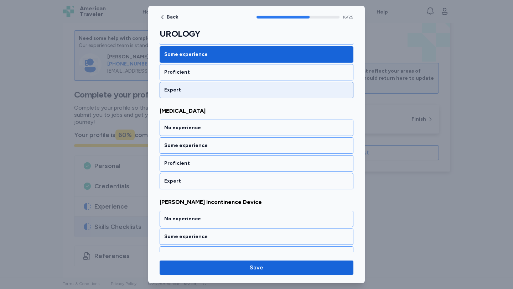
click at [202, 68] on div "No experience Some experience Proficient Expert" at bounding box center [257, 63] width 194 height 70
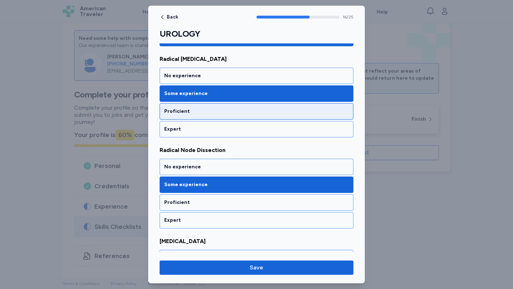
click at [193, 112] on div "Proficient" at bounding box center [256, 111] width 184 height 7
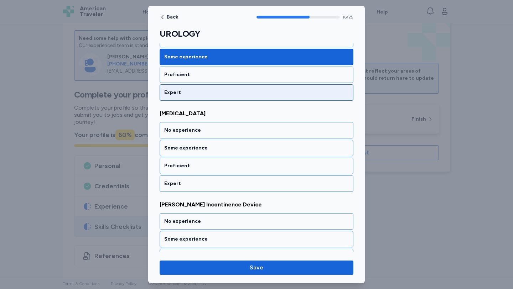
scroll to position [1500, 0]
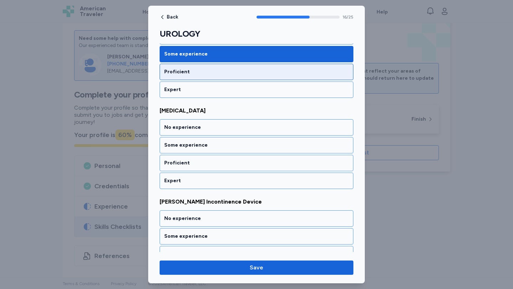
click at [194, 68] on div "Proficient" at bounding box center [257, 72] width 194 height 16
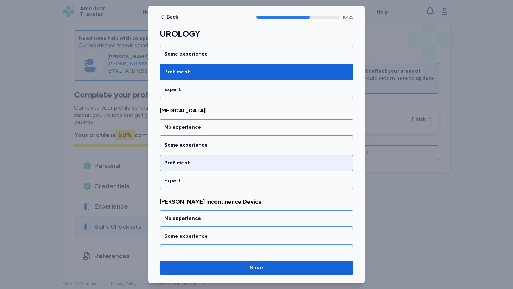
click at [200, 163] on div "Proficient" at bounding box center [256, 163] width 184 height 7
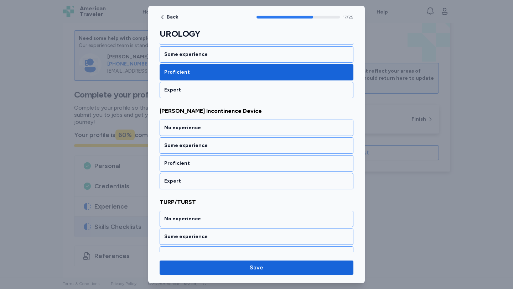
scroll to position [1592, 0]
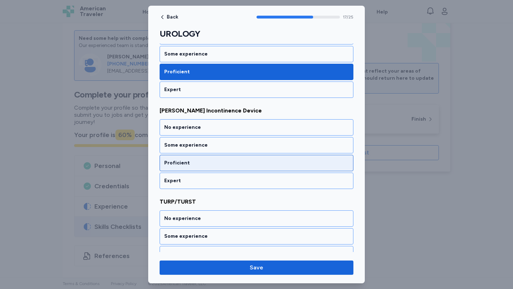
click at [187, 170] on div "Proficient" at bounding box center [257, 163] width 194 height 16
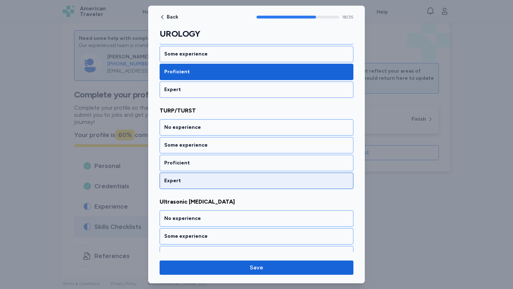
click at [191, 179] on div "Expert" at bounding box center [256, 180] width 184 height 7
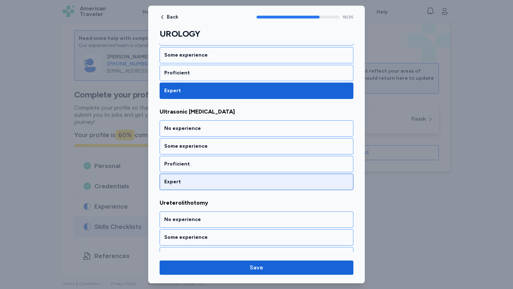
scroll to position [1774, 0]
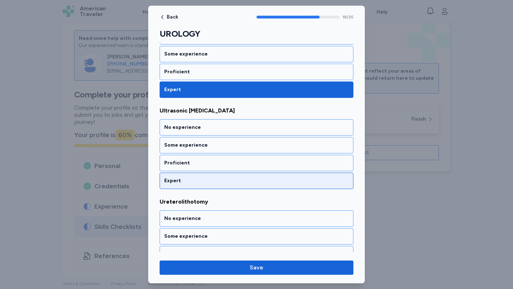
click at [197, 182] on div "Expert" at bounding box center [256, 180] width 184 height 7
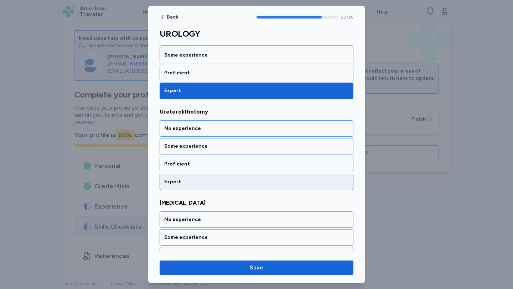
scroll to position [1865, 0]
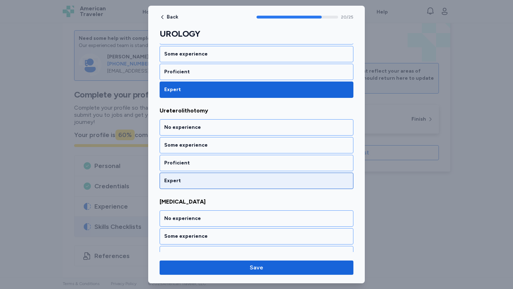
click at [200, 178] on div "Expert" at bounding box center [256, 180] width 184 height 7
click at [201, 177] on div "Expert" at bounding box center [257, 181] width 194 height 16
click at [201, 178] on div "Expert" at bounding box center [256, 180] width 184 height 7
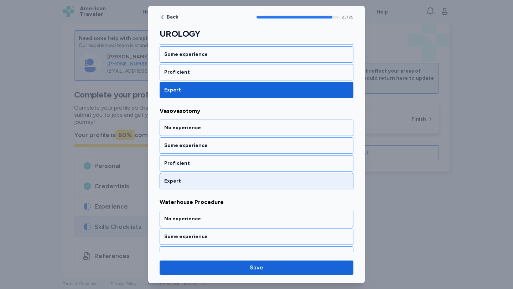
scroll to position [2139, 0]
click at [201, 181] on div "Expert" at bounding box center [256, 180] width 184 height 7
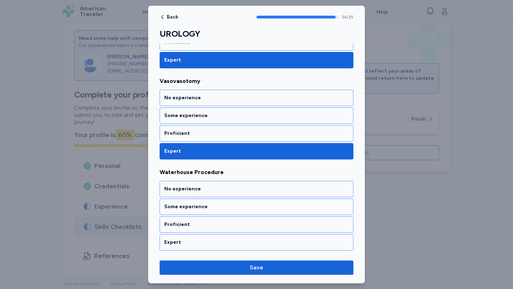
scroll to position [2167, 0]
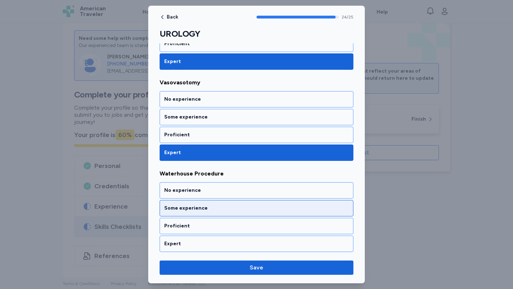
click at [216, 211] on div "Some experience" at bounding box center [256, 208] width 184 height 7
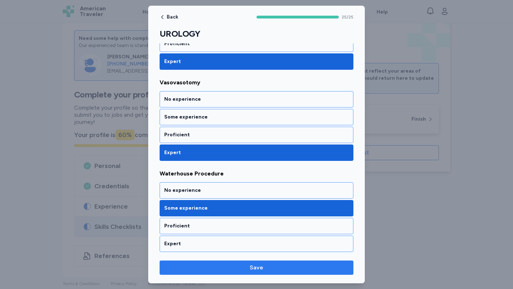
click at [230, 264] on span "Save" at bounding box center [256, 268] width 182 height 9
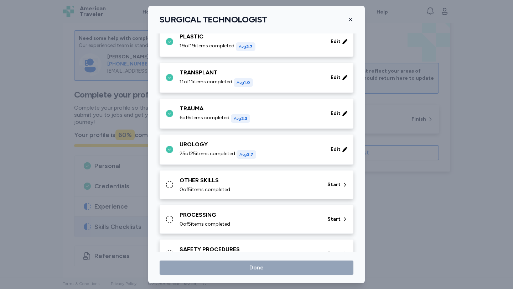
scroll to position [487, 0]
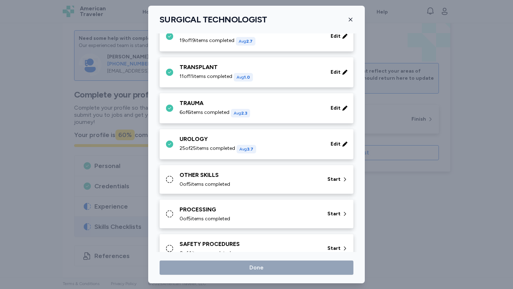
click at [278, 181] on div "0 of 5 items completed" at bounding box center [248, 184] width 139 height 7
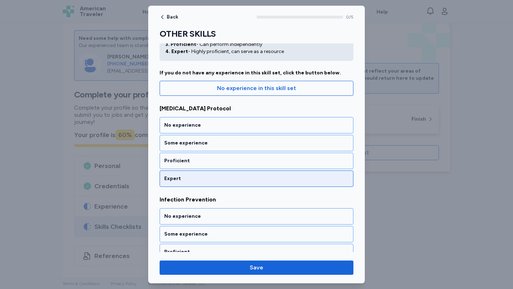
scroll to position [44, 0]
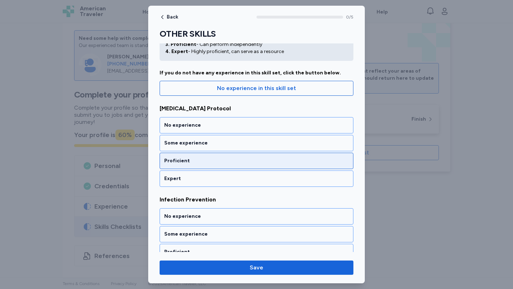
click at [198, 156] on div "Proficient" at bounding box center [257, 161] width 194 height 16
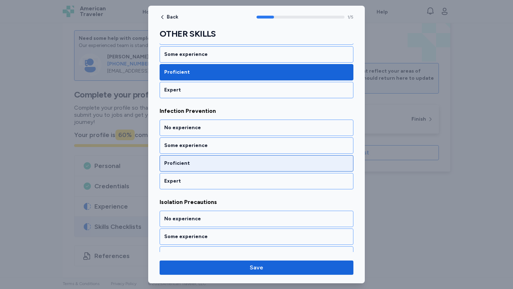
scroll to position [133, 0]
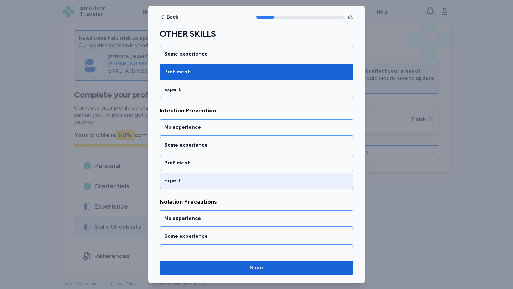
click at [205, 181] on div "Expert" at bounding box center [256, 180] width 184 height 7
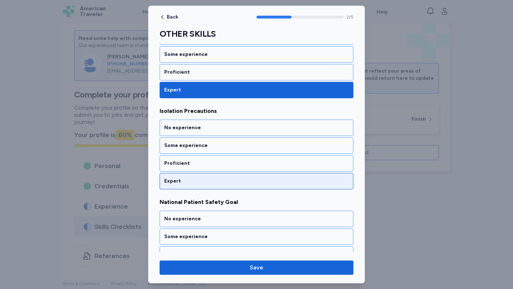
scroll to position [224, 0]
click at [205, 182] on div "Expert" at bounding box center [256, 180] width 184 height 7
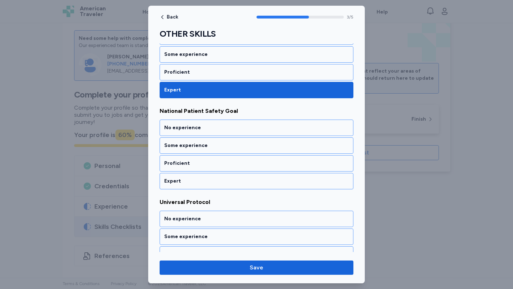
scroll to position [315, 0]
click at [205, 181] on div "Expert" at bounding box center [256, 180] width 184 height 7
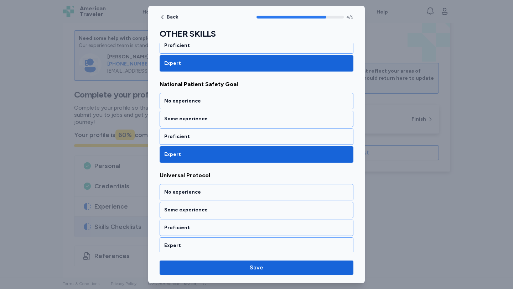
scroll to position [345, 0]
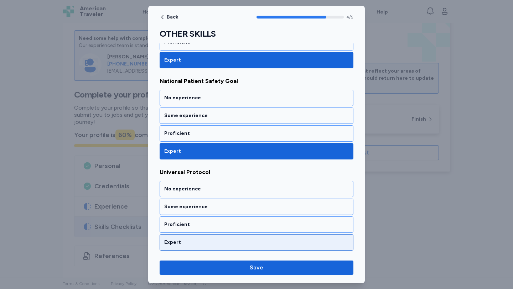
click at [230, 242] on div "Expert" at bounding box center [256, 242] width 184 height 7
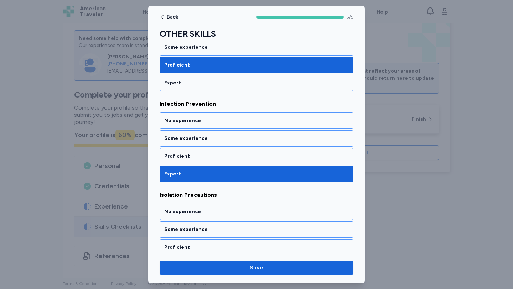
scroll to position [0, 0]
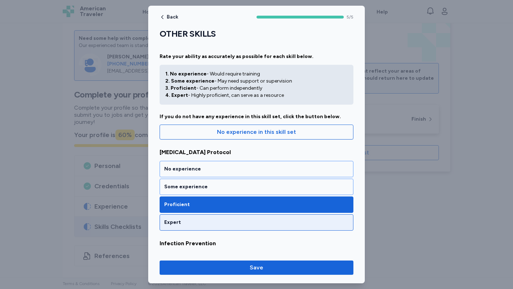
click at [233, 223] on div "Expert" at bounding box center [256, 222] width 184 height 7
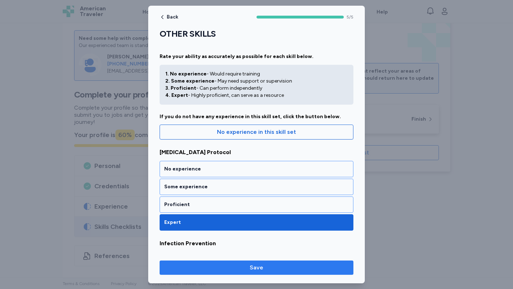
click at [265, 266] on span "Save" at bounding box center [256, 268] width 182 height 9
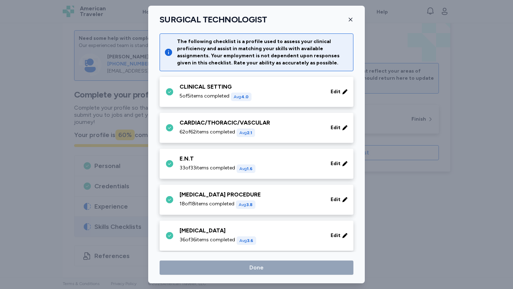
scroll to position [487, 0]
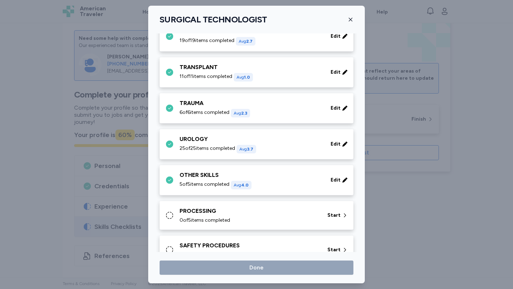
click at [264, 224] on div "PROCESSING 0 of 5 items completed Start" at bounding box center [257, 215] width 194 height 29
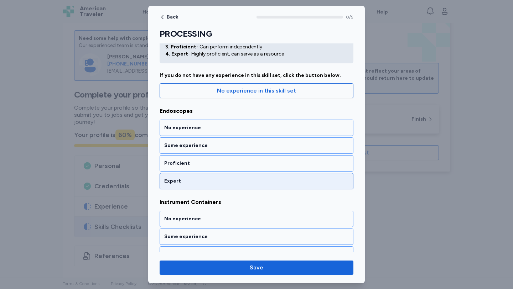
click at [235, 178] on div "Expert" at bounding box center [256, 181] width 184 height 7
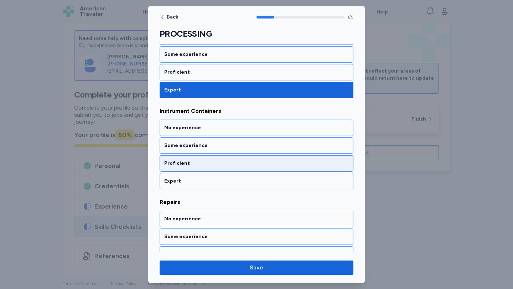
scroll to position [133, 0]
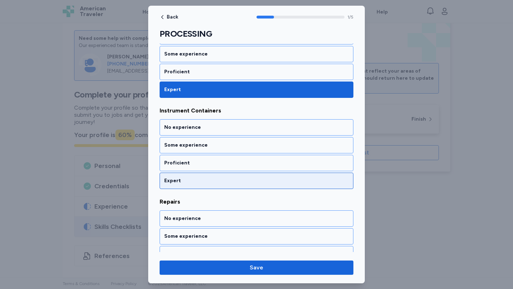
click at [235, 177] on div "Expert" at bounding box center [256, 180] width 184 height 7
click at [235, 182] on div "Expert" at bounding box center [256, 180] width 184 height 7
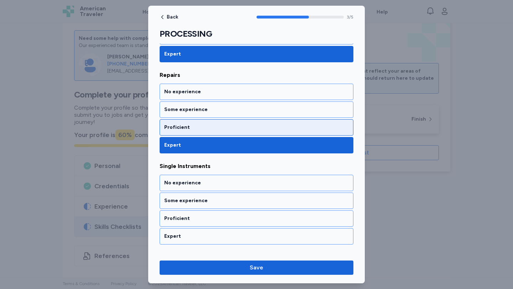
scroll to position [250, 0]
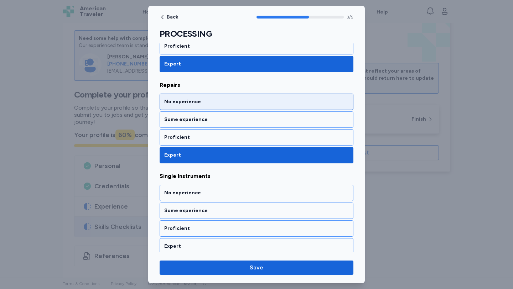
click at [223, 107] on div "No experience" at bounding box center [257, 102] width 194 height 16
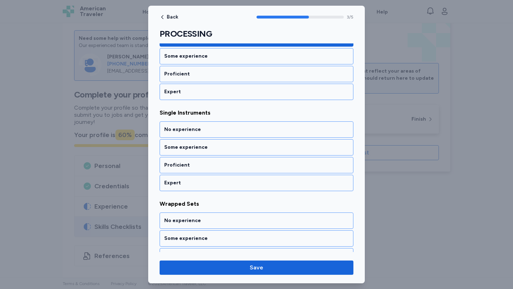
scroll to position [315, 0]
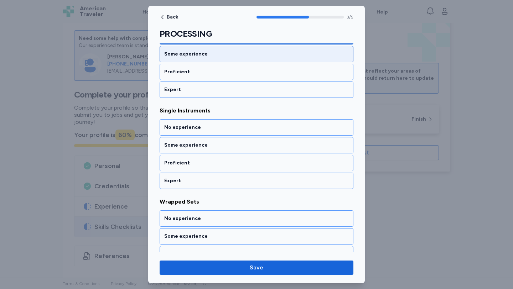
click at [221, 54] on div "Some experience" at bounding box center [256, 54] width 184 height 7
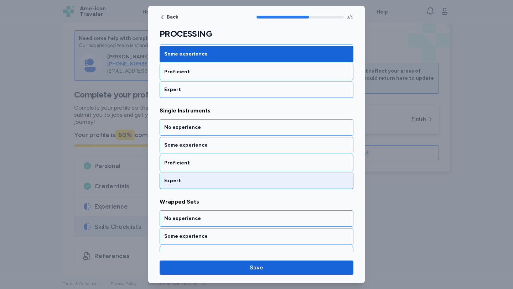
click at [261, 182] on div "Expert" at bounding box center [256, 180] width 184 height 7
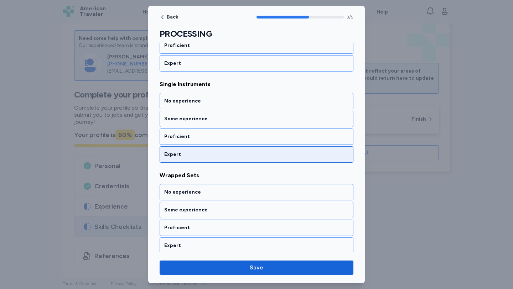
scroll to position [345, 0]
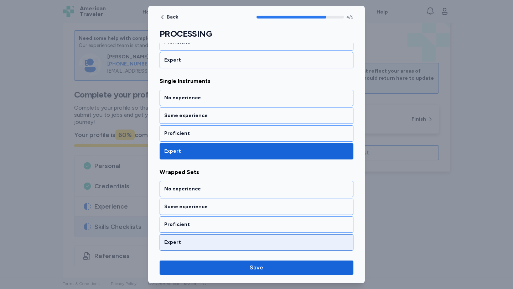
click at [262, 240] on div "Expert" at bounding box center [256, 242] width 184 height 7
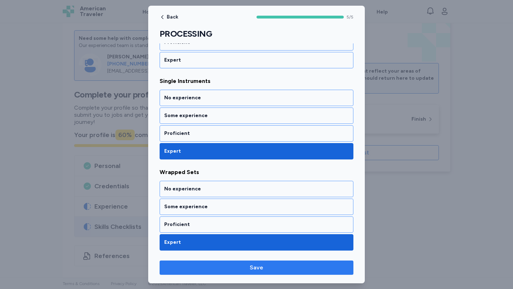
click at [270, 267] on span "Save" at bounding box center [256, 268] width 182 height 9
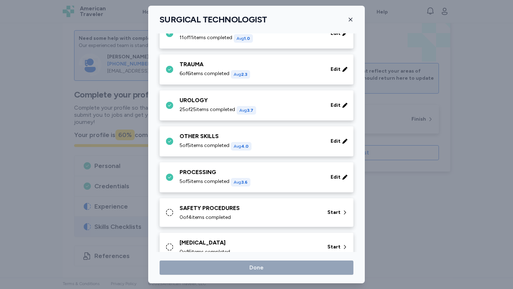
scroll to position [555, 0]
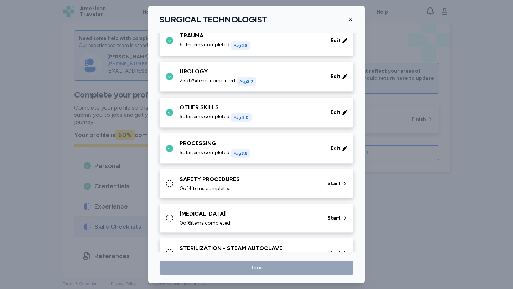
click at [257, 177] on div "SAFETY PROCEDURES" at bounding box center [248, 179] width 139 height 9
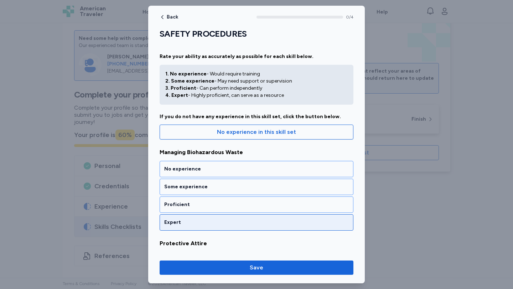
click at [202, 219] on div "Expert" at bounding box center [256, 222] width 184 height 7
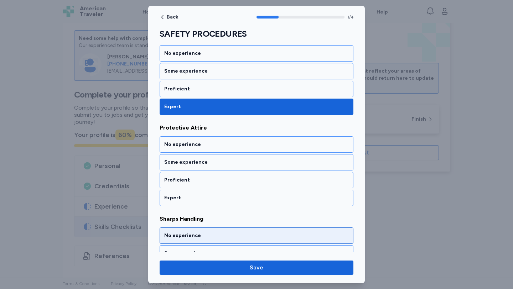
scroll to position [133, 0]
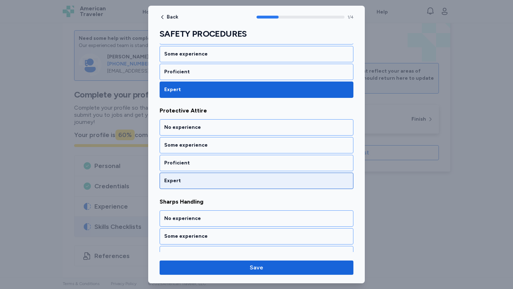
click at [208, 183] on div "Expert" at bounding box center [256, 180] width 184 height 7
click at [207, 183] on div "Expert" at bounding box center [256, 180] width 184 height 7
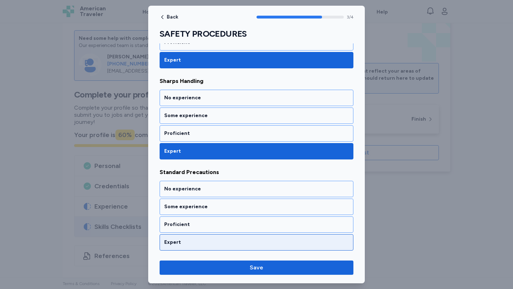
click at [204, 244] on div "Expert" at bounding box center [256, 242] width 184 height 7
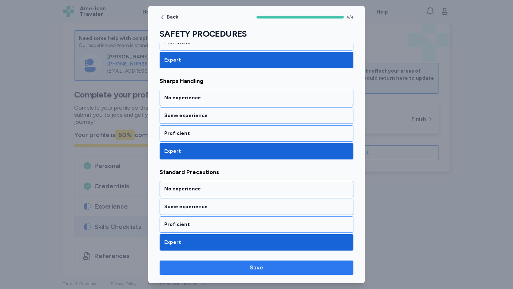
click at [250, 271] on span "Save" at bounding box center [256, 268] width 182 height 9
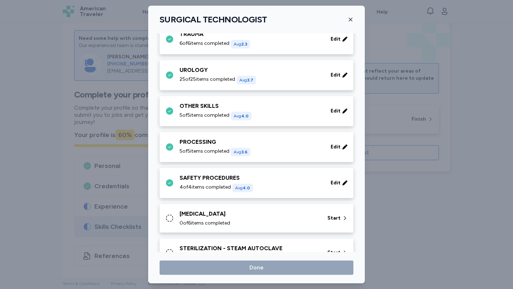
scroll to position [558, 0]
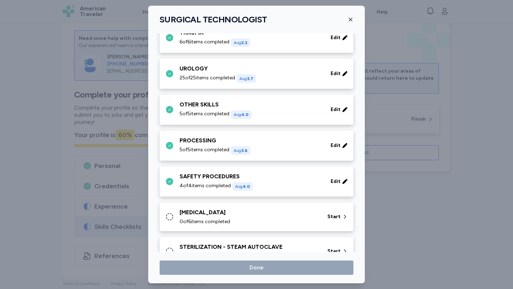
click at [279, 210] on div "[MEDICAL_DATA]" at bounding box center [248, 212] width 139 height 9
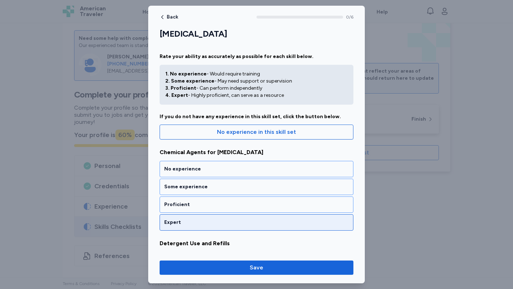
click at [203, 229] on div "Expert" at bounding box center [257, 222] width 194 height 16
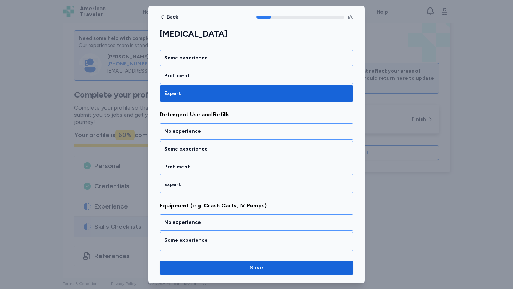
scroll to position [133, 0]
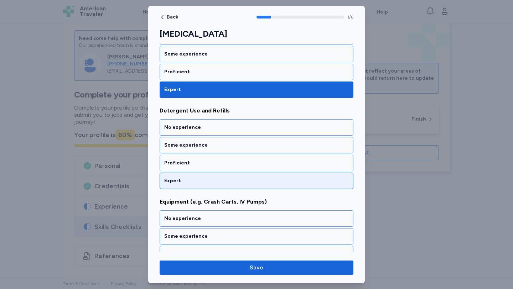
click at [197, 184] on div "Expert" at bounding box center [256, 180] width 184 height 7
click at [197, 184] on div "Expert" at bounding box center [257, 181] width 194 height 16
click at [202, 184] on div "Expert" at bounding box center [257, 181] width 194 height 16
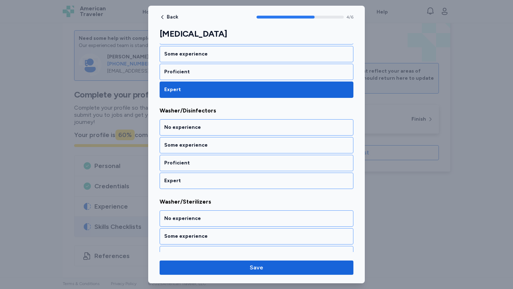
click at [205, 183] on div "Expert" at bounding box center [257, 181] width 194 height 16
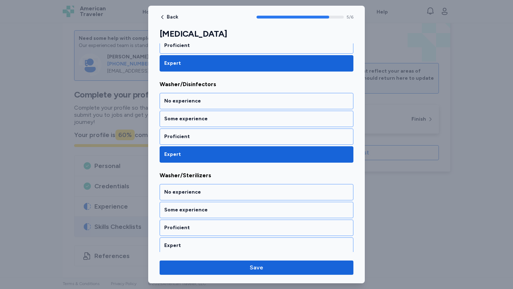
scroll to position [436, 0]
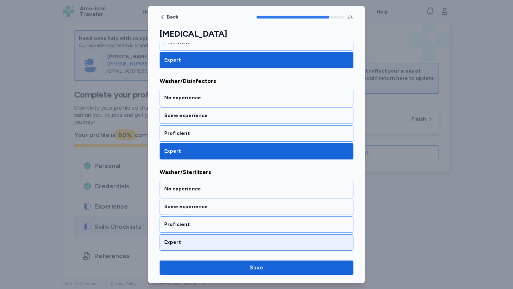
click at [223, 247] on div "Expert" at bounding box center [257, 242] width 194 height 16
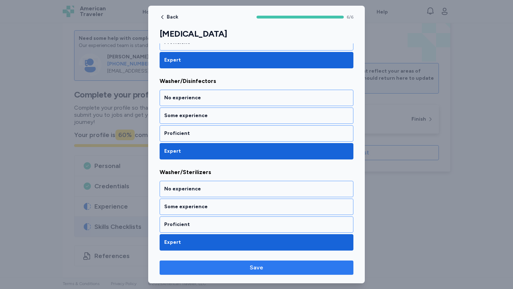
click at [245, 267] on span "Save" at bounding box center [256, 268] width 182 height 9
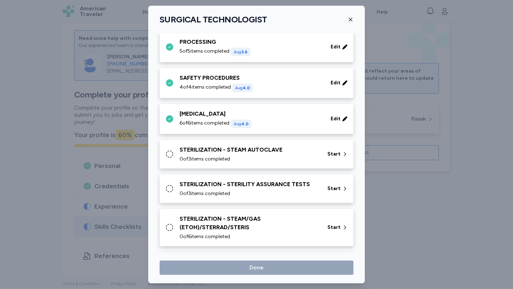
scroll to position [660, 0]
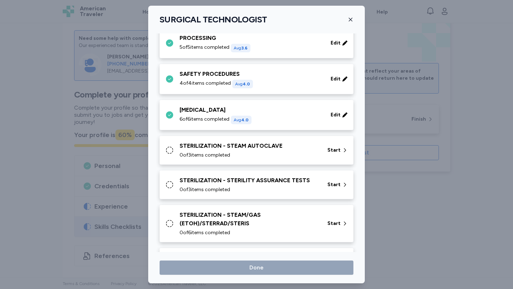
click at [230, 152] on span "0 of 3 items completed" at bounding box center [204, 155] width 51 height 7
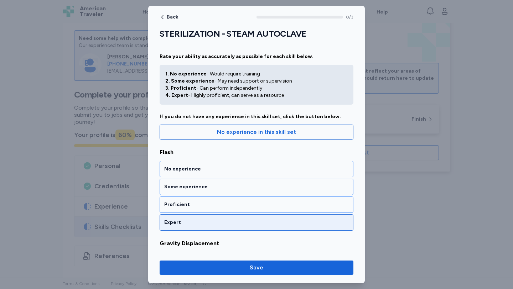
click at [237, 223] on div "Expert" at bounding box center [256, 222] width 184 height 7
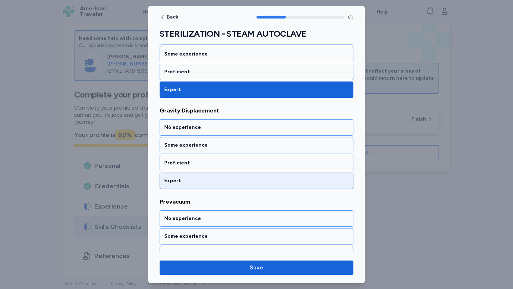
click at [209, 186] on div "Expert" at bounding box center [257, 181] width 194 height 16
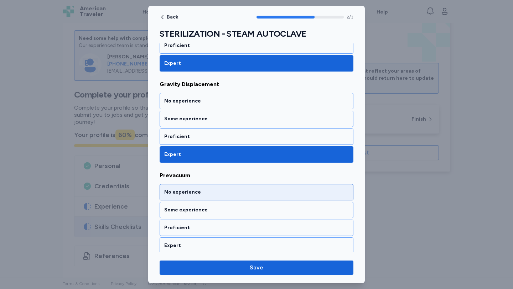
scroll to position [162, 0]
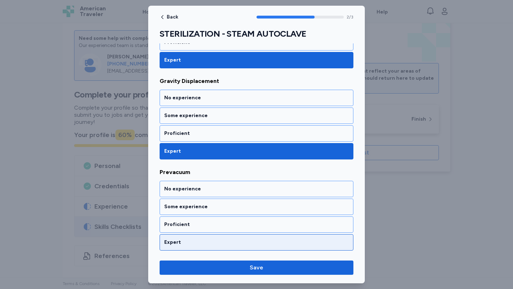
click at [212, 246] on div "Expert" at bounding box center [256, 242] width 184 height 7
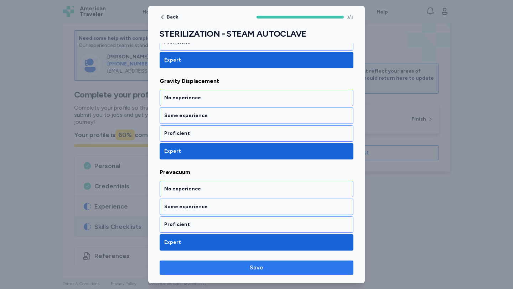
click at [223, 264] on span "Save" at bounding box center [256, 268] width 182 height 9
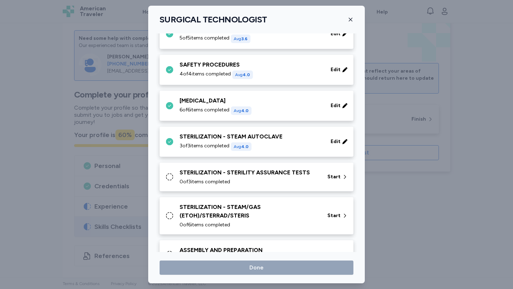
scroll to position [670, 0]
click at [241, 181] on div "0 of 3 items completed" at bounding box center [248, 181] width 139 height 7
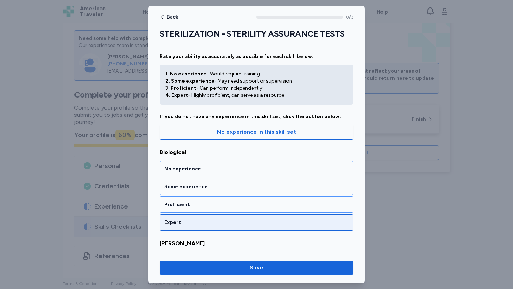
click at [181, 223] on div "Expert" at bounding box center [256, 222] width 184 height 7
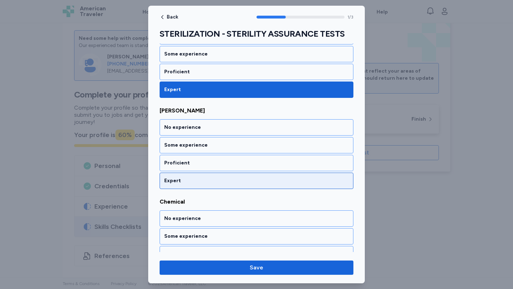
click at [177, 177] on div "Expert" at bounding box center [256, 180] width 184 height 7
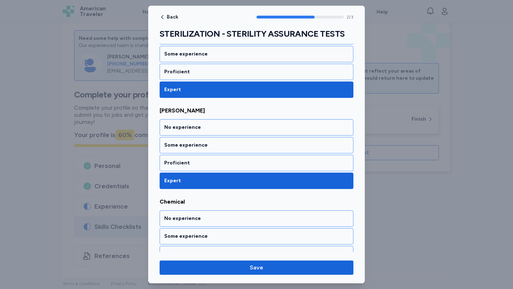
scroll to position [162, 0]
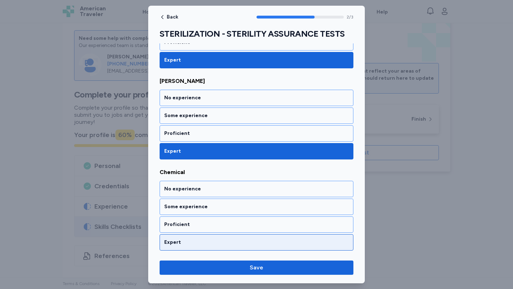
click at [205, 238] on div "Expert" at bounding box center [257, 242] width 194 height 16
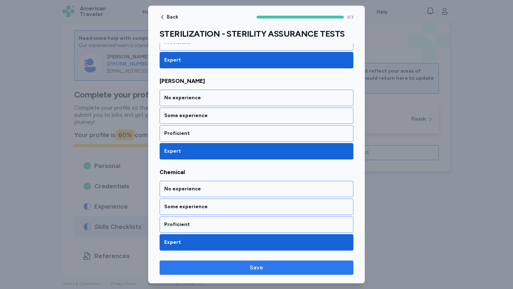
click at [228, 270] on span "Save" at bounding box center [256, 268] width 182 height 9
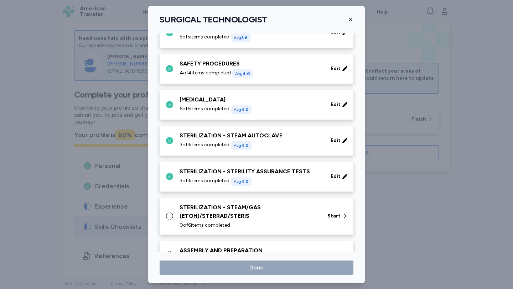
scroll to position [671, 0]
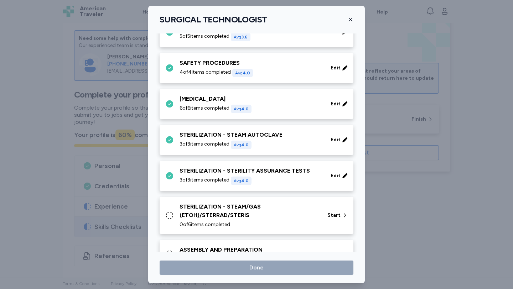
click at [260, 216] on div "STERILIZATION - STEAM/GAS (ETOH)/STERRAD/STERIS" at bounding box center [248, 211] width 139 height 17
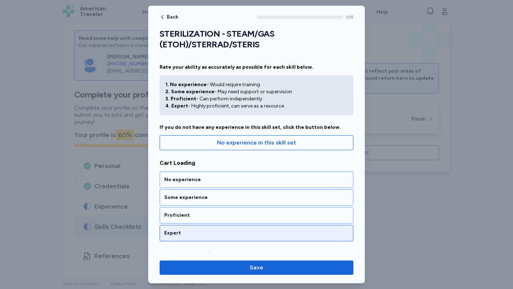
click at [213, 229] on div "Expert" at bounding box center [257, 233] width 194 height 16
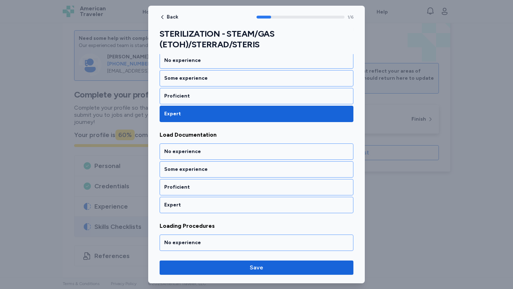
scroll to position [138, 0]
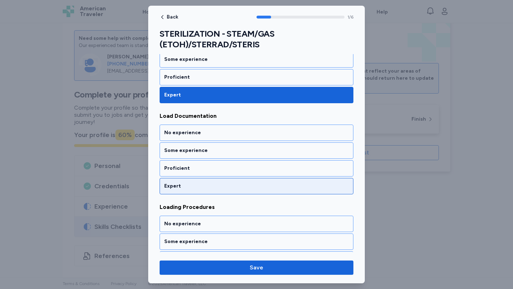
click at [184, 184] on div "Expert" at bounding box center [256, 186] width 184 height 7
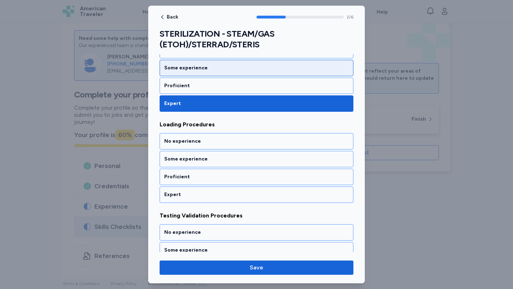
click at [191, 73] on div "Some experience" at bounding box center [257, 68] width 194 height 16
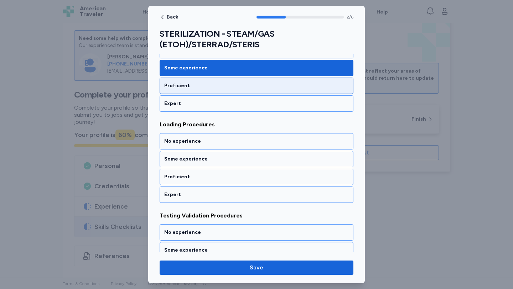
scroll to position [229, 0]
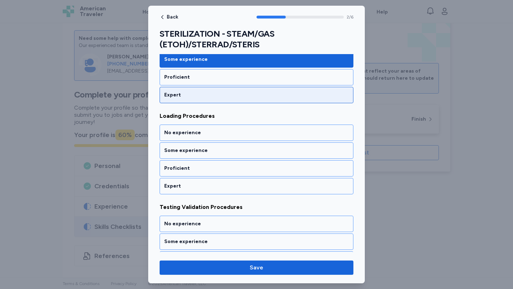
click at [202, 94] on div "Expert" at bounding box center [256, 95] width 184 height 7
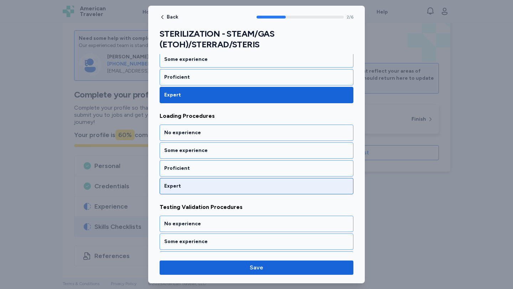
click at [205, 183] on div "Expert" at bounding box center [256, 186] width 184 height 7
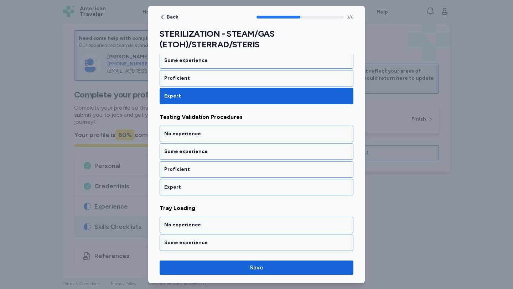
scroll to position [321, 0]
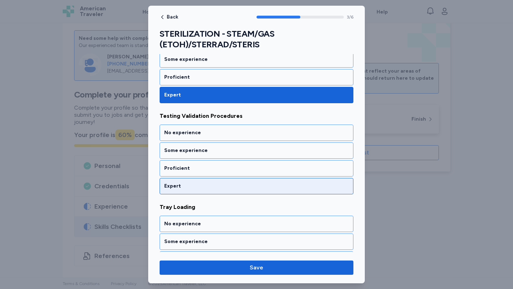
click at [190, 185] on div "Expert" at bounding box center [256, 186] width 184 height 7
click at [191, 189] on div "Expert" at bounding box center [256, 186] width 184 height 7
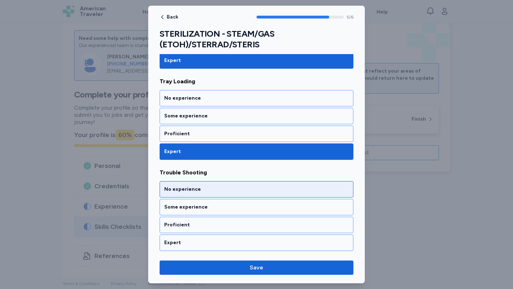
scroll to position [447, 0]
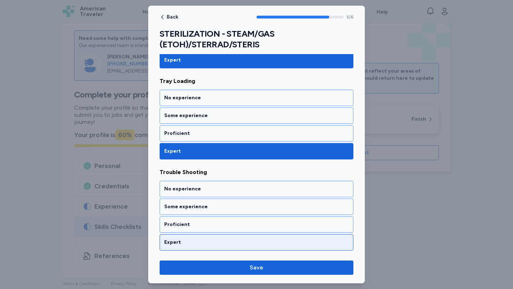
click at [203, 244] on div "Expert" at bounding box center [256, 242] width 184 height 7
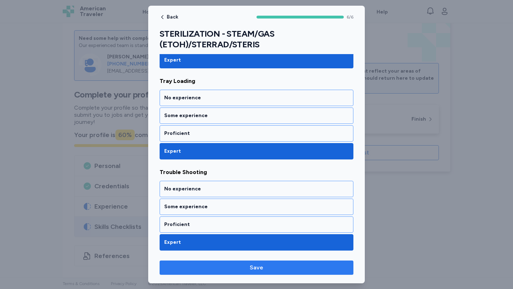
click at [215, 264] on span "Save" at bounding box center [256, 268] width 182 height 9
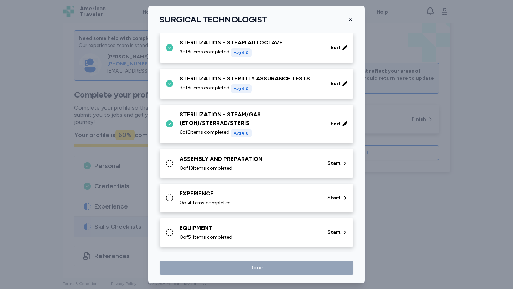
scroll to position [797, 0]
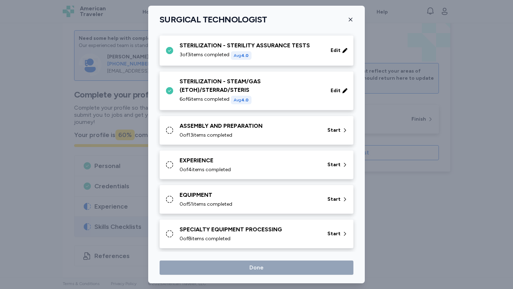
click at [225, 133] on span "0 of 13 items completed" at bounding box center [205, 135] width 53 height 7
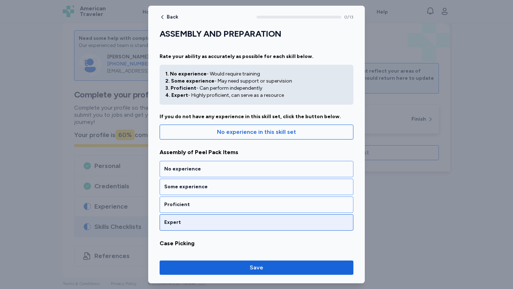
click at [187, 220] on div "Expert" at bounding box center [256, 222] width 184 height 7
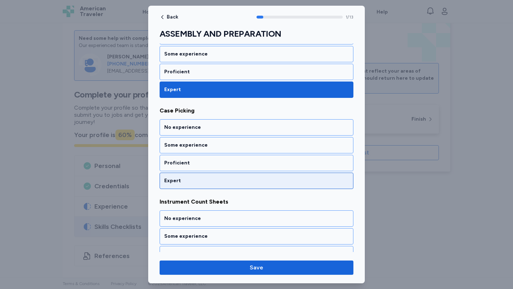
click at [184, 177] on div "Expert" at bounding box center [256, 180] width 184 height 7
click at [200, 182] on div "Expert" at bounding box center [256, 180] width 184 height 7
click at [217, 181] on div "Expert" at bounding box center [256, 180] width 184 height 7
click at [213, 179] on div "Expert" at bounding box center [256, 180] width 184 height 7
click at [206, 181] on div "Expert" at bounding box center [256, 180] width 184 height 7
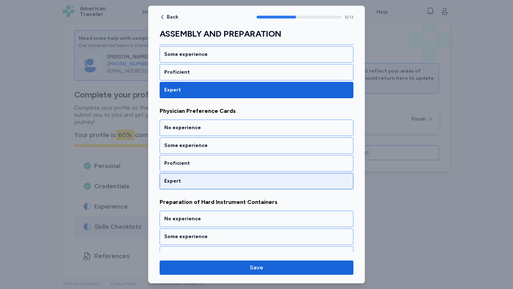
scroll to position [589, 0]
click at [211, 183] on div "Expert" at bounding box center [256, 180] width 184 height 7
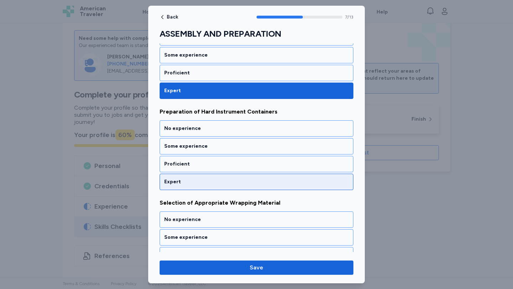
scroll to position [680, 0]
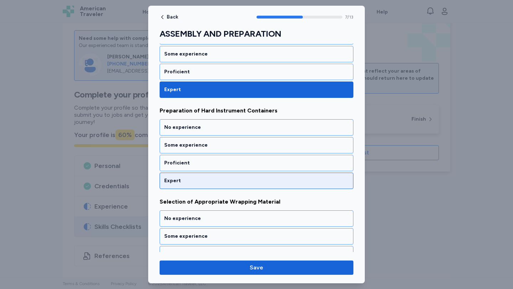
click at [209, 187] on div "Expert" at bounding box center [257, 181] width 194 height 16
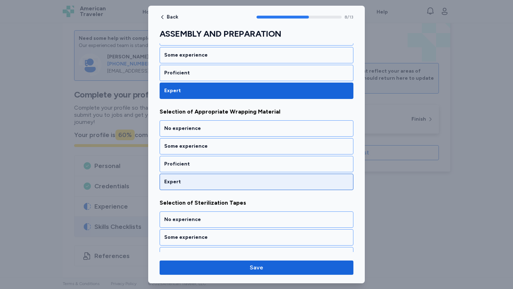
scroll to position [771, 0]
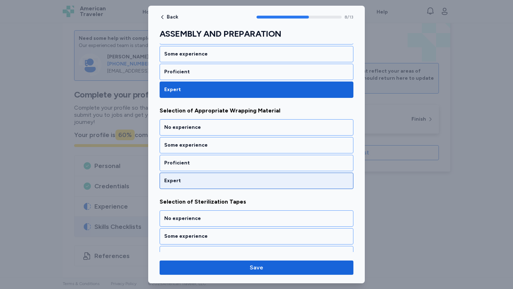
click at [204, 184] on div "Expert" at bounding box center [256, 180] width 184 height 7
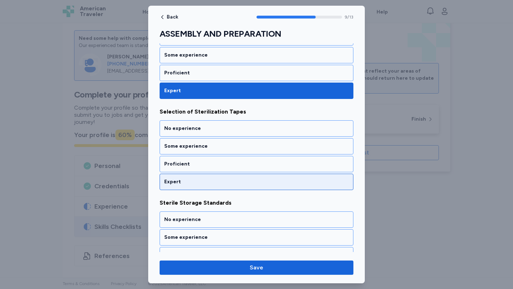
scroll to position [862, 0]
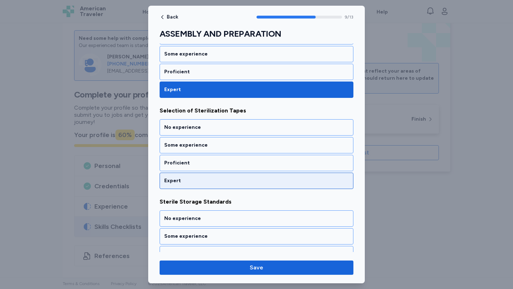
click at [251, 182] on div "Expert" at bounding box center [256, 180] width 184 height 7
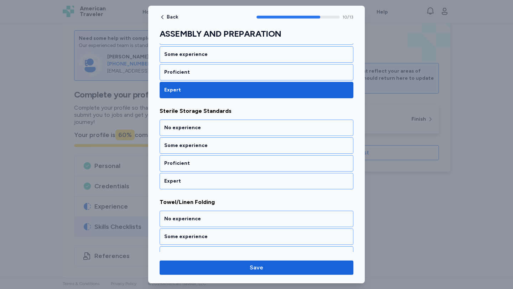
scroll to position [953, 0]
click at [251, 182] on div "Expert" at bounding box center [256, 180] width 184 height 7
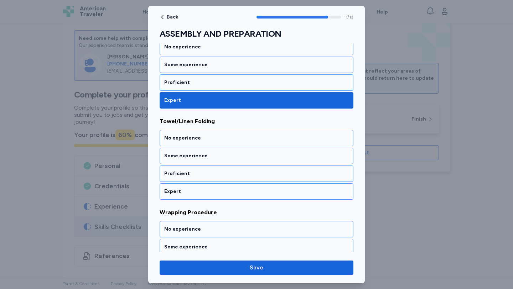
scroll to position [1045, 0]
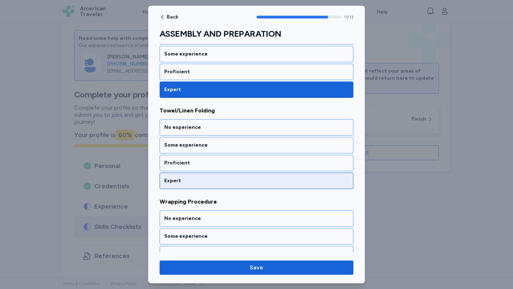
drag, startPoint x: 251, startPoint y: 182, endPoint x: 252, endPoint y: 178, distance: 4.2
click at [251, 182] on div "Expert" at bounding box center [257, 181] width 194 height 16
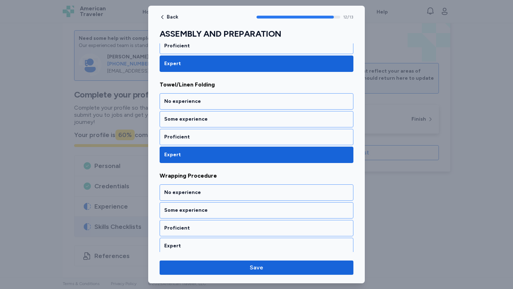
scroll to position [1074, 0]
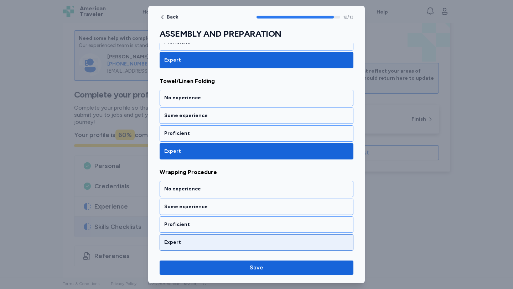
click at [204, 247] on div "Expert" at bounding box center [257, 242] width 194 height 16
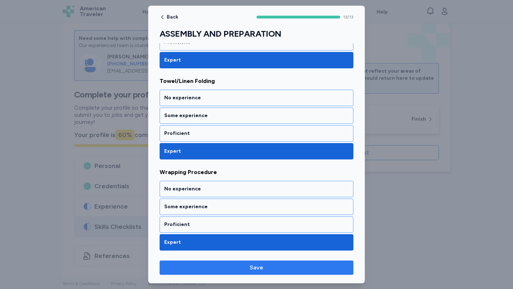
click at [218, 265] on span "Save" at bounding box center [256, 268] width 182 height 9
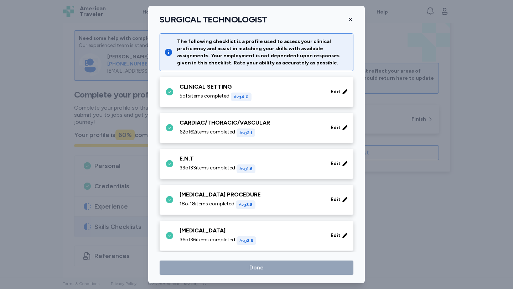
scroll to position [797, 0]
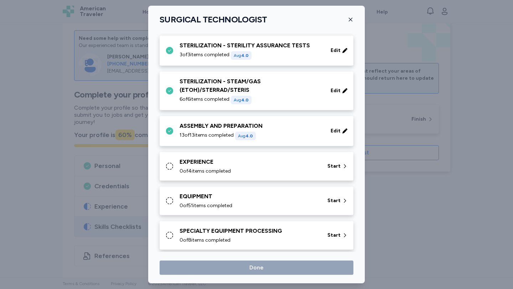
click at [282, 168] on div "0 of 4 items completed" at bounding box center [248, 171] width 139 height 7
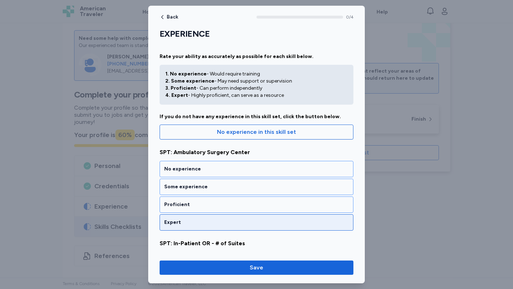
click at [210, 219] on div "Expert" at bounding box center [257, 222] width 194 height 16
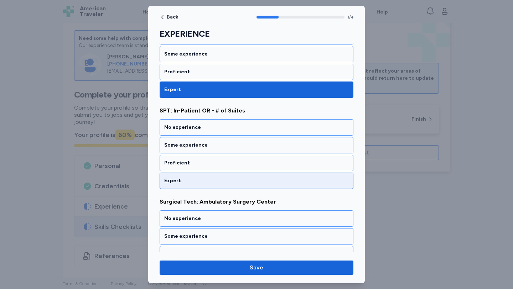
click at [192, 181] on div "Expert" at bounding box center [256, 180] width 184 height 7
click at [194, 181] on div "Expert" at bounding box center [256, 180] width 184 height 7
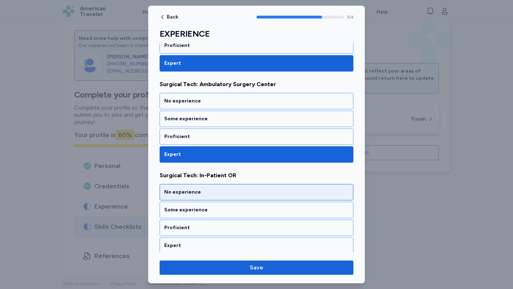
scroll to position [254, 0]
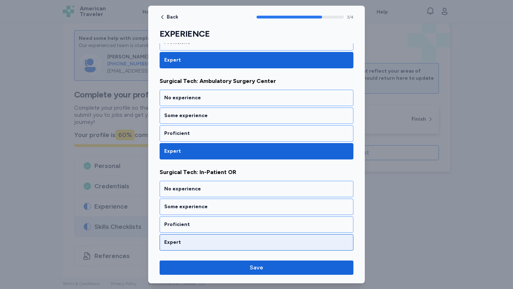
click at [205, 248] on div "Expert" at bounding box center [257, 242] width 194 height 16
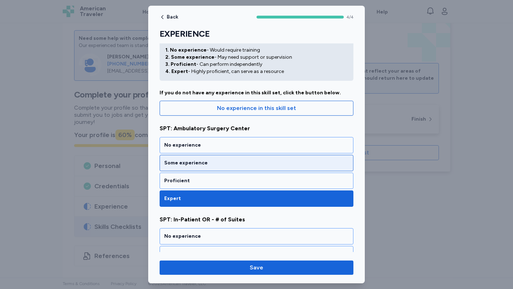
scroll to position [30, 0]
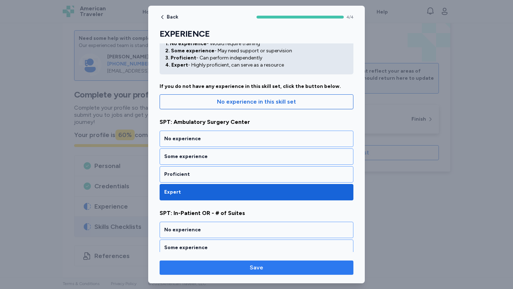
click at [257, 270] on span "Save" at bounding box center [257, 268] width 14 height 9
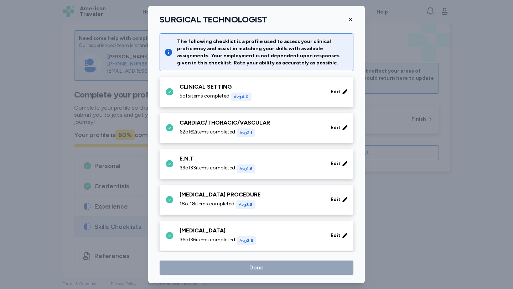
scroll to position [797, 0]
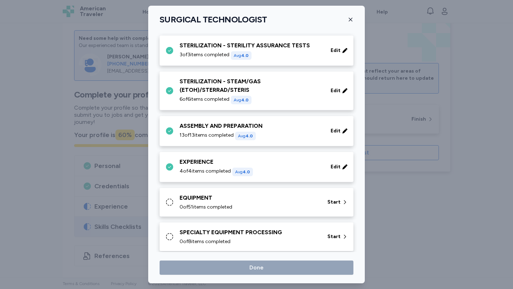
click at [270, 203] on div "EQUIPMENT 0 of 51 items completed" at bounding box center [248, 202] width 139 height 17
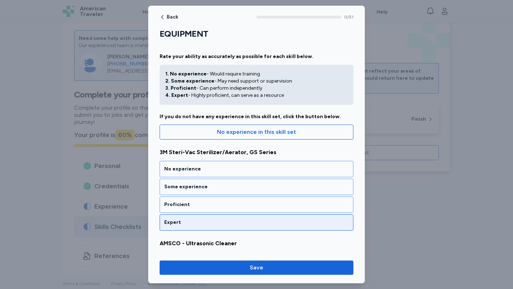
click at [193, 228] on div "Expert" at bounding box center [257, 222] width 194 height 16
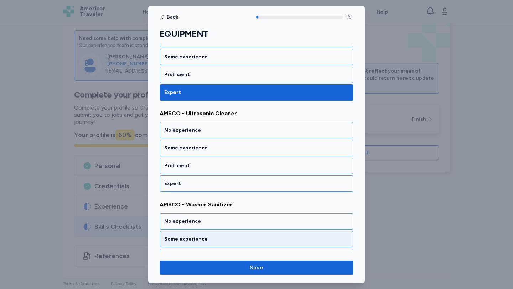
scroll to position [133, 0]
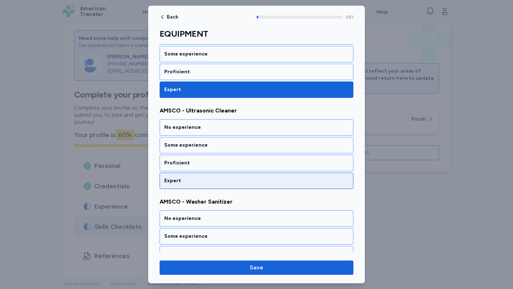
click at [202, 181] on div "Expert" at bounding box center [256, 180] width 184 height 7
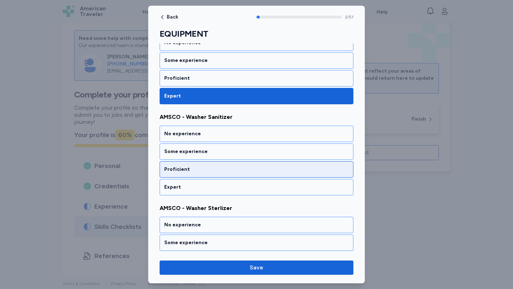
scroll to position [224, 0]
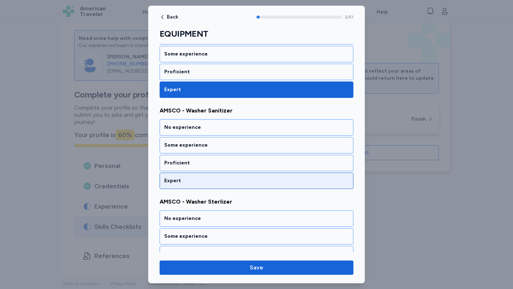
click at [201, 181] on div "Expert" at bounding box center [256, 180] width 184 height 7
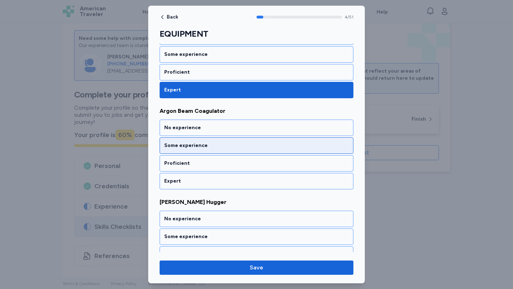
scroll to position [406, 0]
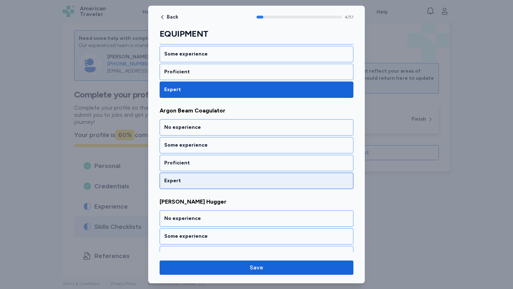
click at [201, 181] on div "Expert" at bounding box center [256, 180] width 184 height 7
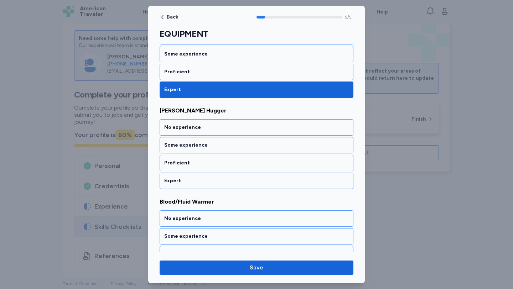
click at [201, 181] on div "Expert" at bounding box center [256, 180] width 184 height 7
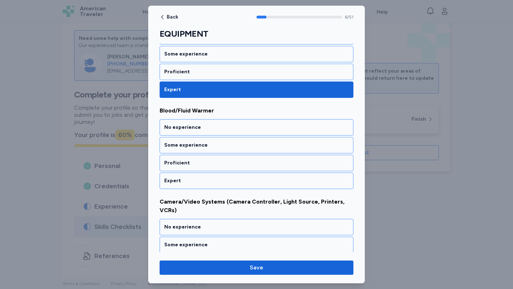
click at [201, 181] on div "Expert" at bounding box center [256, 180] width 184 height 7
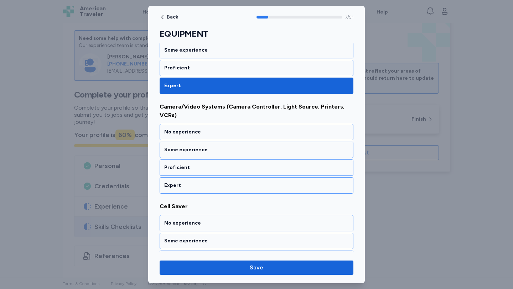
scroll to position [684, 0]
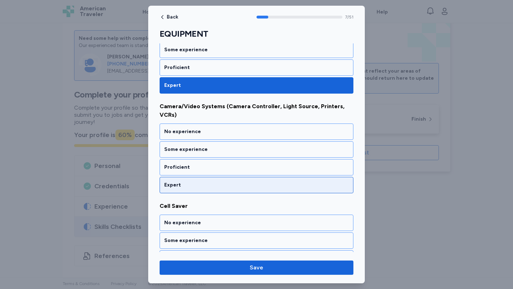
click at [202, 187] on div "Expert" at bounding box center [256, 185] width 184 height 7
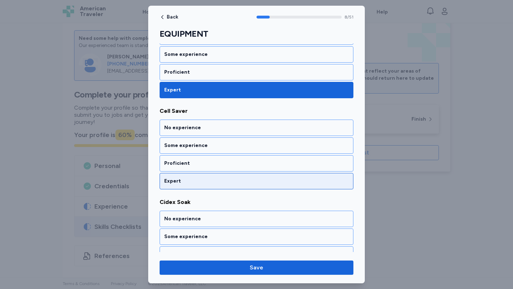
scroll to position [780, 0]
click at [202, 186] on div "Expert" at bounding box center [257, 181] width 194 height 16
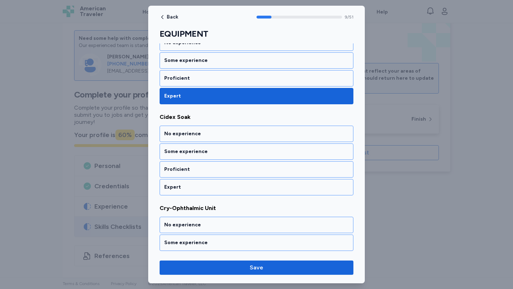
scroll to position [871, 0]
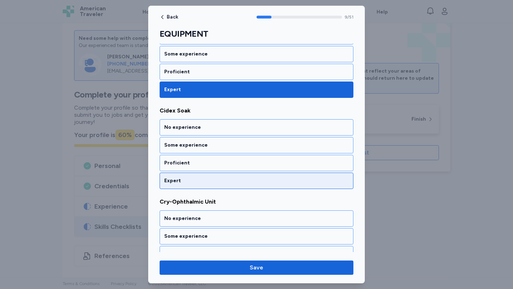
click at [202, 182] on div "Expert" at bounding box center [256, 180] width 184 height 7
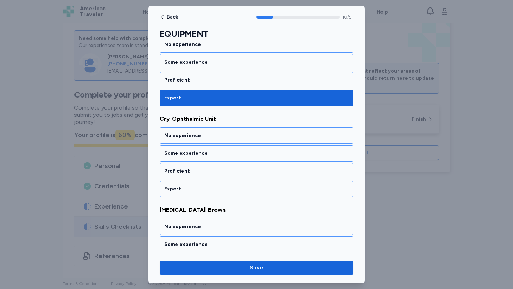
scroll to position [962, 0]
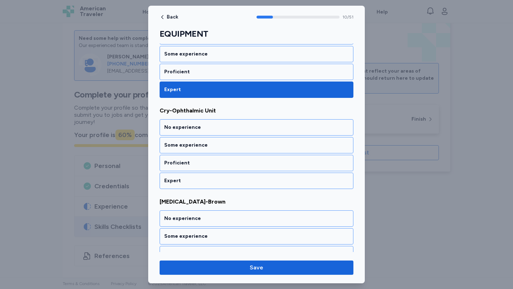
click at [202, 182] on div "Expert" at bounding box center [256, 180] width 184 height 7
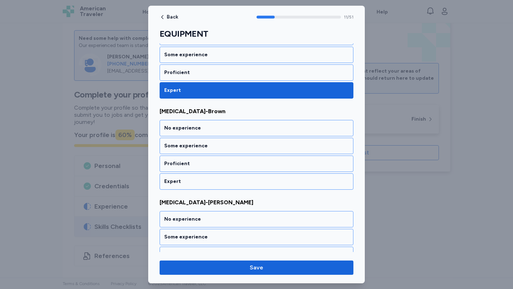
scroll to position [1053, 0]
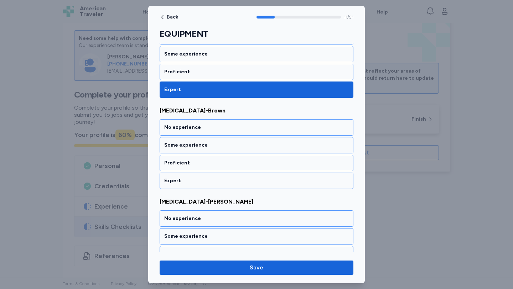
click at [202, 182] on div "Expert" at bounding box center [256, 180] width 184 height 7
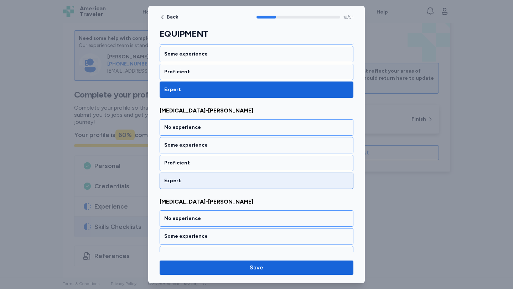
click at [201, 182] on div "Expert" at bounding box center [256, 180] width 184 height 7
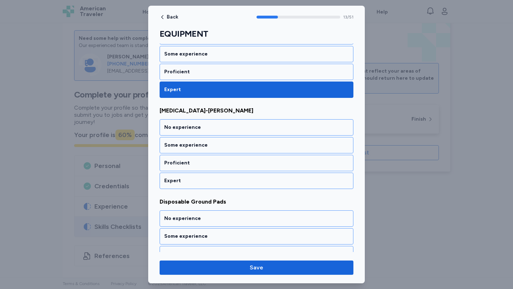
click at [201, 182] on div "Expert" at bounding box center [256, 180] width 184 height 7
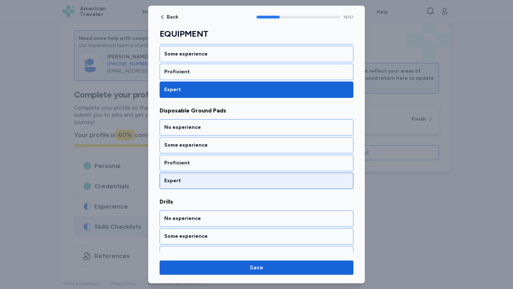
click at [201, 182] on div "Expert" at bounding box center [256, 180] width 184 height 7
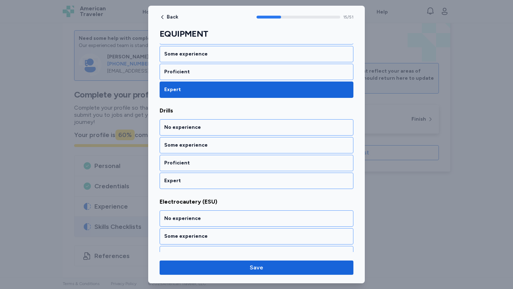
click at [201, 182] on div "Expert" at bounding box center [256, 180] width 184 height 7
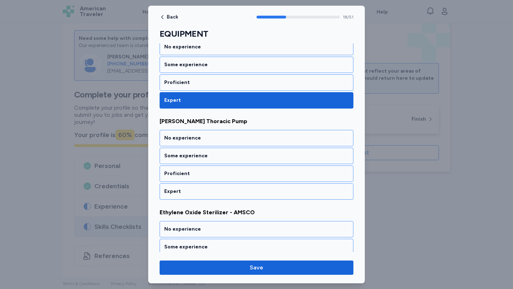
scroll to position [1691, 0]
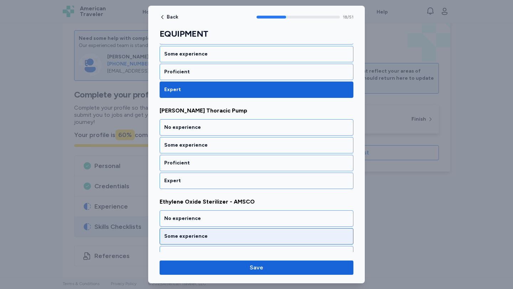
click at [242, 181] on div "Expert" at bounding box center [256, 180] width 184 height 7
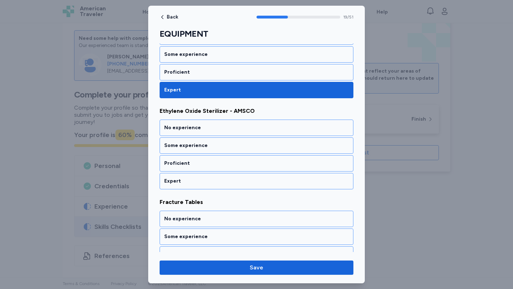
scroll to position [1782, 0]
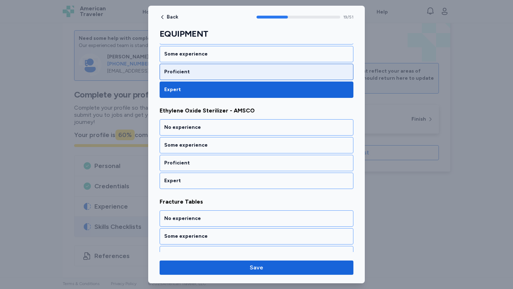
click at [198, 73] on div "Proficient" at bounding box center [256, 71] width 184 height 7
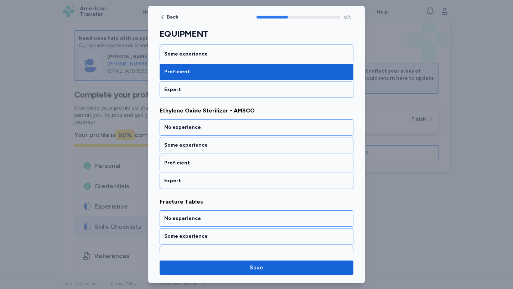
click at [250, 171] on div "No experience Some experience Proficient Expert" at bounding box center [257, 154] width 194 height 70
click at [248, 181] on div "Expert" at bounding box center [256, 180] width 184 height 7
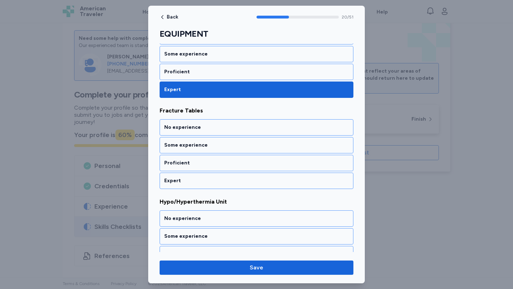
click at [230, 182] on div "Expert" at bounding box center [256, 180] width 184 height 7
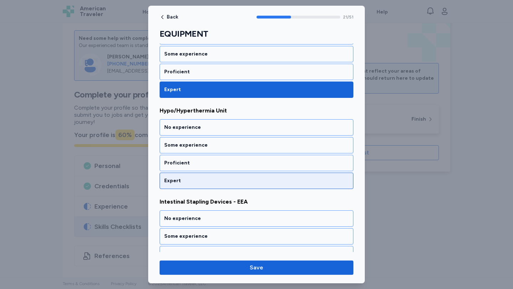
click at [235, 185] on div "Expert" at bounding box center [257, 181] width 194 height 16
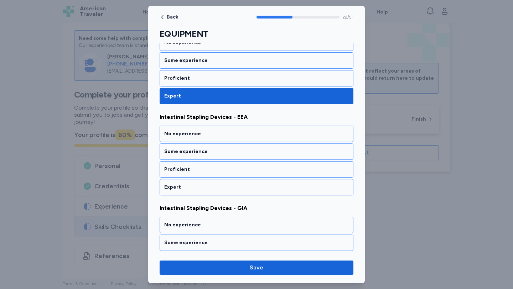
scroll to position [2056, 0]
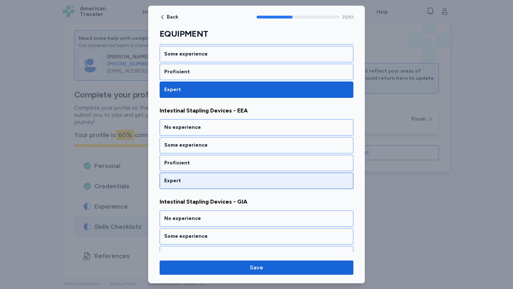
click at [228, 183] on div "Expert" at bounding box center [256, 180] width 184 height 7
click at [229, 187] on div "Expert" at bounding box center [257, 181] width 194 height 16
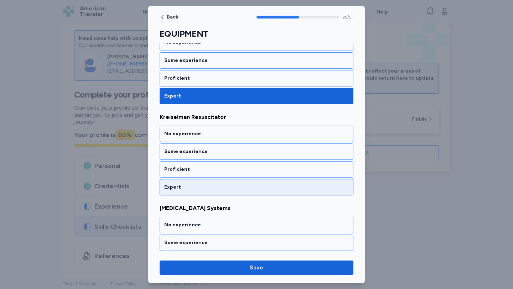
scroll to position [2421, 0]
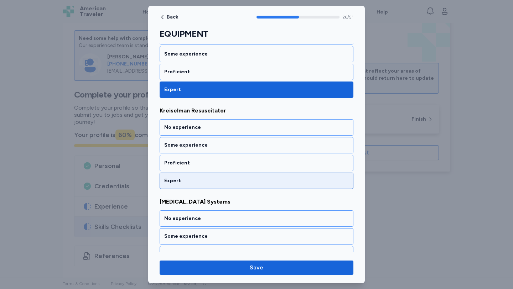
click at [195, 127] on div "No experience" at bounding box center [256, 127] width 184 height 7
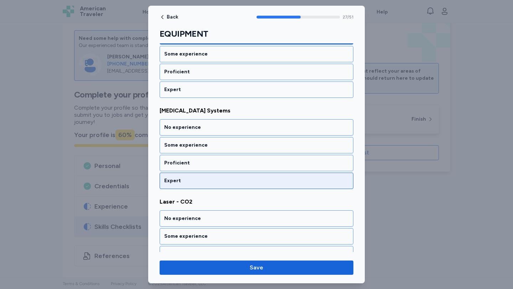
click at [224, 185] on div "Expert" at bounding box center [257, 181] width 194 height 16
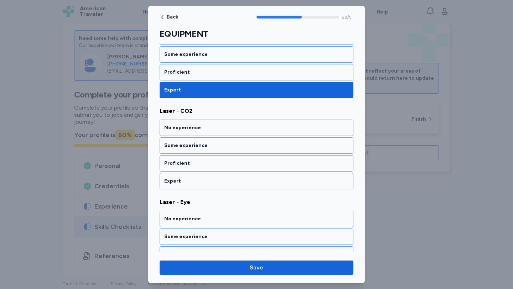
scroll to position [2603, 0]
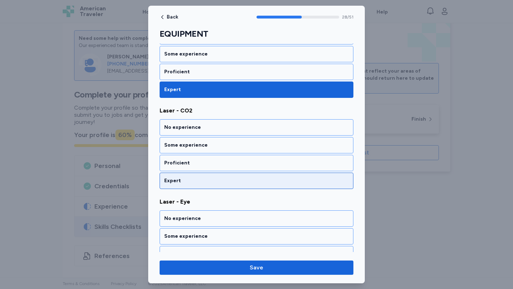
click at [222, 181] on div "Expert" at bounding box center [256, 180] width 184 height 7
click at [221, 181] on div "Expert" at bounding box center [256, 180] width 184 height 7
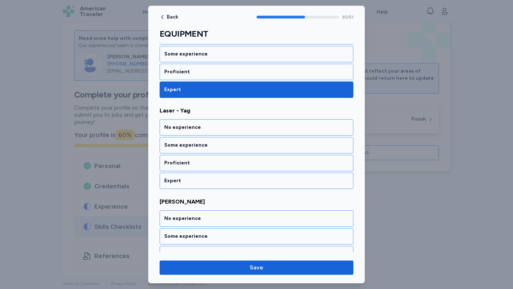
click at [221, 181] on div "Expert" at bounding box center [256, 180] width 184 height 7
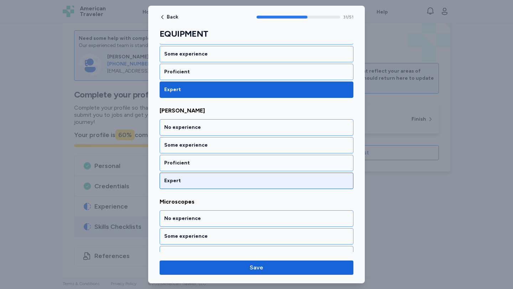
click at [221, 181] on div "Expert" at bounding box center [256, 180] width 184 height 7
click at [220, 180] on div "Expert" at bounding box center [256, 180] width 184 height 7
click at [221, 182] on div "Expert" at bounding box center [256, 180] width 184 height 7
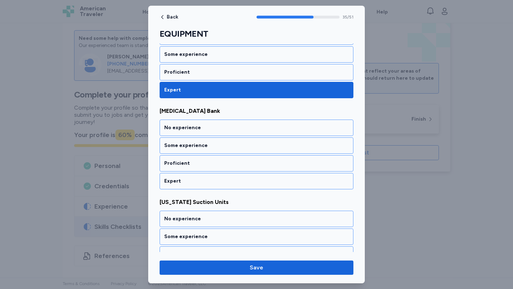
scroll to position [3241, 0]
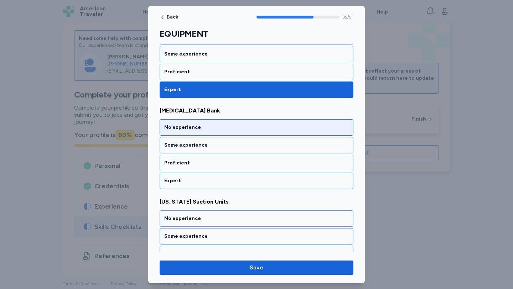
click at [212, 131] on div "No experience" at bounding box center [257, 127] width 194 height 16
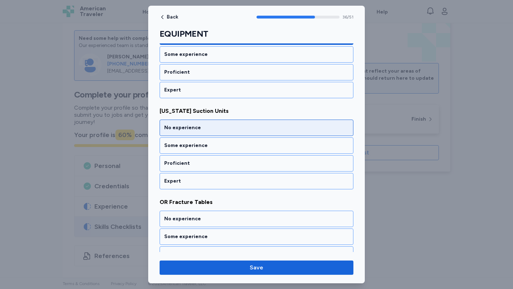
scroll to position [3332, 0]
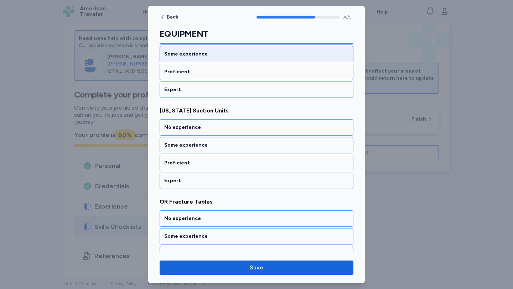
click at [215, 60] on div "Some experience" at bounding box center [257, 54] width 194 height 16
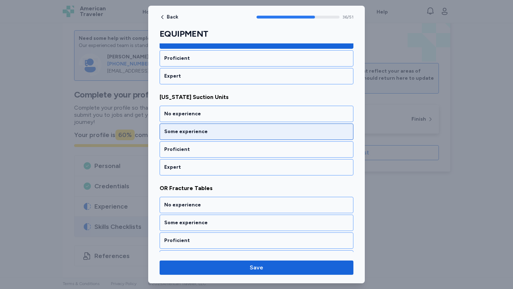
click at [244, 127] on div "Some experience" at bounding box center [257, 132] width 194 height 16
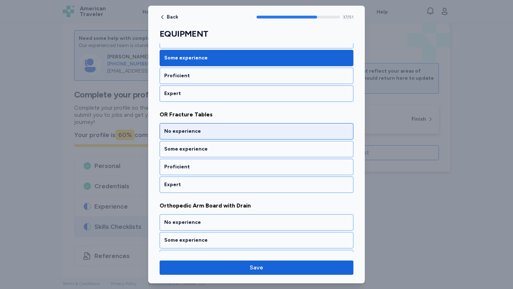
scroll to position [3423, 0]
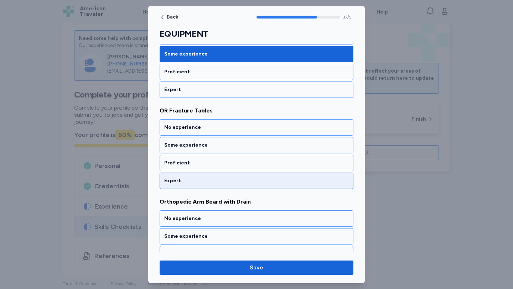
click at [251, 182] on div "Expert" at bounding box center [256, 180] width 184 height 7
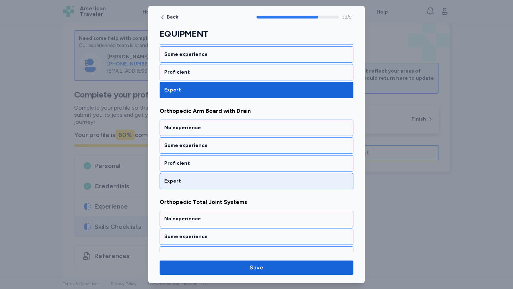
scroll to position [3515, 0]
click at [251, 182] on div "Expert" at bounding box center [256, 180] width 184 height 7
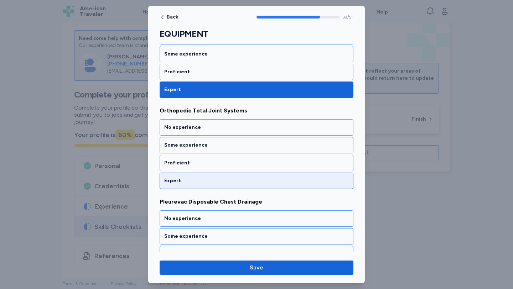
click at [250, 183] on div "Expert" at bounding box center [256, 180] width 184 height 7
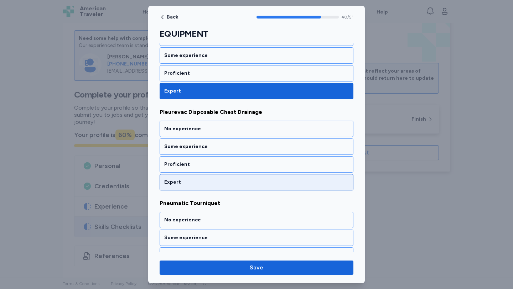
scroll to position [3697, 0]
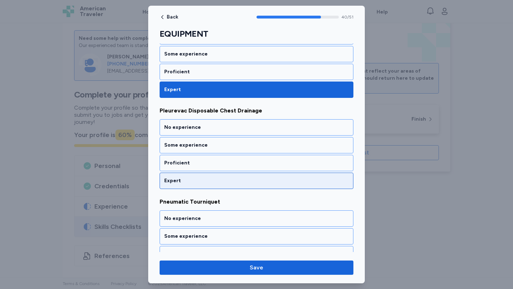
click at [237, 183] on div "Expert" at bounding box center [256, 180] width 184 height 7
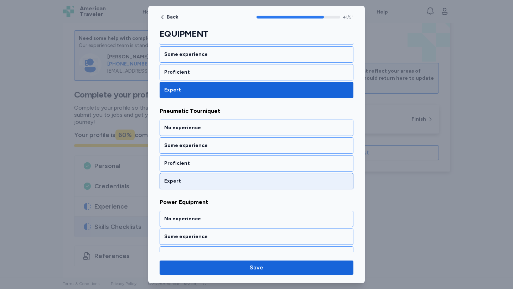
scroll to position [3788, 0]
click at [236, 185] on div "Expert" at bounding box center [257, 181] width 194 height 16
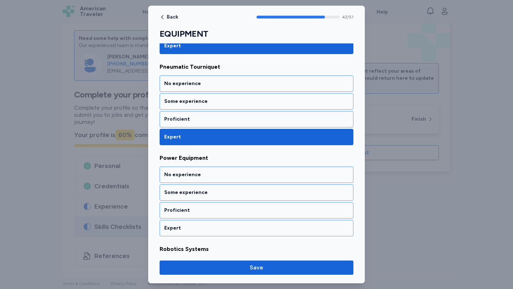
scroll to position [3830, 0]
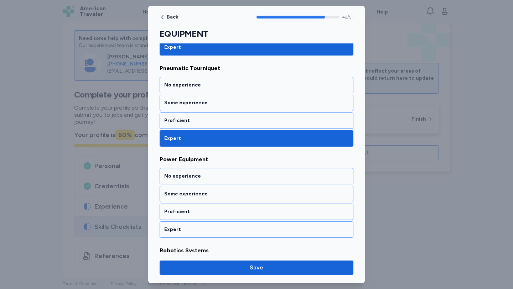
drag, startPoint x: 187, startPoint y: 108, endPoint x: 193, endPoint y: 116, distance: 10.5
click at [187, 108] on div "Some experience" at bounding box center [257, 103] width 194 height 16
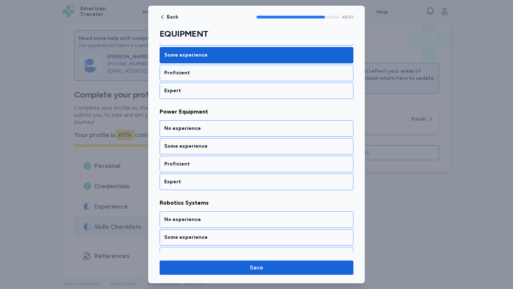
scroll to position [3879, 0]
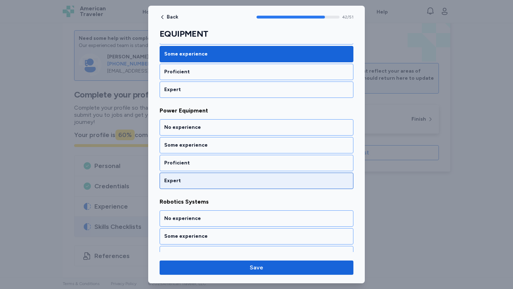
click at [210, 181] on div "Expert" at bounding box center [256, 180] width 184 height 7
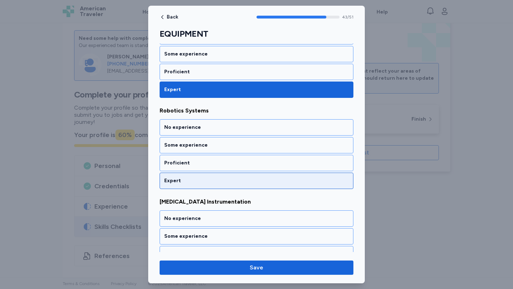
click at [210, 181] on div "Expert" at bounding box center [256, 180] width 184 height 7
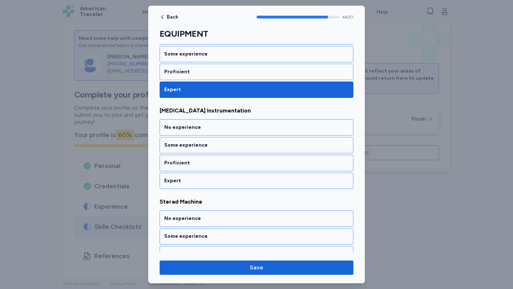
click at [210, 180] on div "Expert" at bounding box center [256, 180] width 184 height 7
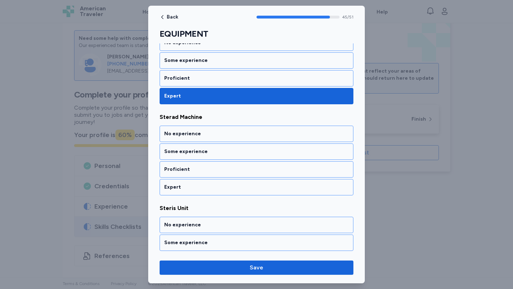
scroll to position [4153, 0]
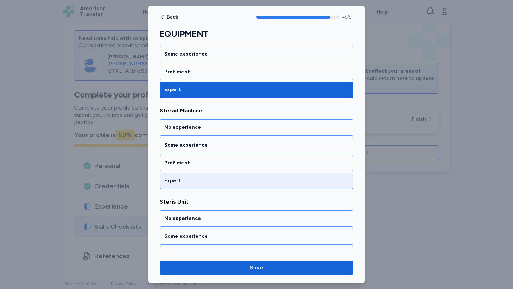
click at [210, 181] on div "Expert" at bounding box center [256, 180] width 184 height 7
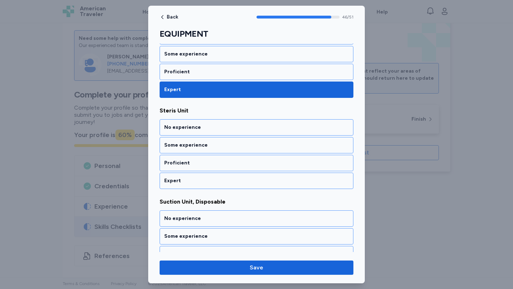
click at [210, 181] on div "Expert" at bounding box center [256, 180] width 184 height 7
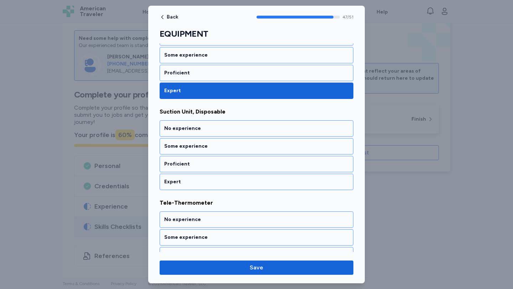
scroll to position [4335, 0]
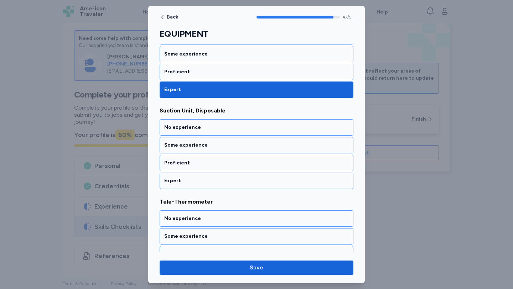
click at [210, 181] on div "Expert" at bounding box center [256, 180] width 184 height 7
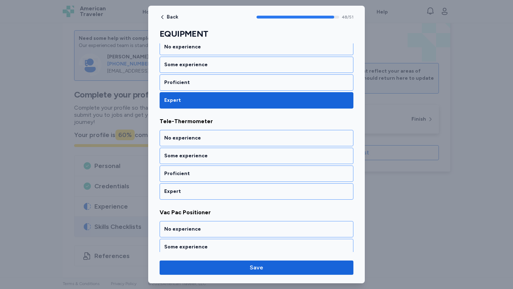
scroll to position [4426, 0]
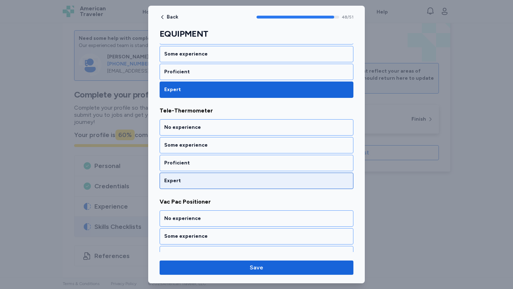
click at [210, 181] on div "Expert" at bounding box center [256, 180] width 184 height 7
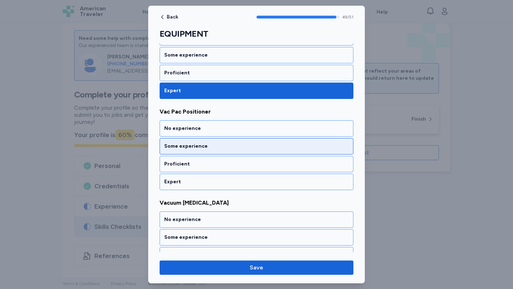
scroll to position [4517, 0]
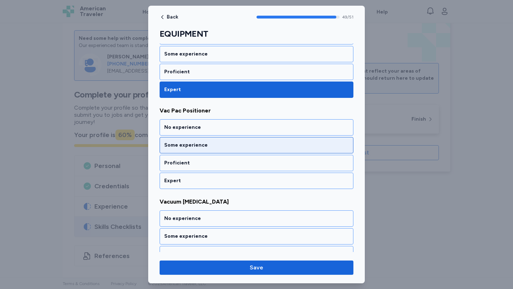
click at [210, 180] on div "Expert" at bounding box center [256, 180] width 184 height 7
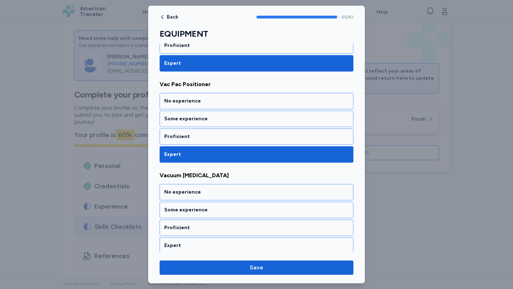
scroll to position [4547, 0]
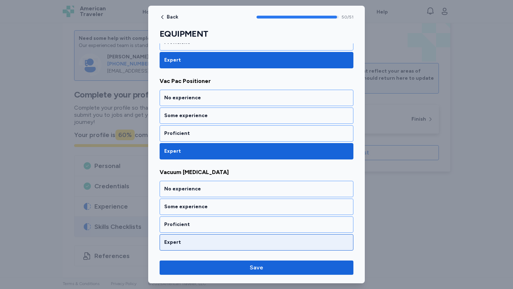
drag, startPoint x: 221, startPoint y: 241, endPoint x: 233, endPoint y: 249, distance: 14.8
click at [221, 241] on div "Expert" at bounding box center [256, 242] width 184 height 7
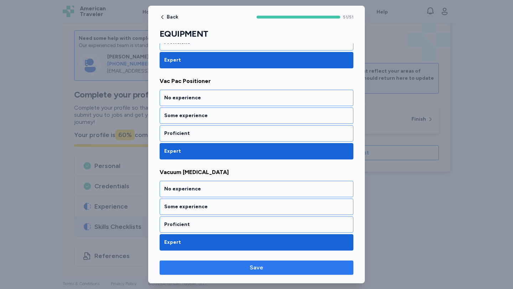
click at [247, 264] on span "Save" at bounding box center [256, 268] width 182 height 9
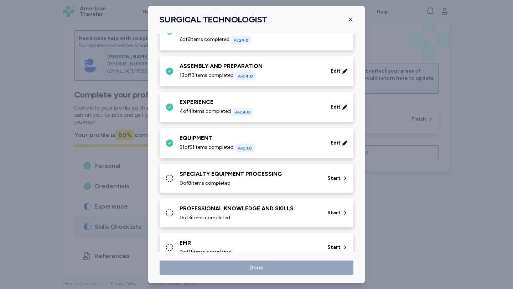
scroll to position [936, 0]
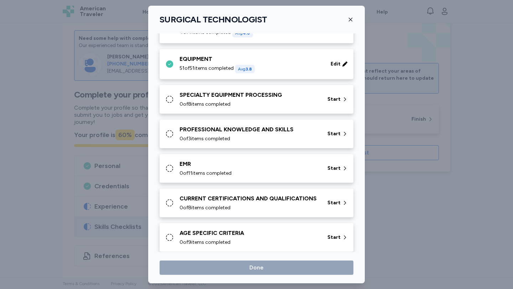
click at [275, 103] on div "0 of 8 items completed" at bounding box center [248, 104] width 139 height 7
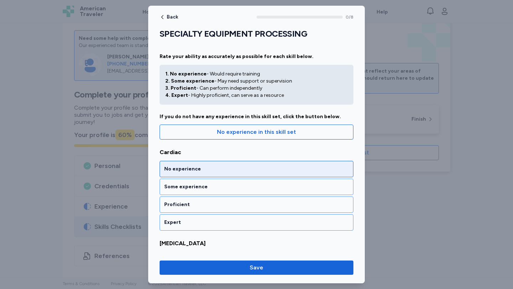
click at [210, 165] on div "No experience" at bounding box center [257, 169] width 194 height 16
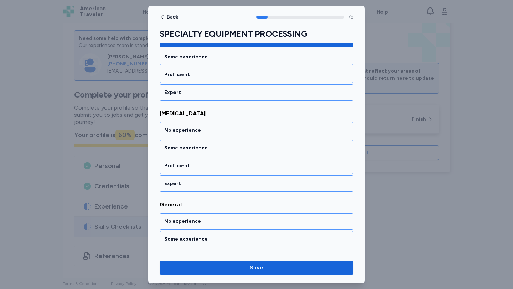
scroll to position [133, 0]
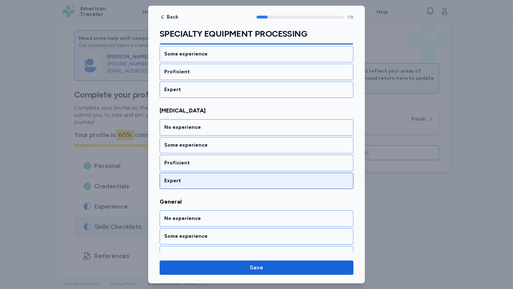
click at [210, 179] on div "Expert" at bounding box center [256, 180] width 184 height 7
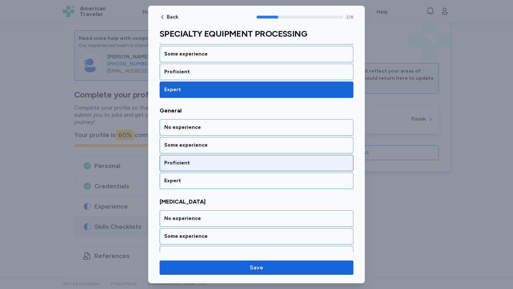
click at [210, 178] on div "Expert" at bounding box center [256, 180] width 184 height 7
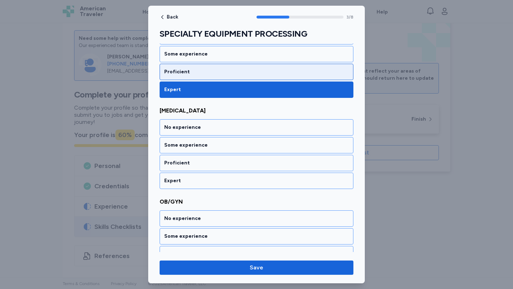
click at [210, 178] on div "Expert" at bounding box center [256, 180] width 184 height 7
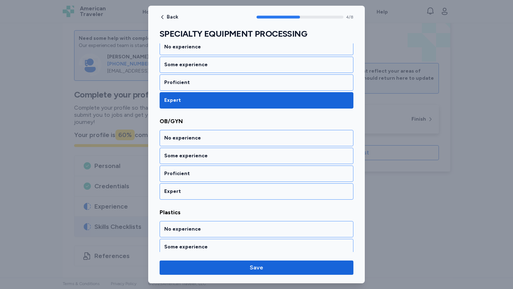
scroll to position [406, 0]
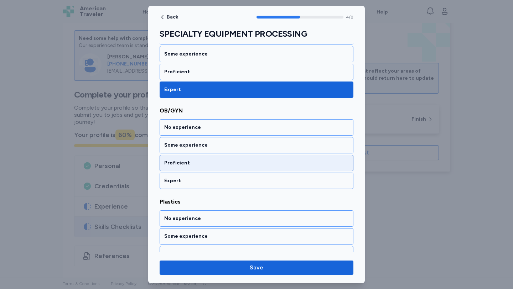
click at [205, 162] on div "Proficient" at bounding box center [256, 163] width 184 height 7
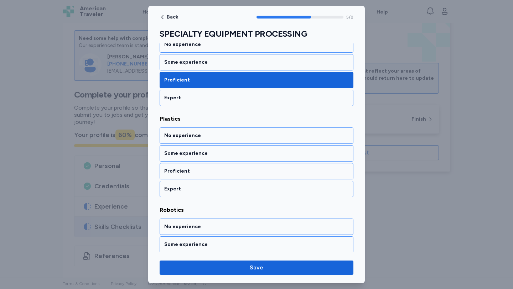
scroll to position [498, 0]
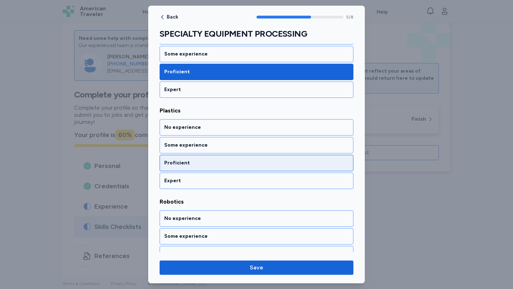
click at [208, 160] on div "Proficient" at bounding box center [256, 163] width 184 height 7
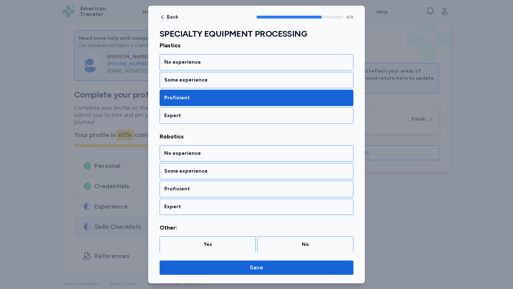
scroll to position [565, 0]
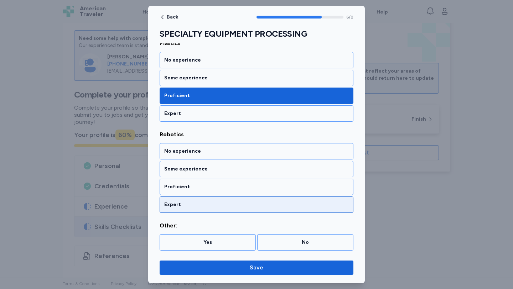
click at [218, 205] on div "Expert" at bounding box center [256, 204] width 184 height 7
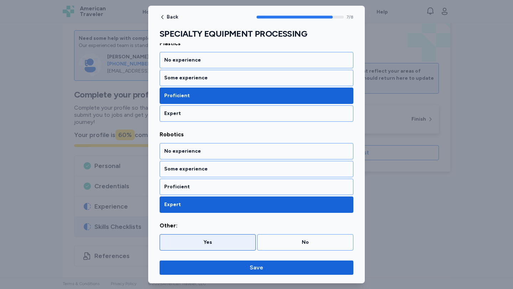
drag, startPoint x: 214, startPoint y: 235, endPoint x: 219, endPoint y: 238, distance: 5.3
click at [214, 235] on div "Yes" at bounding box center [208, 242] width 96 height 16
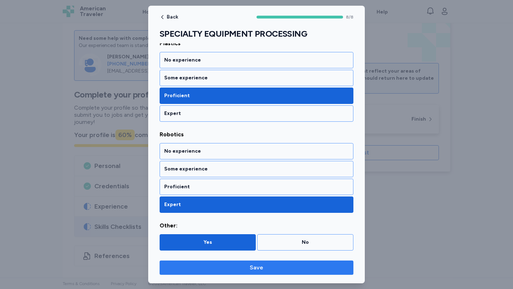
click at [245, 265] on span "Save" at bounding box center [256, 268] width 182 height 9
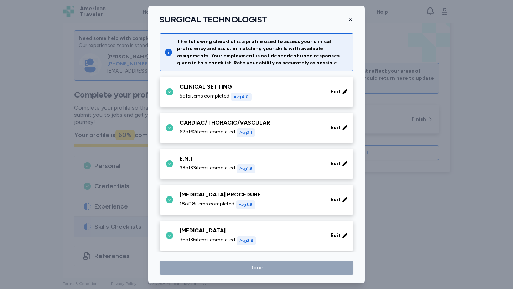
scroll to position [936, 0]
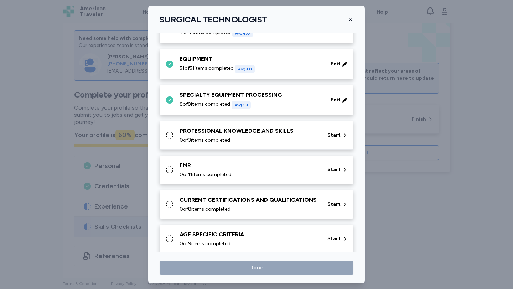
click at [281, 136] on div "PROFESSIONAL KNOWLEDGE AND SKILLS 0 of 3 items completed" at bounding box center [248, 135] width 139 height 17
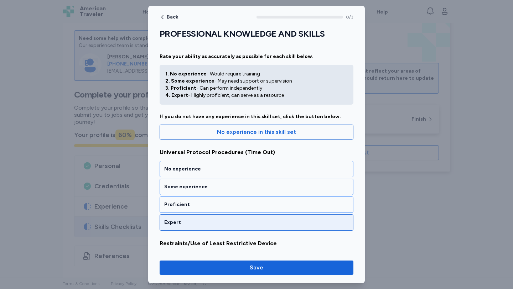
click at [229, 224] on div "Expert" at bounding box center [256, 222] width 184 height 7
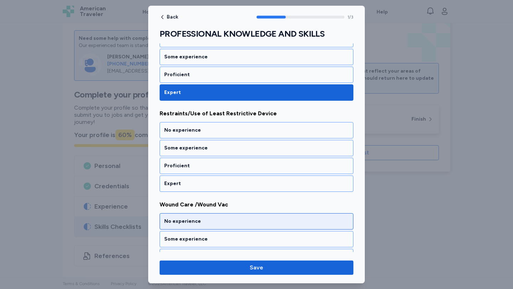
scroll to position [133, 0]
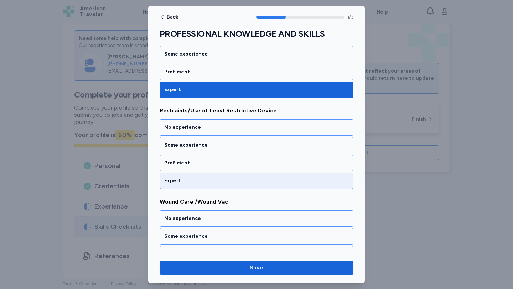
click at [198, 182] on div "Expert" at bounding box center [256, 180] width 184 height 7
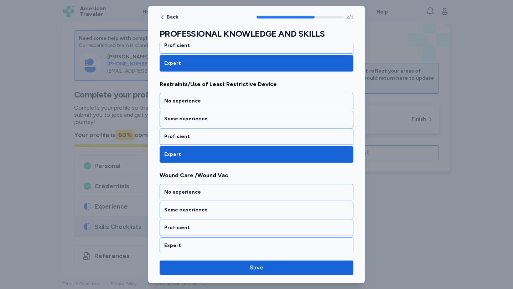
scroll to position [162, 0]
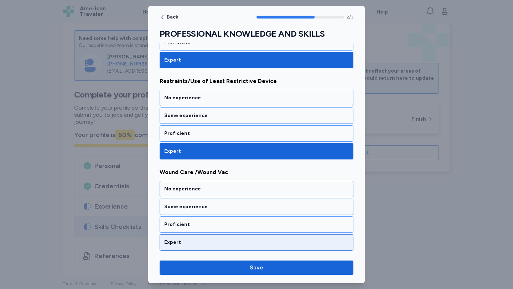
click at [215, 243] on div "Expert" at bounding box center [256, 242] width 184 height 7
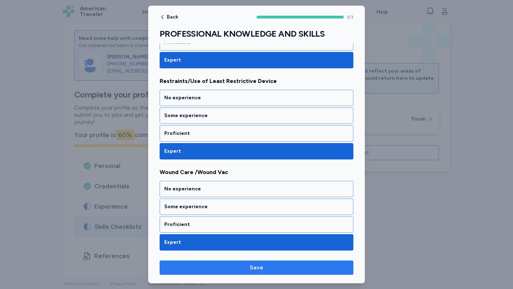
click at [225, 261] on button "Save" at bounding box center [257, 268] width 194 height 14
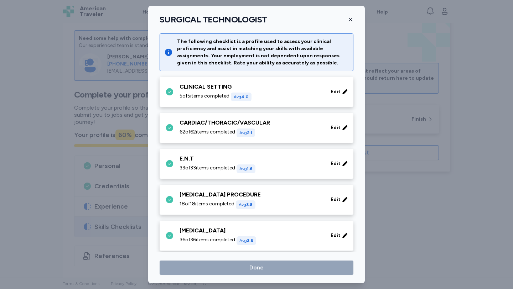
scroll to position [936, 0]
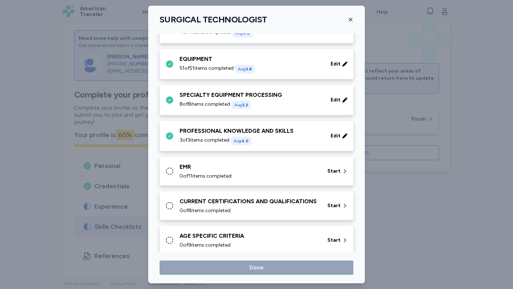
click at [243, 173] on div "0 of 11 items completed" at bounding box center [248, 176] width 139 height 7
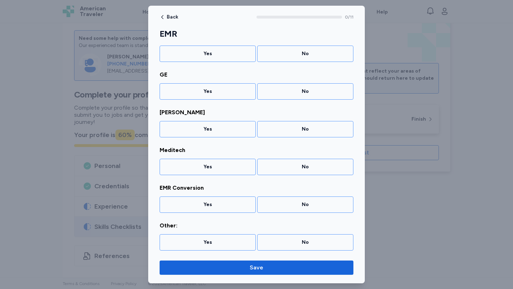
scroll to position [0, 0]
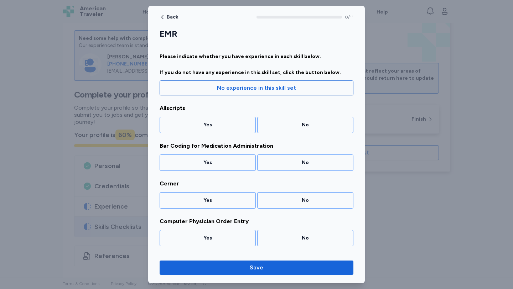
drag, startPoint x: 278, startPoint y: 88, endPoint x: 275, endPoint y: 102, distance: 14.7
click at [277, 88] on span "No experience in this skill set" at bounding box center [256, 88] width 79 height 9
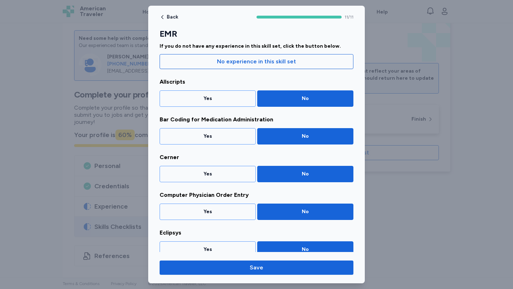
scroll to position [26, 0]
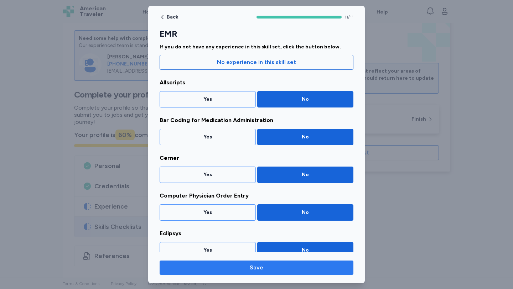
click at [321, 266] on span "Save" at bounding box center [256, 268] width 182 height 9
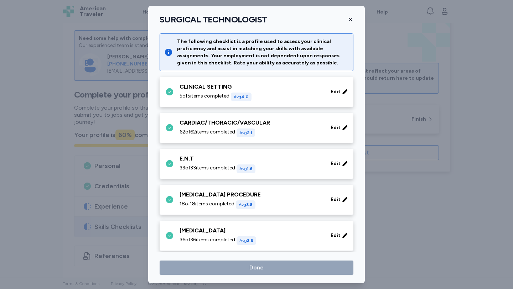
scroll to position [936, 0]
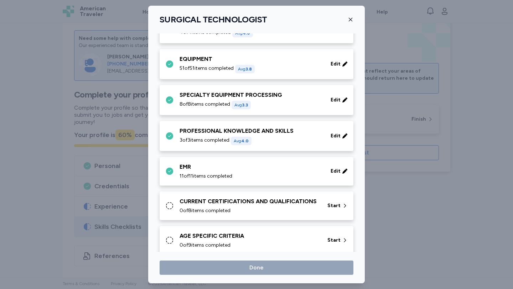
click at [274, 206] on div "CURRENT CERTIFICATIONS AND QUALIFICATIONS" at bounding box center [248, 201] width 139 height 9
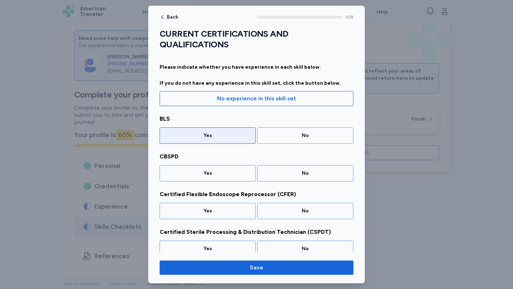
click at [206, 138] on div "Yes" at bounding box center [207, 135] width 87 height 7
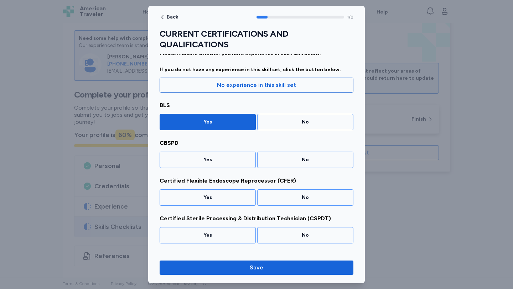
scroll to position [14, 0]
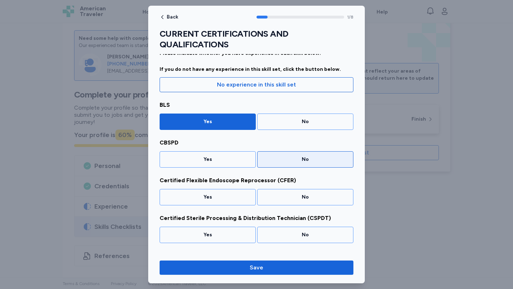
click at [284, 160] on div "No" at bounding box center [305, 159] width 87 height 7
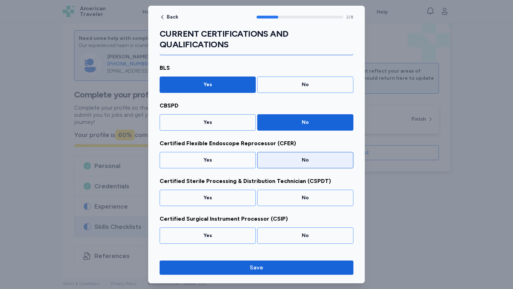
scroll to position [52, 0]
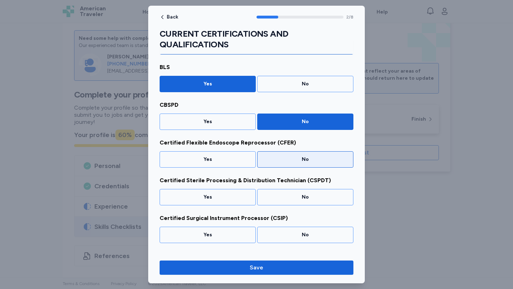
click at [293, 163] on div "No" at bounding box center [305, 159] width 96 height 16
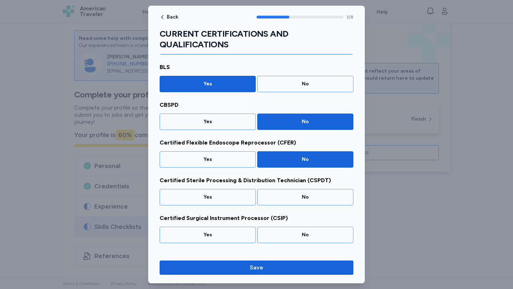
scroll to position [89, 0]
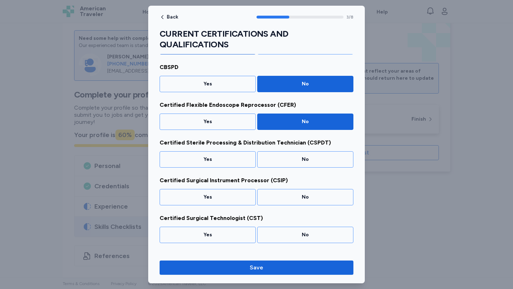
click at [293, 163] on div "No" at bounding box center [305, 159] width 96 height 16
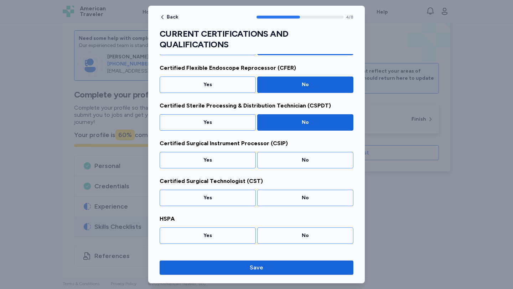
scroll to position [127, 0]
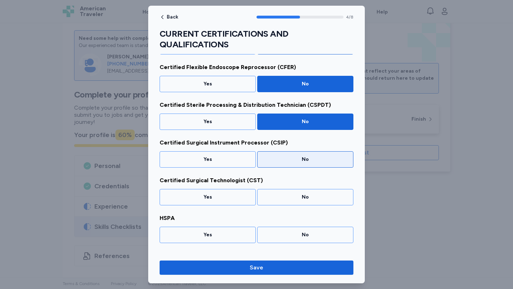
click at [281, 164] on div "No" at bounding box center [305, 159] width 96 height 16
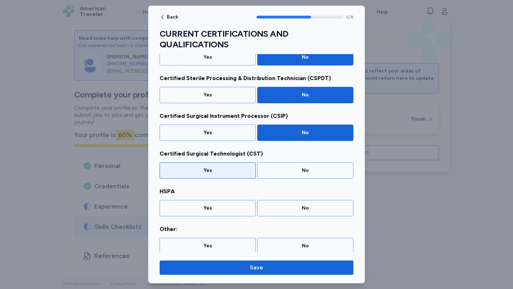
scroll to position [157, 0]
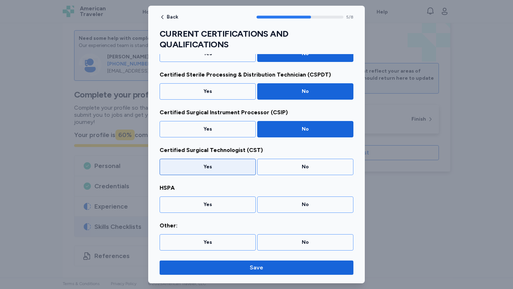
click at [225, 173] on div "Yes" at bounding box center [208, 167] width 96 height 16
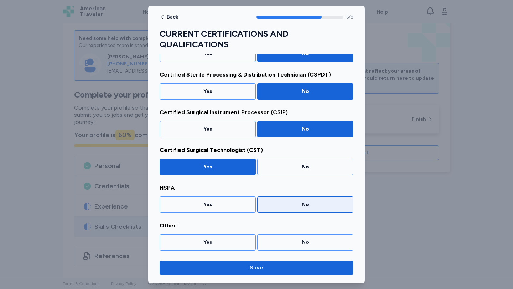
click at [323, 204] on div "No" at bounding box center [305, 204] width 87 height 7
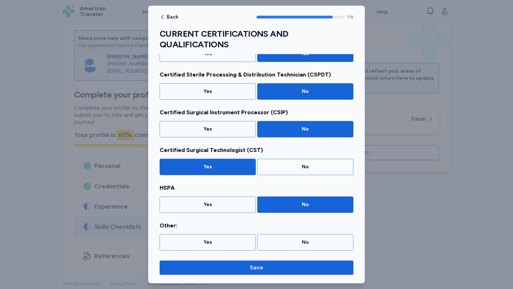
click at [321, 258] on div "Back 7 / 8 CURRENT CERTIFICATIONS AND QUALIFICATIONS Please indicate whether yo…" at bounding box center [256, 145] width 217 height 278
click at [322, 265] on span "Save" at bounding box center [256, 268] width 182 height 9
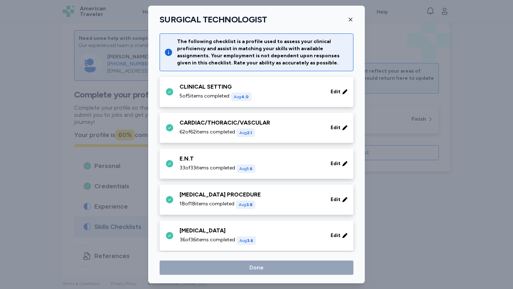
scroll to position [936, 0]
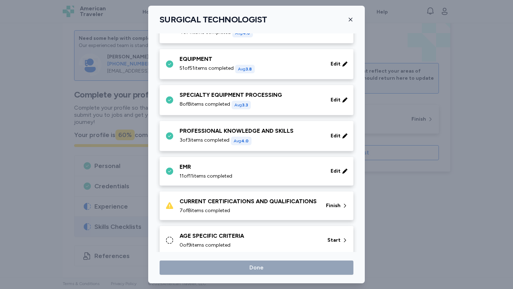
click at [316, 209] on div "CURRENT CERTIFICATIONS AND QUALIFICATIONS 7 of 8 items completed Finish" at bounding box center [257, 205] width 185 height 17
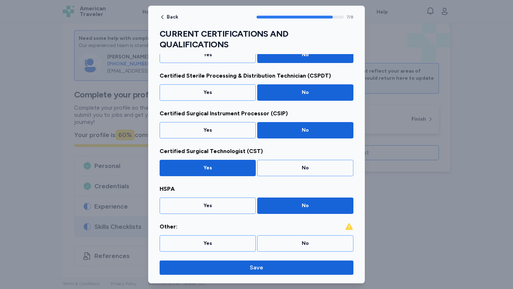
scroll to position [157, 0]
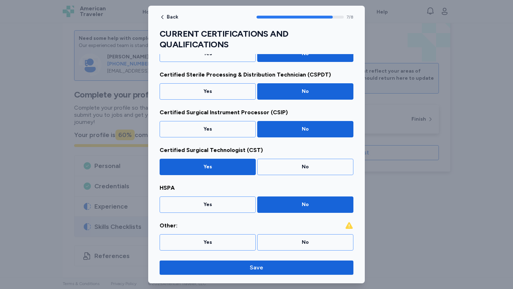
click at [318, 233] on div "Other: Yes No" at bounding box center [257, 236] width 194 height 29
click at [317, 245] on div "No" at bounding box center [305, 242] width 87 height 7
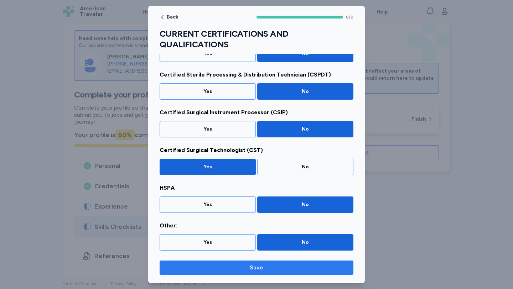
click at [315, 266] on span "Save" at bounding box center [256, 268] width 182 height 9
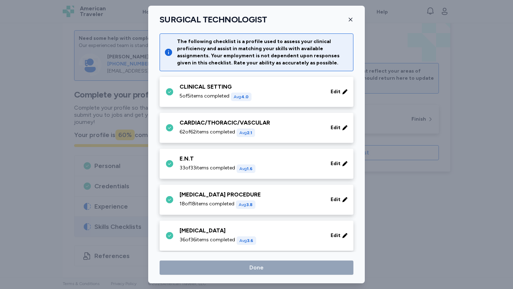
scroll to position [936, 0]
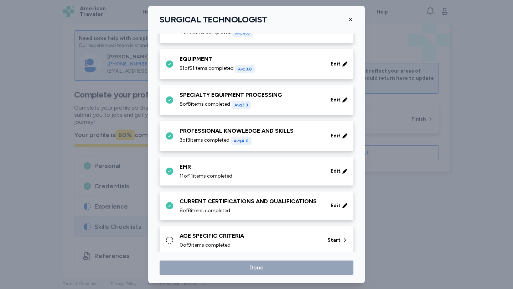
click at [235, 239] on div "AGE SPECIFIC CRITERIA" at bounding box center [248, 236] width 139 height 9
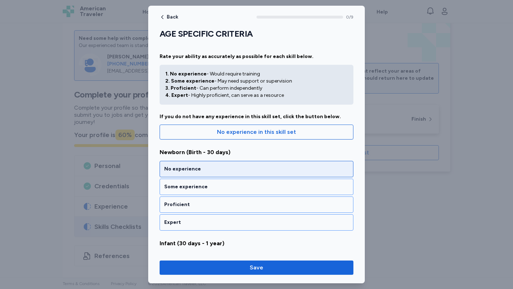
click at [232, 164] on div "No experience" at bounding box center [257, 169] width 194 height 16
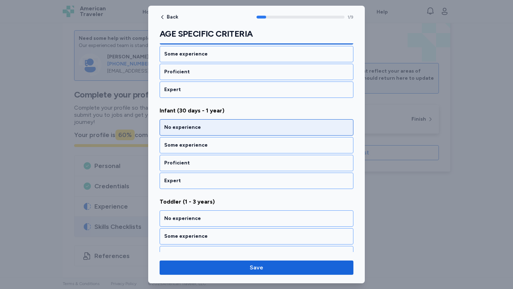
click at [225, 131] on div "No experience" at bounding box center [257, 127] width 194 height 16
click at [226, 131] on div "No experience" at bounding box center [256, 127] width 184 height 7
click at [226, 127] on div "No experience" at bounding box center [256, 127] width 184 height 7
click at [227, 124] on div "No experience" at bounding box center [256, 127] width 184 height 7
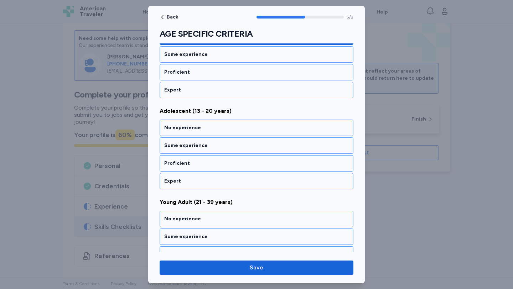
scroll to position [498, 0]
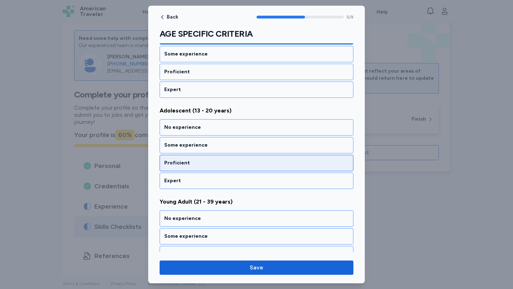
click at [221, 164] on div "Proficient" at bounding box center [256, 163] width 184 height 7
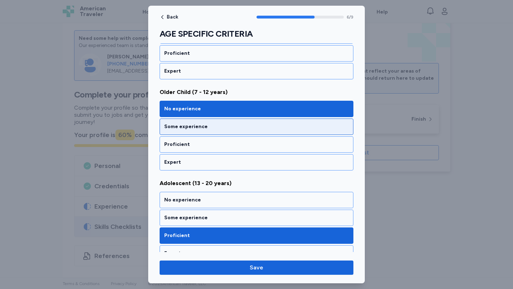
scroll to position [411, 0]
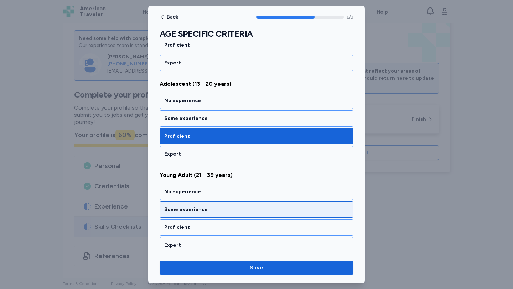
drag, startPoint x: 205, startPoint y: 159, endPoint x: 210, endPoint y: 158, distance: 5.0
click at [205, 158] on div "Expert" at bounding box center [257, 154] width 194 height 16
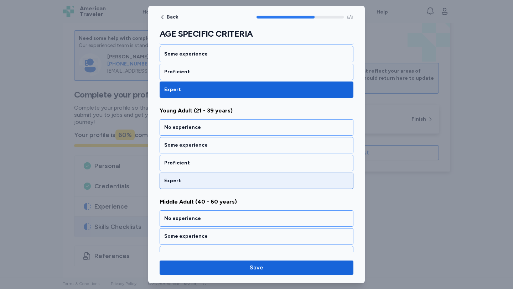
click at [275, 184] on div "Expert" at bounding box center [257, 181] width 194 height 16
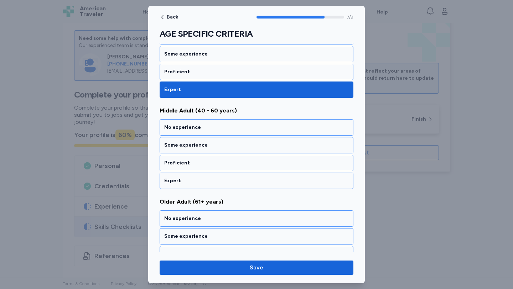
click at [275, 184] on div "Expert" at bounding box center [257, 181] width 194 height 16
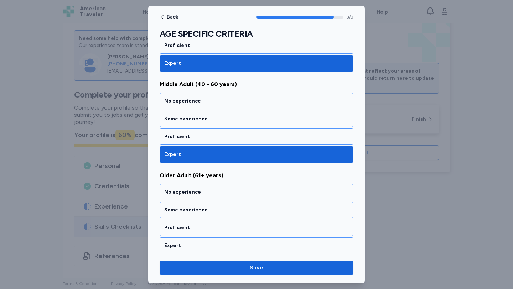
scroll to position [709, 0]
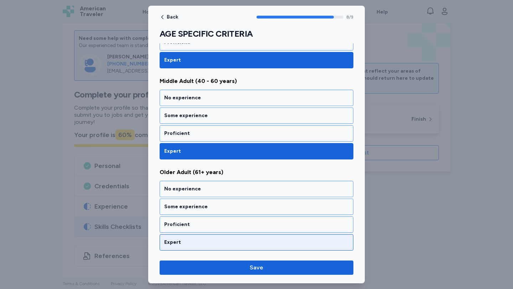
click at [265, 242] on div "Expert" at bounding box center [256, 242] width 184 height 7
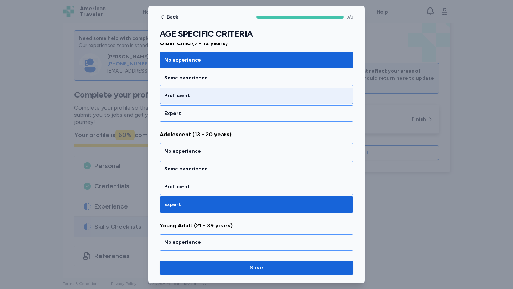
scroll to position [385, 0]
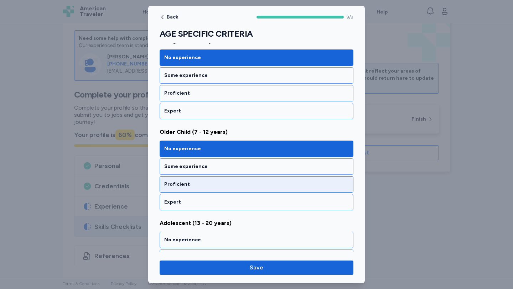
drag, startPoint x: 227, startPoint y: 188, endPoint x: 235, endPoint y: 187, distance: 8.2
click at [227, 188] on div "Proficient" at bounding box center [257, 184] width 194 height 16
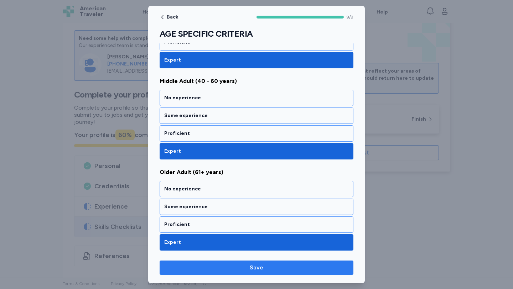
click at [280, 261] on button "Save" at bounding box center [257, 268] width 194 height 14
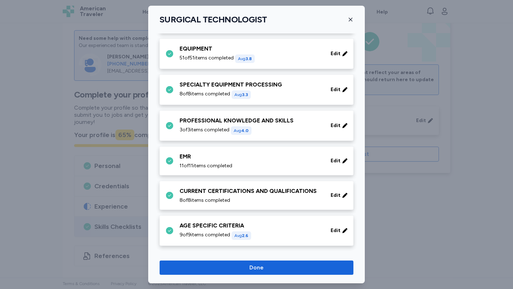
scroll to position [947, 0]
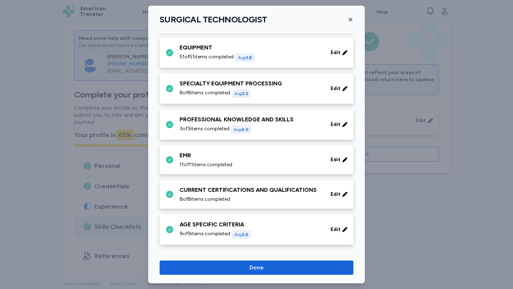
click at [295, 263] on button "Done" at bounding box center [257, 268] width 194 height 14
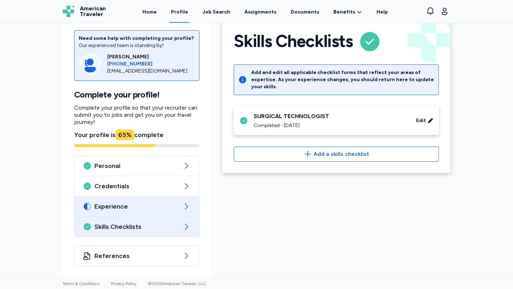
click at [151, 207] on span "Experience" at bounding box center [136, 206] width 85 height 9
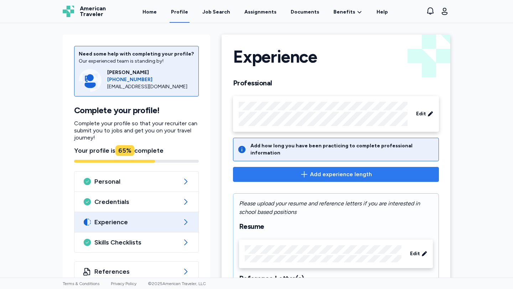
click at [329, 170] on span "Add experience length" at bounding box center [341, 174] width 62 height 9
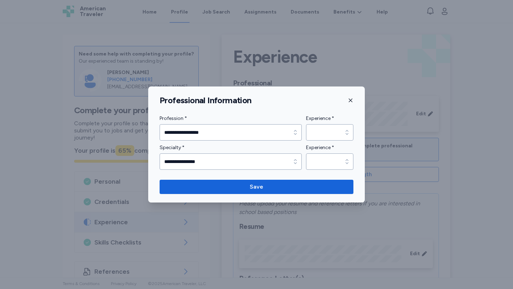
click at [352, 103] on icon "button" at bounding box center [351, 101] width 6 height 6
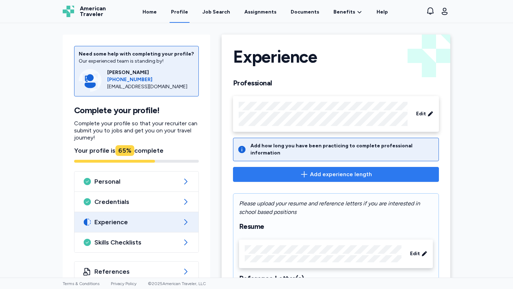
click at [379, 171] on span "Add experience length" at bounding box center [336, 174] width 194 height 9
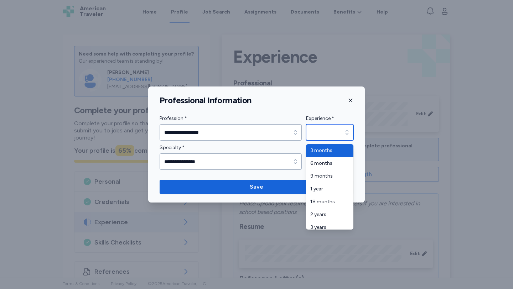
click at [343, 136] on div "button" at bounding box center [346, 132] width 13 height 16
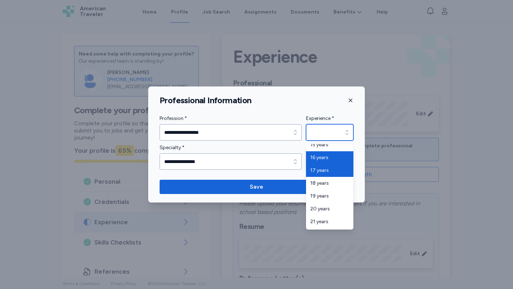
scroll to position [222, 0]
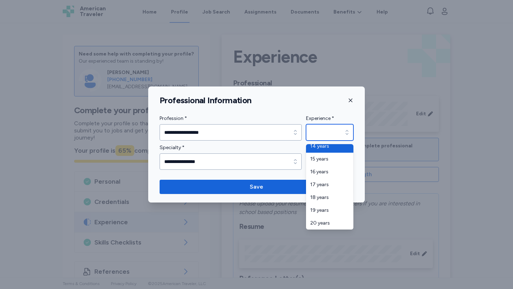
type input "********"
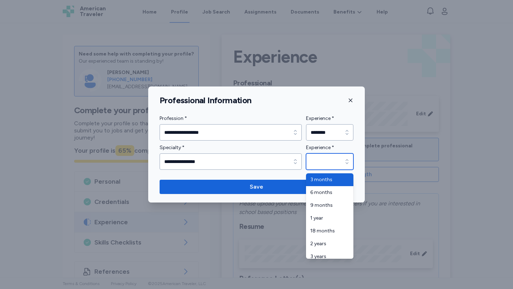
click at [337, 168] on input "Experience *" at bounding box center [329, 161] width 47 height 16
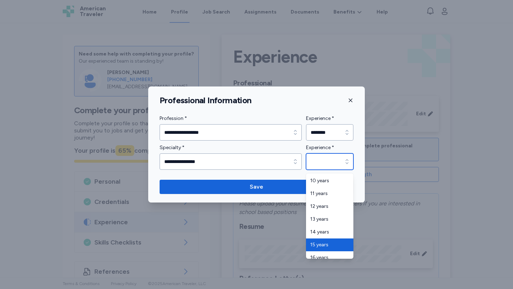
scroll to position [197, 0]
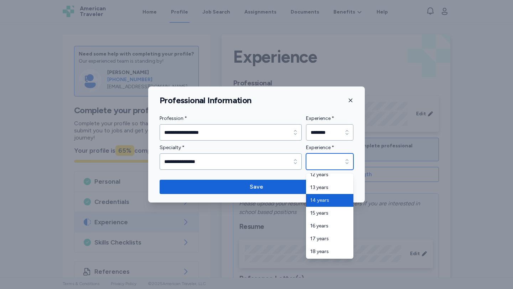
type input "********"
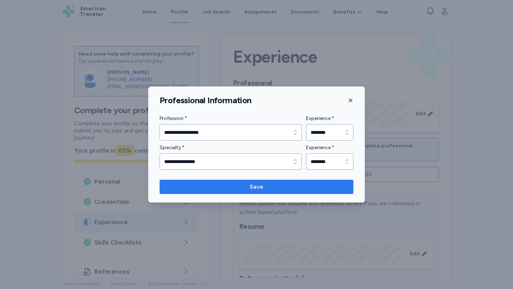
click at [324, 188] on span "Save" at bounding box center [256, 187] width 182 height 9
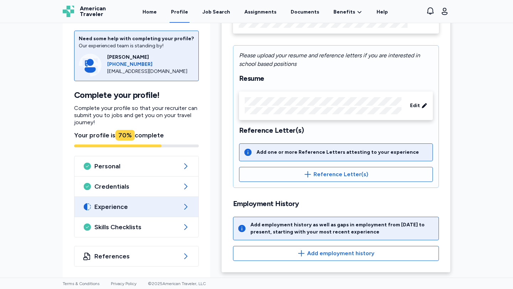
scroll to position [99, 0]
click at [247, 154] on icon at bounding box center [247, 152] width 7 height 7
click at [245, 151] on icon at bounding box center [247, 152] width 7 height 7
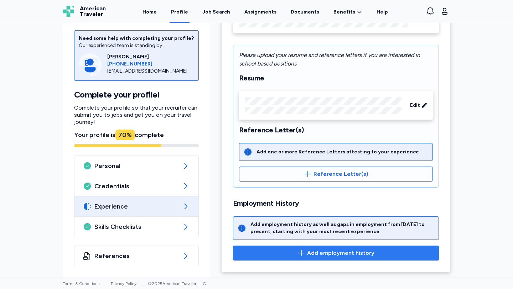
click at [331, 256] on span "Add employment history" at bounding box center [340, 253] width 67 height 9
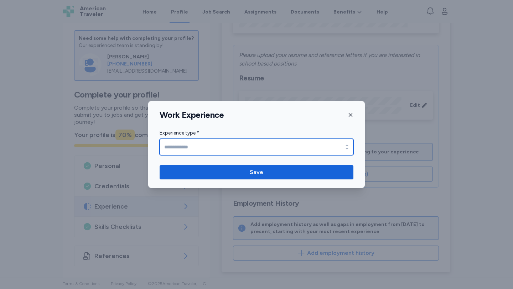
click at [273, 144] on input "Experience type *" at bounding box center [257, 147] width 194 height 16
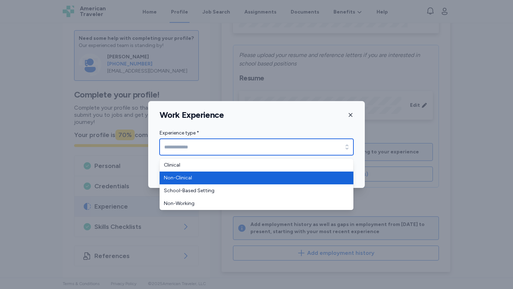
type input "**********"
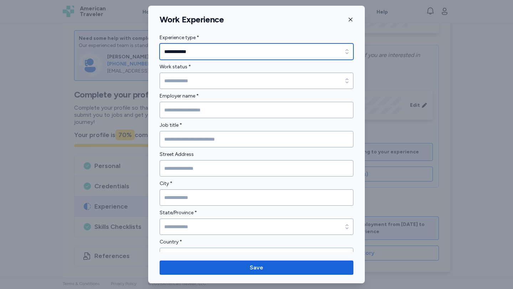
drag, startPoint x: 260, startPoint y: 173, endPoint x: 261, endPoint y: 166, distance: 8.0
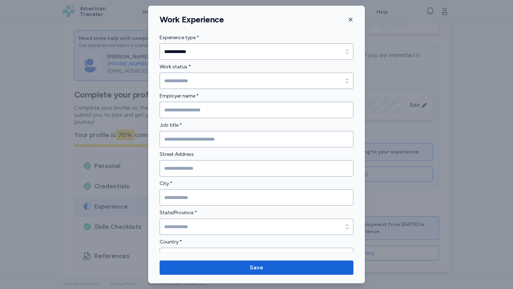
click at [374, 167] on div at bounding box center [256, 144] width 513 height 289
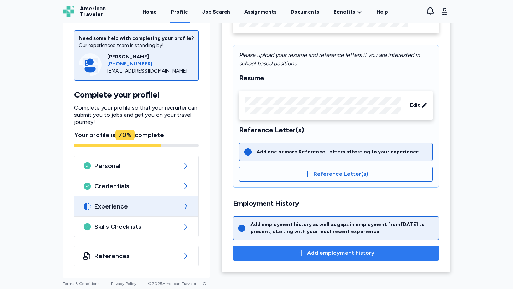
click at [343, 258] on button "Add employment history" at bounding box center [336, 253] width 206 height 15
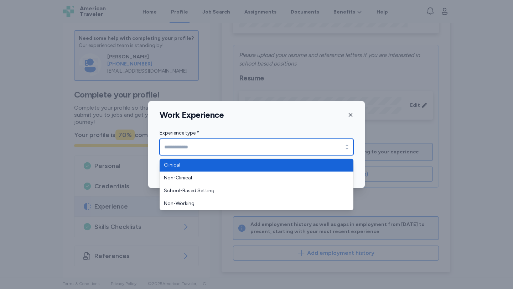
drag, startPoint x: 302, startPoint y: 141, endPoint x: 295, endPoint y: 140, distance: 7.6
click at [302, 141] on input "Experience type *" at bounding box center [257, 147] width 194 height 16
type input "********"
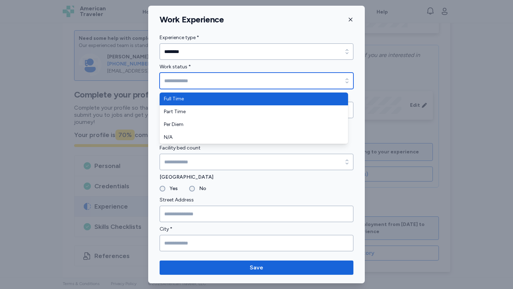
click at [233, 85] on input "Work status *" at bounding box center [257, 81] width 194 height 16
type input "*********"
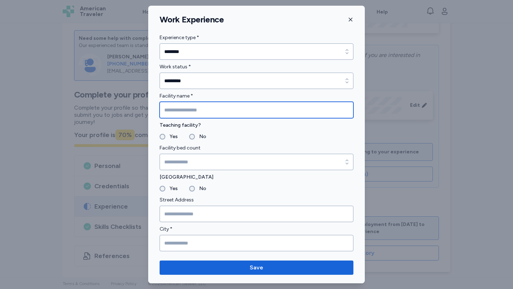
click at [224, 109] on input "Facility name *" at bounding box center [257, 110] width 194 height 16
type input "**********"
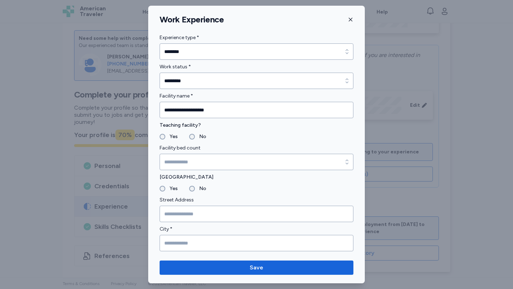
click at [171, 139] on label "Yes" at bounding box center [171, 136] width 12 height 9
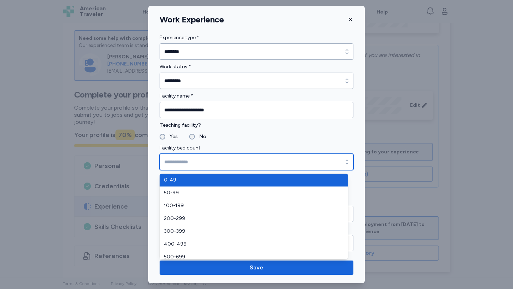
click at [183, 157] on input "Facility bed count" at bounding box center [257, 162] width 194 height 16
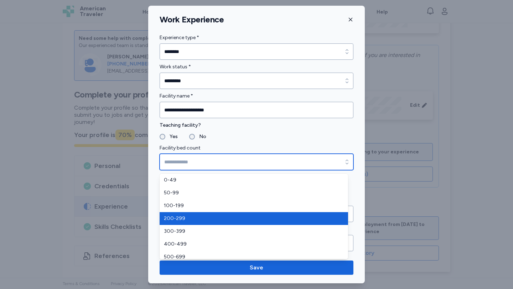
type input "*******"
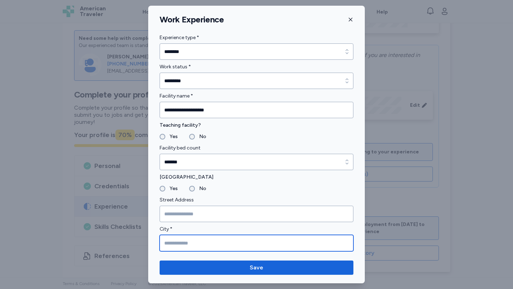
click at [200, 245] on input "City *" at bounding box center [257, 243] width 194 height 16
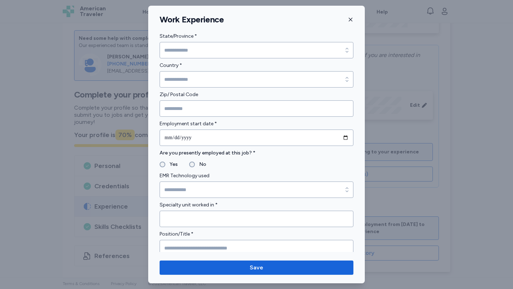
scroll to position [217, 0]
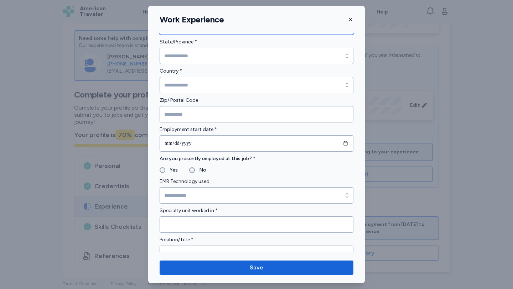
type input "*******"
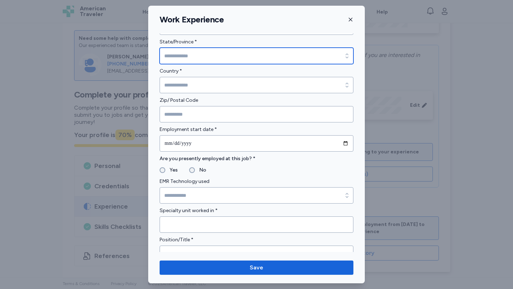
click at [218, 56] on input "State/Province *" at bounding box center [257, 56] width 194 height 16
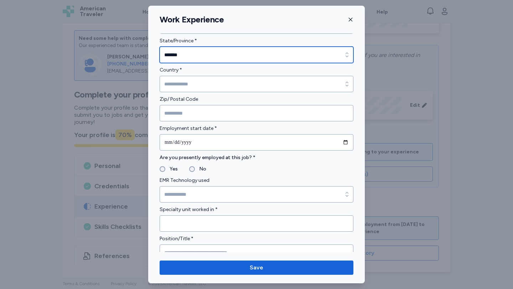
scroll to position [218, 0]
type input "*******"
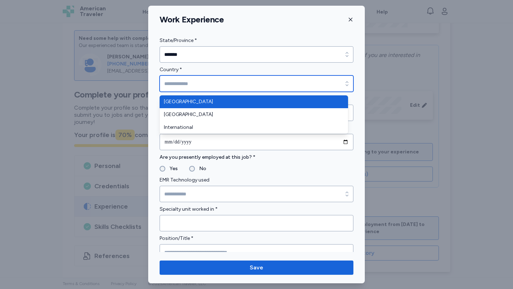
click at [171, 85] on input "Country *" at bounding box center [257, 83] width 194 height 16
type input "**********"
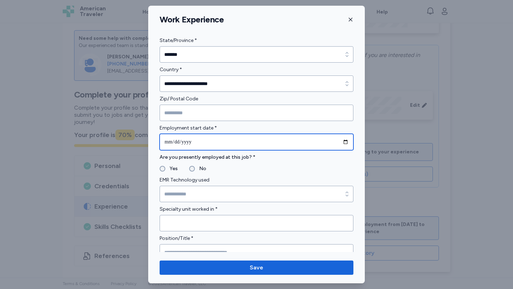
click at [338, 141] on input "date" at bounding box center [257, 142] width 194 height 16
type input "**********"
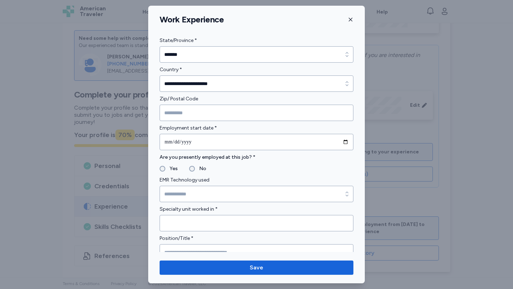
click at [160, 171] on div "**********" at bounding box center [256, 242] width 217 height 852
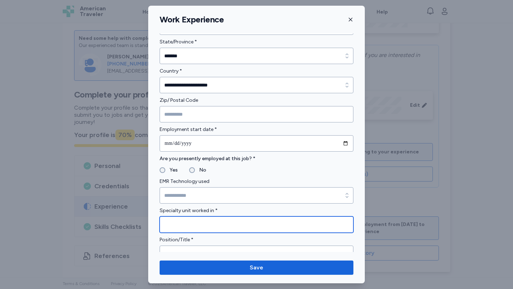
click at [200, 222] on input "Specialty unit worked in *" at bounding box center [257, 225] width 194 height 16
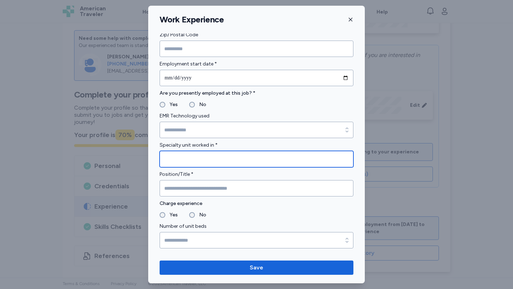
scroll to position [312, 0]
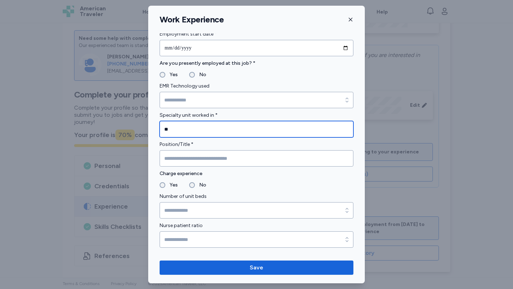
type input "**"
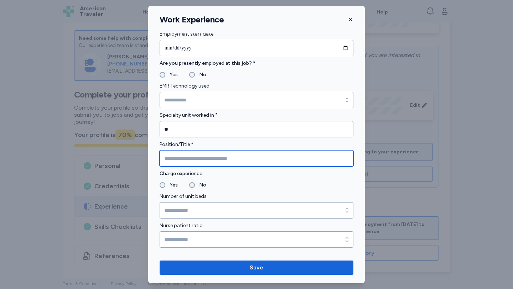
click at [210, 161] on input "Position/Title *" at bounding box center [257, 158] width 194 height 16
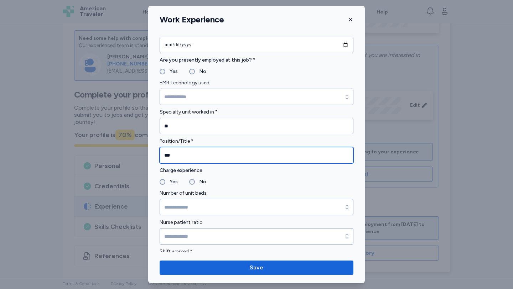
scroll to position [316, 0]
type input "*"
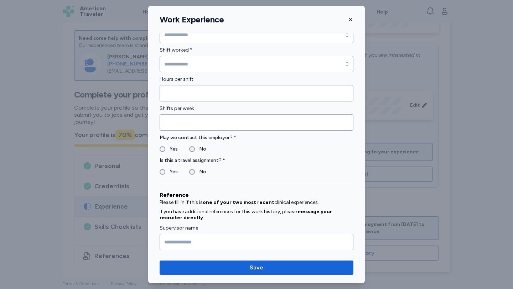
scroll to position [519, 0]
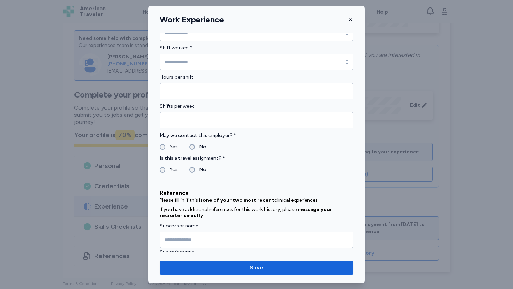
type input "**********"
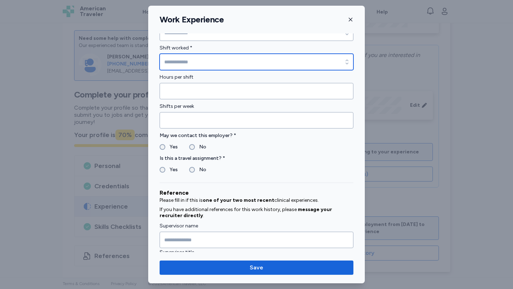
click at [211, 68] on input "Shift worked *" at bounding box center [257, 62] width 194 height 16
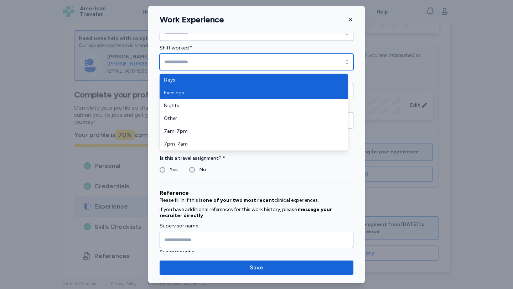
type input "****"
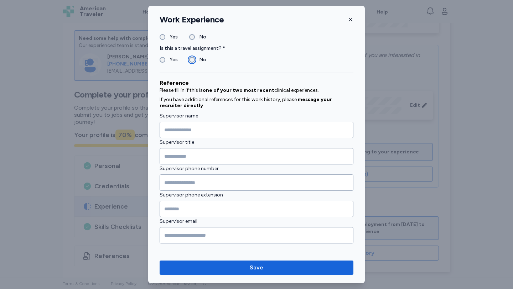
scroll to position [633, 0]
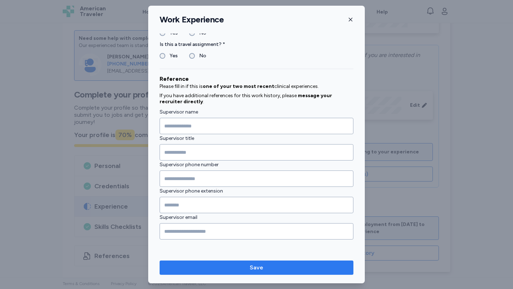
click at [298, 264] on span "Save" at bounding box center [256, 268] width 182 height 9
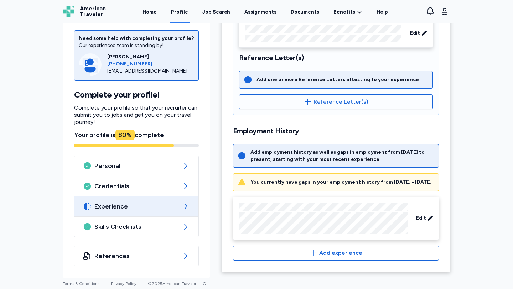
scroll to position [176, 0]
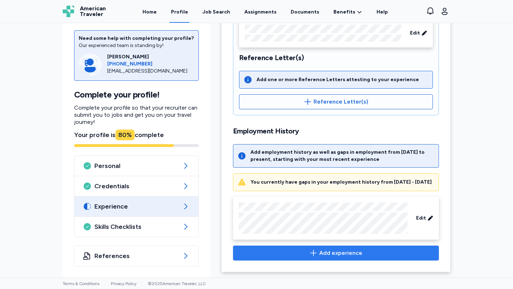
click at [350, 252] on span "Add experience" at bounding box center [340, 253] width 43 height 9
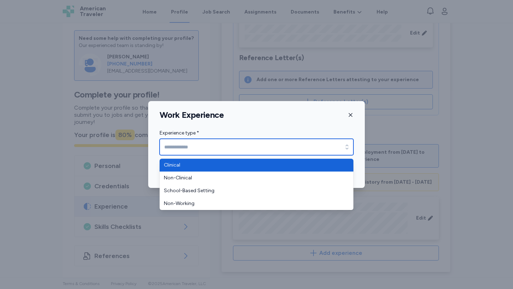
click at [321, 145] on input "Experience type *" at bounding box center [257, 147] width 194 height 16
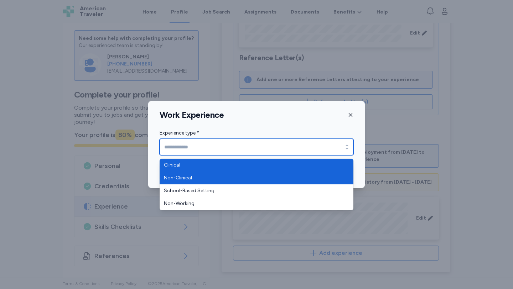
type input "********"
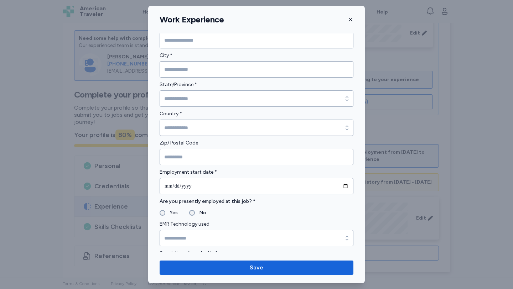
scroll to position [0, 0]
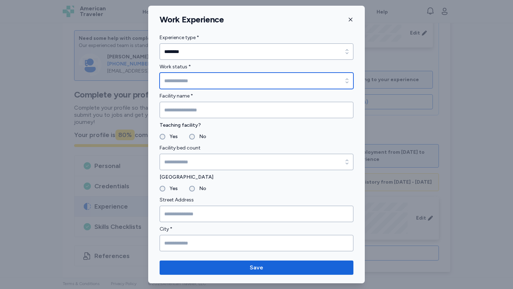
click at [214, 85] on input "Work status *" at bounding box center [257, 81] width 194 height 16
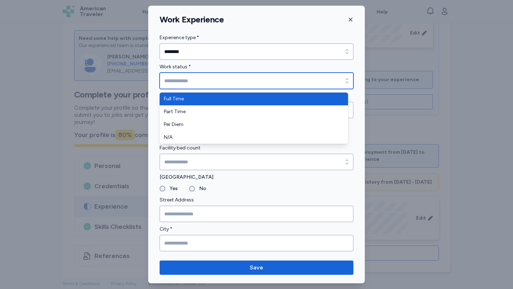
type input "*********"
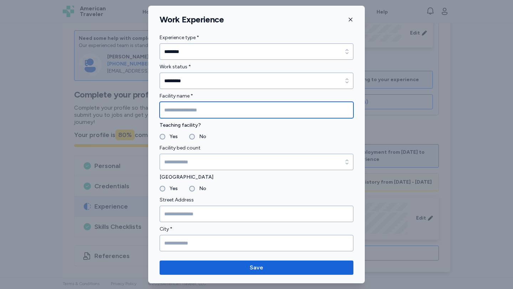
click at [211, 105] on input "Facility name *" at bounding box center [257, 110] width 194 height 16
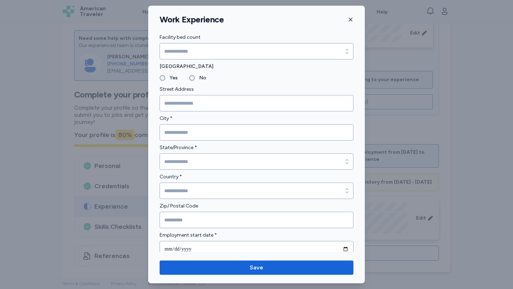
scroll to position [114, 0]
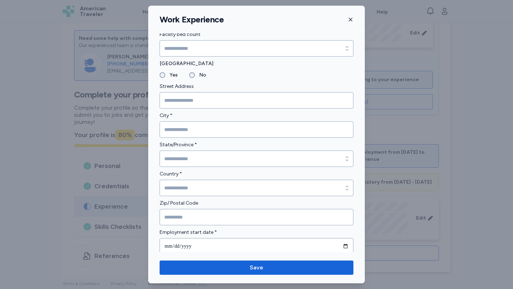
type input "**********"
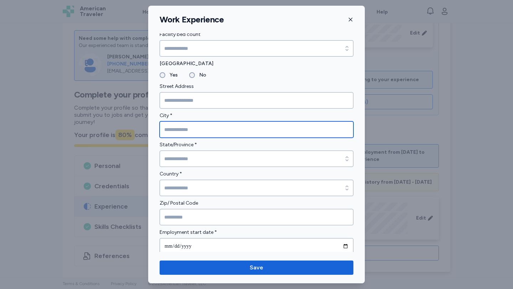
click at [190, 127] on input "City *" at bounding box center [257, 129] width 194 height 16
type input "**********"
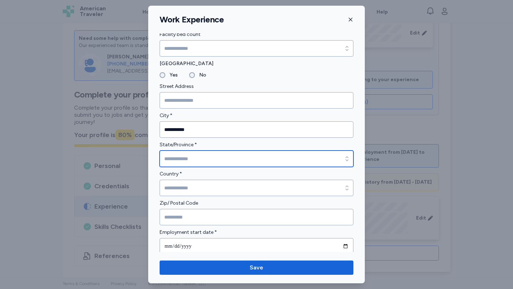
click at [186, 157] on input "State/Province *" at bounding box center [257, 159] width 194 height 16
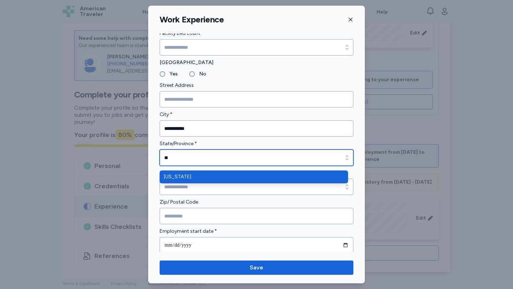
scroll to position [115, 0]
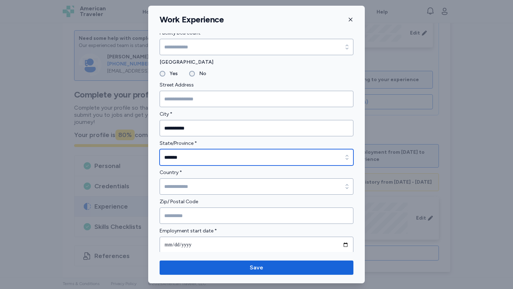
type input "*******"
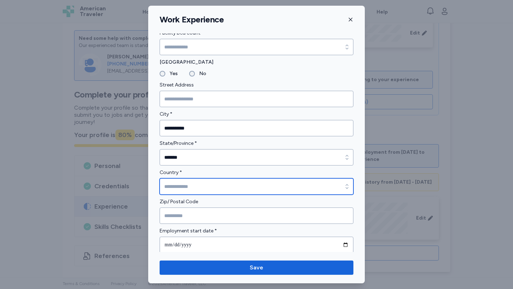
click at [200, 178] on input "Country *" at bounding box center [257, 186] width 194 height 16
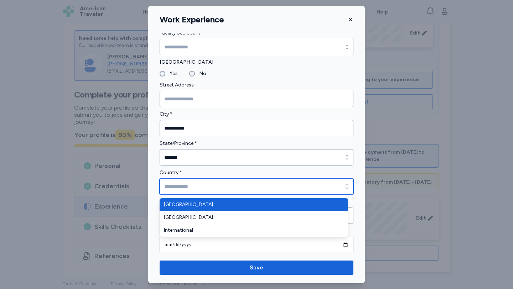
type input "**********"
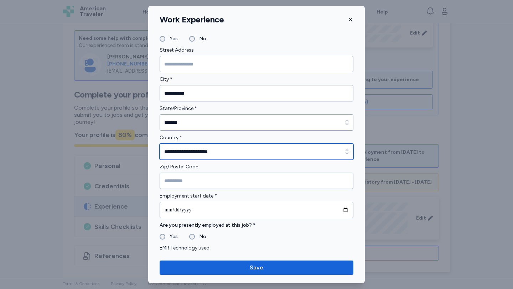
scroll to position [227, 0]
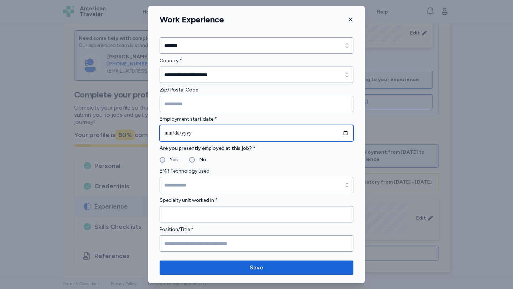
click at [339, 133] on input "date" at bounding box center [257, 133] width 194 height 16
type input "**********"
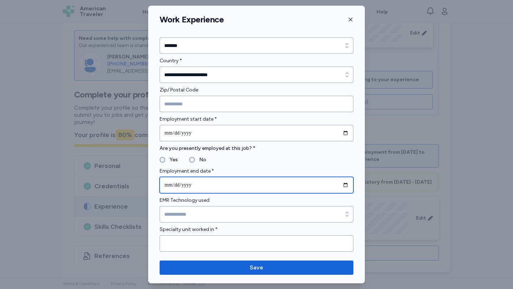
click at [340, 182] on input "date" at bounding box center [257, 185] width 194 height 16
type input "**********"
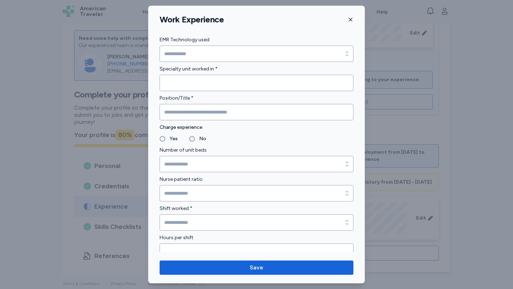
scroll to position [348, 0]
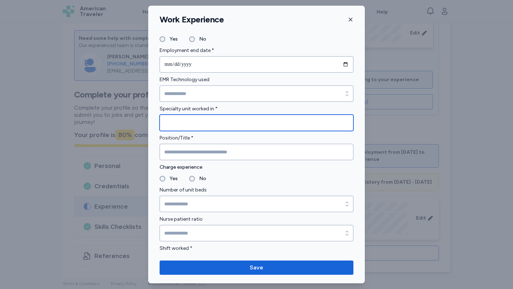
click at [258, 118] on input "Specialty unit worked in *" at bounding box center [257, 123] width 194 height 16
type input "**"
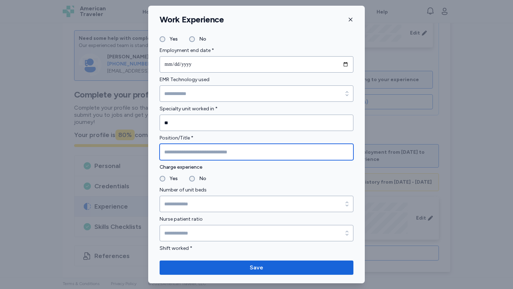
click at [188, 153] on input "Position/Title *" at bounding box center [257, 152] width 194 height 16
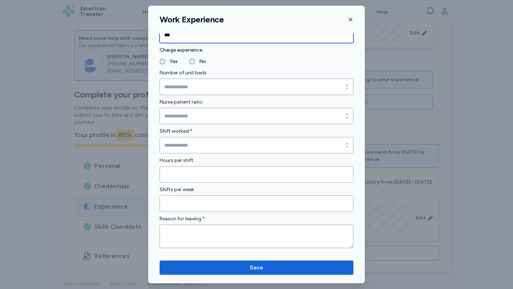
scroll to position [474, 0]
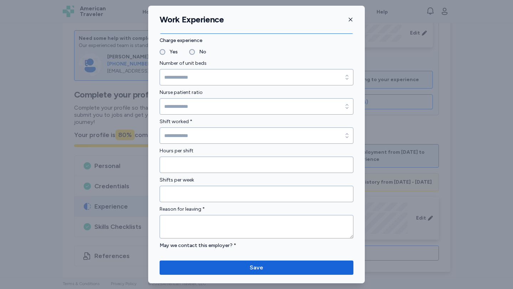
type input "***"
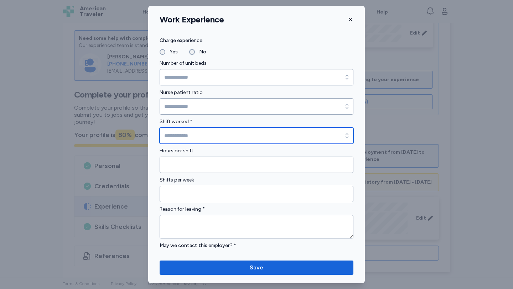
click at [186, 136] on input "Shift worked *" at bounding box center [257, 135] width 194 height 16
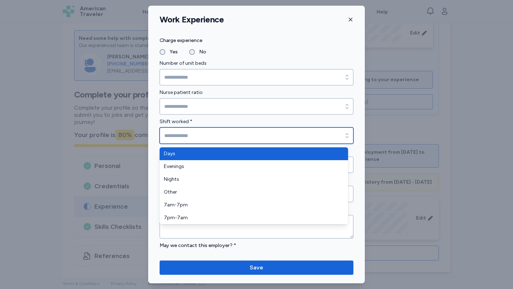
type input "****"
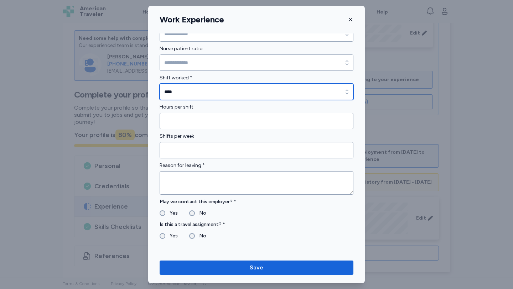
scroll to position [519, 0]
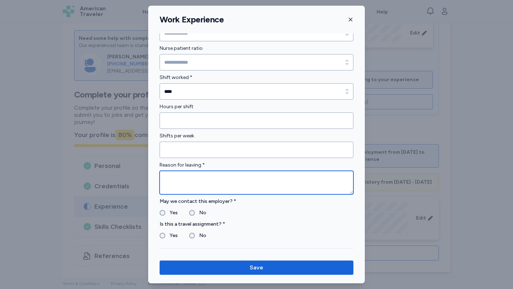
click at [224, 183] on textarea at bounding box center [257, 183] width 194 height 24
type textarea "*"
type textarea "**********"
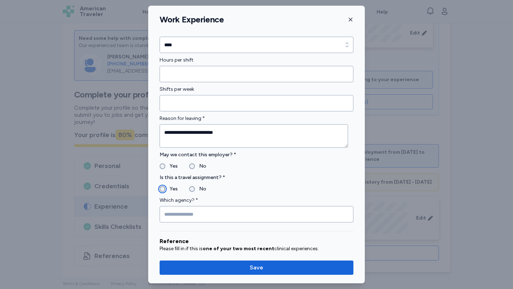
scroll to position [567, 0]
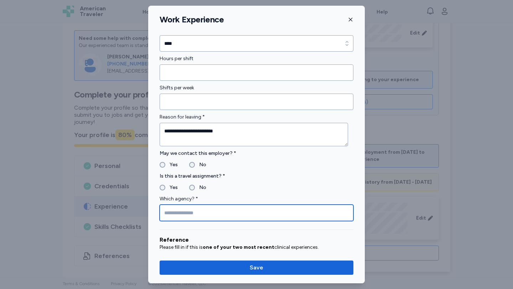
click at [176, 209] on input "Which agency? *" at bounding box center [257, 213] width 194 height 16
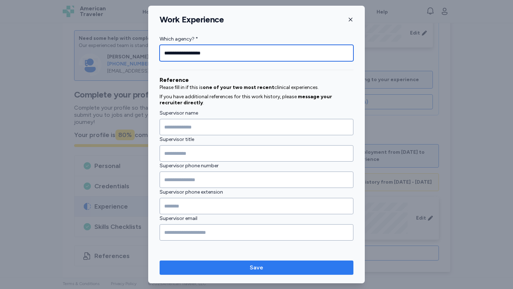
type input "**********"
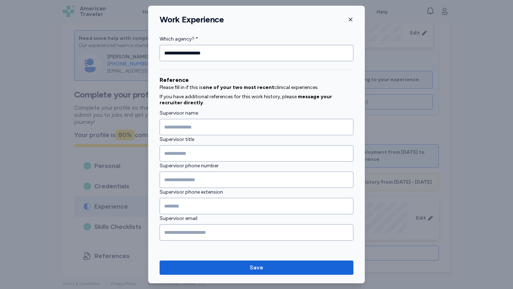
drag, startPoint x: 260, startPoint y: 263, endPoint x: 254, endPoint y: 248, distance: 16.5
click at [260, 263] on button "Save" at bounding box center [257, 268] width 194 height 14
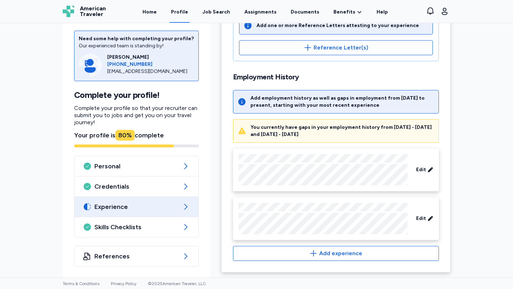
scroll to position [225, 0]
click at [425, 209] on div "Edit" at bounding box center [337, 218] width 197 height 31
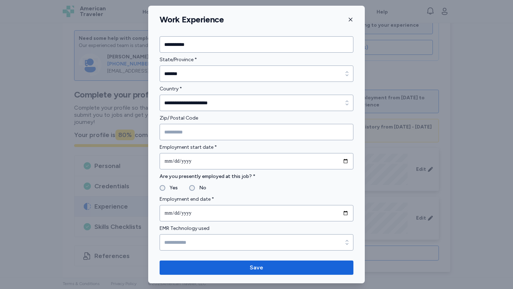
scroll to position [201, 0]
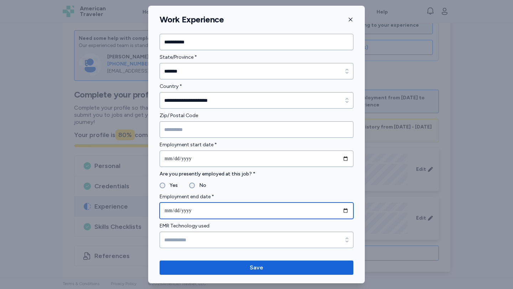
click at [335, 212] on input "**********" at bounding box center [257, 211] width 194 height 16
click at [340, 212] on input "**********" at bounding box center [257, 211] width 194 height 16
type input "**********"
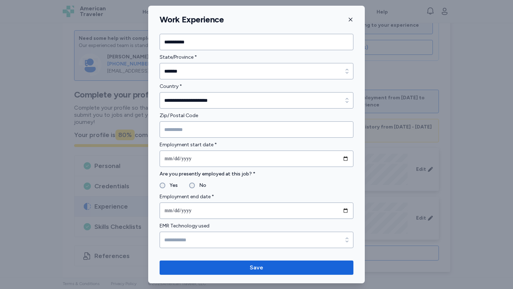
drag, startPoint x: 217, startPoint y: 252, endPoint x: 225, endPoint y: 260, distance: 10.6
click at [218, 254] on div "**********" at bounding box center [256, 145] width 217 height 278
click at [226, 261] on button "Save" at bounding box center [257, 268] width 194 height 14
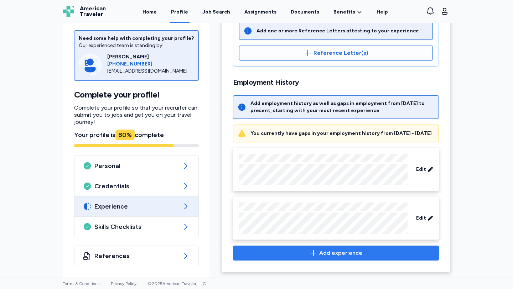
click at [349, 258] on button "Add experience" at bounding box center [336, 253] width 206 height 15
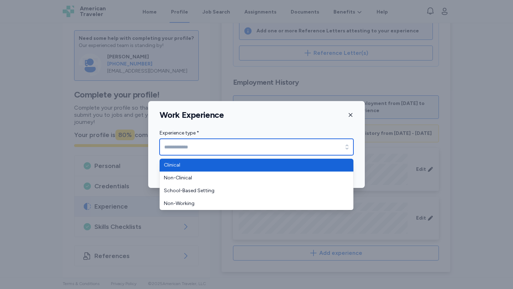
click at [230, 150] on input "Experience type *" at bounding box center [257, 147] width 194 height 16
type input "********"
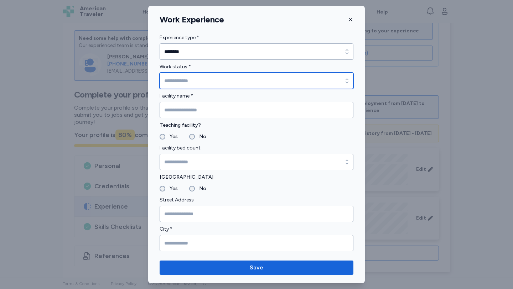
click at [203, 75] on input "Work status *" at bounding box center [257, 81] width 194 height 16
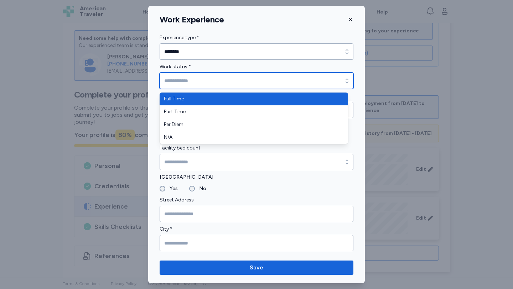
type input "*********"
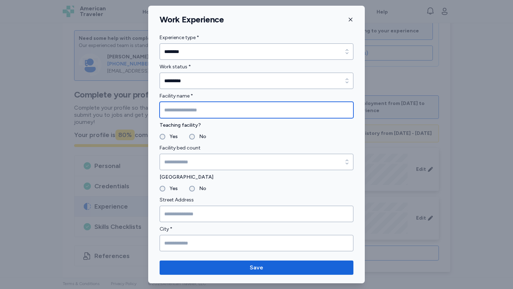
click at [202, 109] on input "Facility name *" at bounding box center [257, 110] width 194 height 16
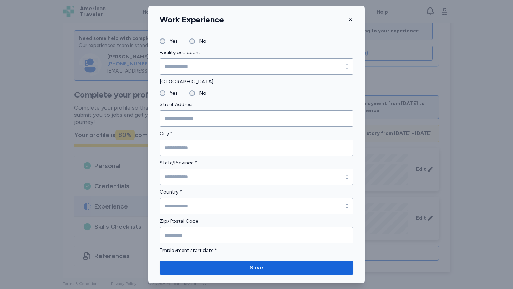
scroll to position [97, 0]
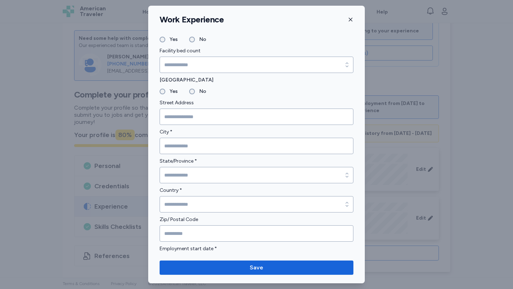
type input "**********"
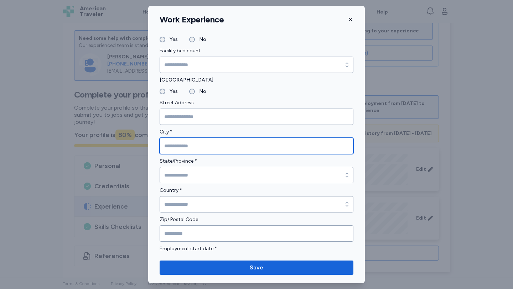
click at [190, 150] on input "City *" at bounding box center [257, 146] width 194 height 16
type input "**********"
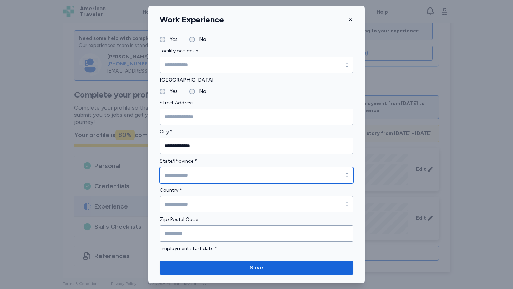
click at [197, 170] on input "State/Province *" at bounding box center [257, 175] width 194 height 16
type input "*******"
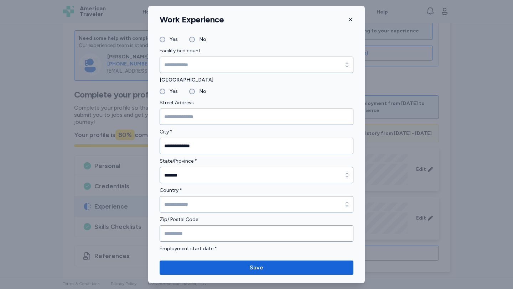
click at [209, 196] on div "Country *" at bounding box center [257, 199] width 194 height 26
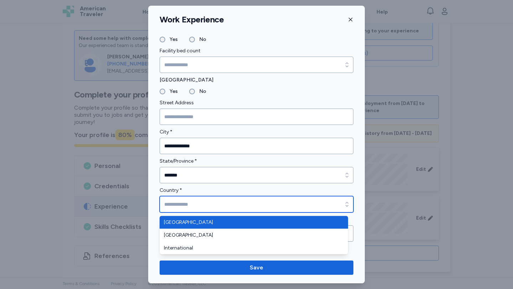
click at [209, 202] on input "Country *" at bounding box center [257, 204] width 194 height 16
type input "**********"
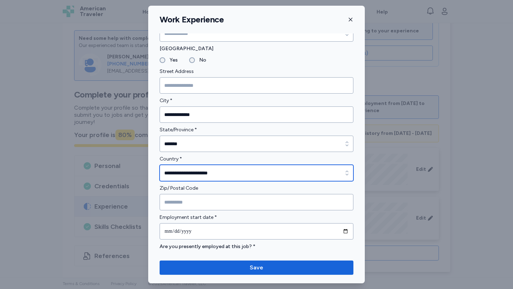
scroll to position [223, 0]
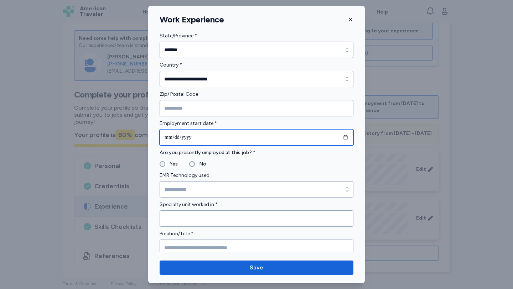
click at [339, 137] on input "date" at bounding box center [257, 137] width 194 height 16
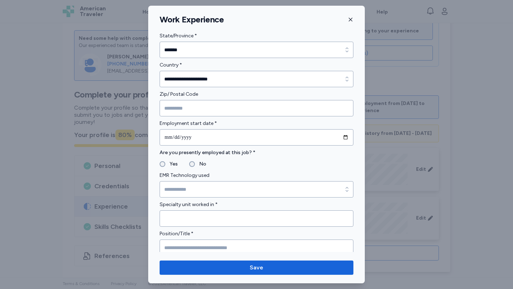
type input "**********"
click at [254, 169] on form "**********" at bounding box center [257, 250] width 194 height 821
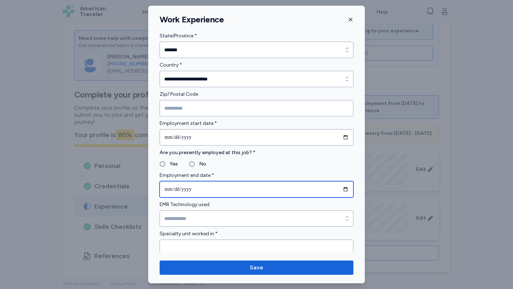
click at [338, 188] on input "date" at bounding box center [257, 189] width 194 height 16
type input "**********"
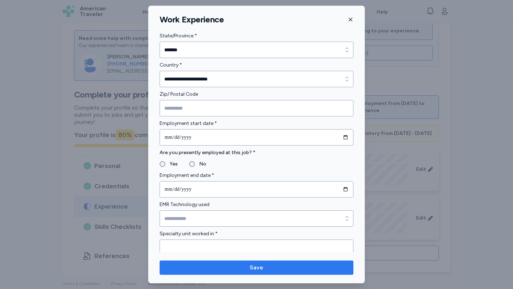
click at [311, 271] on span "Save" at bounding box center [256, 268] width 182 height 9
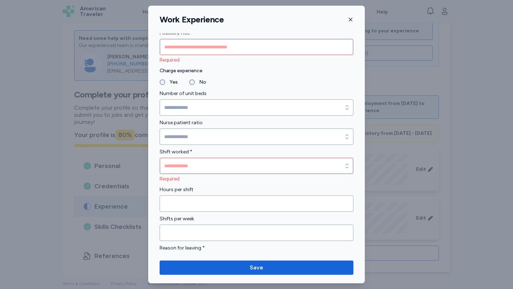
scroll to position [461, 0]
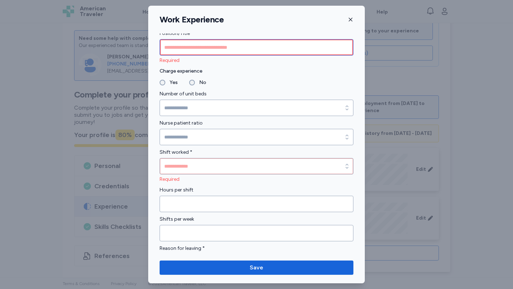
click at [195, 48] on input "Position/Title *" at bounding box center [257, 47] width 194 height 16
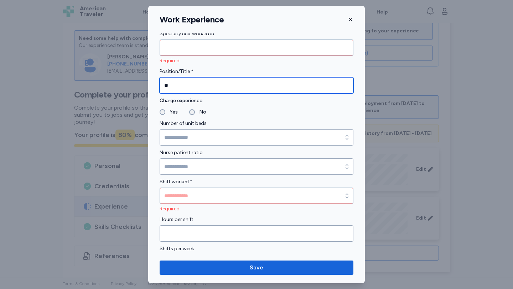
scroll to position [422, 0]
type input "*"
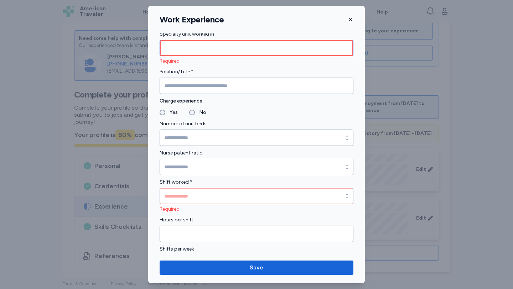
click at [174, 47] on input "Specialty unit worked in *" at bounding box center [257, 48] width 194 height 16
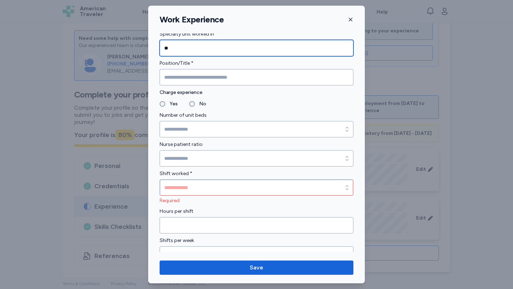
type input "**"
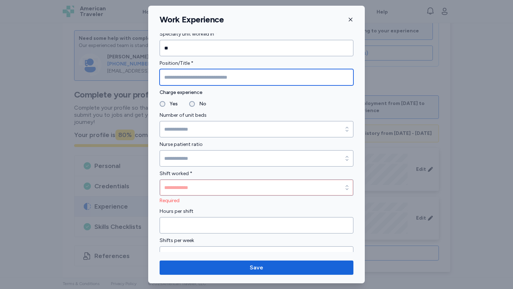
click at [187, 75] on input "Position/Title *" at bounding box center [257, 77] width 194 height 16
type input "***"
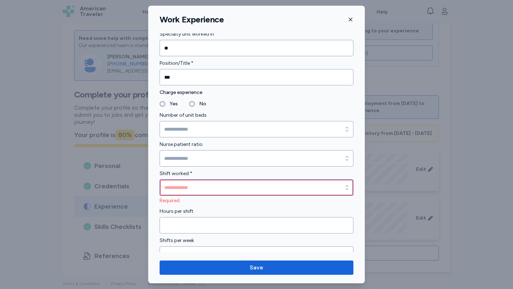
click at [189, 184] on input "Shift worked *" at bounding box center [257, 187] width 194 height 16
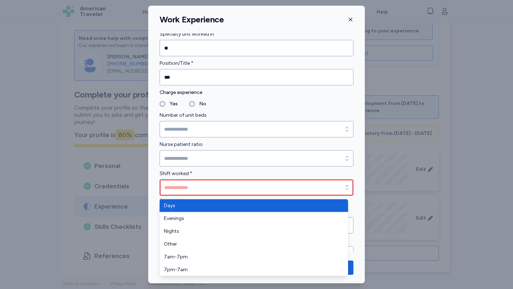
type input "****"
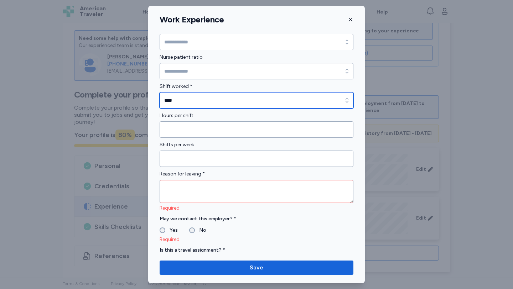
scroll to position [511, 0]
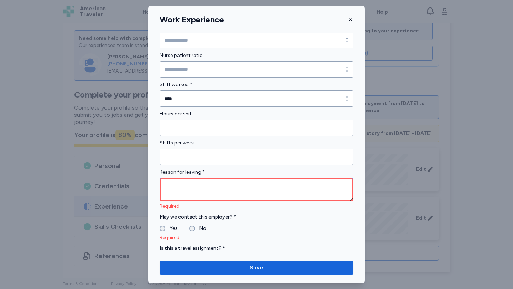
click at [215, 179] on textarea at bounding box center [257, 190] width 194 height 24
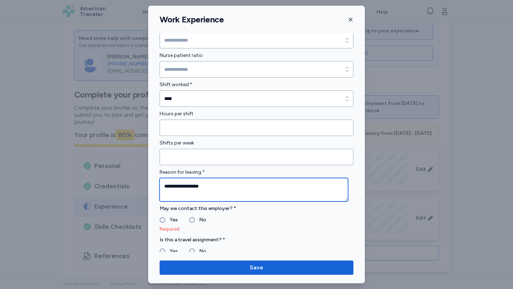
type textarea "**********"
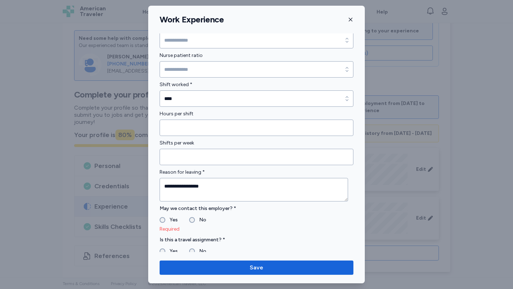
click at [169, 216] on label "Yes" at bounding box center [171, 220] width 12 height 9
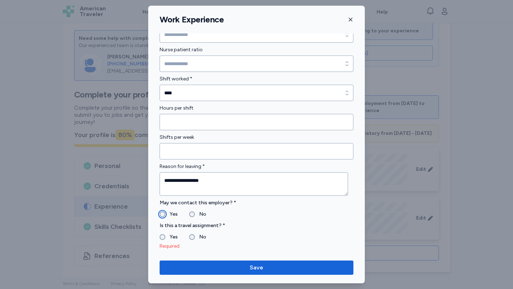
scroll to position [524, 0]
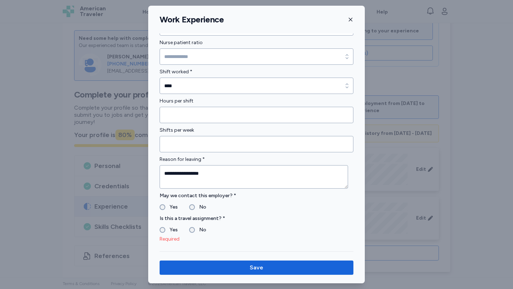
click at [195, 229] on label "No" at bounding box center [200, 230] width 11 height 9
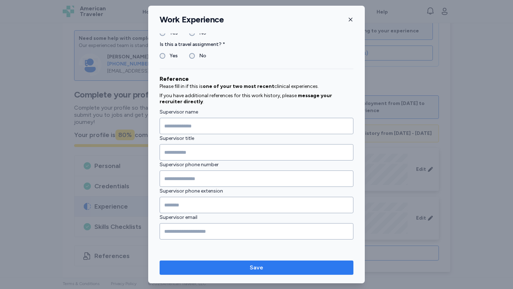
click at [229, 261] on button "Save" at bounding box center [257, 268] width 194 height 14
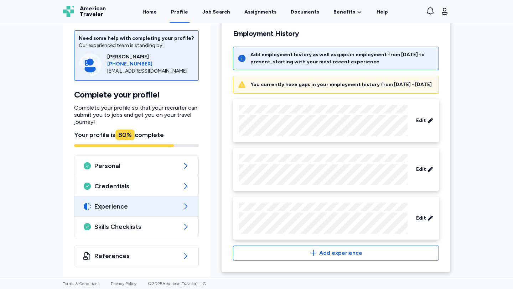
scroll to position [274, 0]
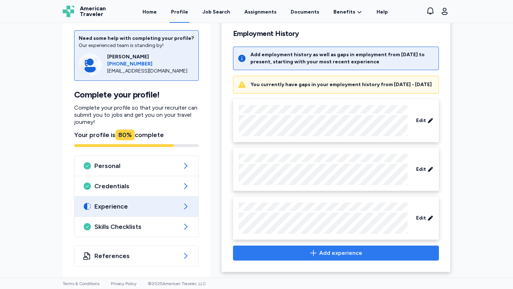
click at [323, 251] on span "Add experience" at bounding box center [340, 253] width 43 height 9
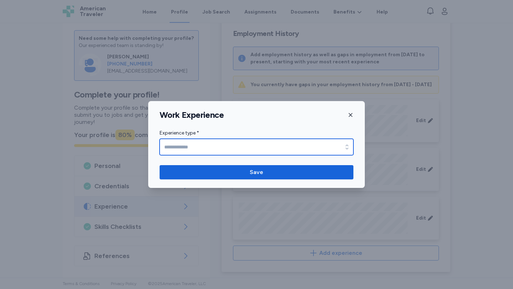
click at [278, 145] on input "Experience type *" at bounding box center [257, 147] width 194 height 16
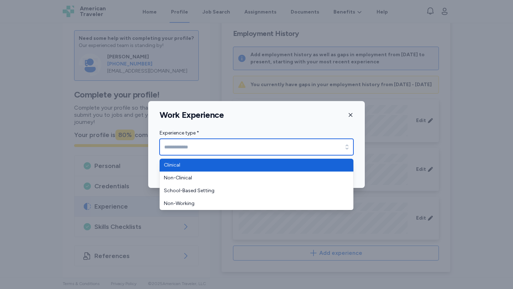
type input "********"
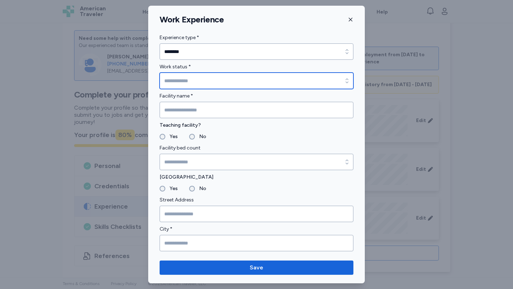
click at [241, 77] on input "Work status *" at bounding box center [257, 81] width 194 height 16
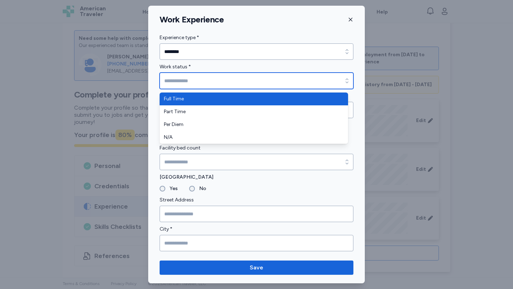
type input "*********"
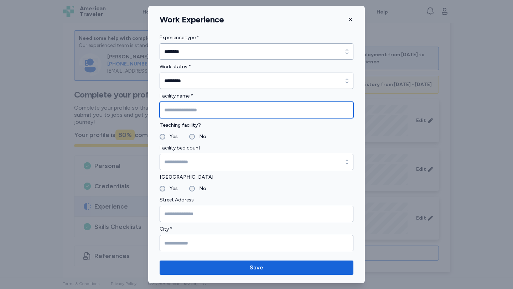
click at [217, 107] on input "Facility name *" at bounding box center [257, 110] width 194 height 16
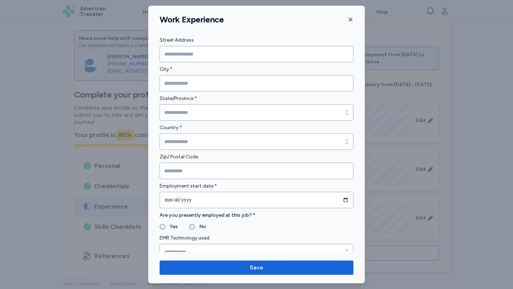
scroll to position [171, 0]
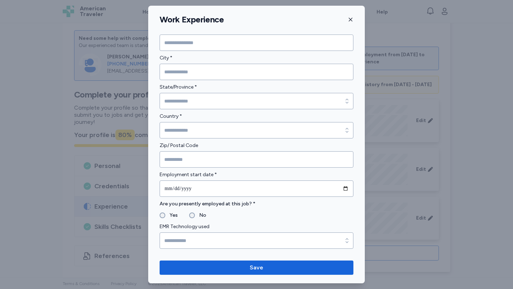
type input "**********"
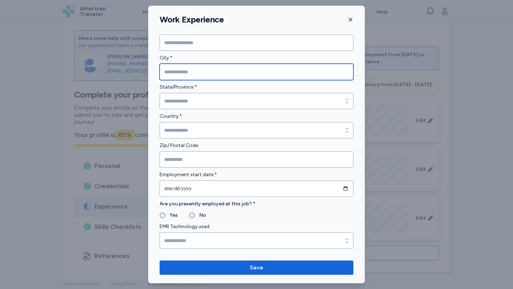
click at [198, 70] on input "City *" at bounding box center [257, 72] width 194 height 16
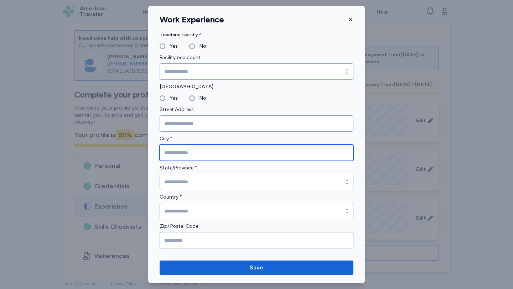
scroll to position [97, 0]
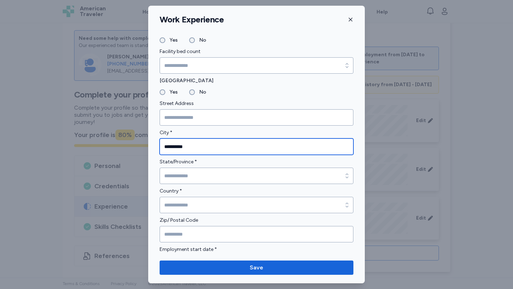
type input "**********"
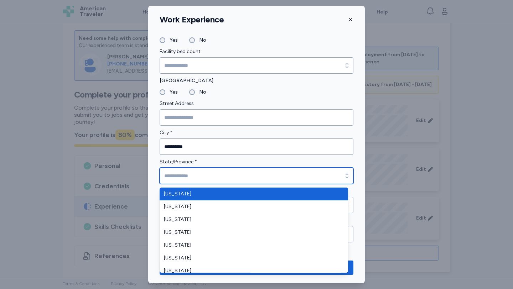
click at [217, 175] on input "State/Province *" at bounding box center [257, 176] width 194 height 16
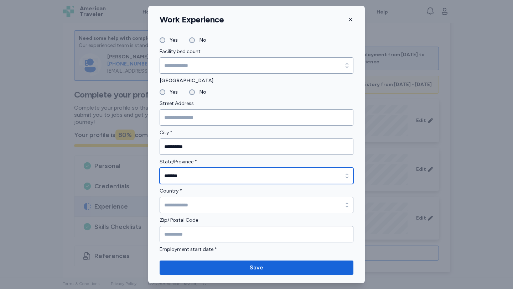
type input "*******"
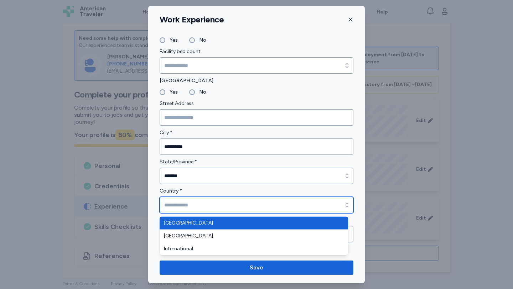
click at [209, 203] on input "Country *" at bounding box center [257, 205] width 194 height 16
type input "**********"
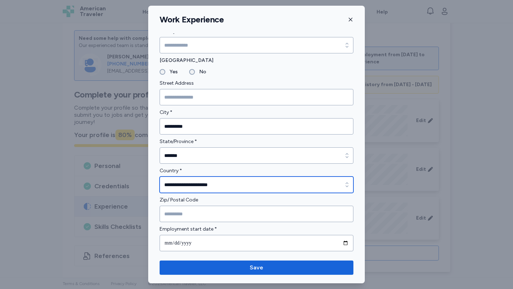
scroll to position [292, 0]
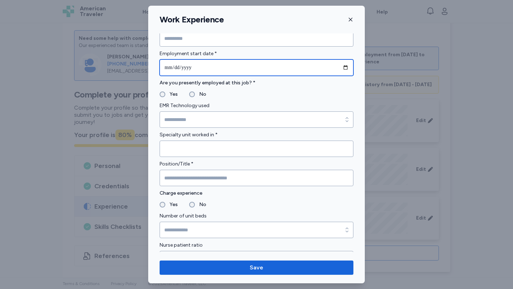
click at [336, 66] on input "date" at bounding box center [257, 67] width 194 height 16
click at [339, 67] on input "date" at bounding box center [257, 67] width 194 height 16
type input "**********"
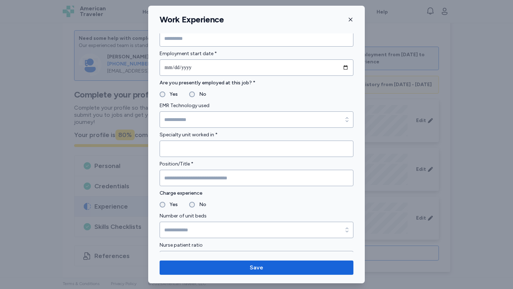
click at [199, 97] on label "No" at bounding box center [200, 94] width 11 height 9
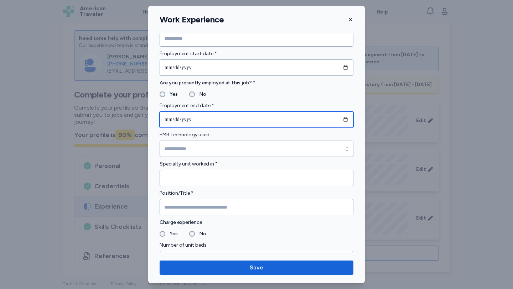
click at [208, 117] on input "date" at bounding box center [257, 119] width 194 height 16
click at [339, 119] on input "date" at bounding box center [257, 119] width 194 height 16
type input "**********"
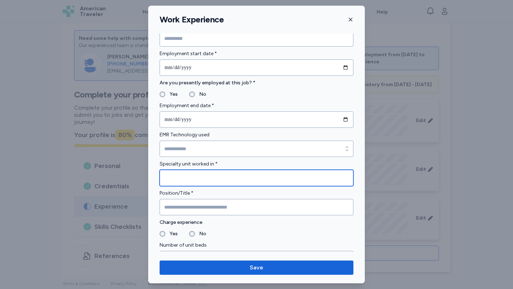
drag, startPoint x: 211, startPoint y: 183, endPoint x: 207, endPoint y: 183, distance: 4.6
click at [211, 183] on input "Specialty unit worked in *" at bounding box center [257, 178] width 194 height 16
type input "**"
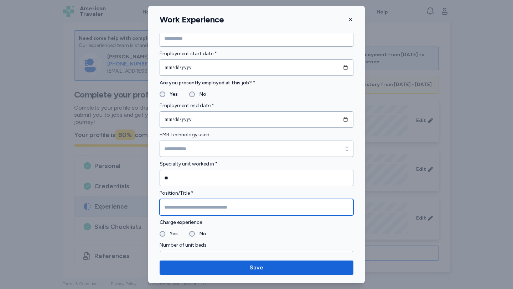
click at [215, 209] on input "Position/Title *" at bounding box center [257, 207] width 194 height 16
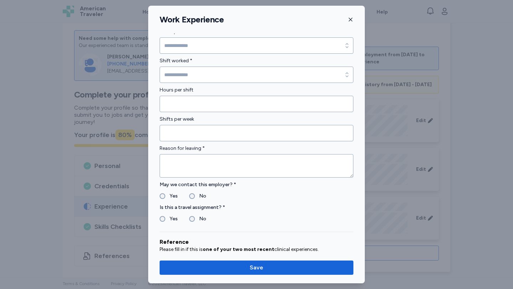
scroll to position [497, 0]
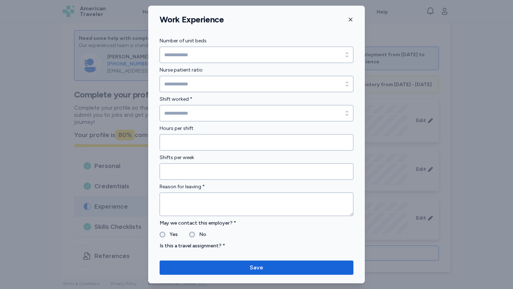
type input "***"
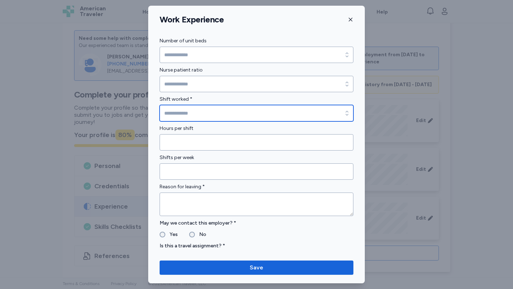
click at [219, 112] on input "Shift worked *" at bounding box center [257, 113] width 194 height 16
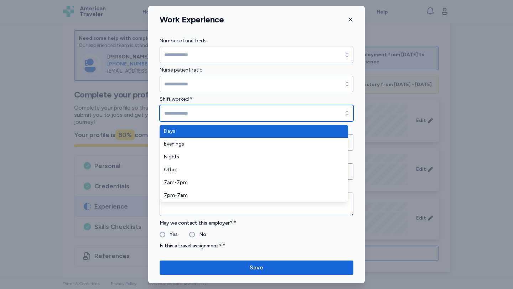
type input "****"
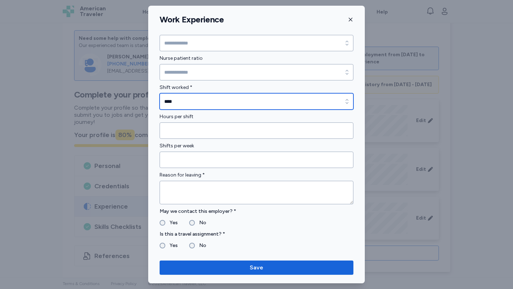
scroll to position [509, 0]
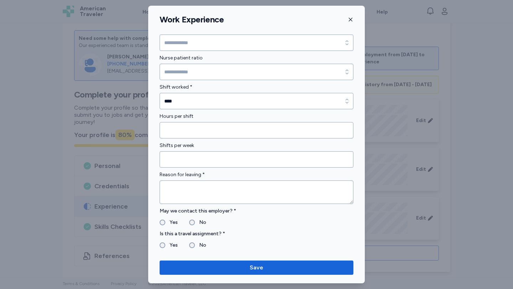
click at [166, 222] on label "Yes" at bounding box center [171, 222] width 12 height 9
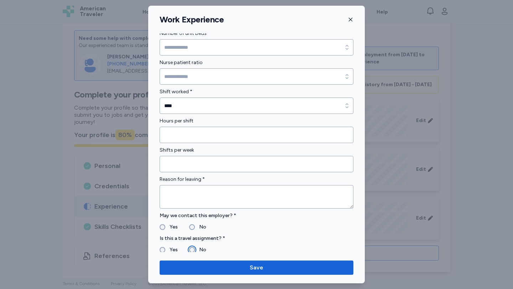
scroll to position [504, 0]
click at [246, 261] on button "Save" at bounding box center [257, 268] width 194 height 14
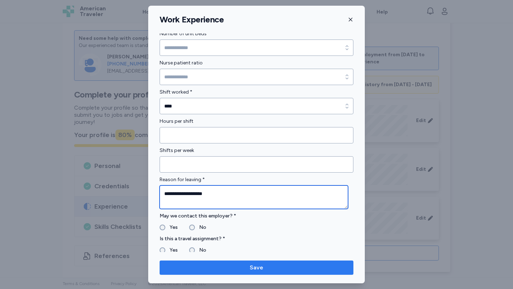
type textarea "**********"
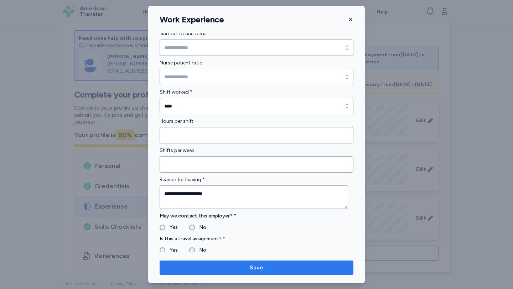
click at [316, 263] on button "Save" at bounding box center [257, 268] width 194 height 14
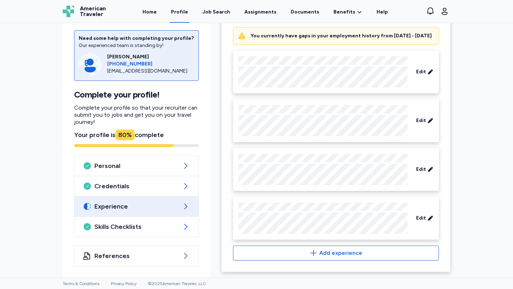
scroll to position [323, 0]
click at [427, 217] on icon at bounding box center [430, 218] width 6 height 7
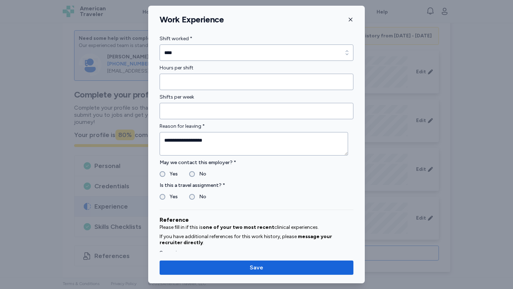
scroll to position [194, 0]
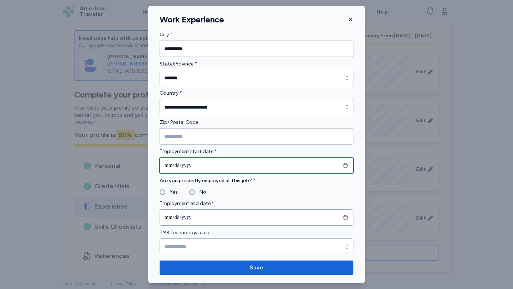
click at [340, 163] on input "**********" at bounding box center [257, 165] width 194 height 16
type input "**********"
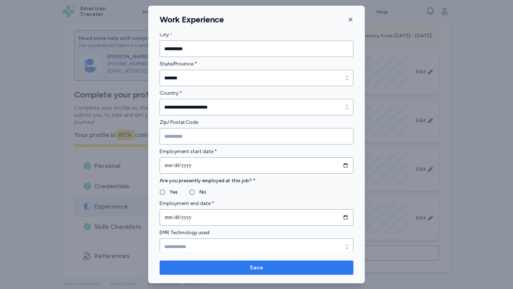
click at [244, 263] on button "Save" at bounding box center [257, 268] width 194 height 14
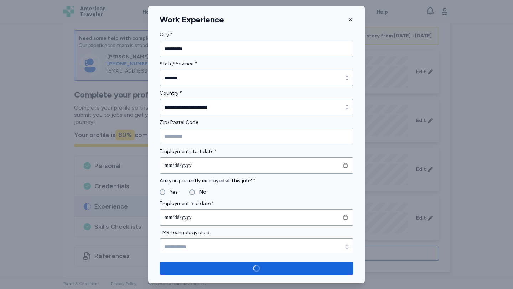
scroll to position [266, 0]
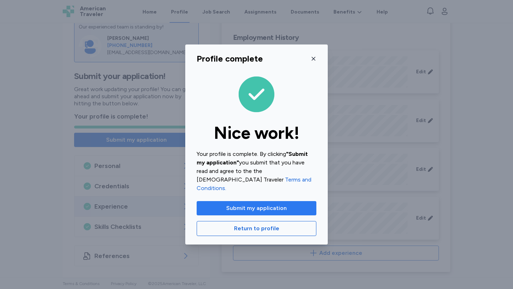
click at [248, 207] on span "Submit my application" at bounding box center [256, 208] width 61 height 9
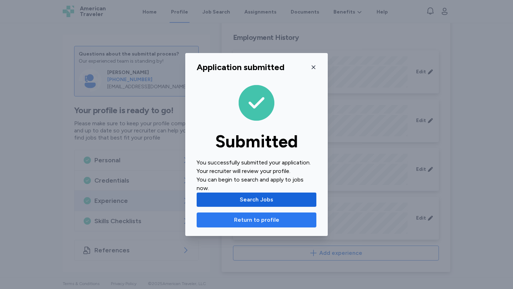
click at [264, 216] on span "Return to profile" at bounding box center [256, 220] width 45 height 9
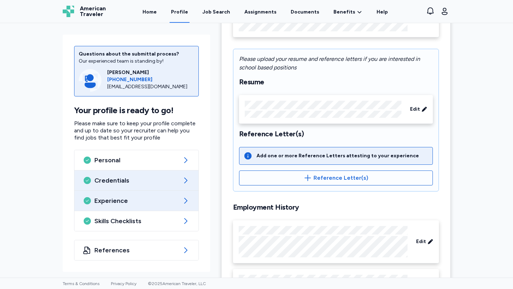
scroll to position [0, 0]
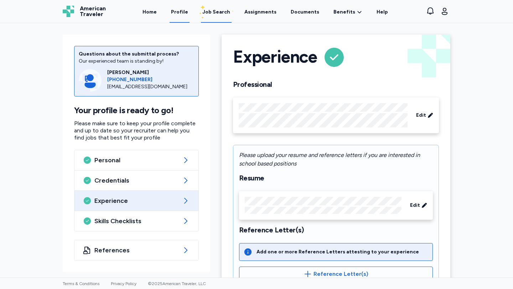
click at [217, 13] on div "Job Search" at bounding box center [216, 12] width 28 height 7
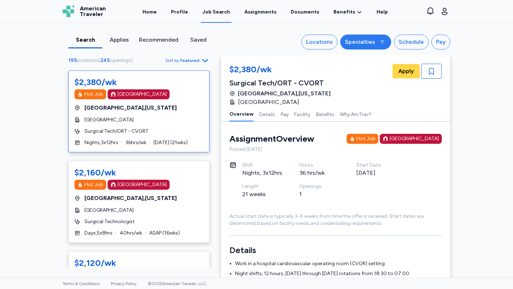
click at [366, 44] on div "Specialties" at bounding box center [360, 42] width 30 height 9
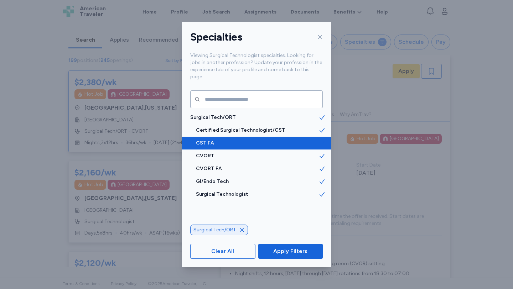
click at [297, 140] on span "CST FA" at bounding box center [257, 143] width 123 height 7
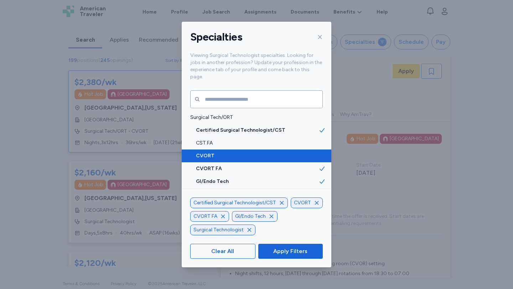
click at [298, 152] on span "CVORT" at bounding box center [257, 155] width 123 height 7
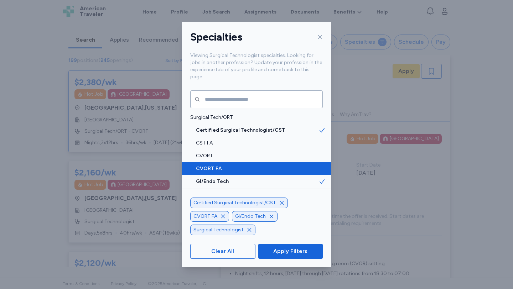
click at [299, 162] on div "CVORT FA" at bounding box center [257, 168] width 150 height 13
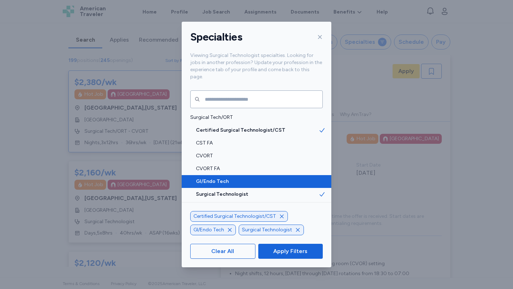
click at [298, 175] on div "GI/Endo Tech" at bounding box center [257, 181] width 150 height 13
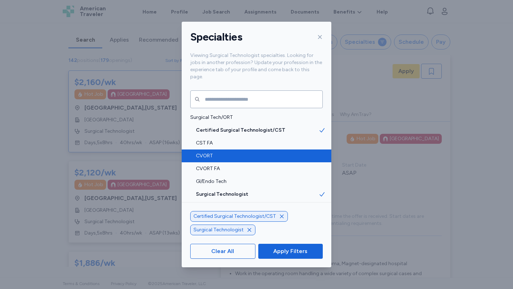
scroll to position [1, 0]
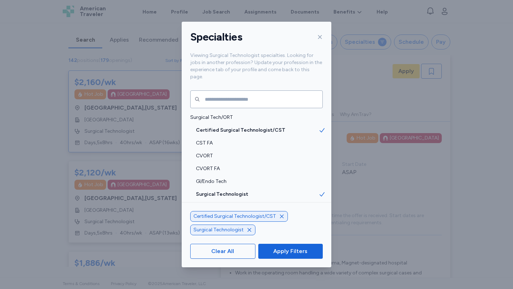
click at [284, 251] on span "Apply Filters" at bounding box center [290, 251] width 34 height 9
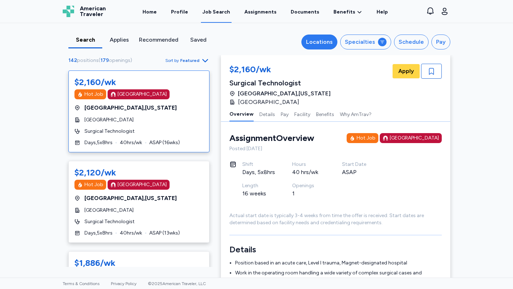
click at [319, 42] on div "Locations" at bounding box center [319, 42] width 27 height 9
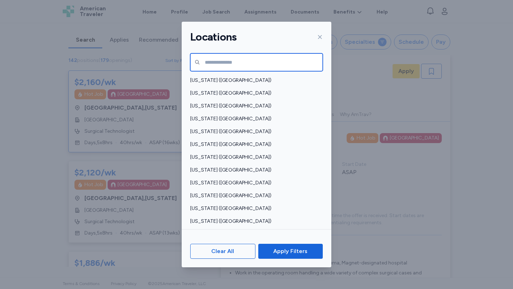
click at [271, 63] on input "text" at bounding box center [256, 62] width 132 height 18
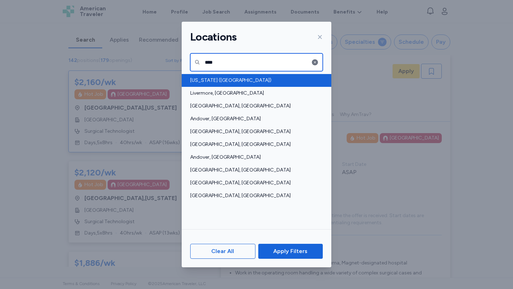
type input "****"
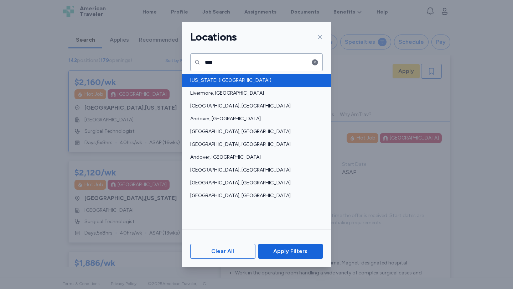
click at [253, 76] on div "[US_STATE] ([GEOGRAPHIC_DATA])" at bounding box center [257, 80] width 150 height 13
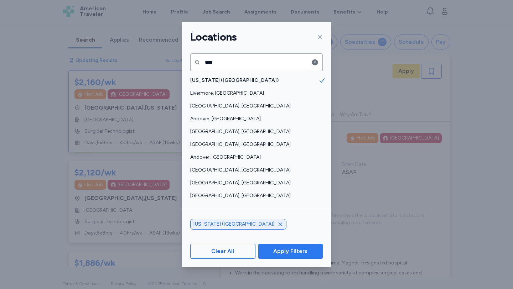
click at [295, 245] on button "Apply Filters" at bounding box center [290, 251] width 64 height 15
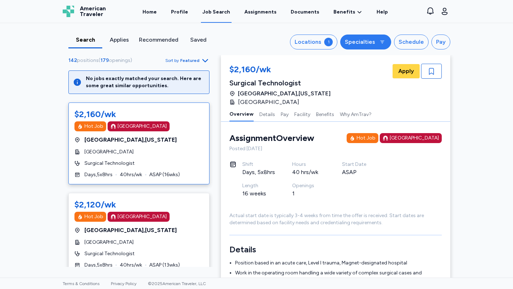
click at [366, 43] on div "Specialties" at bounding box center [360, 42] width 30 height 9
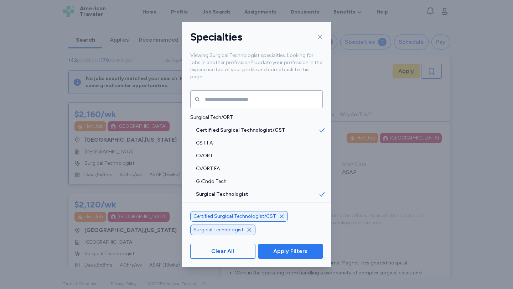
click at [281, 250] on span "Apply Filters" at bounding box center [290, 251] width 34 height 9
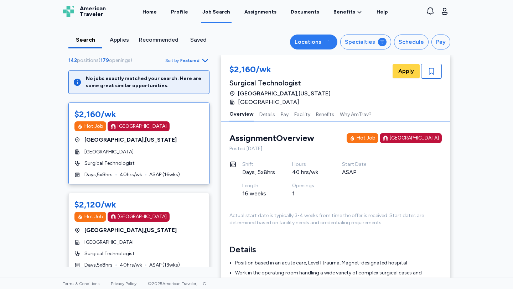
click at [335, 43] on button "Locations 1" at bounding box center [313, 42] width 47 height 15
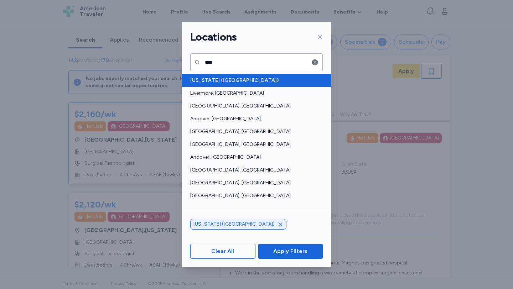
click at [224, 76] on div "[US_STATE] ([GEOGRAPHIC_DATA])" at bounding box center [257, 80] width 150 height 13
click at [226, 79] on span "[US_STATE] ([GEOGRAPHIC_DATA])" at bounding box center [254, 80] width 128 height 7
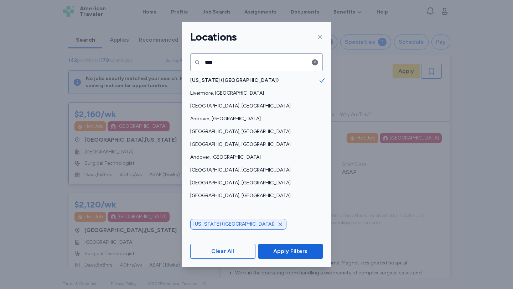
click at [288, 253] on span "Apply Filters" at bounding box center [290, 251] width 34 height 9
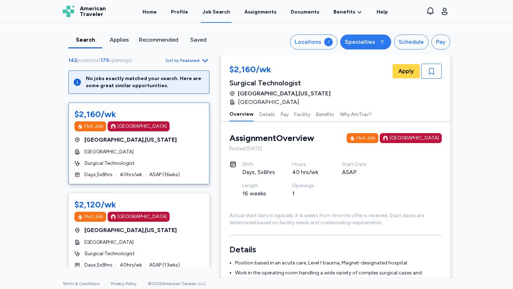
click at [373, 40] on div "Specialties" at bounding box center [360, 42] width 30 height 9
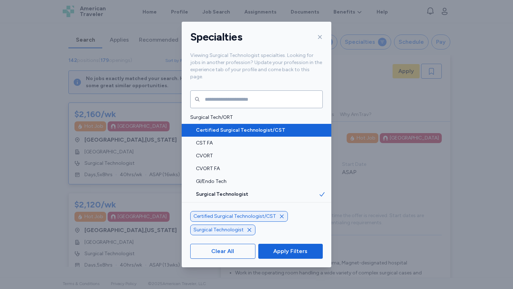
click at [251, 127] on span "Certified Surgical Technologist/CST" at bounding box center [257, 130] width 123 height 7
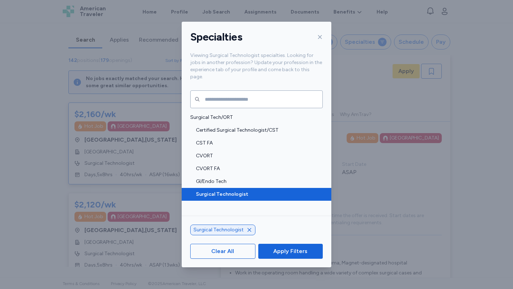
click at [238, 191] on span "Surgical Technologist" at bounding box center [257, 194] width 123 height 7
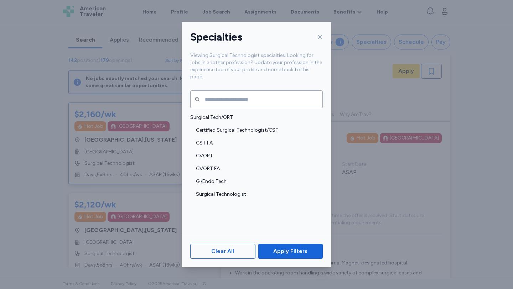
click at [292, 249] on span "Apply Filters" at bounding box center [290, 251] width 34 height 9
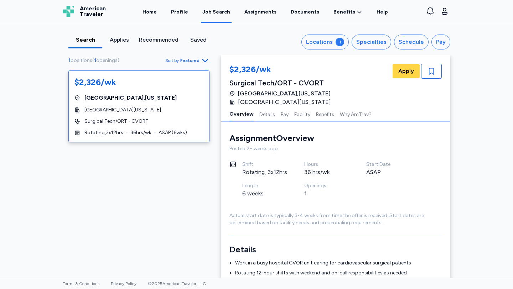
click at [132, 138] on div "$2,326/wk [GEOGRAPHIC_DATA] , [US_STATE] [GEOGRAPHIC_DATA][US_STATE] Surgical T…" at bounding box center [138, 107] width 141 height 72
